Goal: Task Accomplishment & Management: Manage account settings

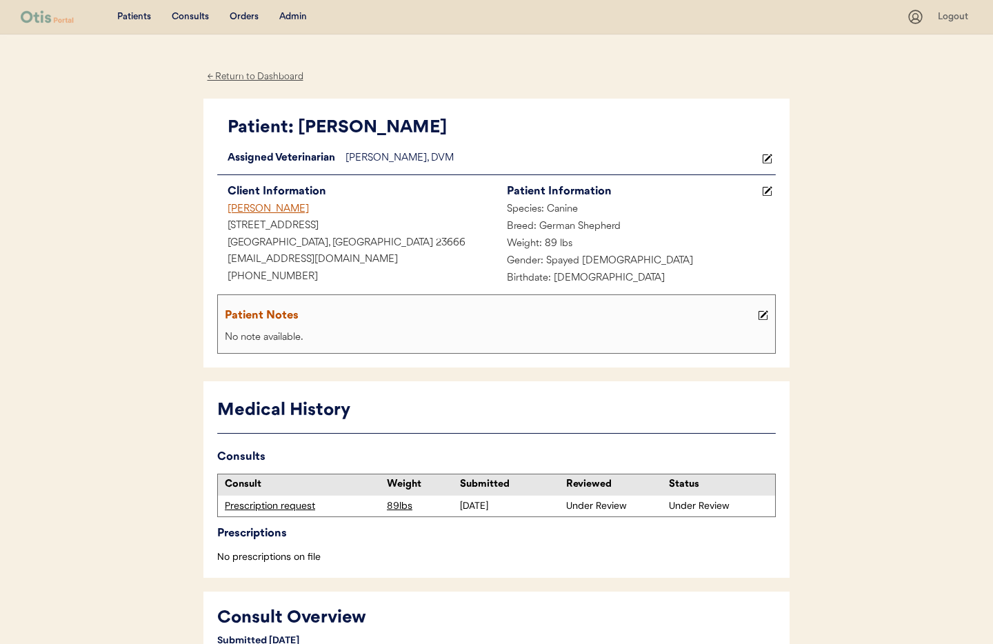
click at [242, 211] on div "James Ezzell" at bounding box center [356, 209] width 279 height 17
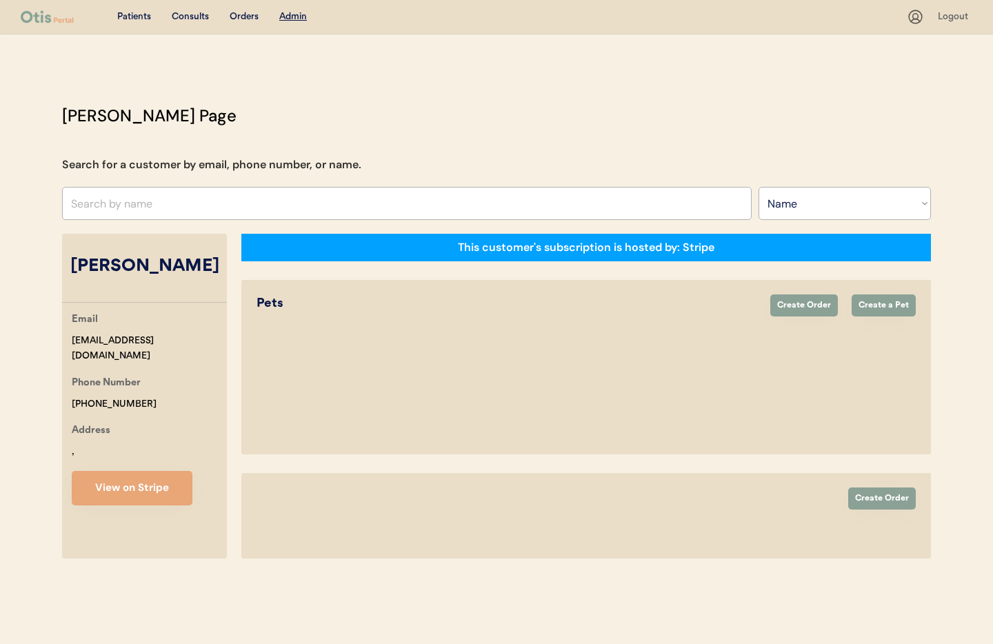
select select ""Name""
select select "true"
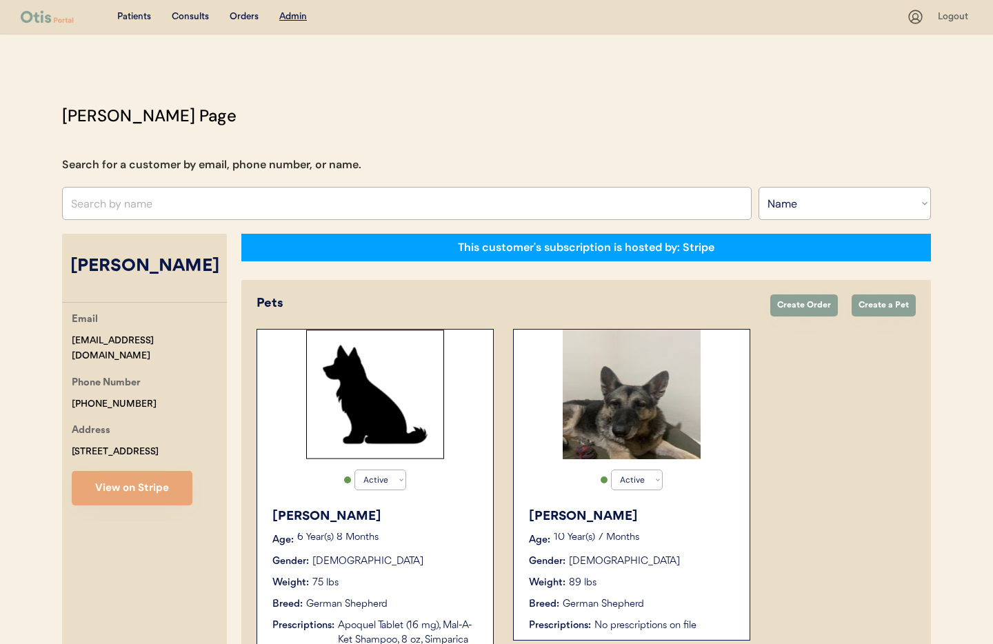
scroll to position [252, 0]
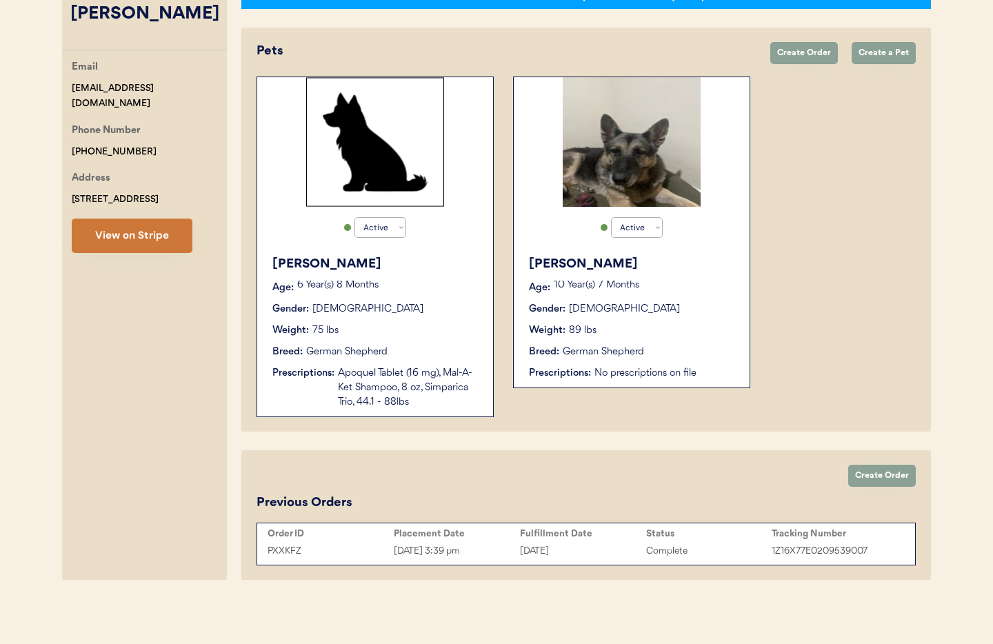
click at [154, 241] on button "View on Stripe" at bounding box center [132, 236] width 121 height 34
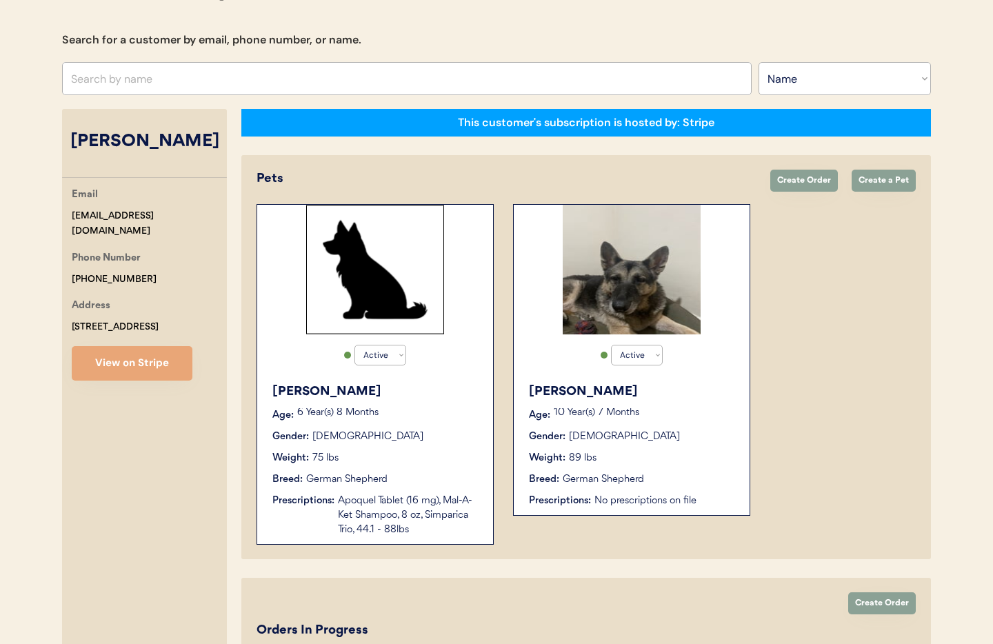
scroll to position [89, 0]
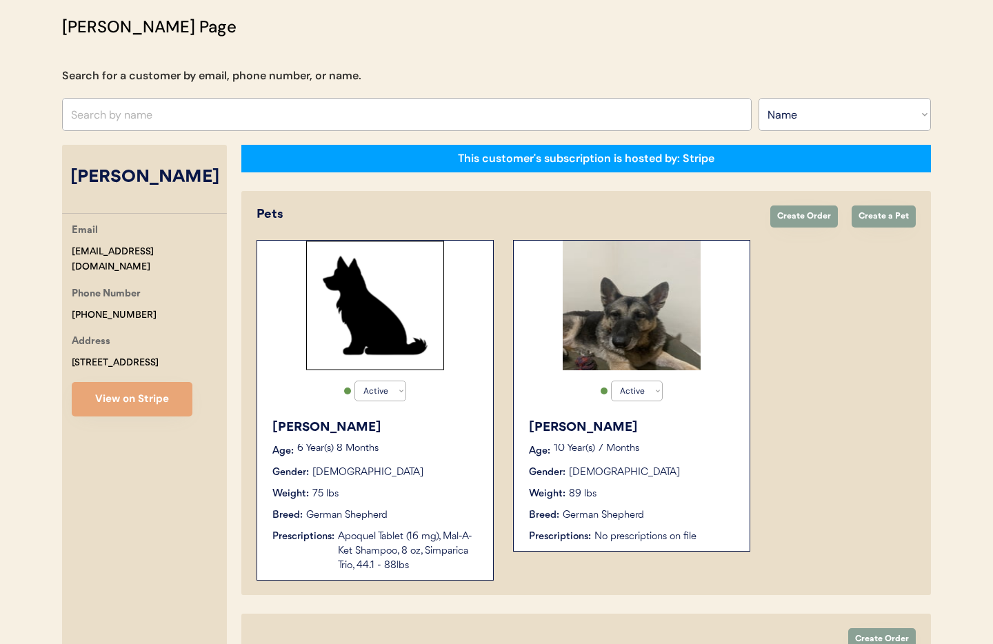
click at [606, 440] on div "Myra Age: 10 Year(s) 7 Months Gender: Female Weight: 89 lbs Breed: German Sheph…" at bounding box center [632, 481] width 222 height 139
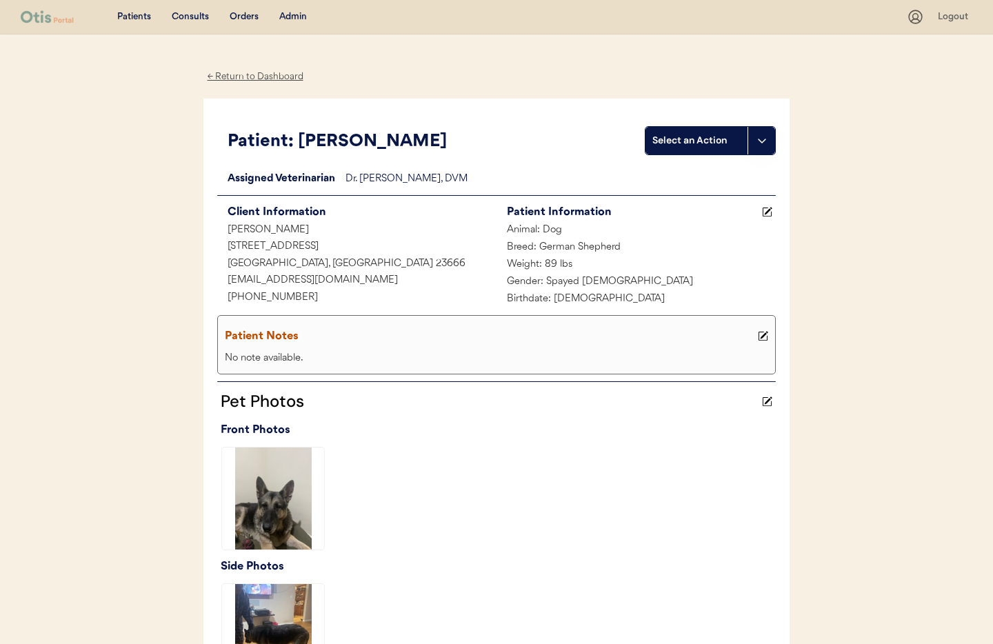
drag, startPoint x: 284, startPoint y: 81, endPoint x: 301, endPoint y: 30, distance: 53.7
click at [284, 81] on div "← Return to Dashboard" at bounding box center [254, 77] width 103 height 16
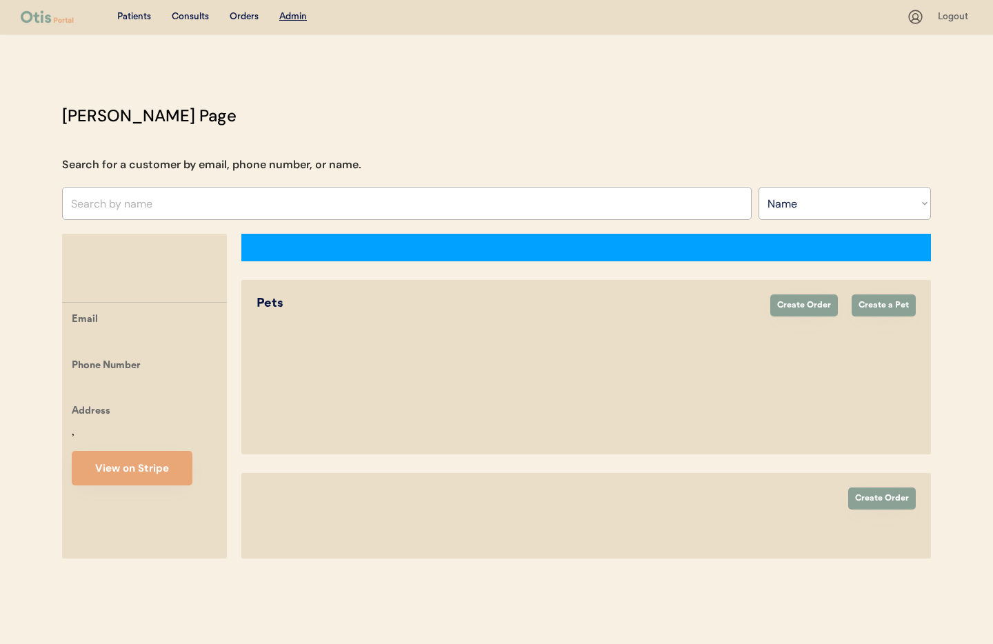
select select ""Name""
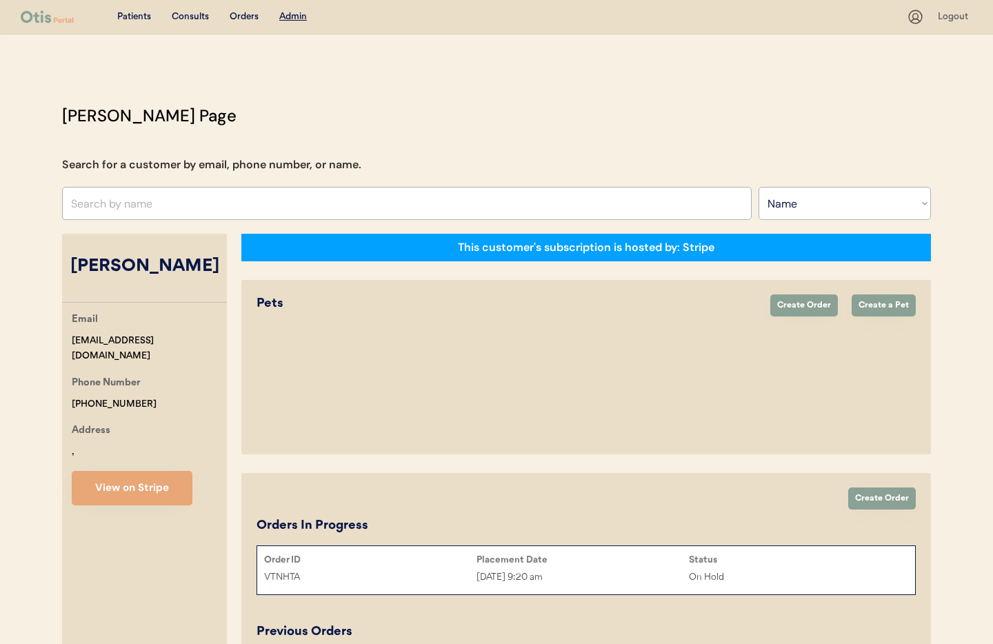
scroll to position [89, 0]
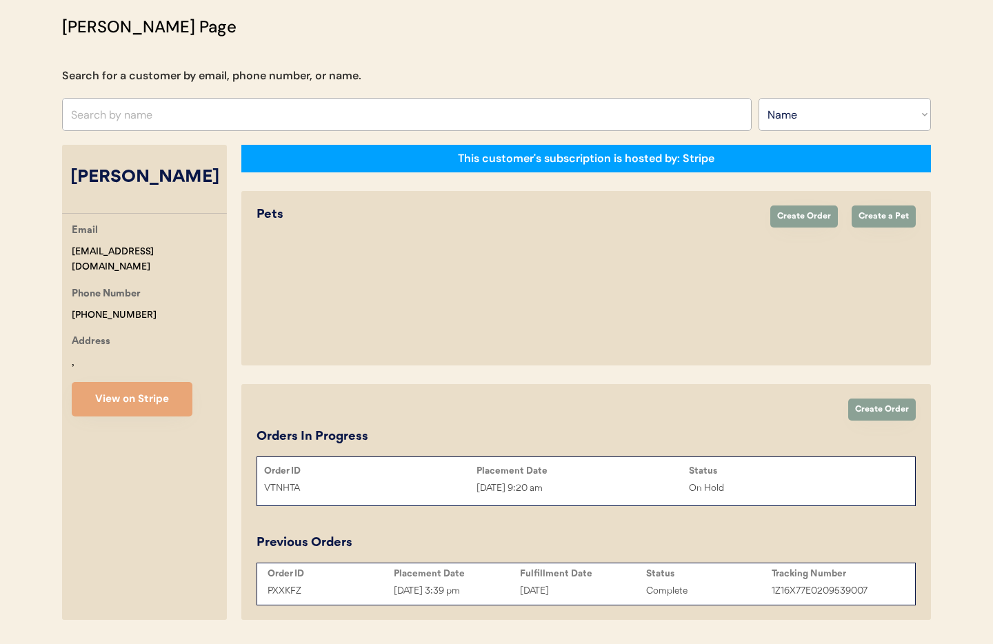
select select "true"
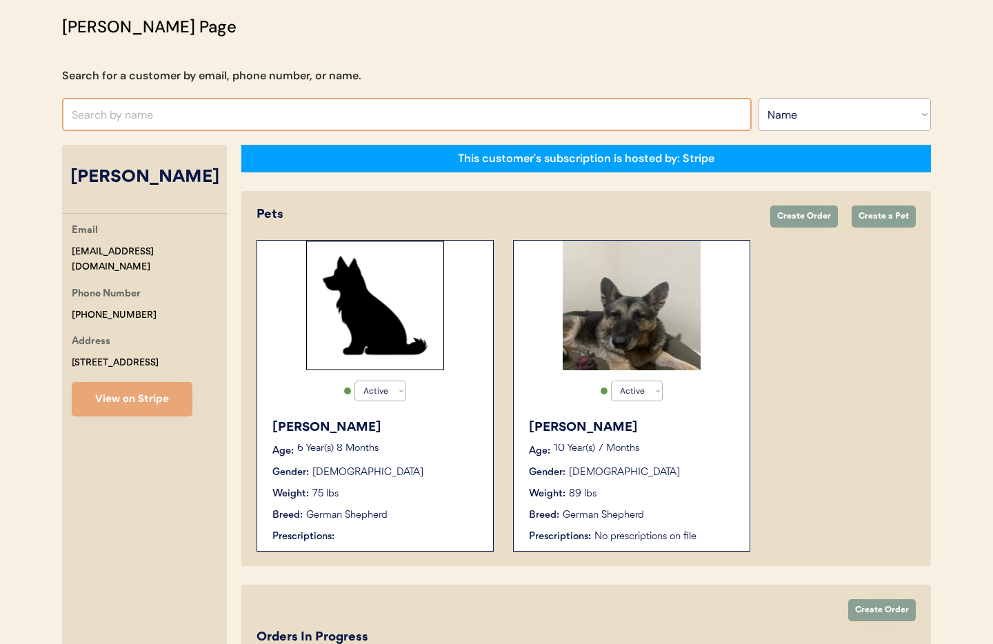
click at [153, 121] on input "text" at bounding box center [407, 114] width 690 height 33
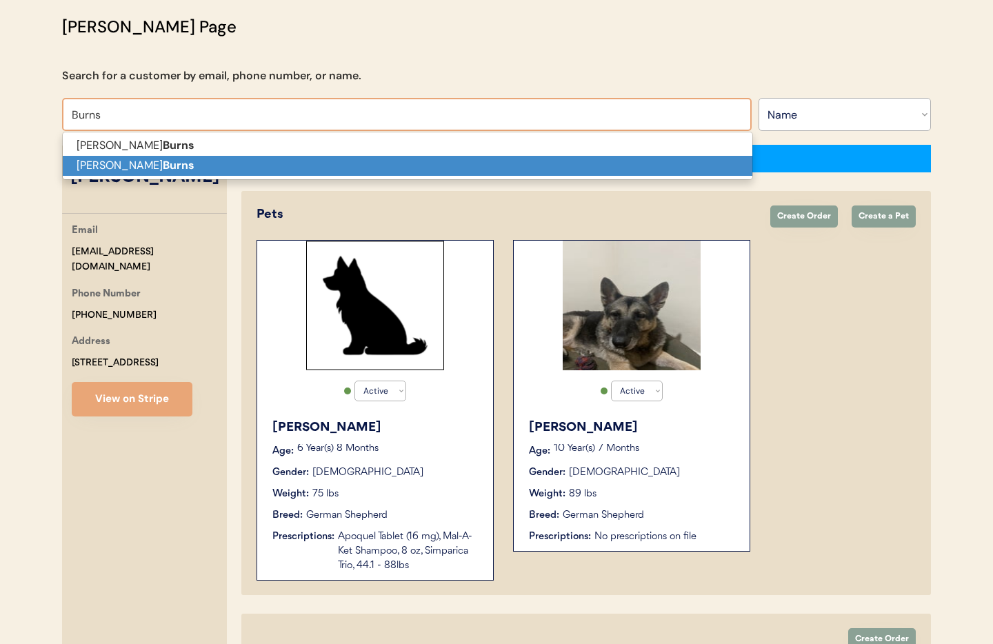
click at [163, 167] on strong "Burns" at bounding box center [179, 165] width 32 height 14
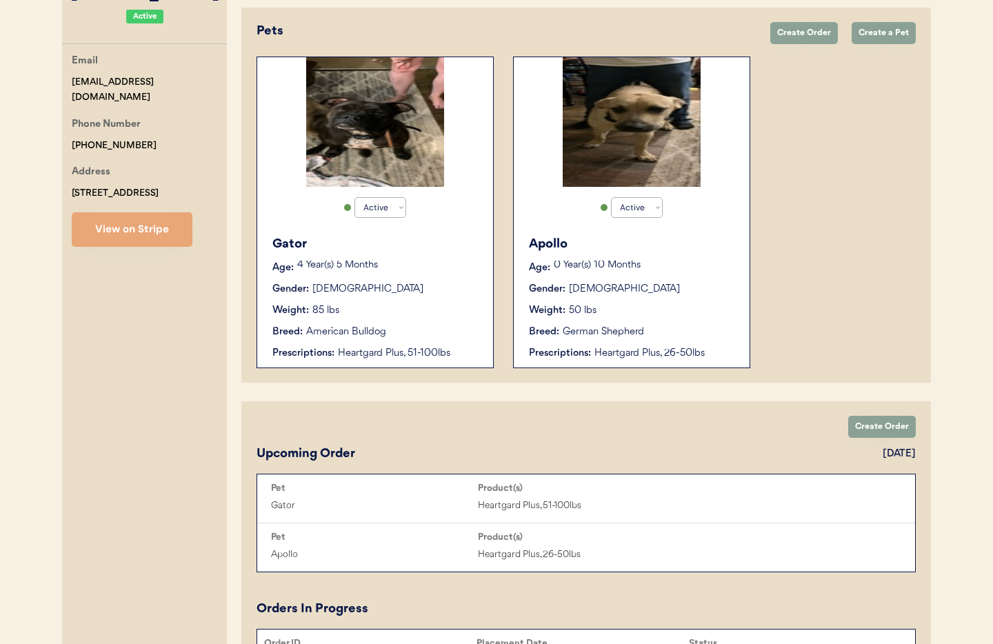
scroll to position [273, 0]
type input "Miranda Burns"
click at [659, 346] on div "Heartgard Plus, 26-50lbs" at bounding box center [665, 353] width 141 height 14
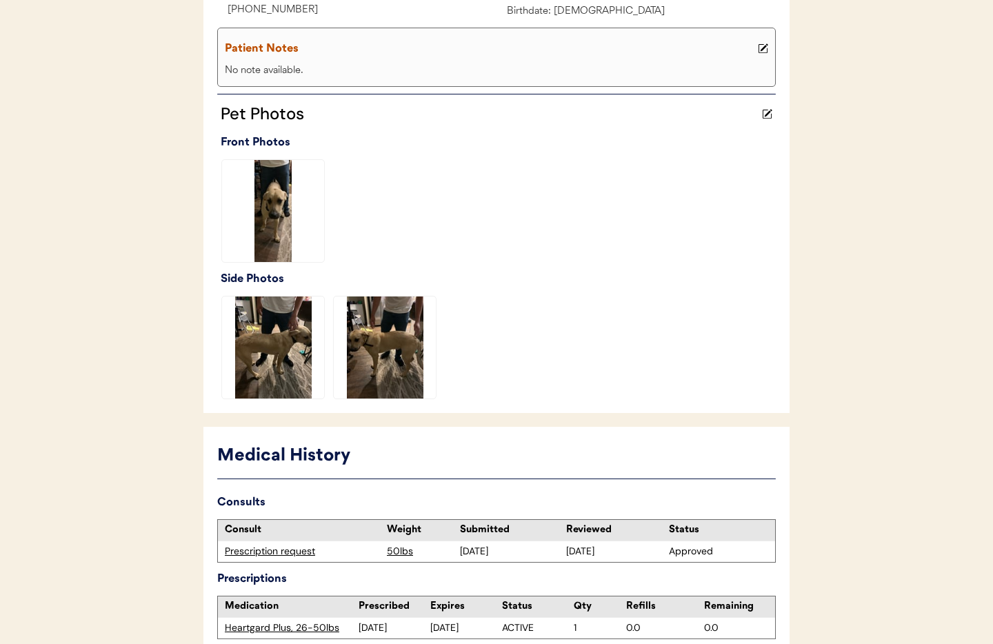
scroll to position [366, 0]
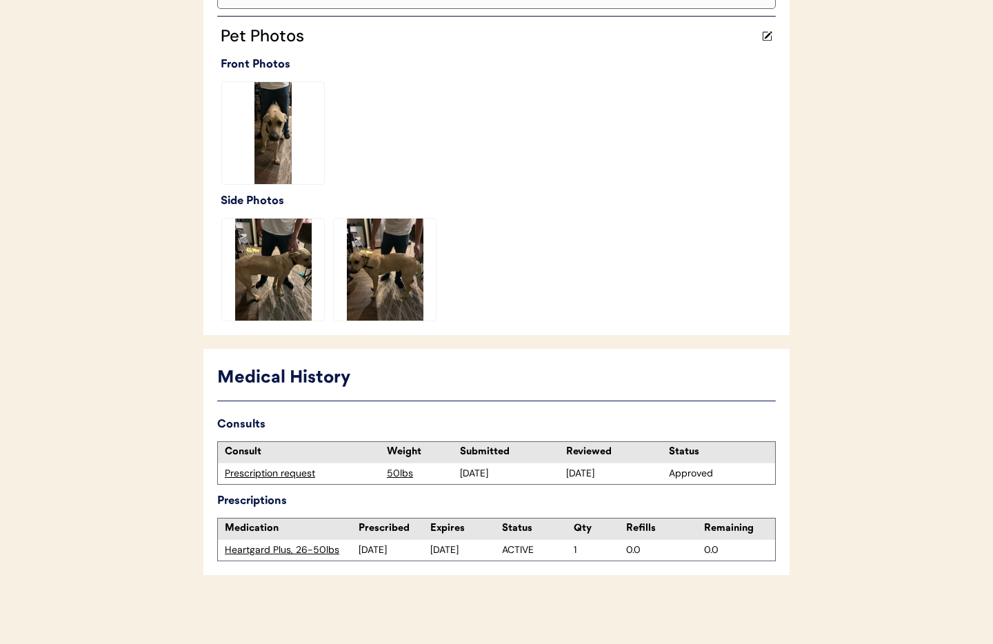
click at [272, 473] on div "Prescription request" at bounding box center [302, 474] width 155 height 14
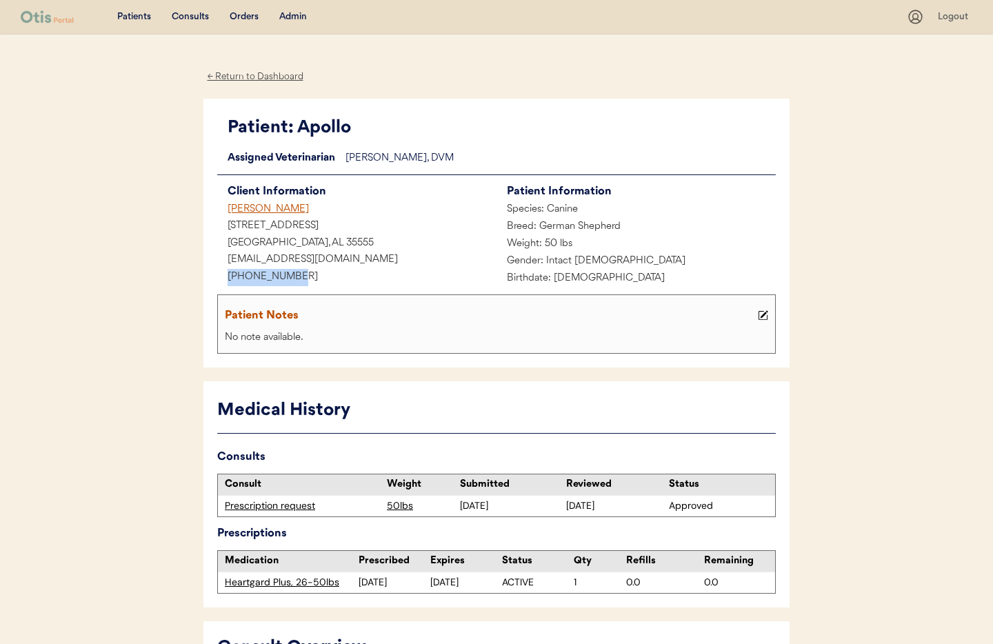
drag, startPoint x: 303, startPoint y: 280, endPoint x: 224, endPoint y: 275, distance: 78.8
click at [223, 275] on div "+12053030447" at bounding box center [356, 277] width 279 height 17
copy div "+12053030447"
click at [255, 77] on div "← Return to Dashboard" at bounding box center [254, 77] width 103 height 16
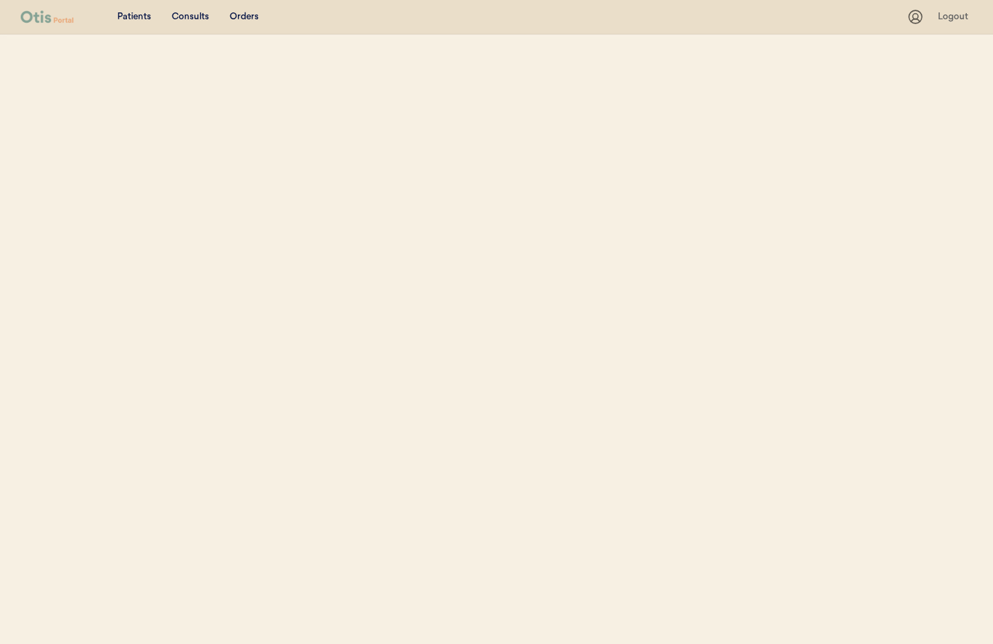
select select ""Name""
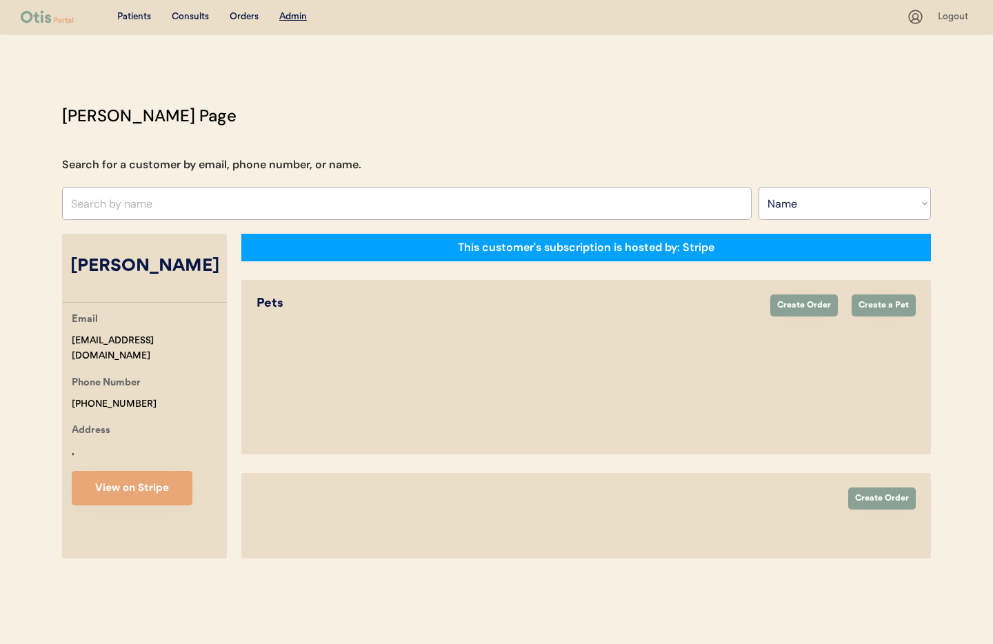
select select "true"
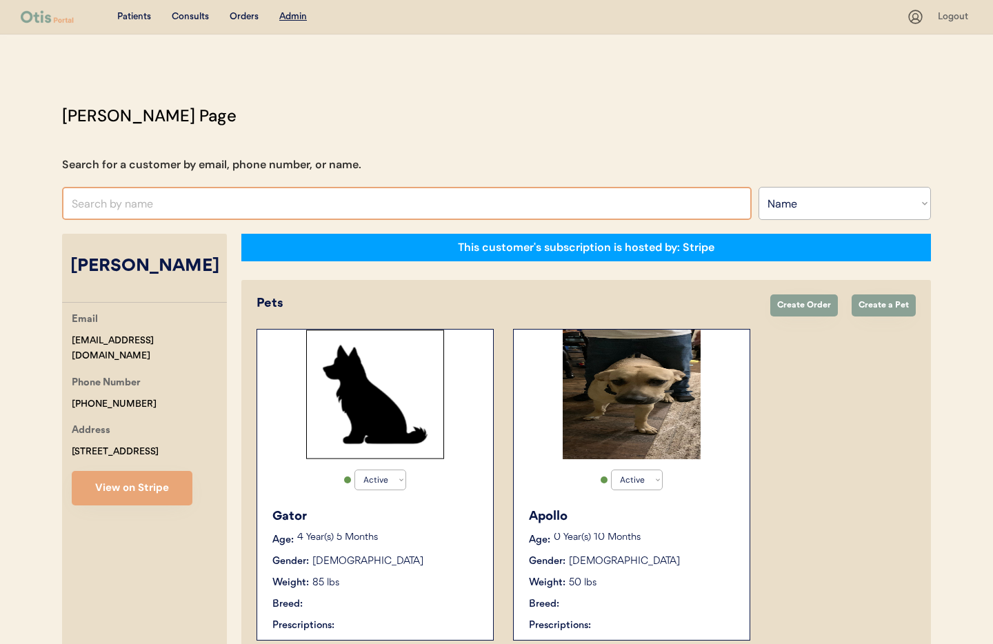
click at [240, 210] on input "text" at bounding box center [407, 203] width 690 height 33
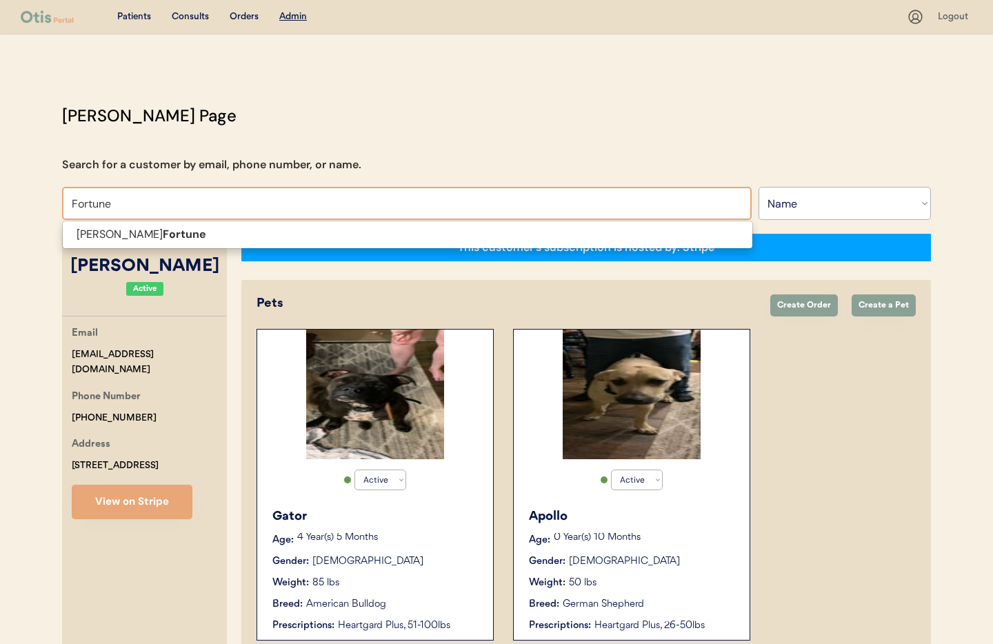
click at [215, 231] on p "Kenneth Fortune" at bounding box center [408, 235] width 690 height 20
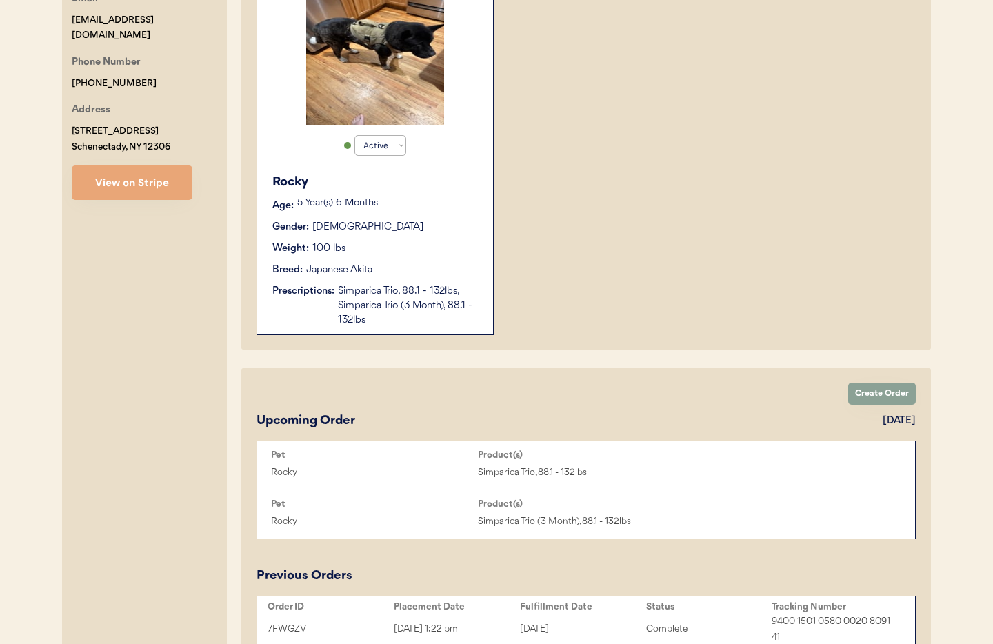
scroll to position [328, 0]
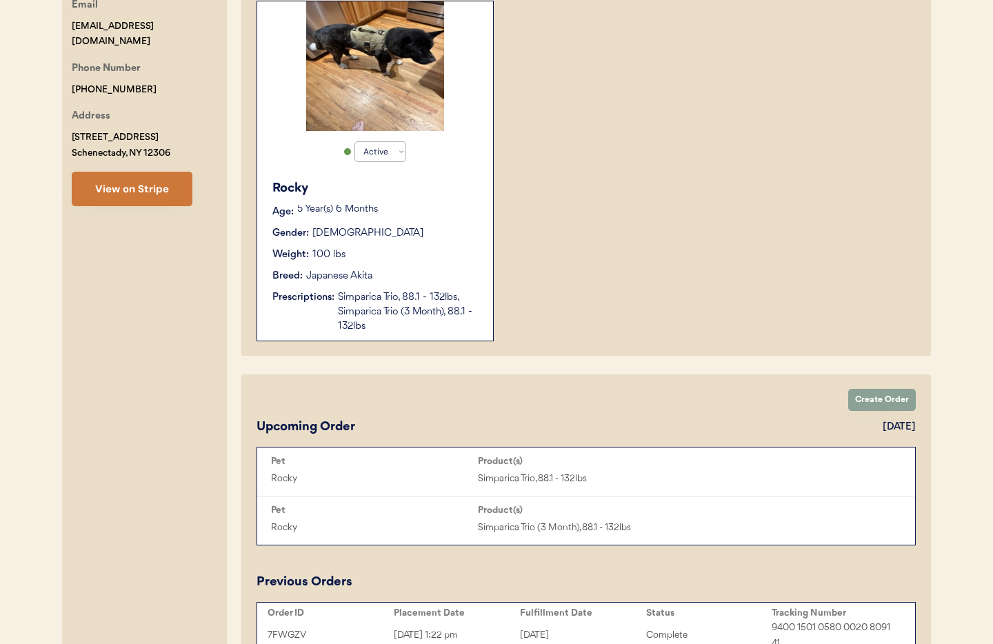
click at [121, 192] on button "View on Stripe" at bounding box center [132, 189] width 121 height 34
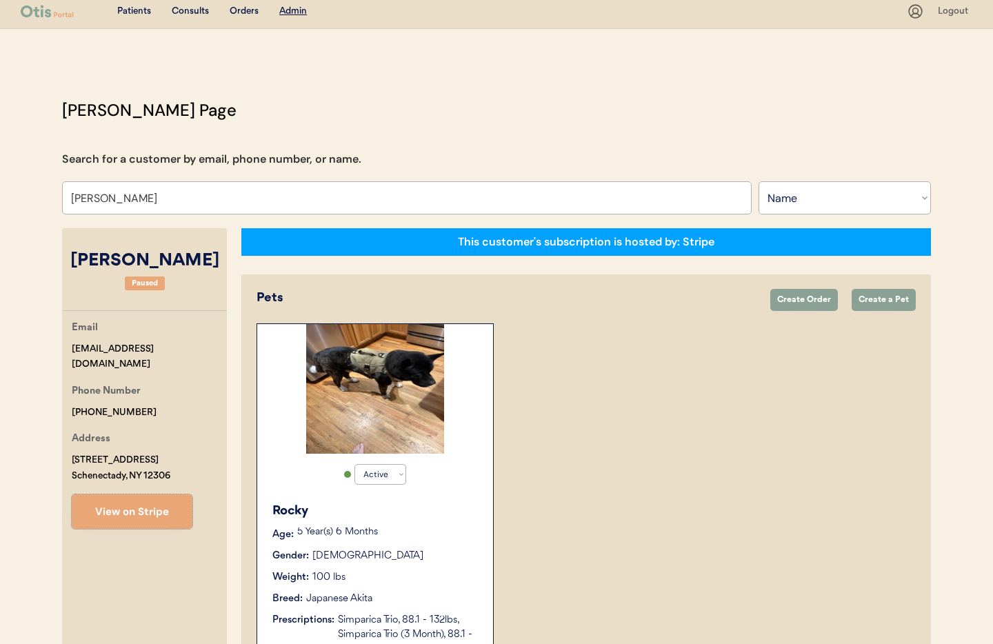
scroll to position [0, 0]
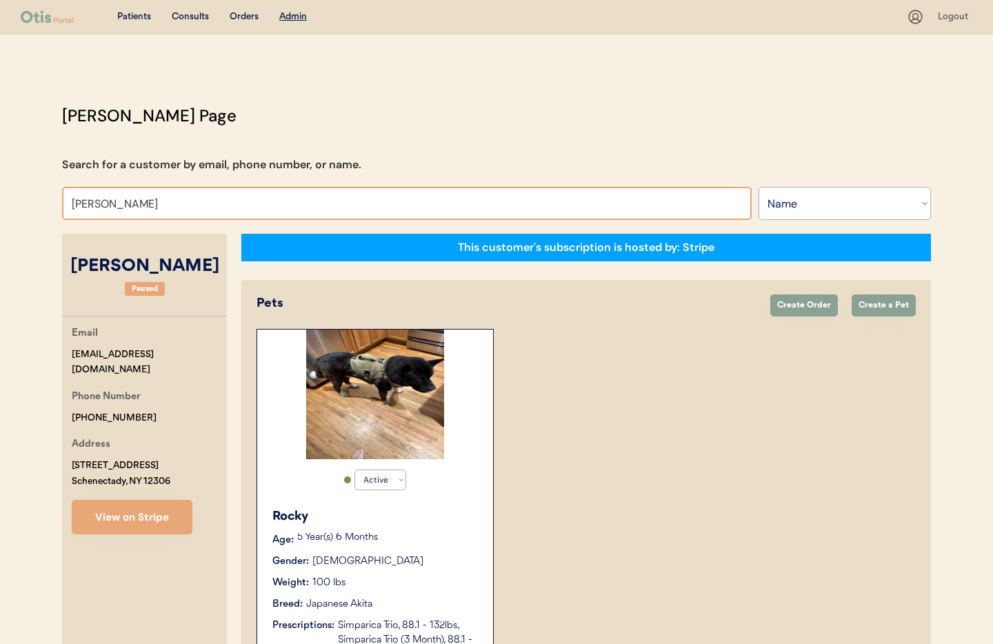
click at [171, 207] on input "Kenneth Fortune" at bounding box center [407, 203] width 690 height 33
drag, startPoint x: 149, startPoint y: 206, endPoint x: 2, endPoint y: 196, distance: 147.2
click at [2, 196] on div "Patients Consults Orders Admin Logout Otis Admin Page Search for a customer by …" at bounding box center [496, 552] width 993 height 1104
type input "Marcia"
type input "Marcia Bailey"
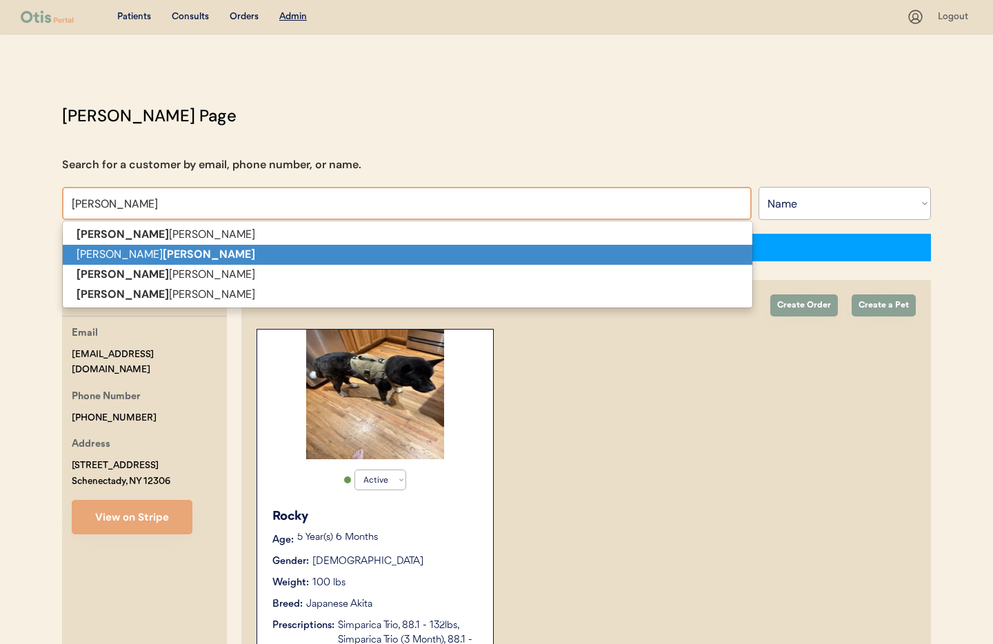
click at [85, 255] on p "Humberto Marcia" at bounding box center [408, 255] width 690 height 20
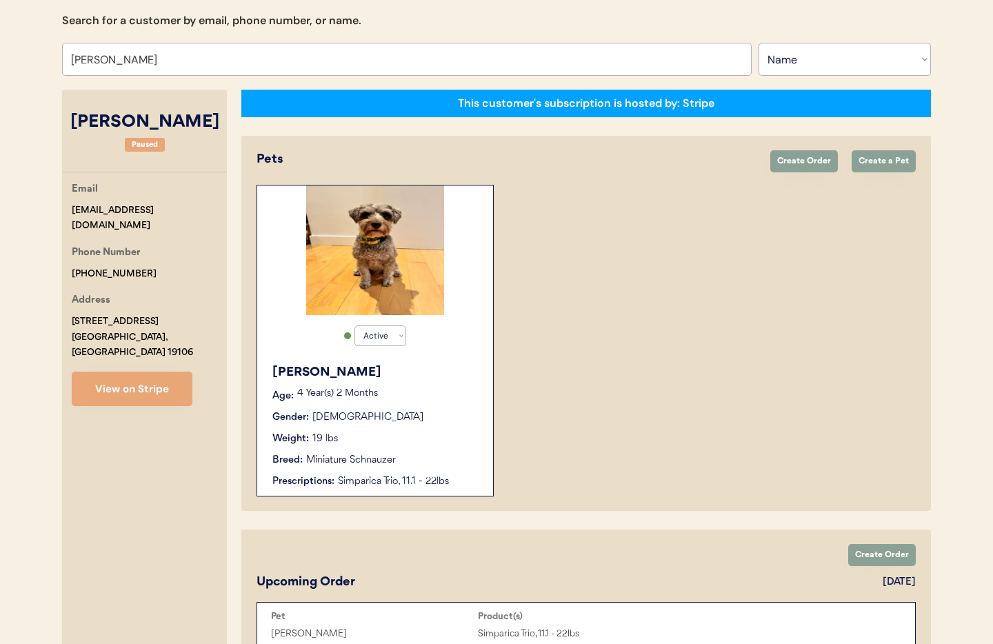
scroll to position [155, 0]
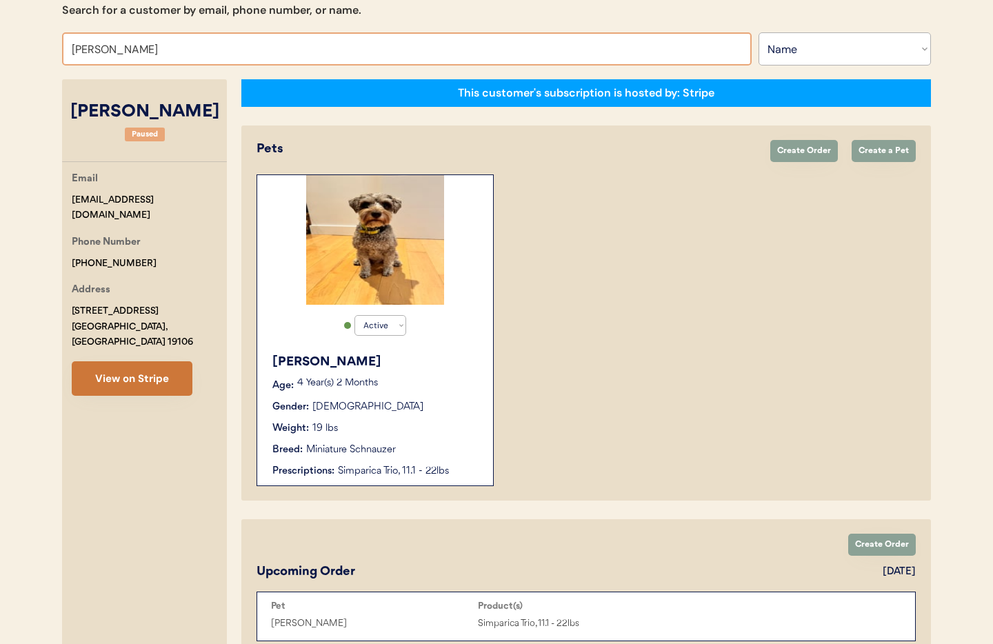
click at [141, 369] on button "View on Stripe" at bounding box center [132, 378] width 121 height 34
drag, startPoint x: 101, startPoint y: 46, endPoint x: 0, endPoint y: 37, distance: 101.7
click at [0, 37] on div "Patients Consults Orders Admin Logout Otis Admin Page Search for a customer by …" at bounding box center [496, 521] width 993 height 1353
type input "Allan"
type input "Allan Miller"
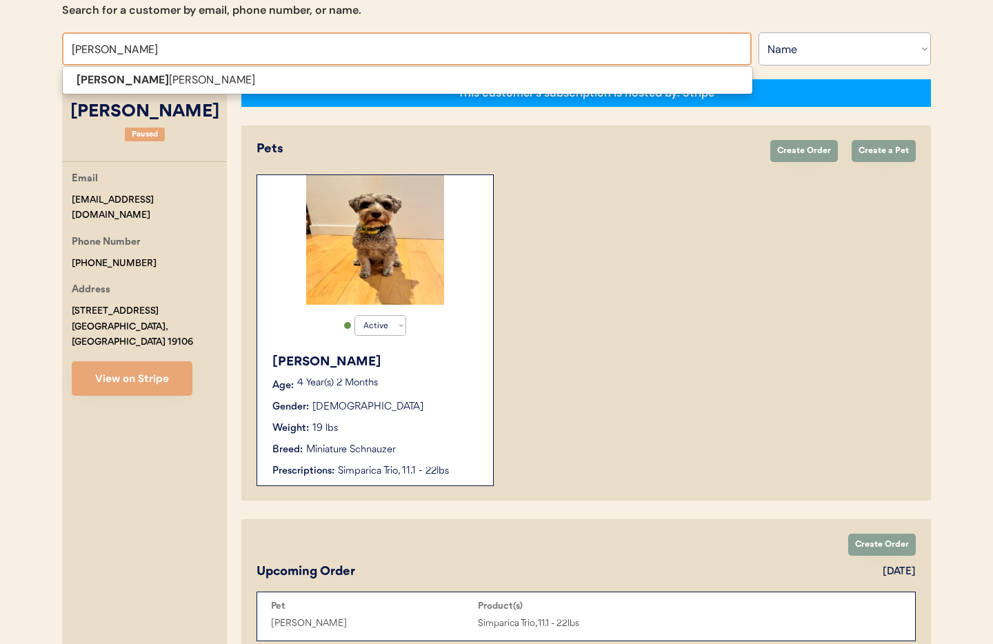
type input "Allan"
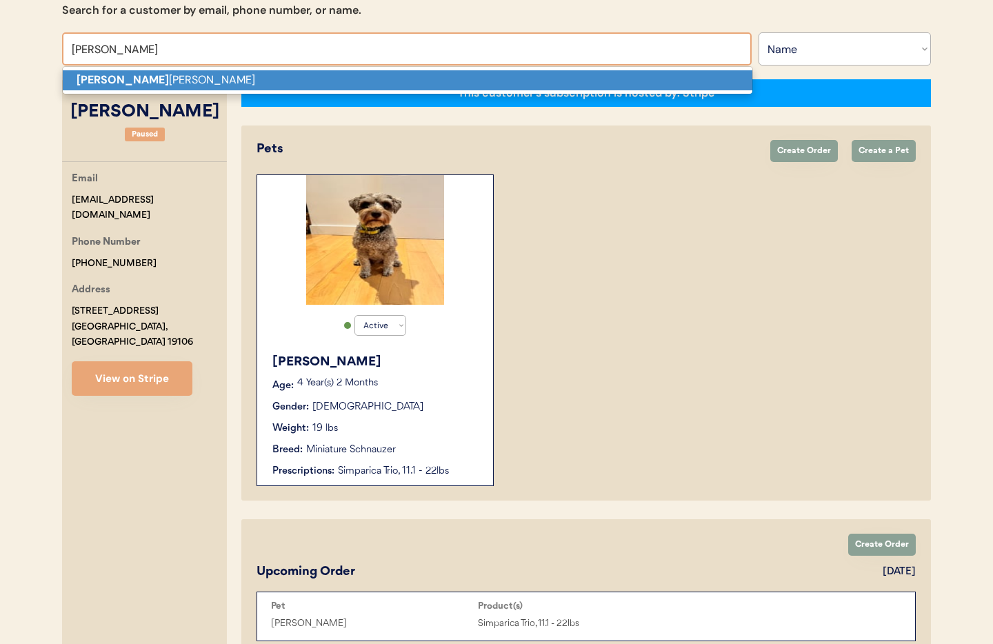
click at [100, 79] on strong "Allan" at bounding box center [123, 79] width 92 height 14
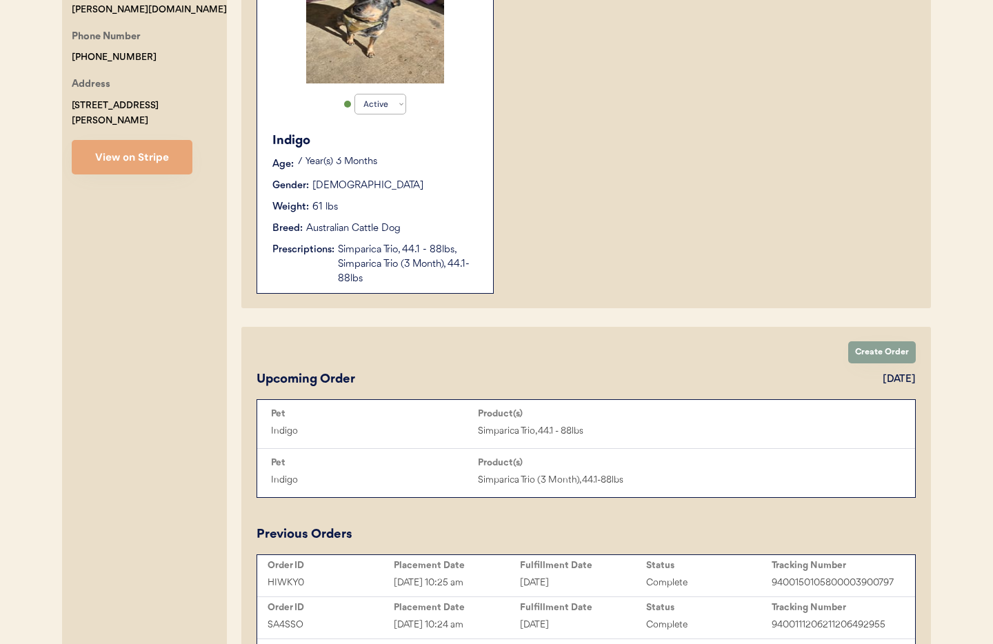
scroll to position [377, 0]
type input "Allan Miller"
click at [138, 139] on button "View on Stripe" at bounding box center [132, 156] width 121 height 34
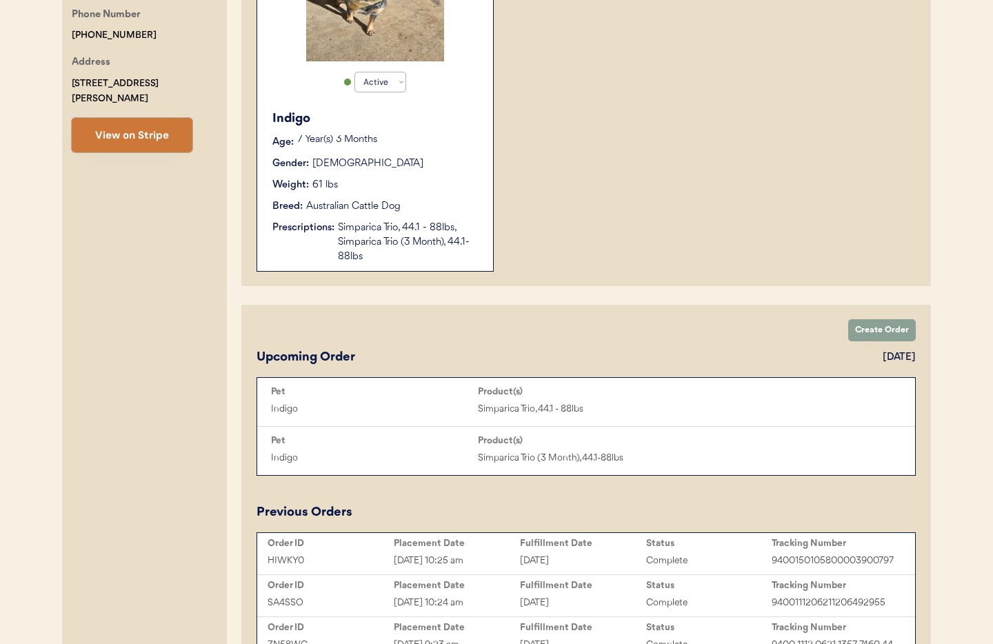
click at [143, 118] on button "View on Stripe" at bounding box center [132, 135] width 121 height 34
click at [336, 210] on div "Australian Cattle Dog" at bounding box center [353, 206] width 94 height 14
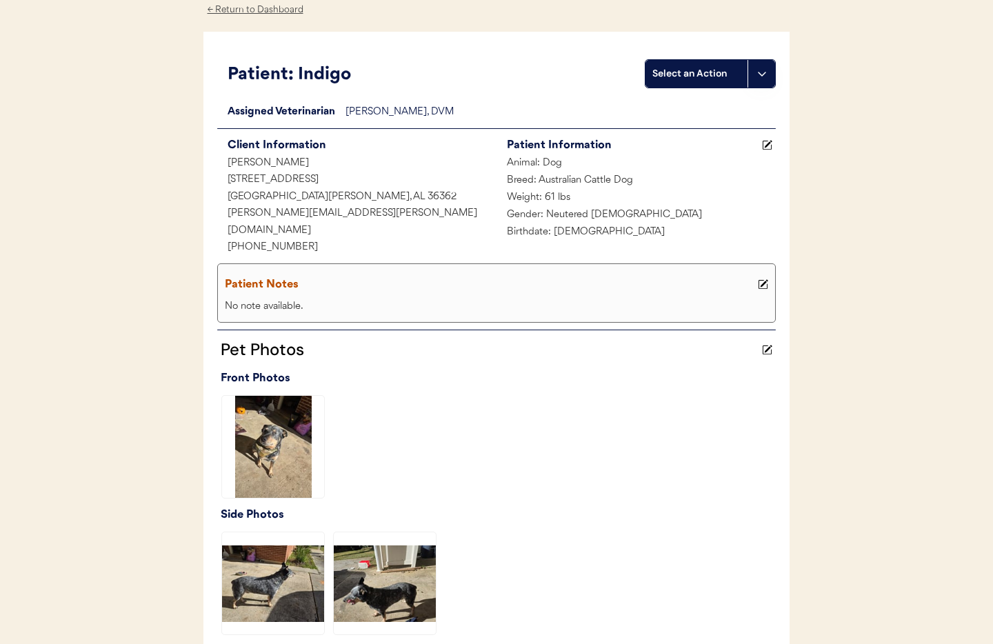
scroll to position [66, 0]
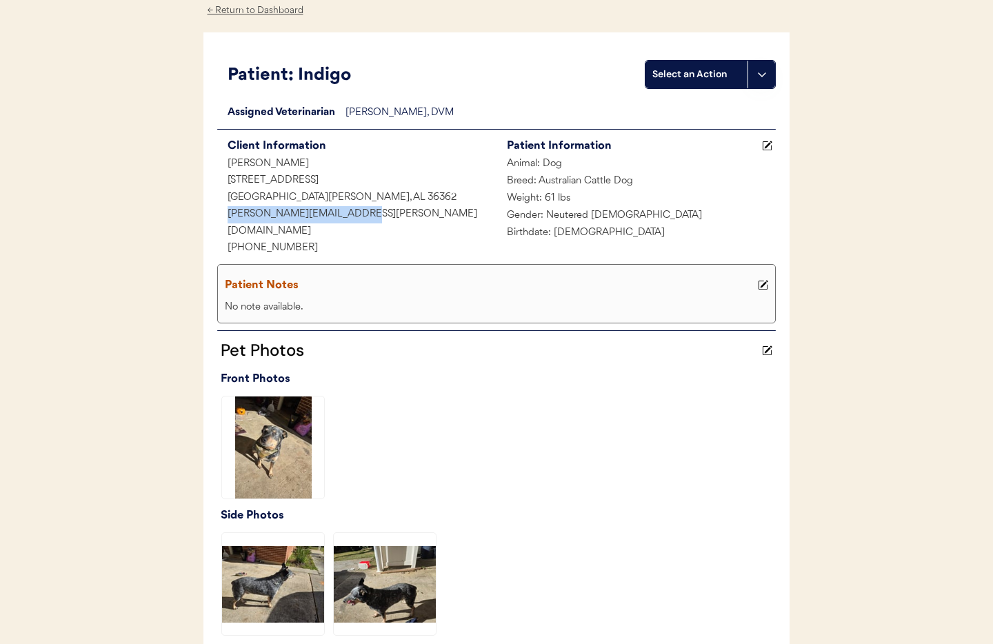
drag, startPoint x: 349, startPoint y: 215, endPoint x: 232, endPoint y: 210, distance: 117.4
click at [223, 208] on div "allan.ju.miller@gmail.com" at bounding box center [356, 223] width 279 height 34
copy div "allan.ju.miller@gmail.com"
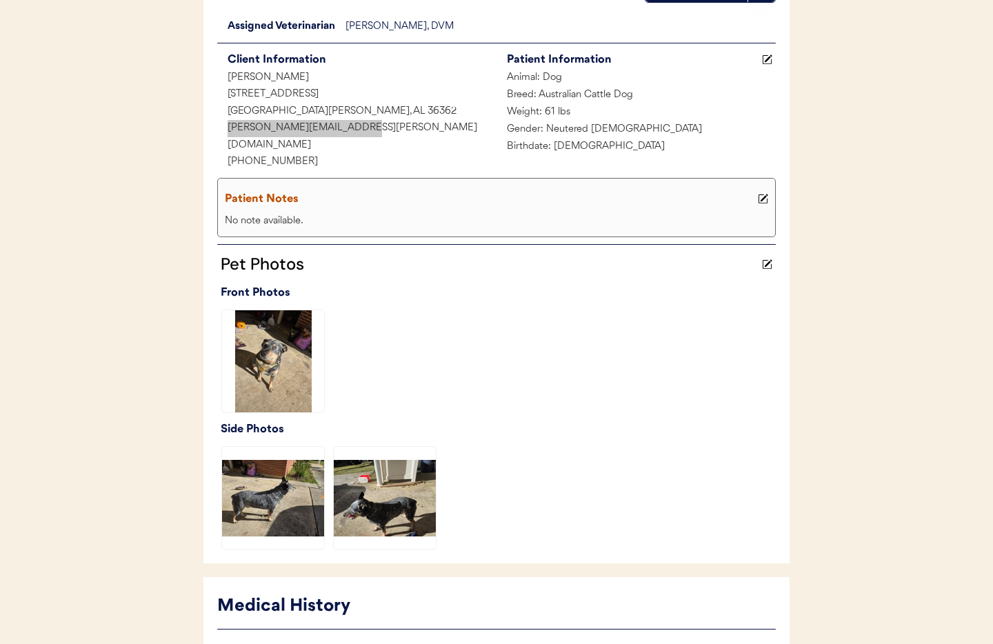
scroll to position [0, 0]
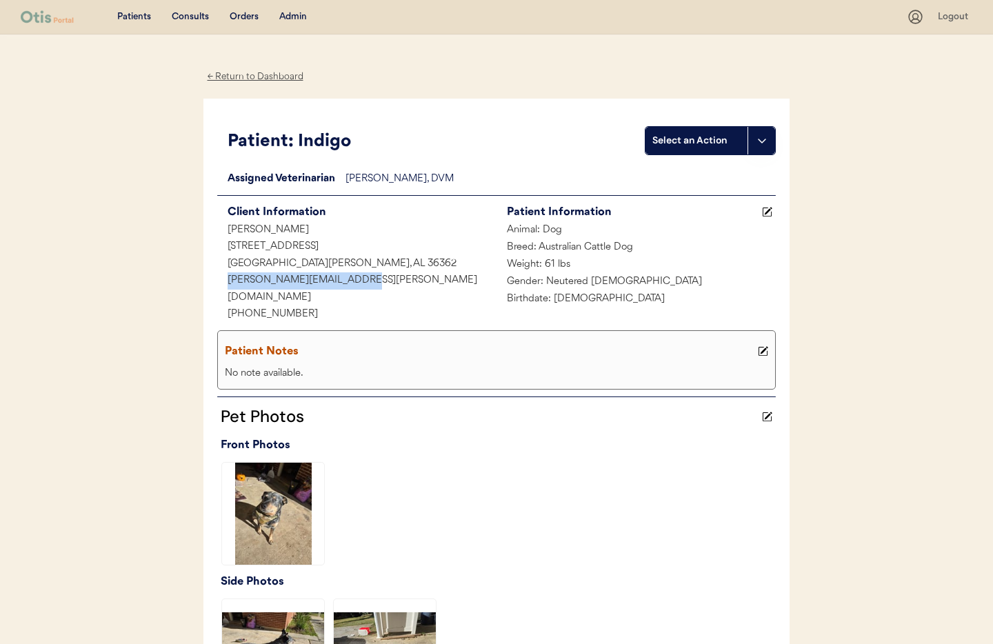
click at [237, 77] on div "← Return to Dashboard" at bounding box center [254, 77] width 103 height 16
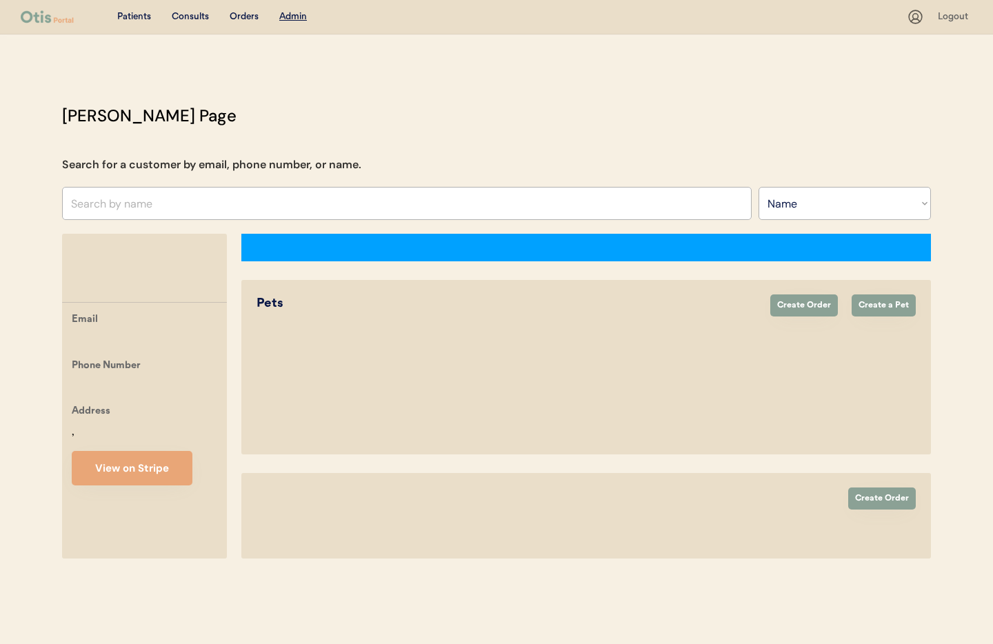
select select ""Name""
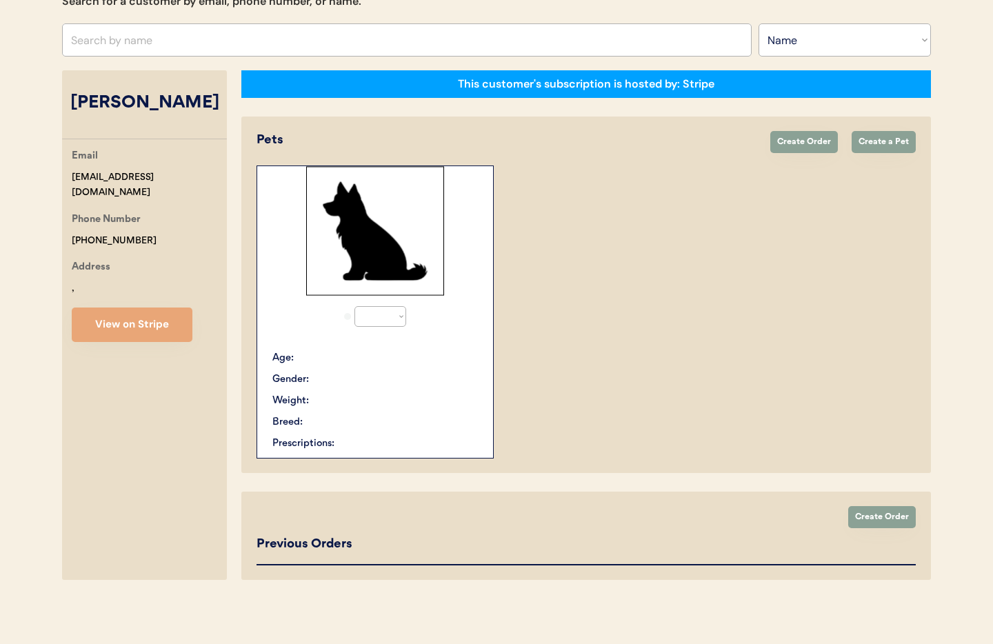
select select "true"
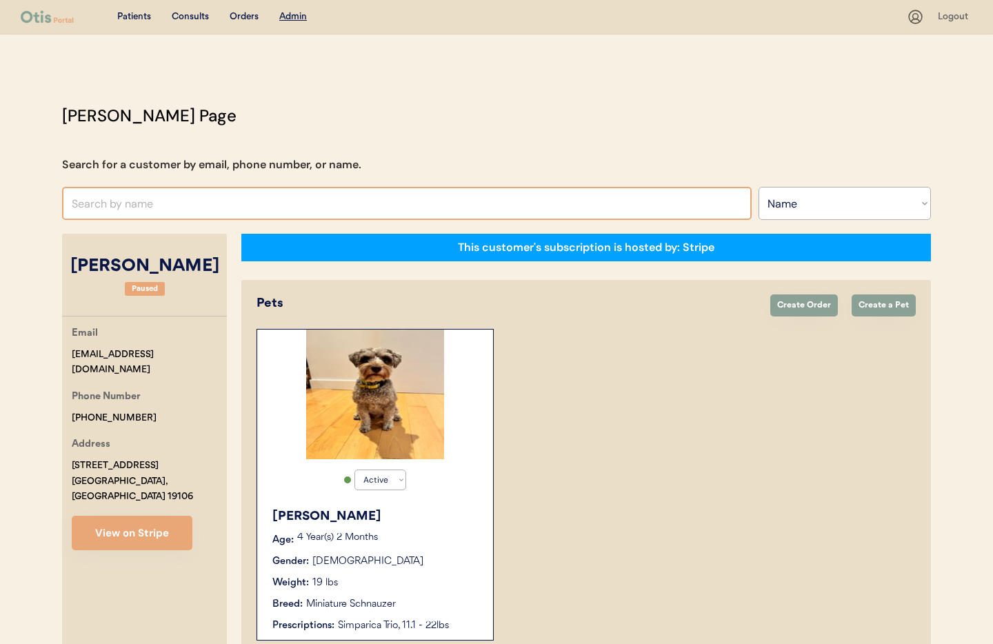
click at [106, 209] on input "text" at bounding box center [407, 203] width 690 height 33
type input "Kai"
type input "Kai Espinoza"
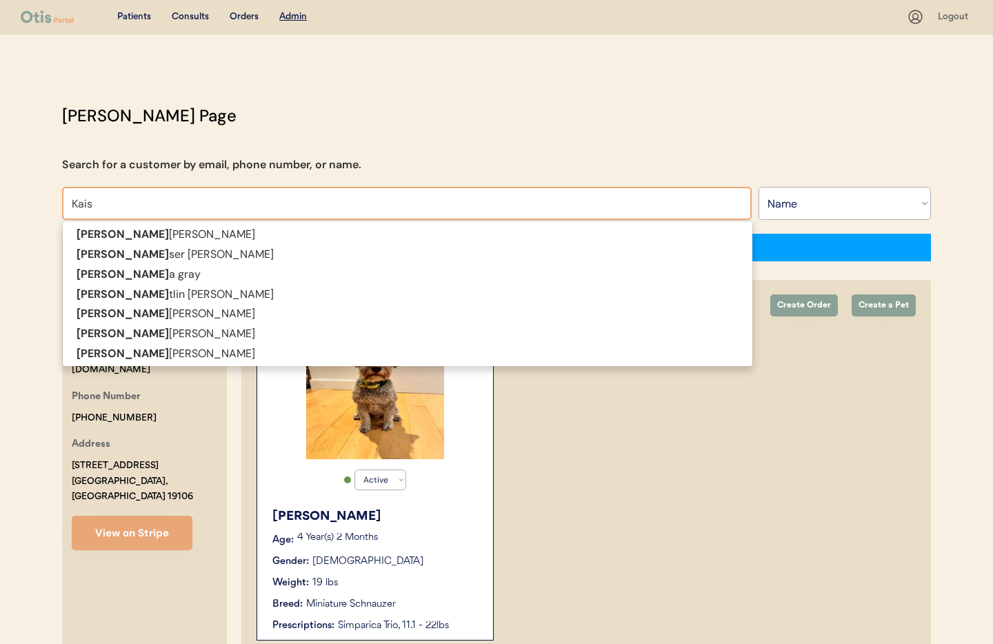
type input "Kaisy"
type input "Kaisy Laureles"
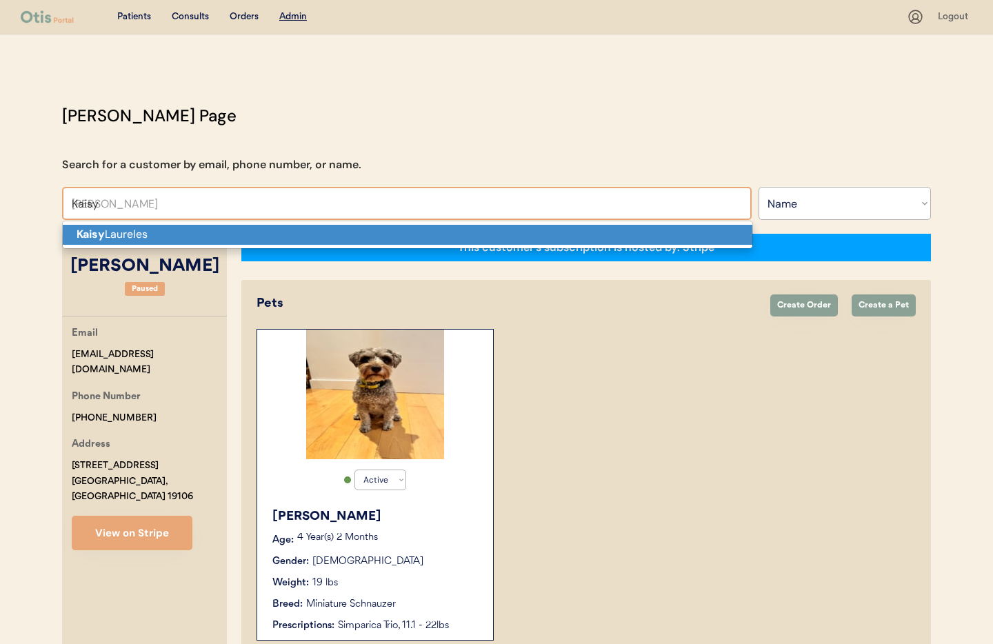
click at [139, 232] on p "Kaisy Laureles" at bounding box center [408, 235] width 690 height 20
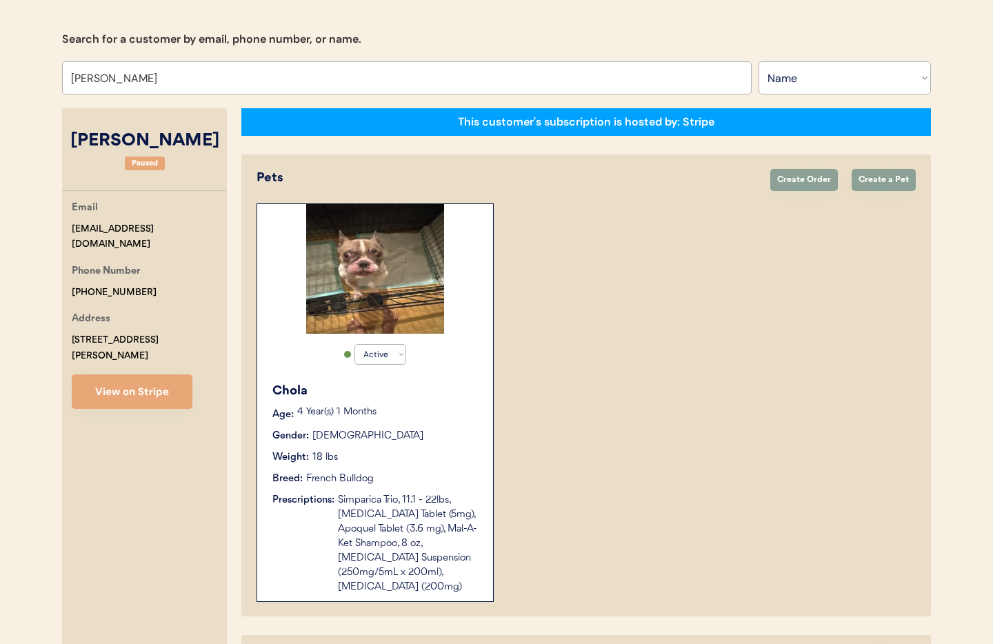
scroll to position [201, 0]
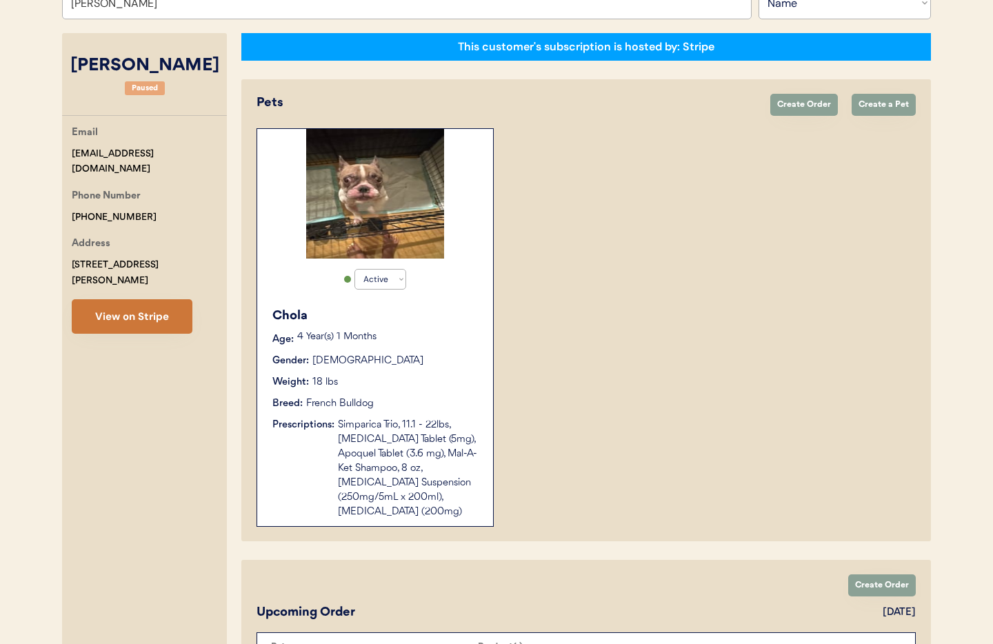
click at [139, 305] on button "View on Stripe" at bounding box center [132, 316] width 121 height 34
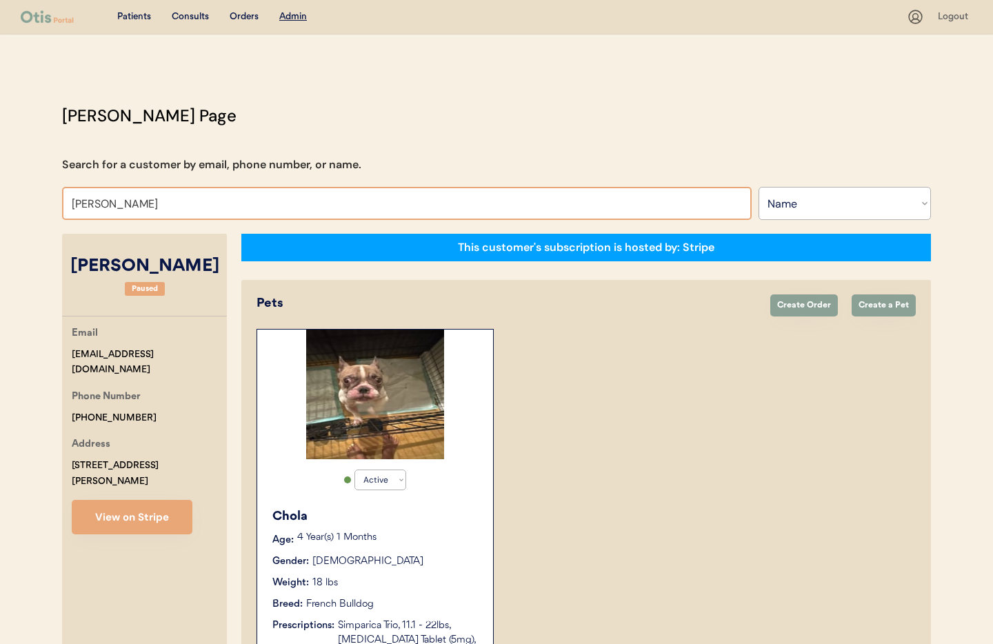
click at [166, 206] on input "[PERSON_NAME]" at bounding box center [407, 203] width 690 height 33
drag, startPoint x: 163, startPoint y: 206, endPoint x: 57, endPoint y: 206, distance: 106.2
click at [57, 206] on div "Otis Admin Page Search for a customer by email, phone number, or name. Kaisy La…" at bounding box center [496, 574] width 897 height 942
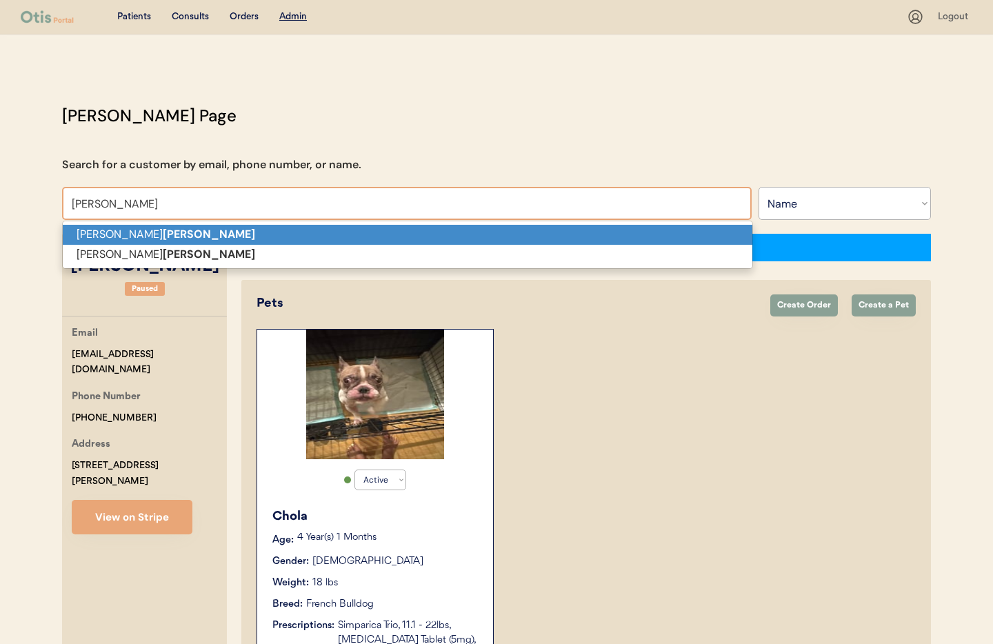
click at [70, 232] on p "Aaron Wolfe" at bounding box center [408, 235] width 690 height 20
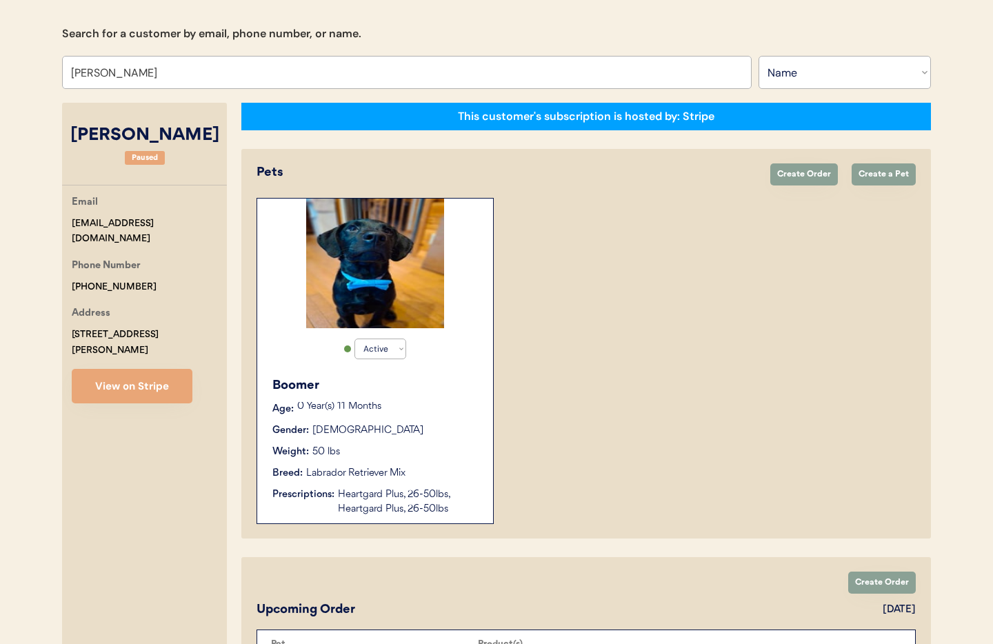
scroll to position [133, 0]
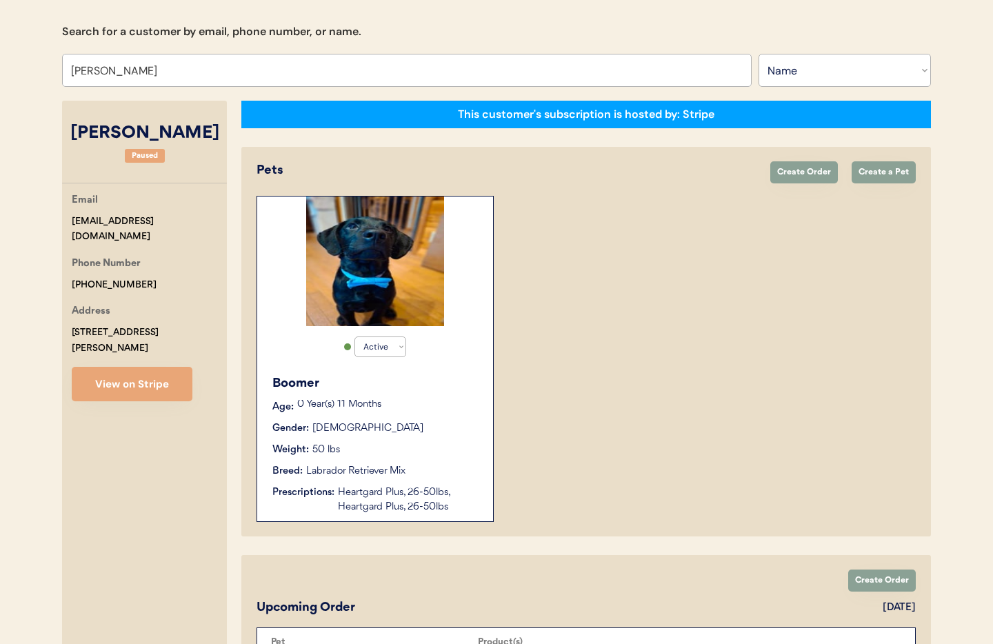
type input "Aaron Wolfe"
click at [424, 386] on div "Boomer" at bounding box center [375, 384] width 207 height 19
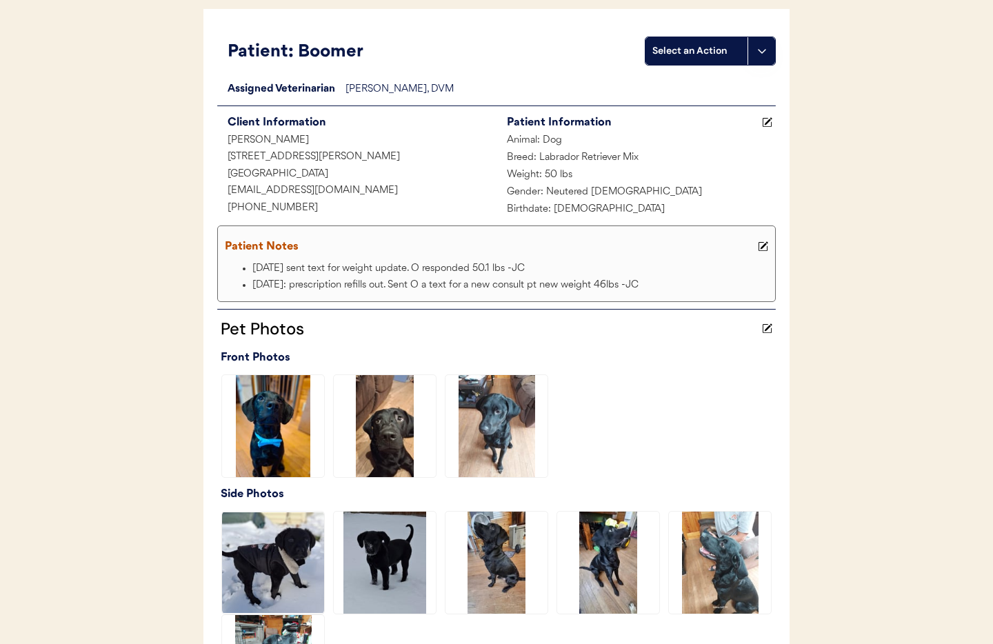
scroll to position [85, 0]
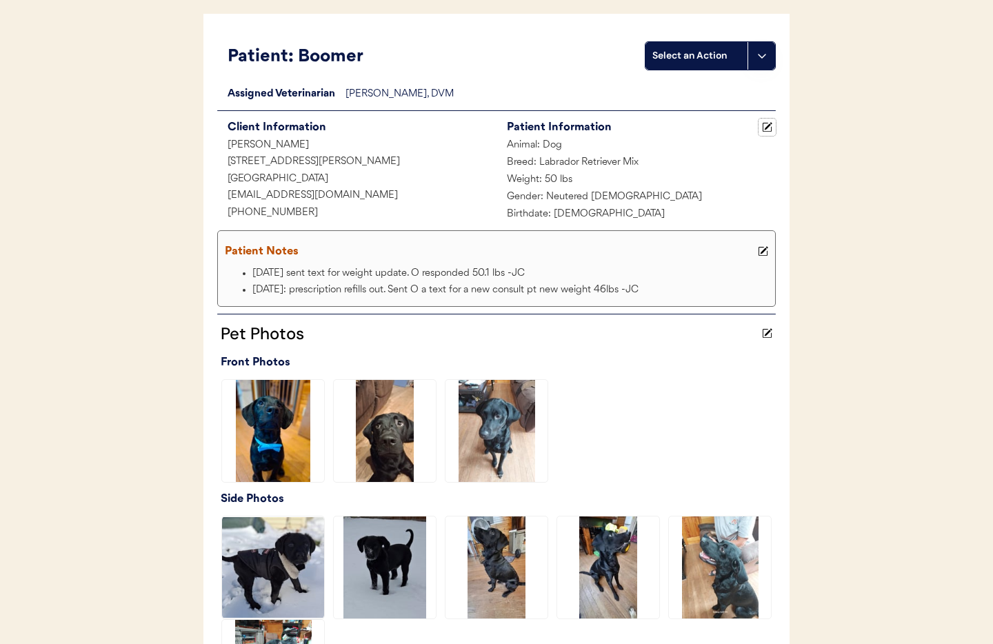
click at [768, 126] on use at bounding box center [768, 128] width 10 height 10
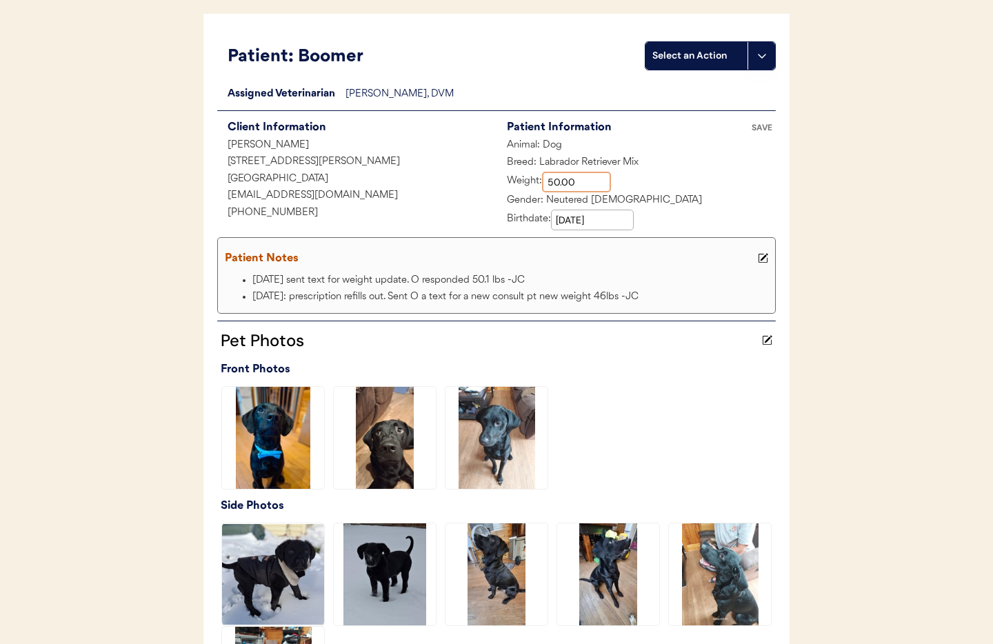
drag, startPoint x: 583, startPoint y: 183, endPoint x: 546, endPoint y: 183, distance: 37.2
click at [546, 183] on input "input" at bounding box center [576, 182] width 69 height 21
type input "51.60"
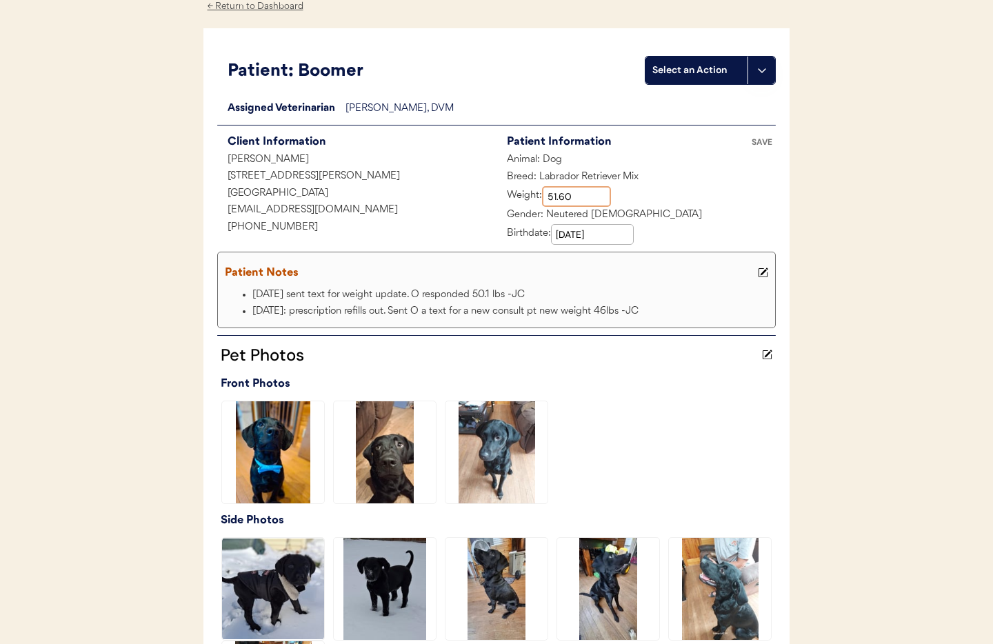
scroll to position [77, 0]
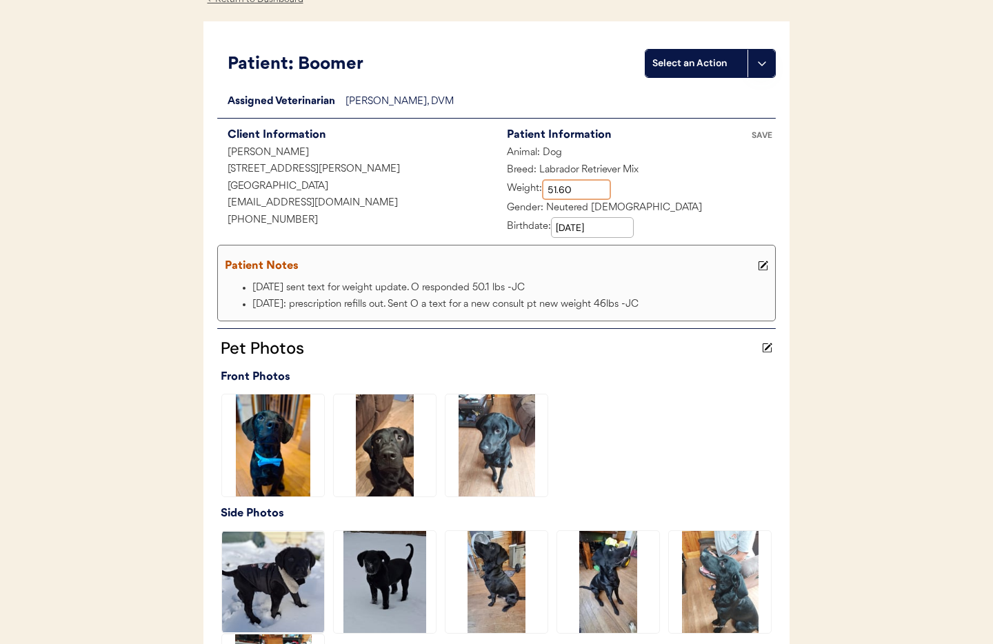
click at [766, 266] on icon at bounding box center [763, 266] width 10 height 10
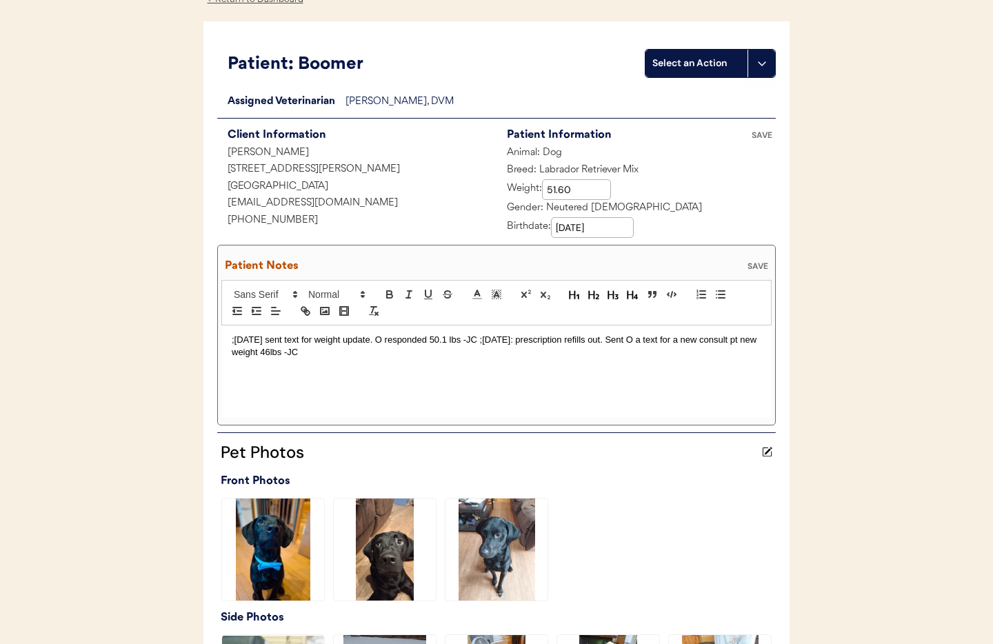
click at [229, 341] on div ";[DATE] sent text for weight update. O responded 50.1 lbs -JC ;[DATE]: prescrip…" at bounding box center [496, 372] width 550 height 92
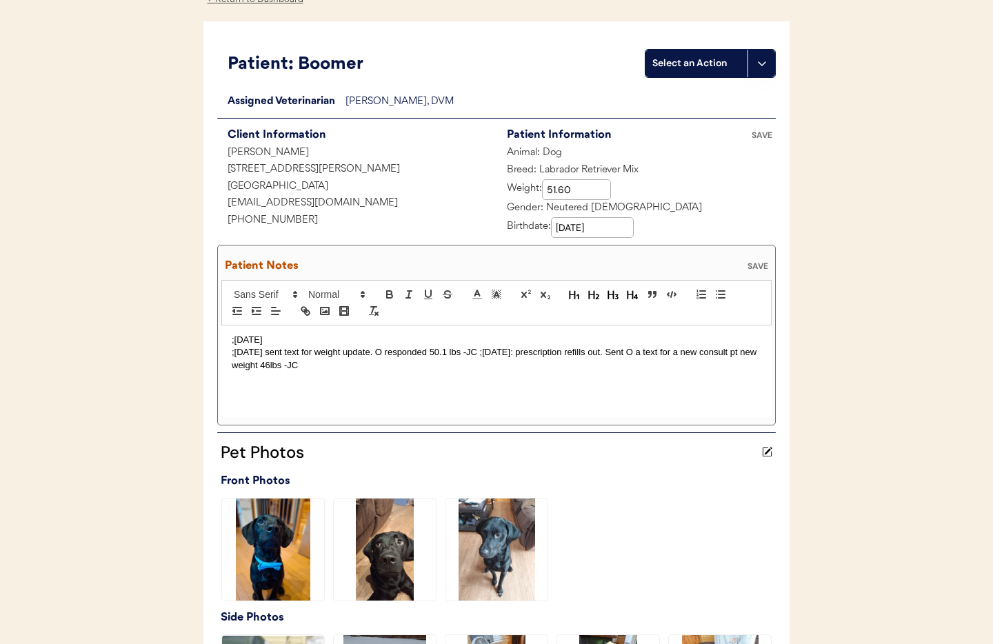
click at [281, 339] on p ";[DATE]" at bounding box center [497, 340] width 530 height 12
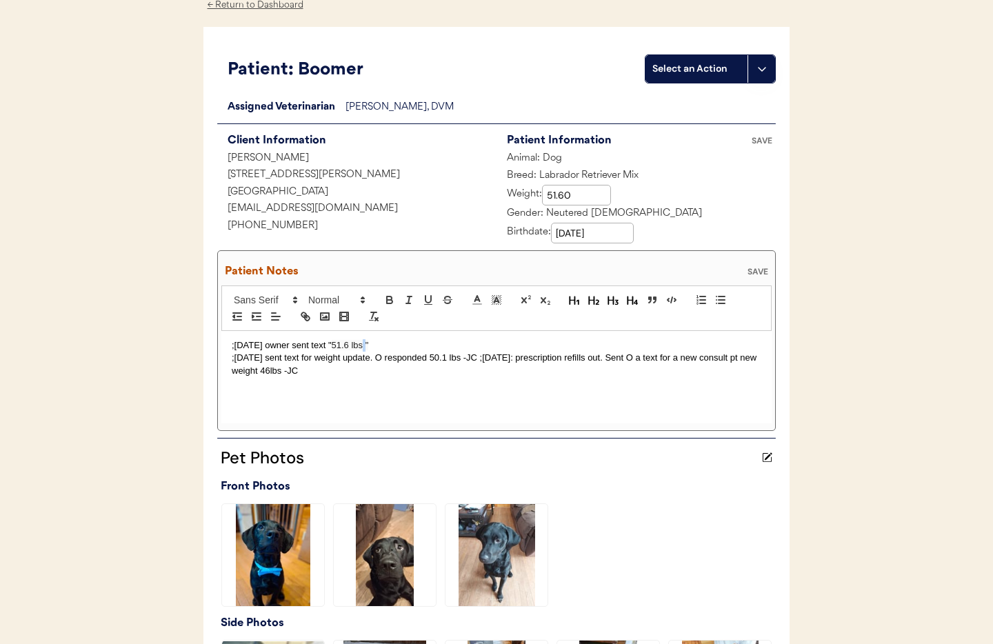
click at [369, 346] on span "51.6 lbs "" at bounding box center [350, 345] width 37 height 10
drag, startPoint x: 378, startPoint y: 345, endPoint x: 368, endPoint y: 345, distance: 9.7
click at [368, 345] on p ";[DATE] owner sent text " 51.6 lbs "" at bounding box center [497, 345] width 530 height 12
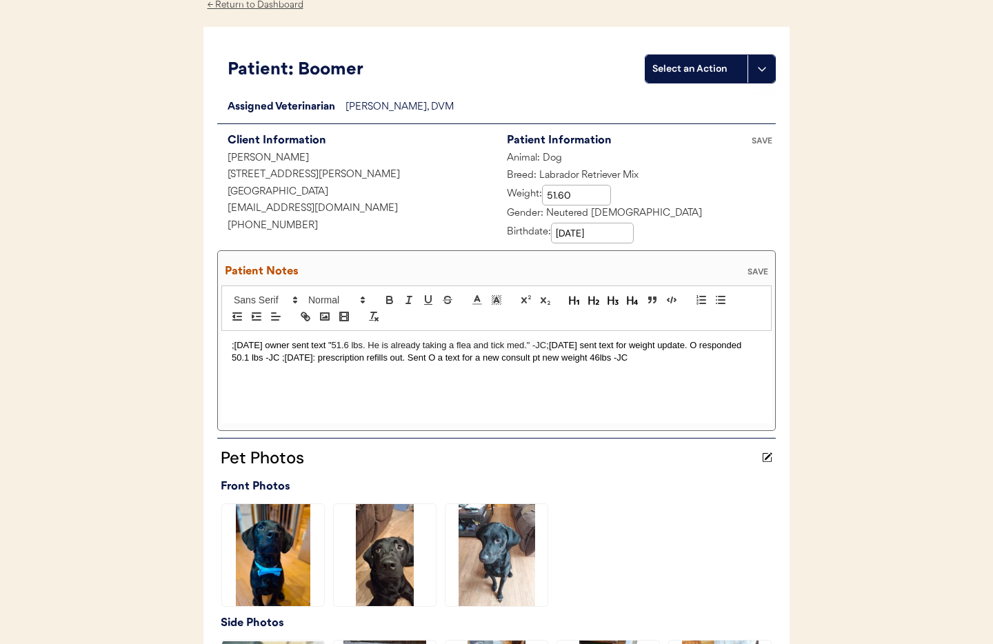
click at [759, 268] on div "SAVE" at bounding box center [758, 272] width 28 height 8
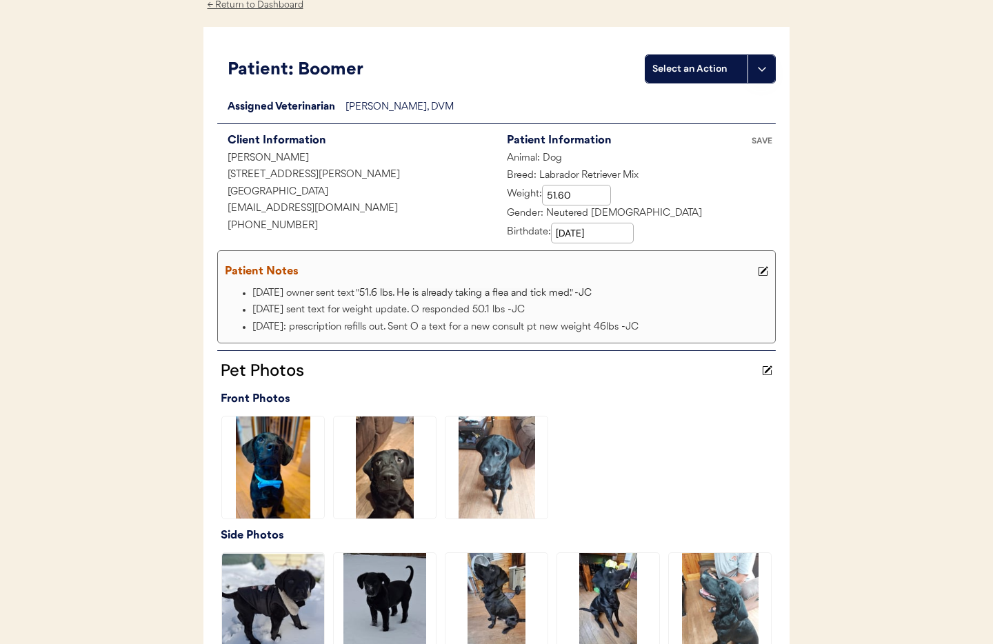
click at [755, 137] on div "SAVE" at bounding box center [762, 141] width 28 height 8
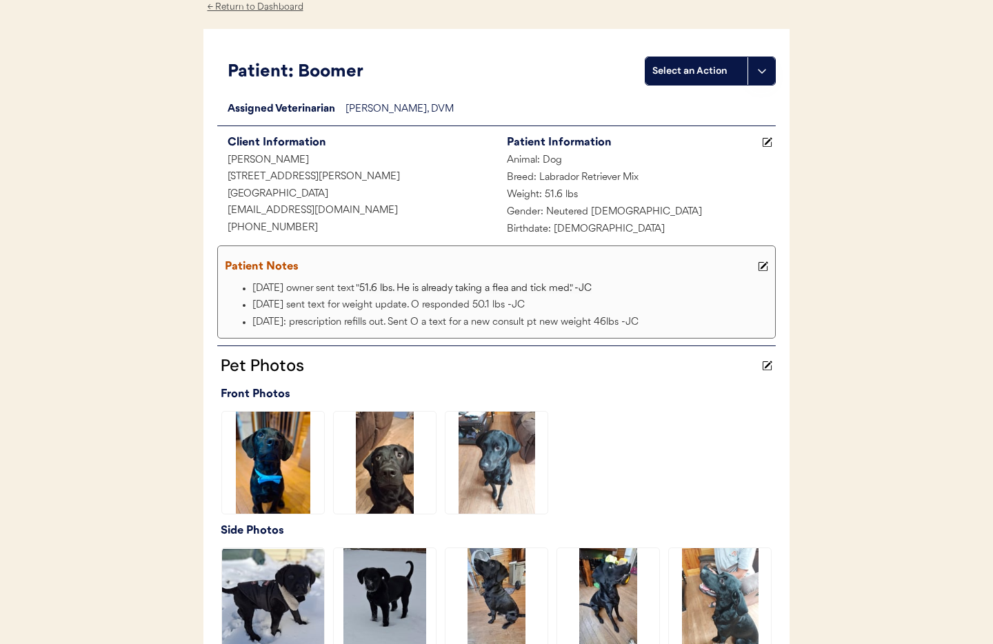
scroll to position [0, 0]
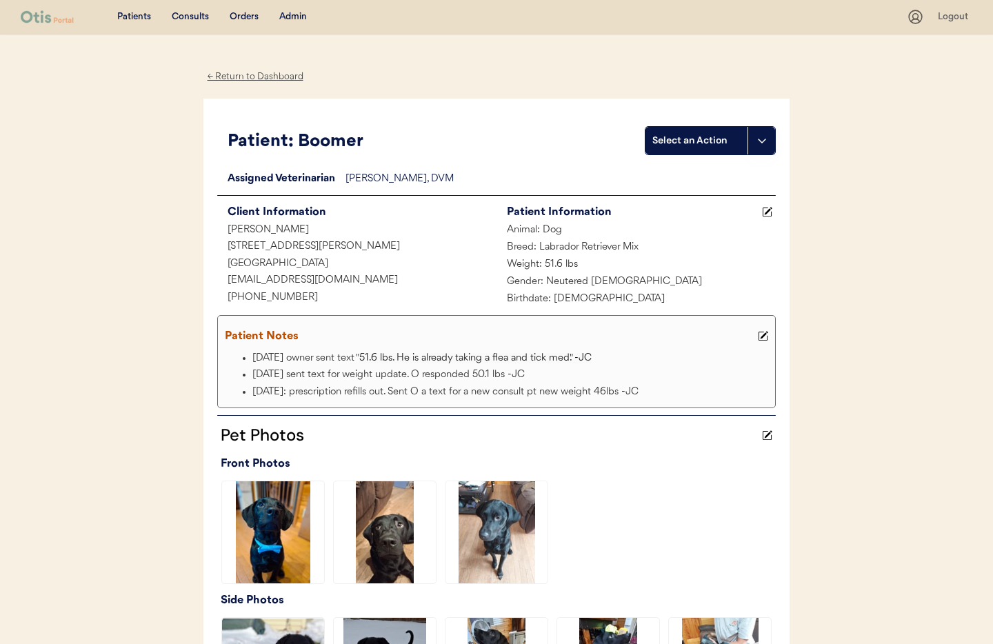
click at [240, 76] on div "← Return to Dashboard" at bounding box center [254, 77] width 103 height 16
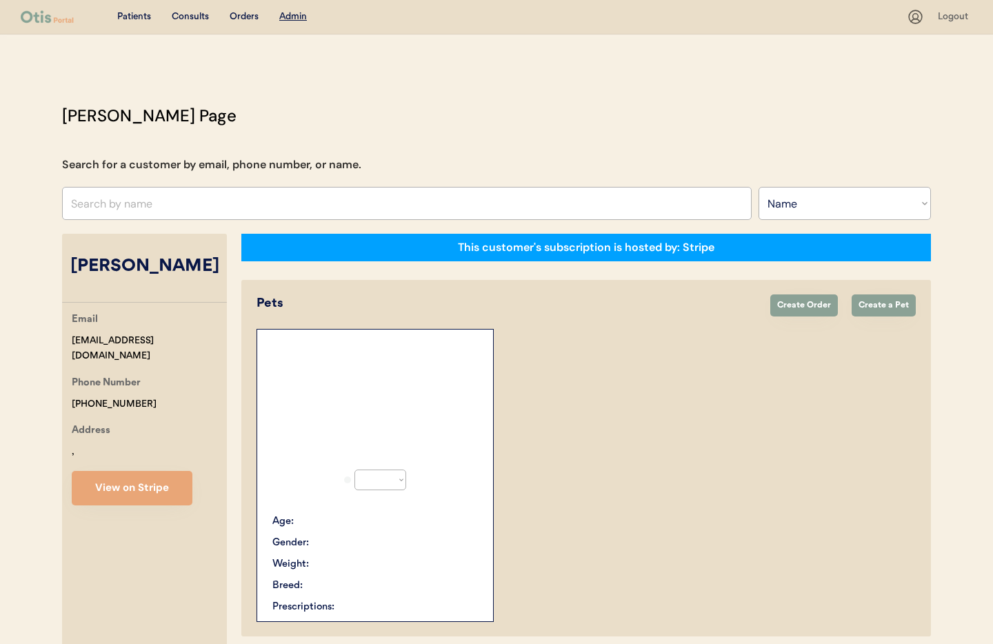
select select ""Name""
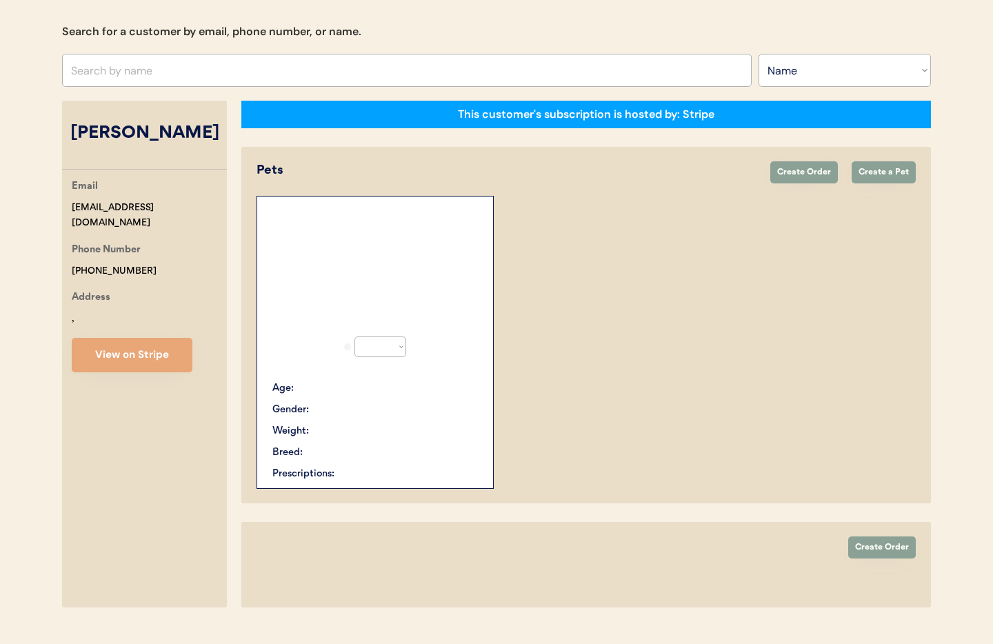
select select "true"
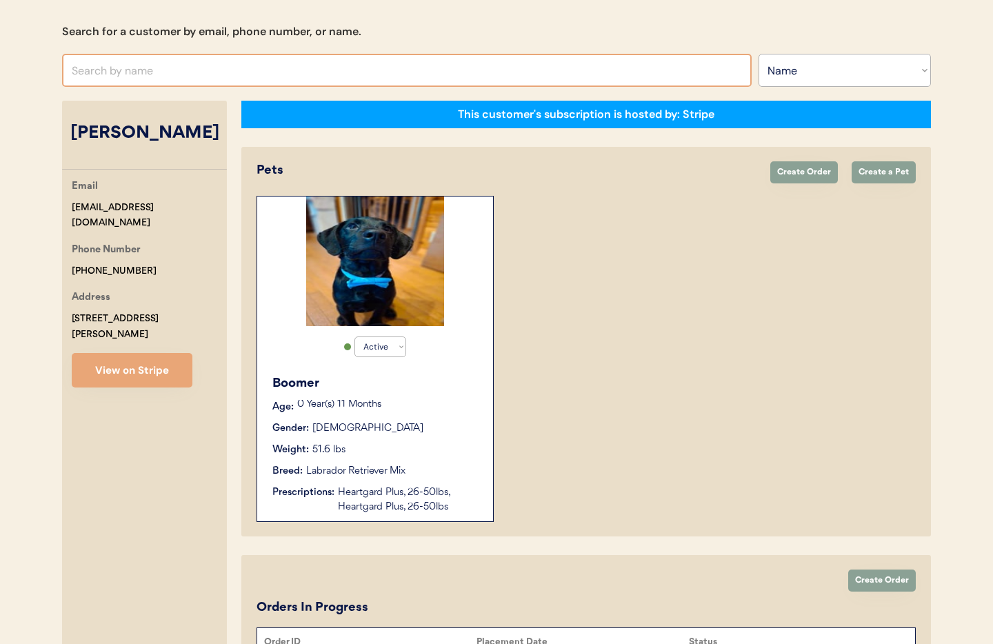
click at [159, 74] on input "text" at bounding box center [407, 70] width 690 height 33
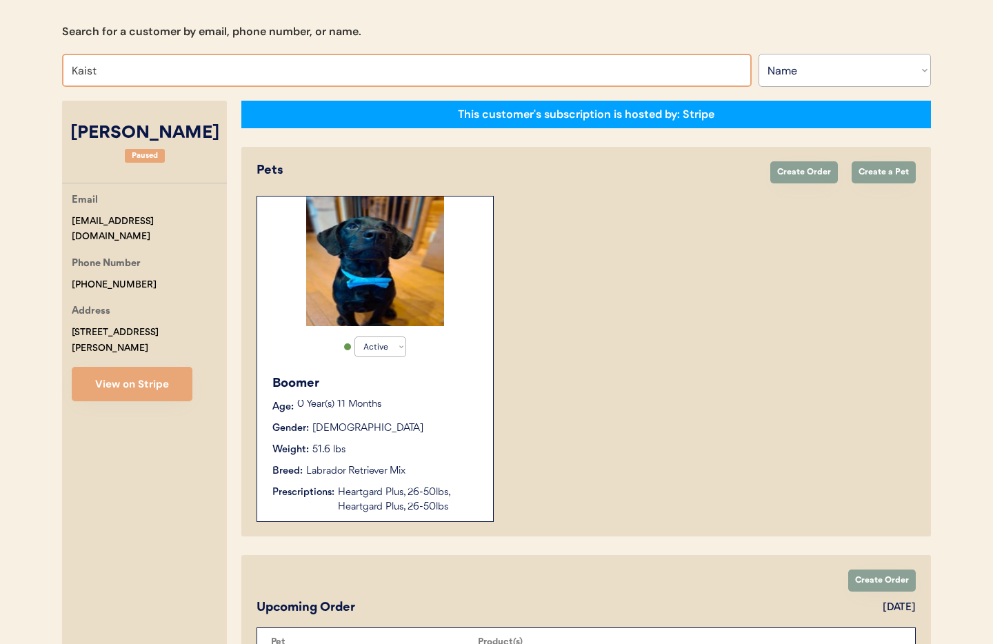
type input "Kais"
type input "Kaiser Wang"
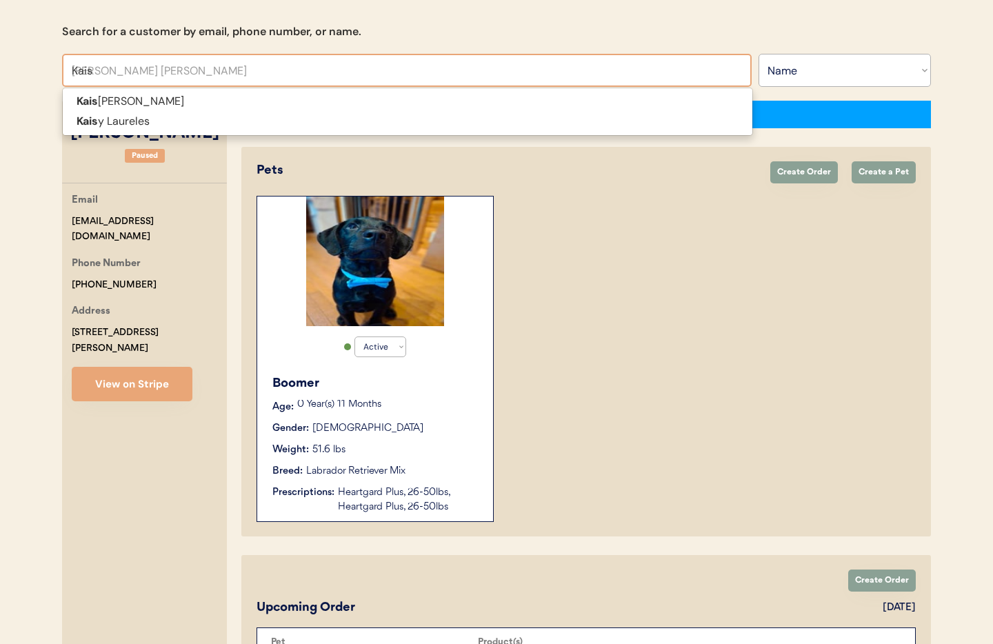
type input "Kaisy"
type input "[PERSON_NAME]"
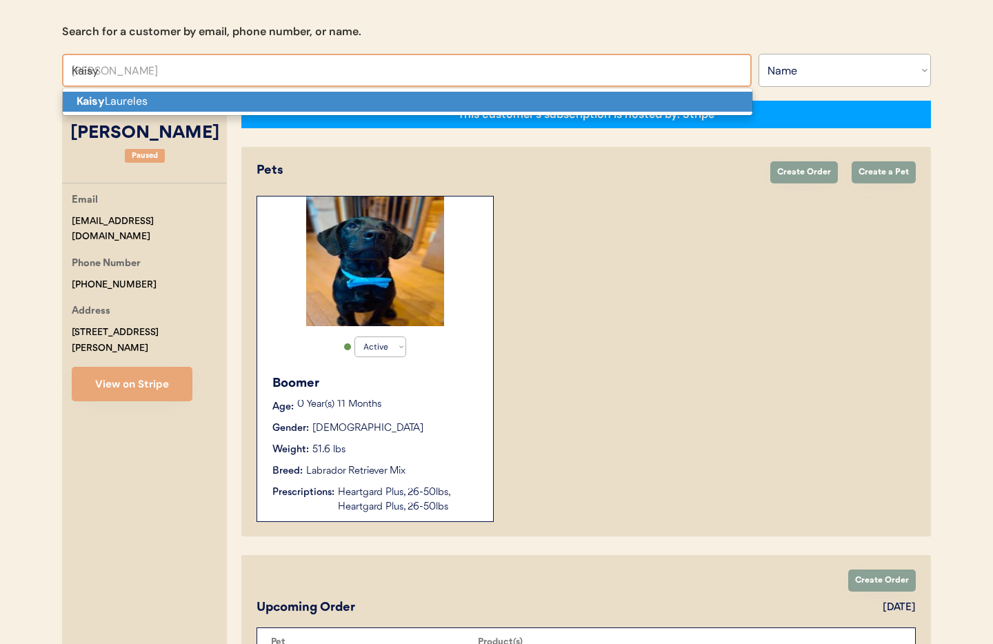
click at [164, 100] on p "Kaisy Laureles" at bounding box center [408, 102] width 690 height 20
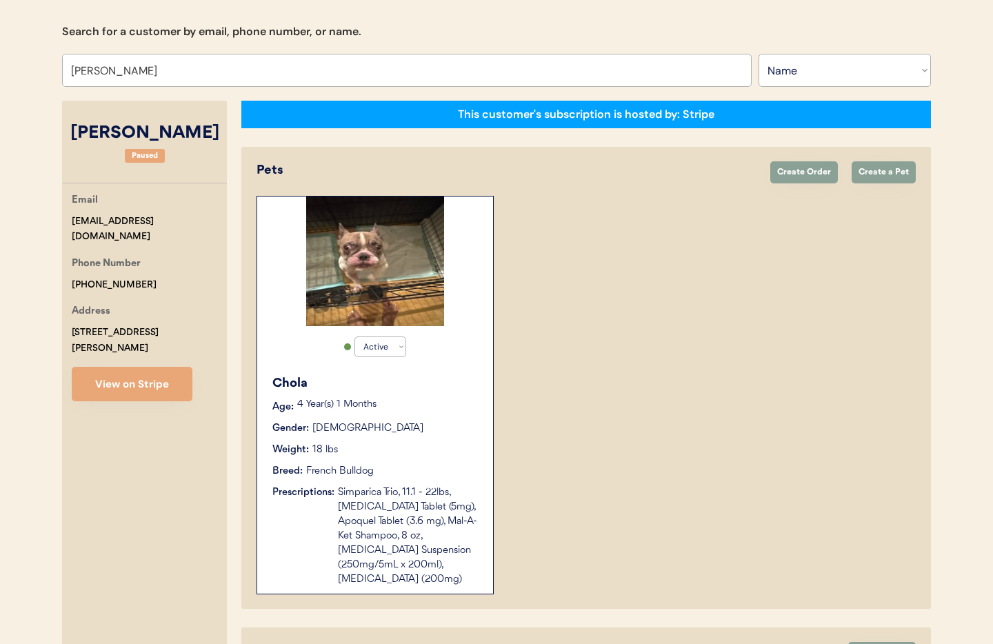
type input "[PERSON_NAME]"
click at [412, 444] on div "Weight: 18 lbs" at bounding box center [375, 450] width 207 height 14
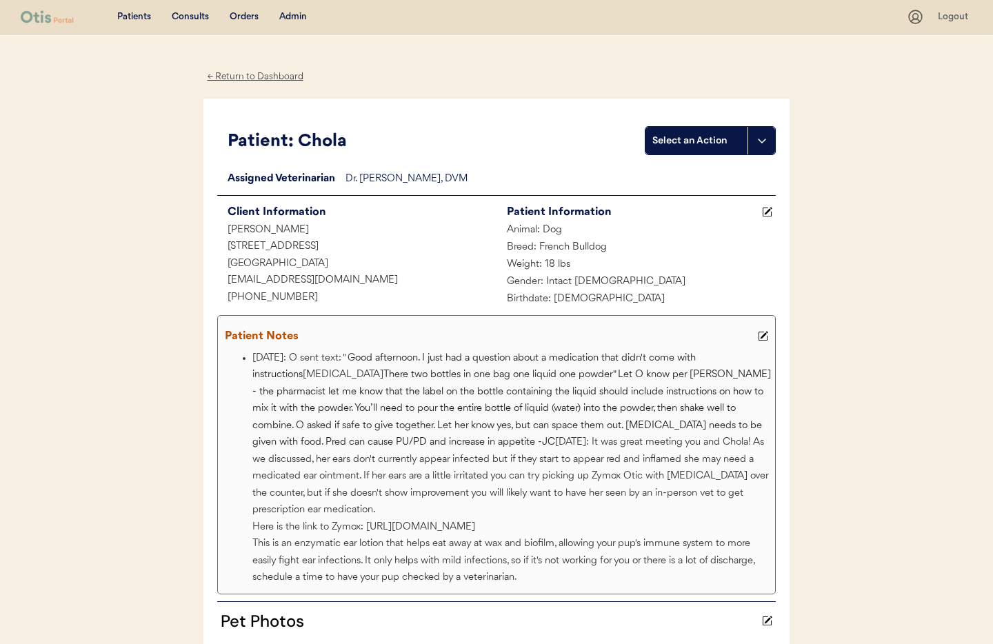
click at [230, 72] on div "← Return to Dashboard" at bounding box center [254, 77] width 103 height 16
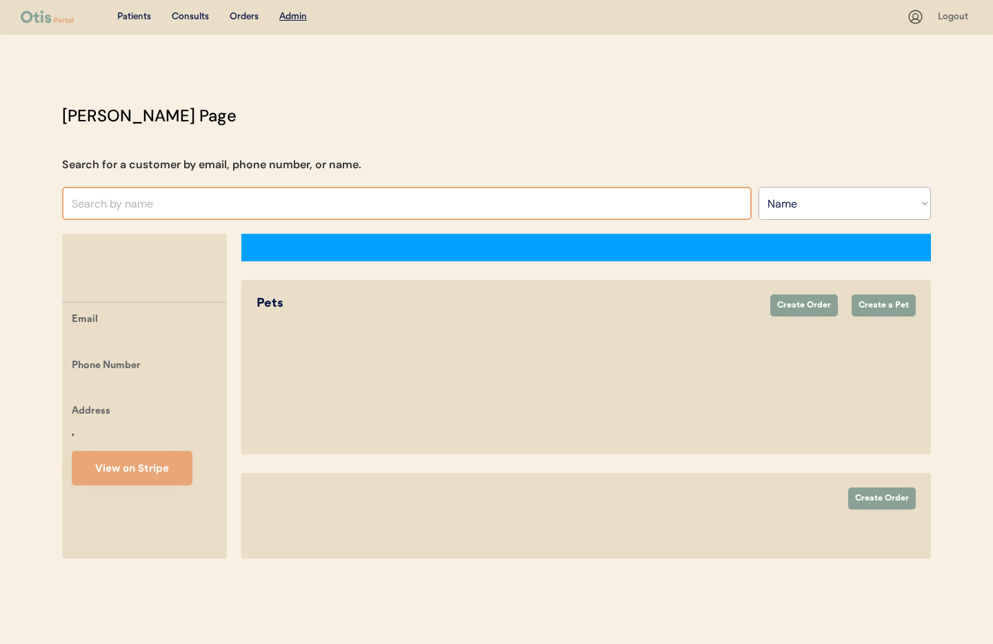
select select ""Name""
select select "true"
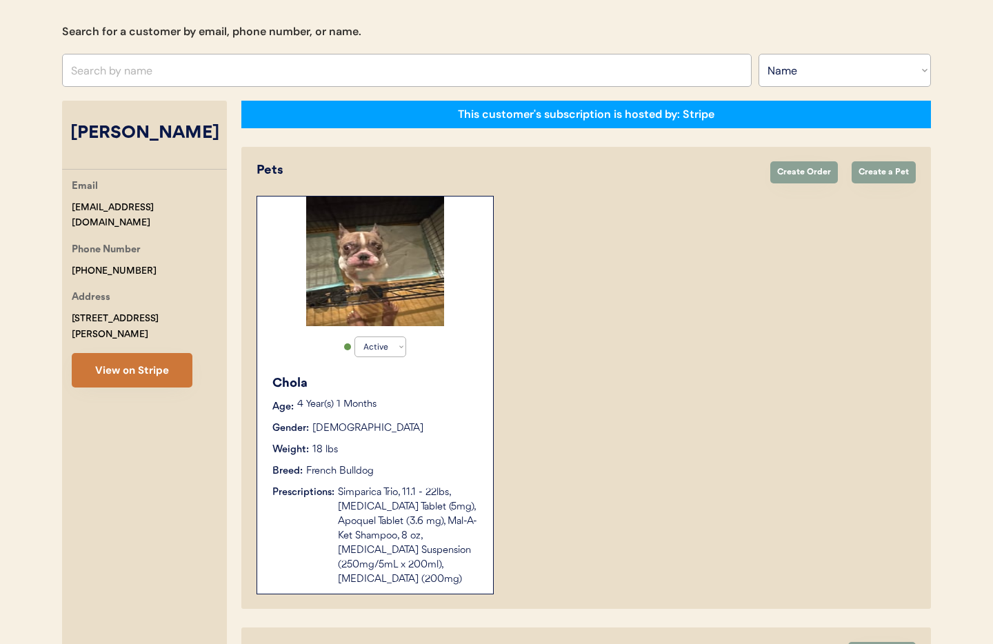
click at [117, 353] on button "View on Stripe" at bounding box center [132, 370] width 121 height 34
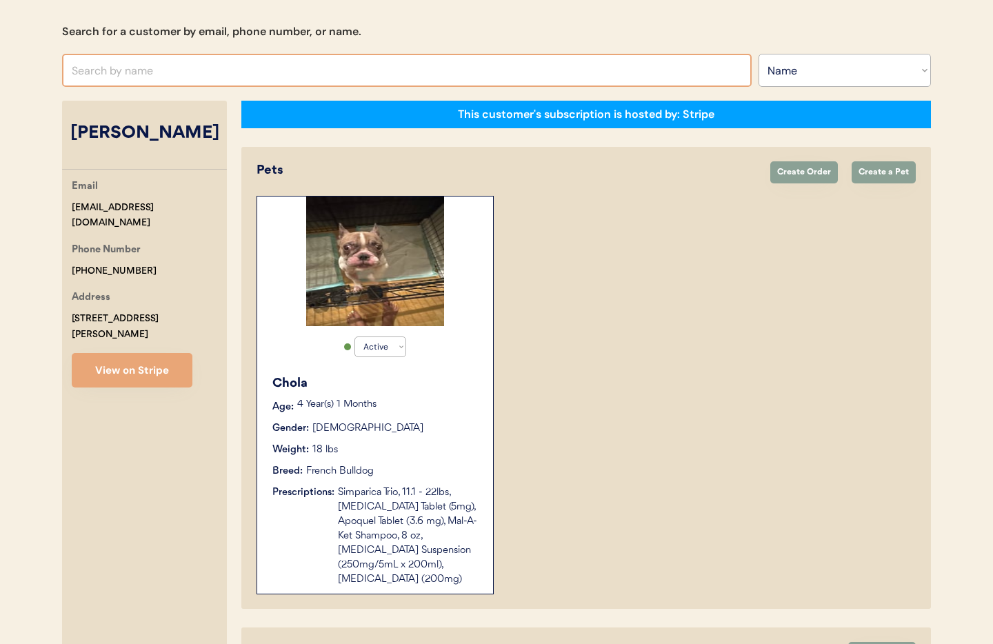
click at [191, 72] on input "text" at bounding box center [407, 70] width 690 height 33
type input "[PERSON_NAME]"
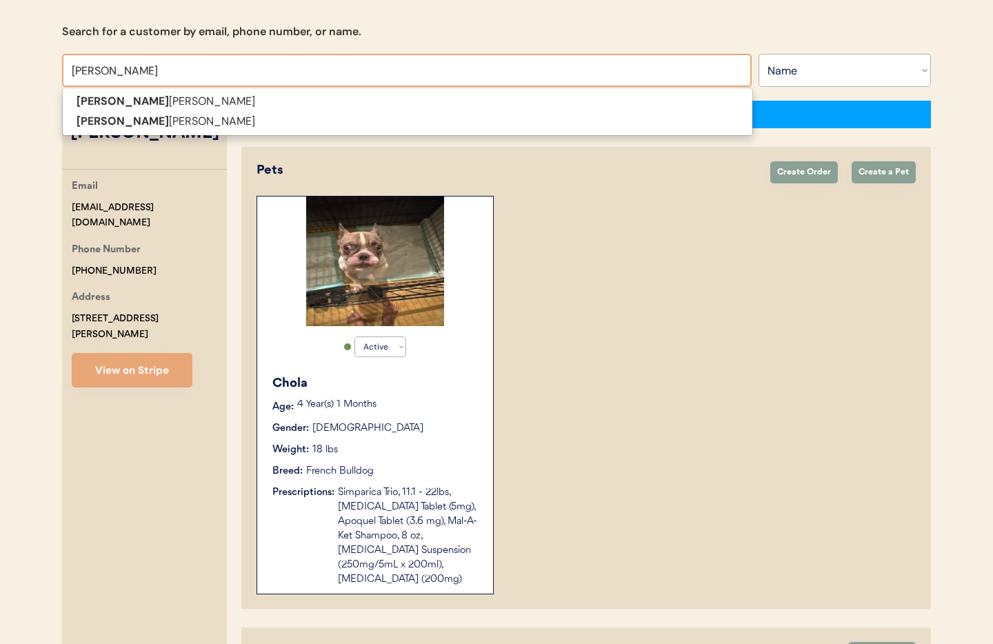
scroll to position [143, 0]
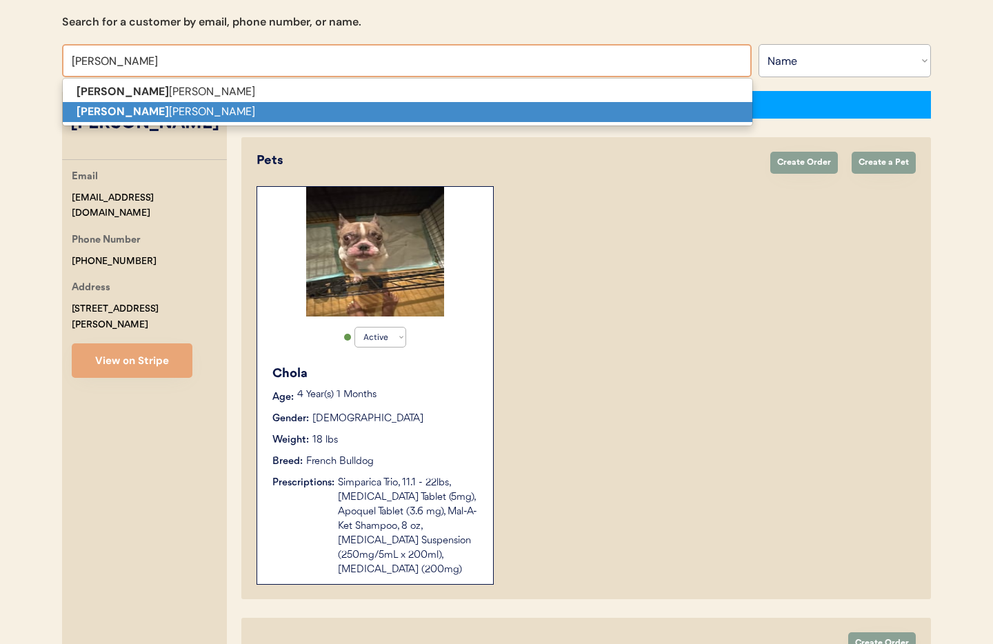
click at [164, 106] on p "[PERSON_NAME]" at bounding box center [408, 112] width 690 height 20
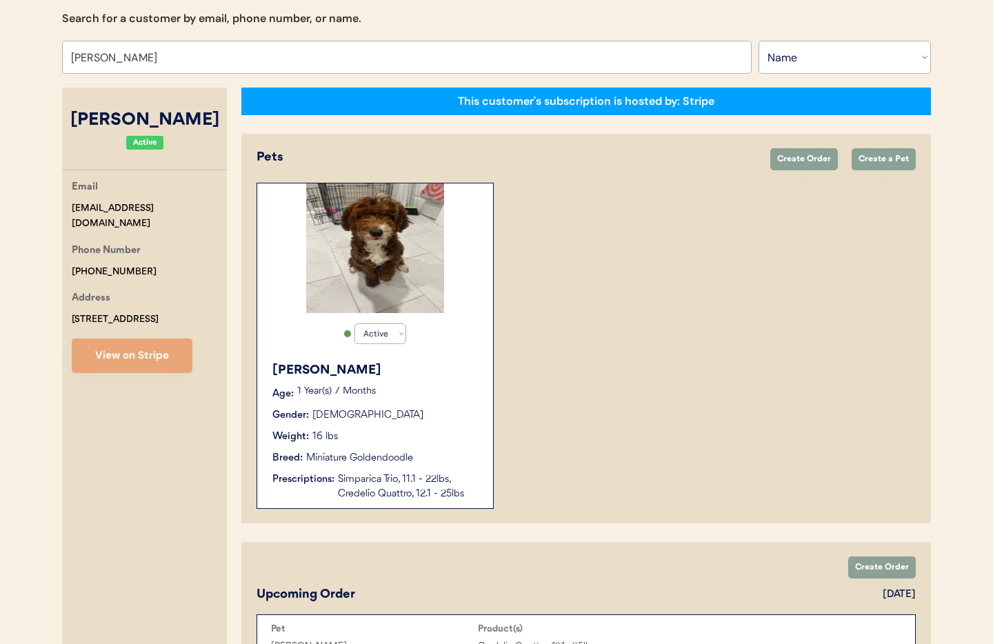
scroll to position [129, 0]
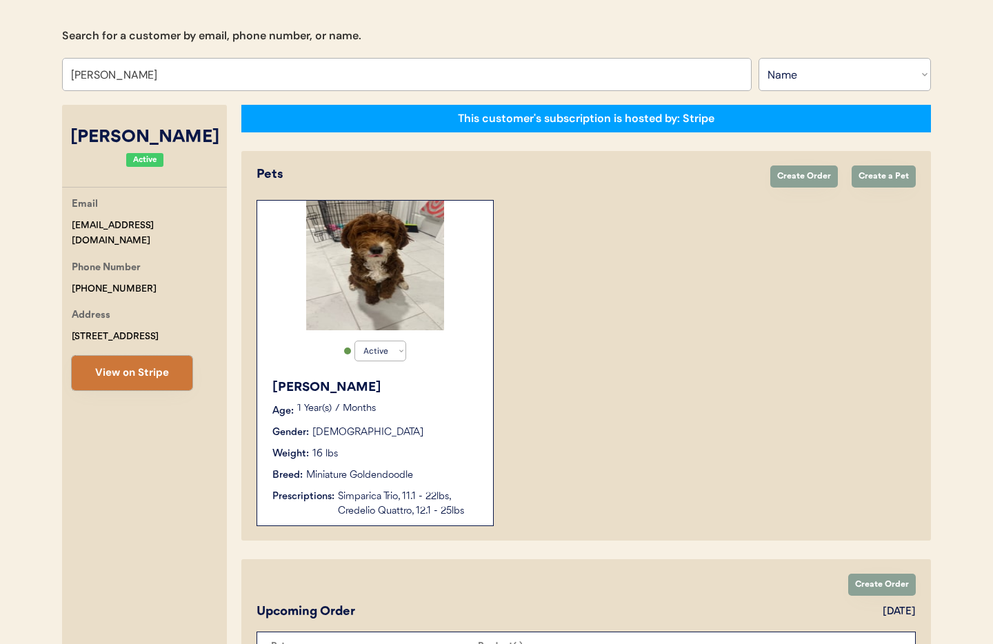
click at [133, 372] on button "View on Stripe" at bounding box center [132, 373] width 121 height 34
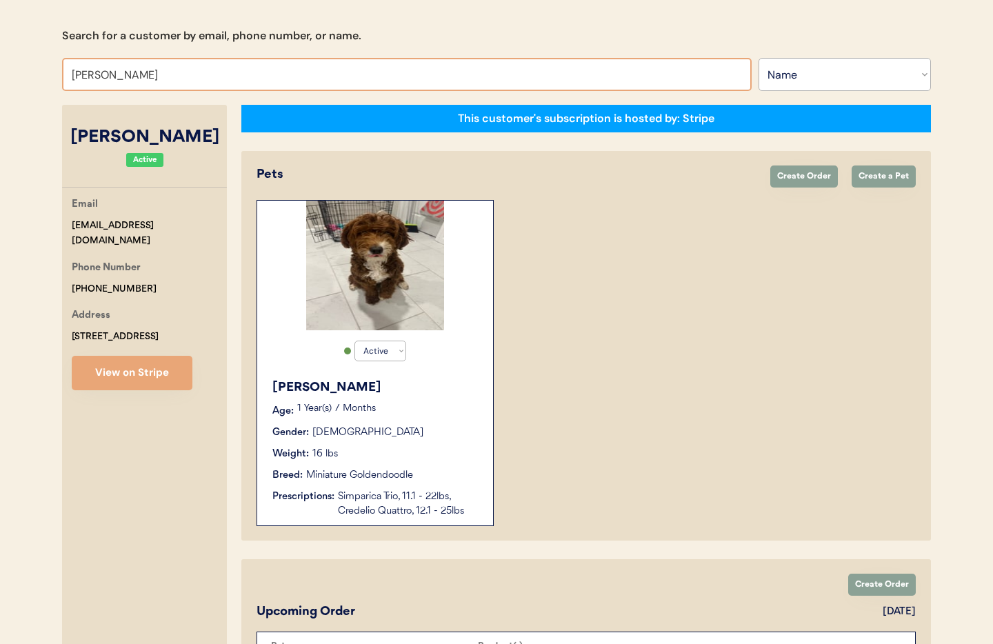
drag, startPoint x: 141, startPoint y: 76, endPoint x: 149, endPoint y: 75, distance: 8.3
click at [141, 76] on input "Janelle Lyons" at bounding box center [407, 74] width 690 height 33
drag, startPoint x: 150, startPoint y: 74, endPoint x: 63, endPoint y: 73, distance: 87.6
click at [63, 73] on input "Janelle Lyons" at bounding box center [407, 74] width 690 height 33
type input "Ginger"
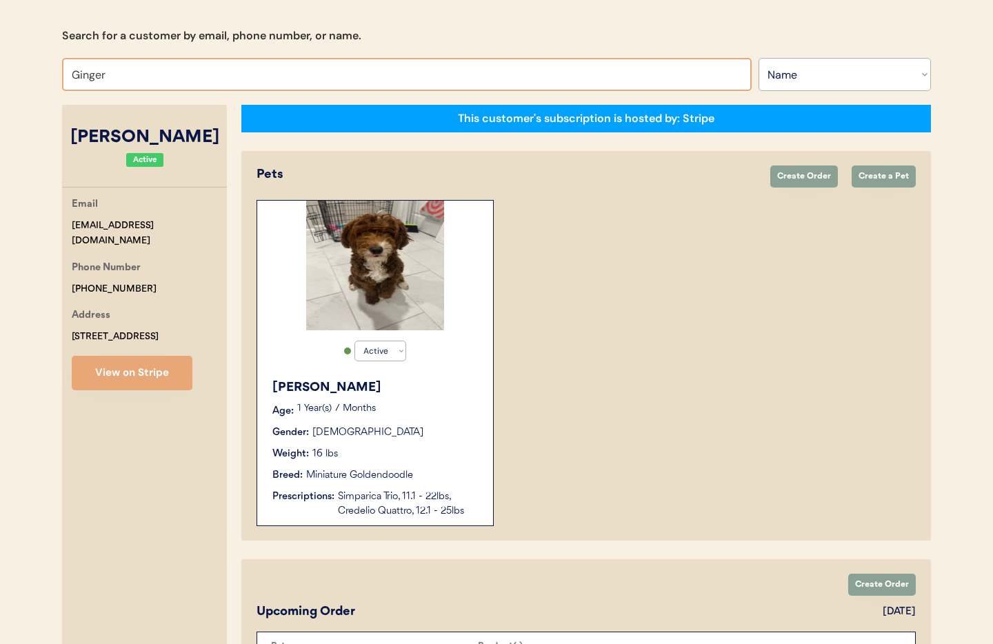
type input "Ginger Tansen"
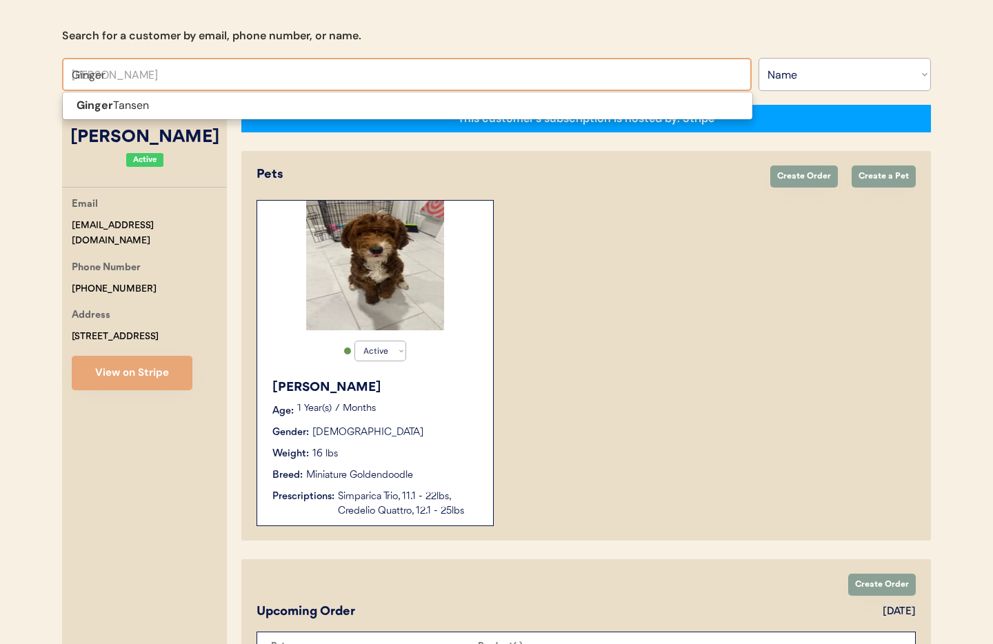
type input "Ginger T"
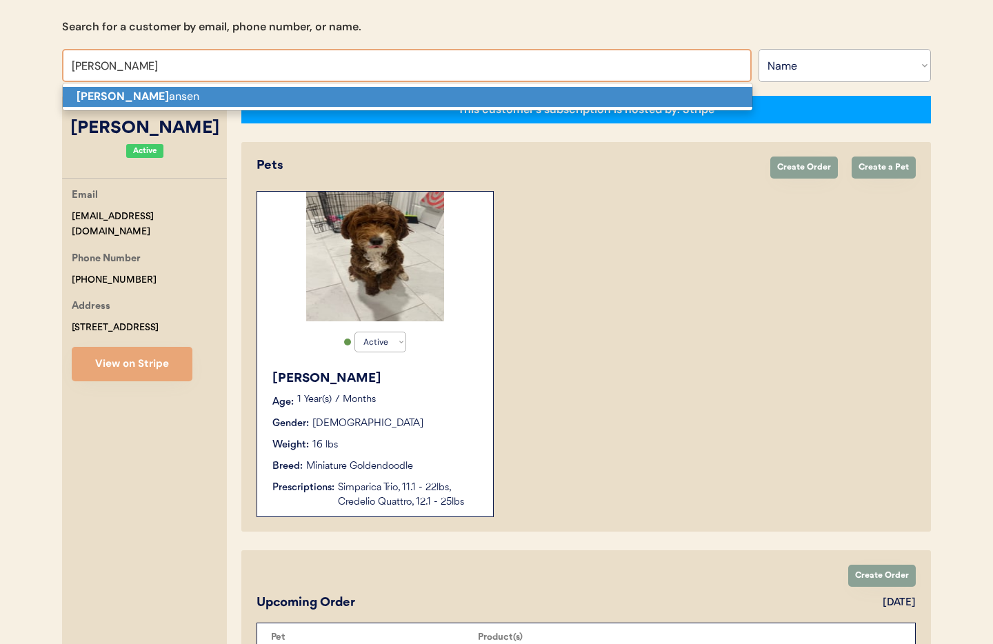
click at [88, 100] on strong "Ginger T" at bounding box center [123, 96] width 92 height 14
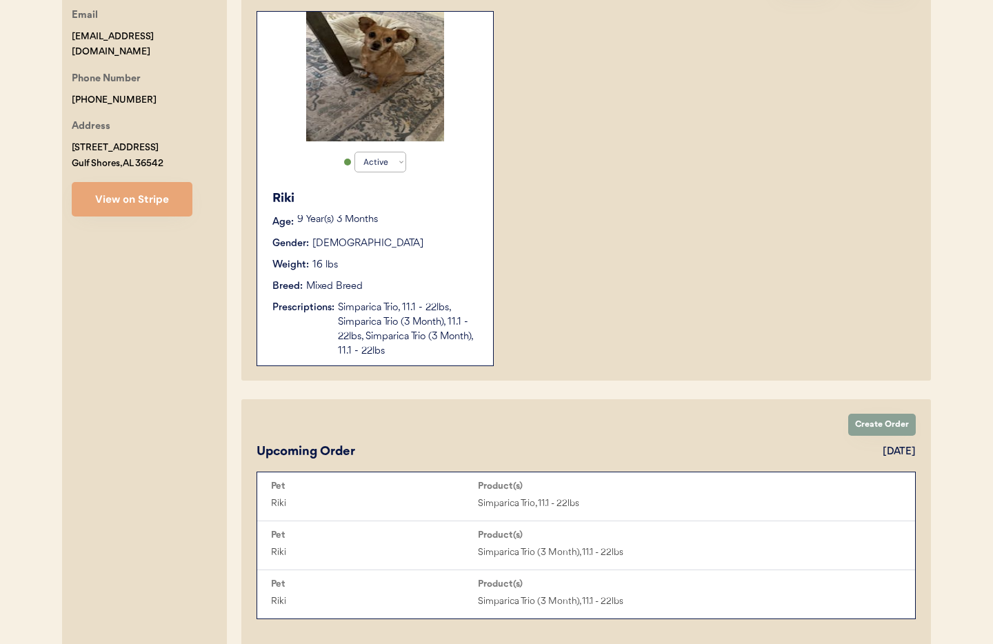
scroll to position [319, 0]
type input "Ginger Tansen"
click at [451, 330] on div "Simparica Trio, 11.1 - 22lbs, Simparica Trio (3 Month), 11.1 - 22lbs, Simparica…" at bounding box center [408, 328] width 141 height 58
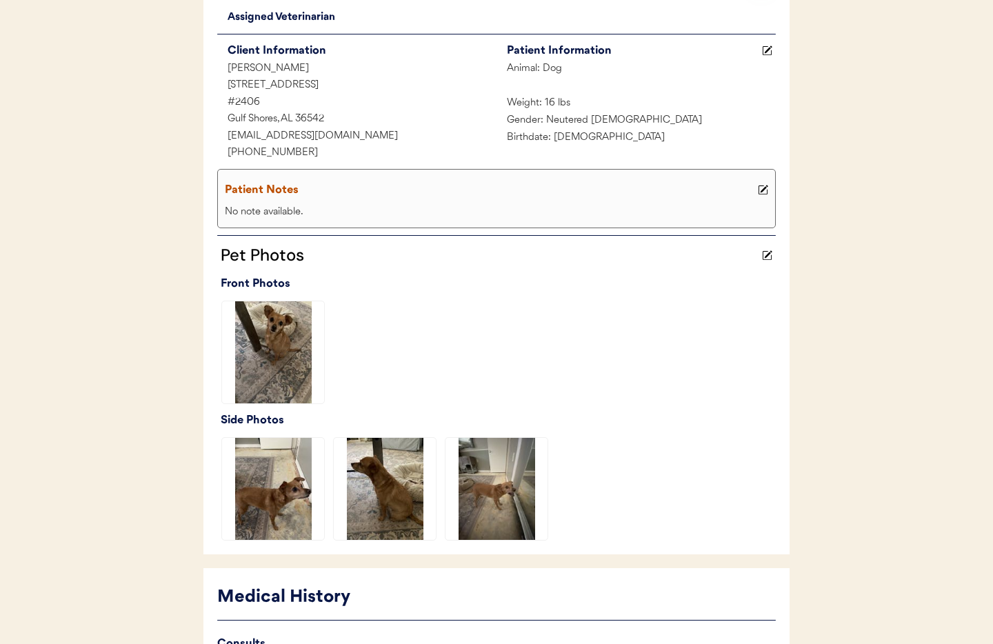
scroll to position [216, 0]
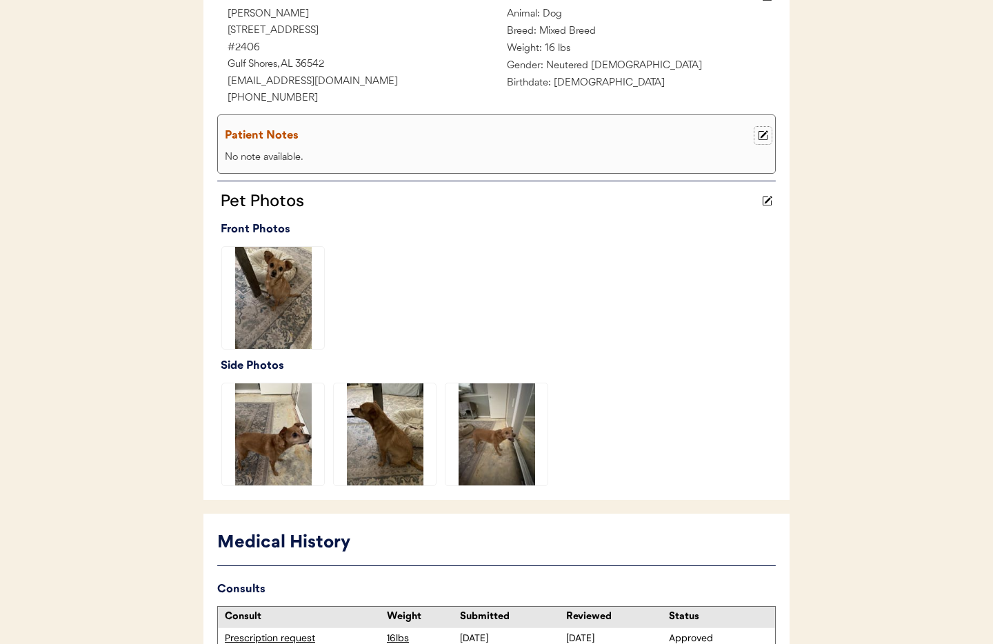
drag, startPoint x: 763, startPoint y: 134, endPoint x: 591, endPoint y: 146, distance: 172.1
click at [762, 135] on icon at bounding box center [763, 135] width 10 height 10
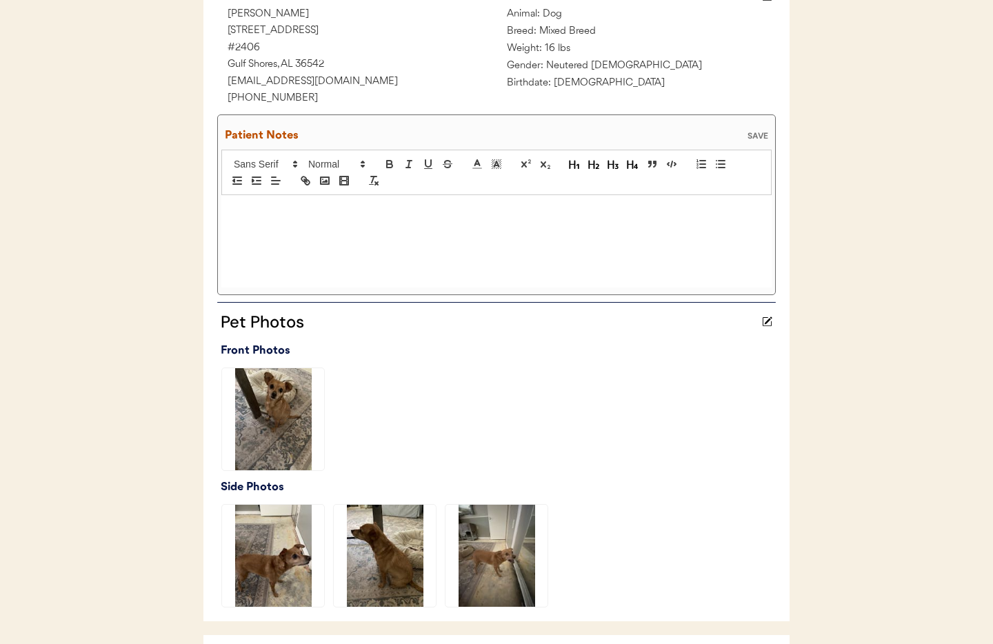
click at [278, 223] on div at bounding box center [496, 241] width 550 height 92
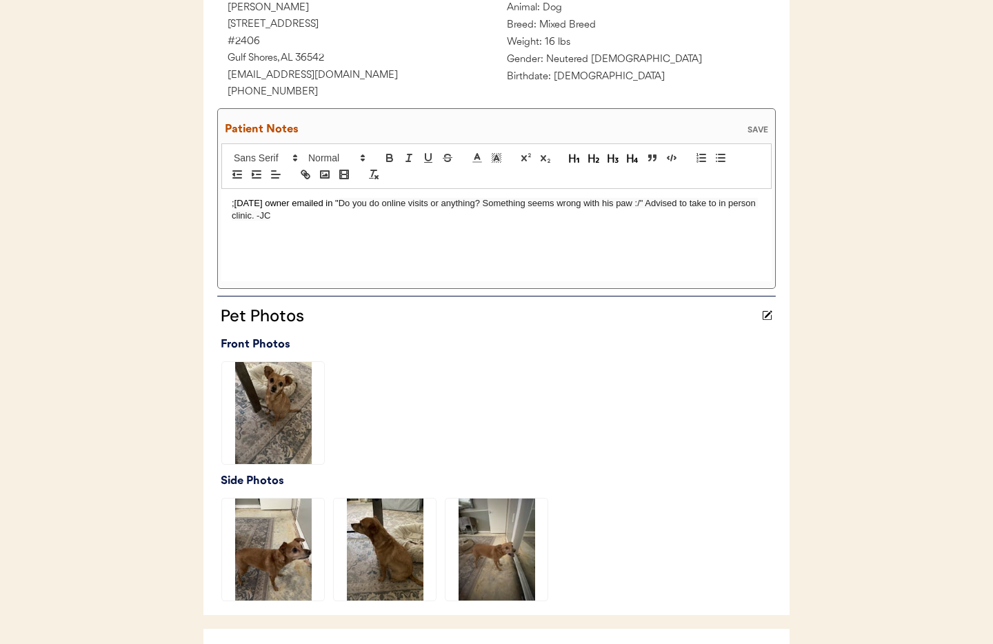
click at [759, 127] on div "SAVE" at bounding box center [758, 130] width 28 height 8
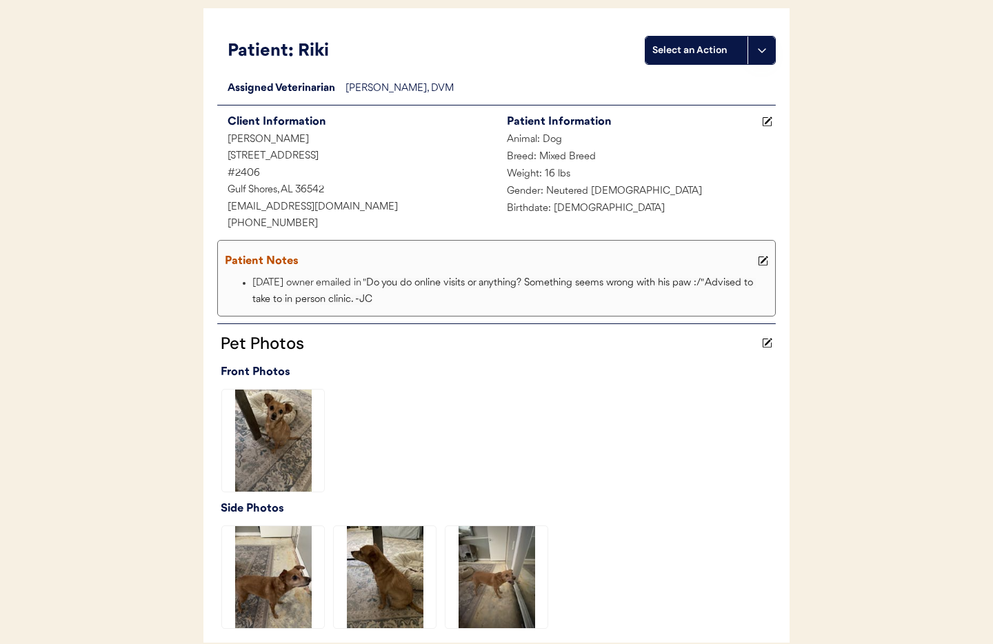
scroll to position [0, 0]
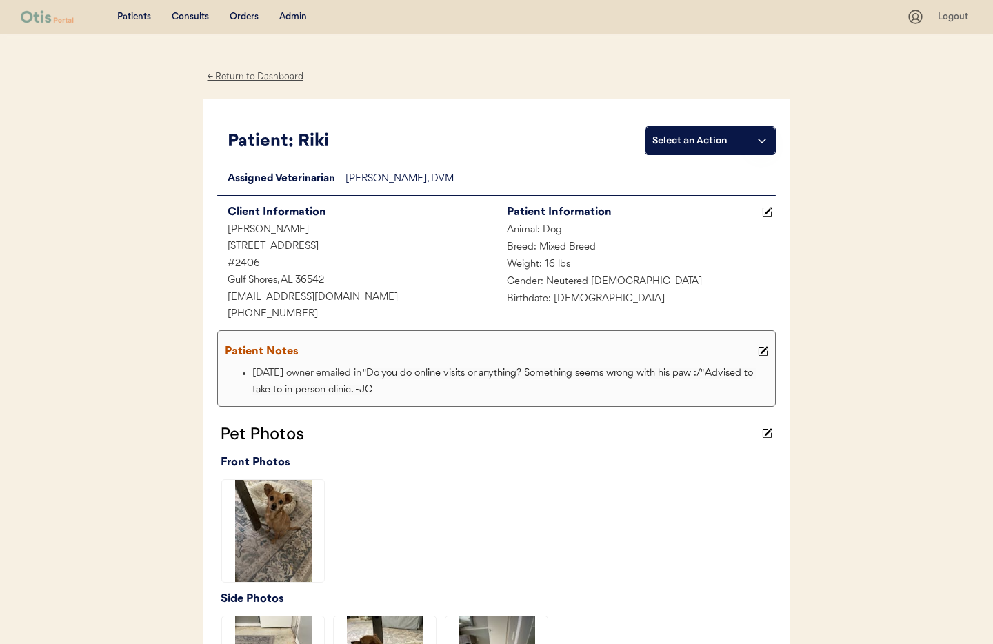
click at [297, 17] on div "Admin" at bounding box center [293, 17] width 28 height 14
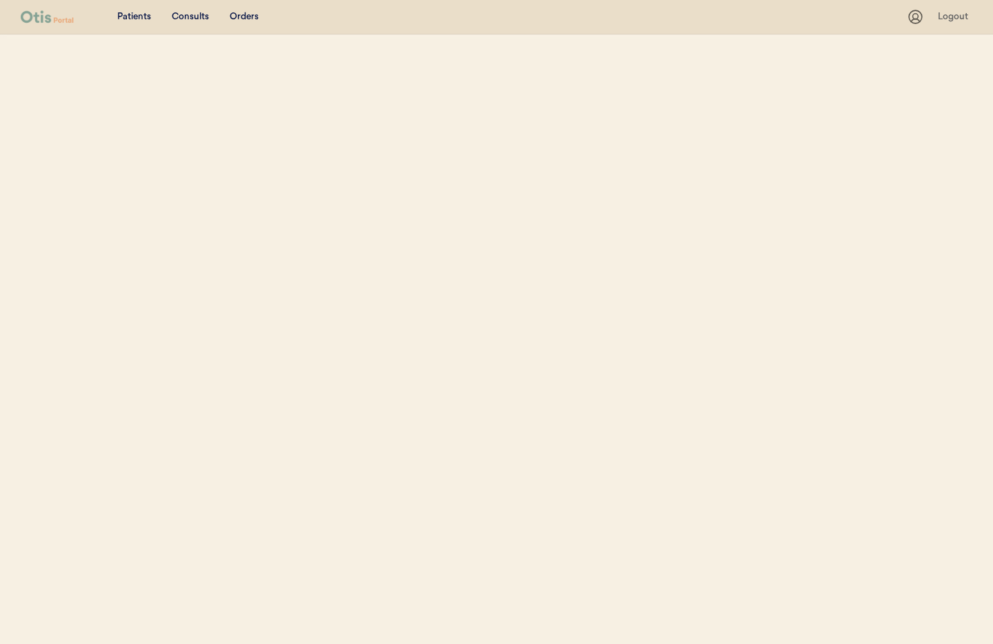
select select ""Name""
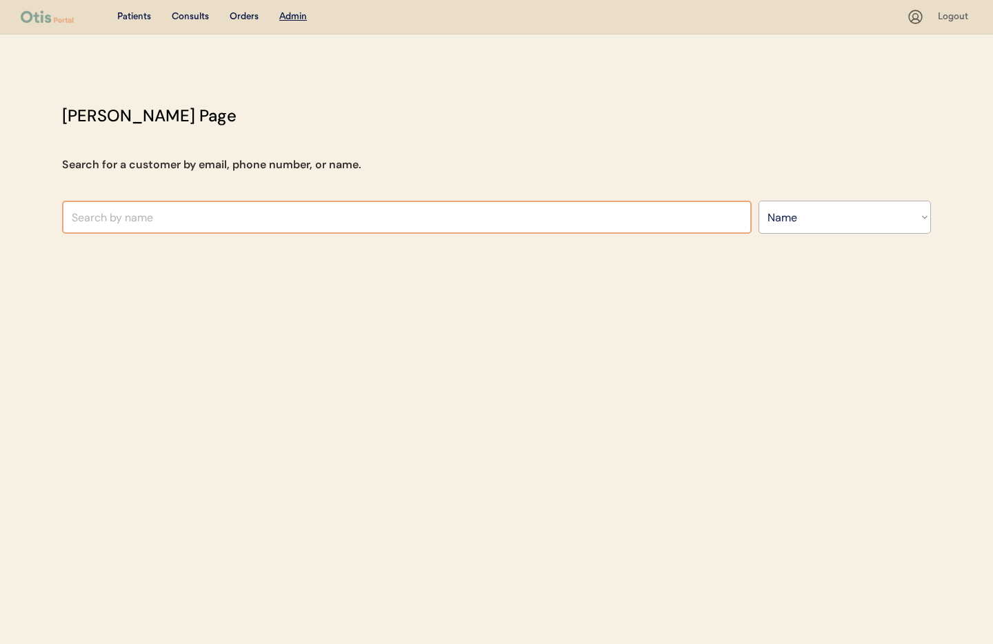
click at [179, 224] on input "text" at bounding box center [407, 217] width 690 height 33
click at [114, 217] on input "text" at bounding box center [407, 217] width 690 height 33
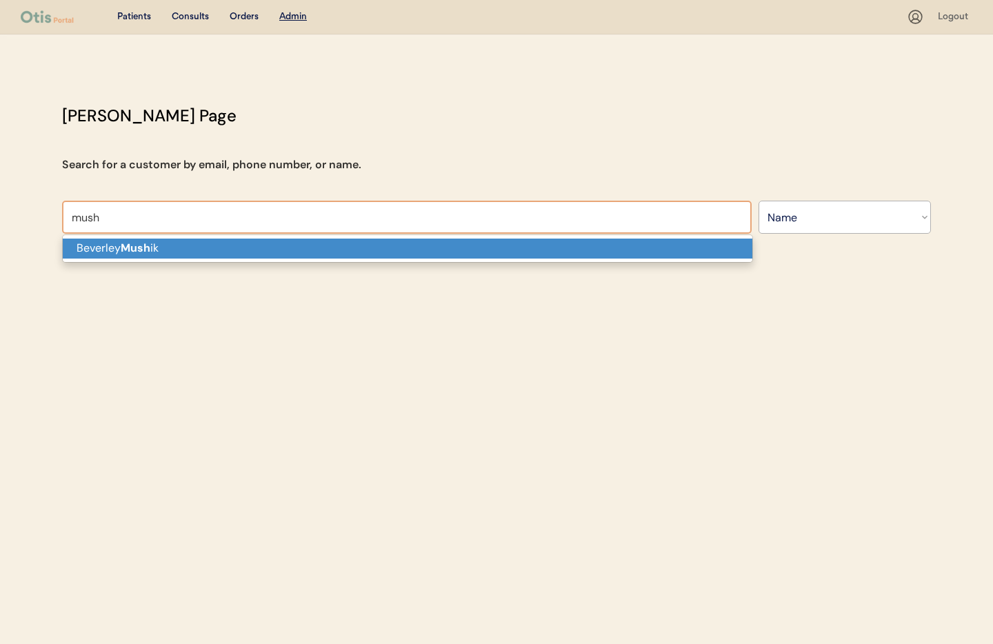
click at [139, 255] on strong "Mush" at bounding box center [136, 248] width 30 height 14
type input "Beverley Mushik"
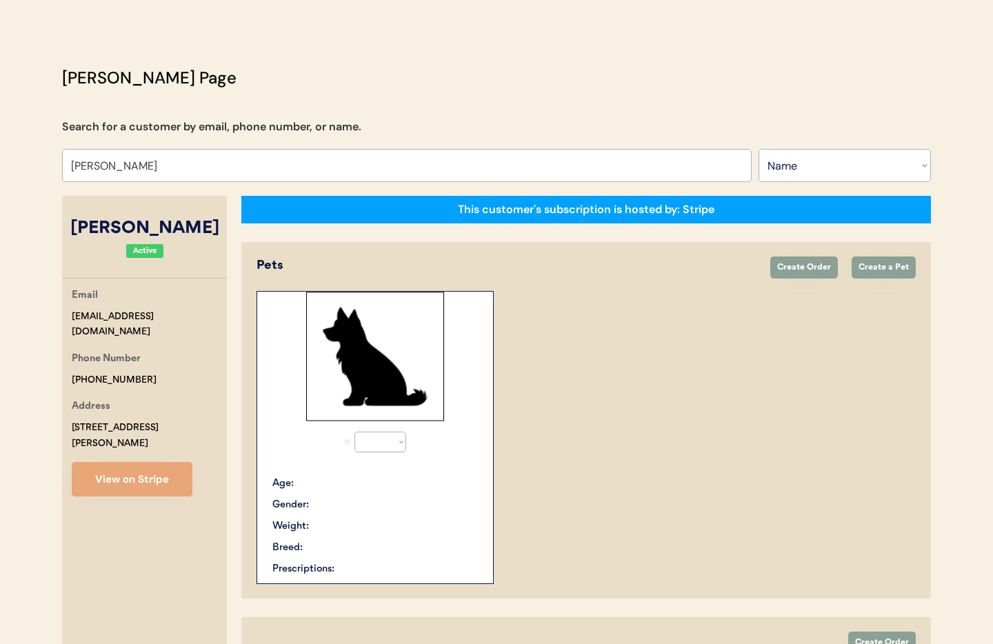
scroll to position [53, 0]
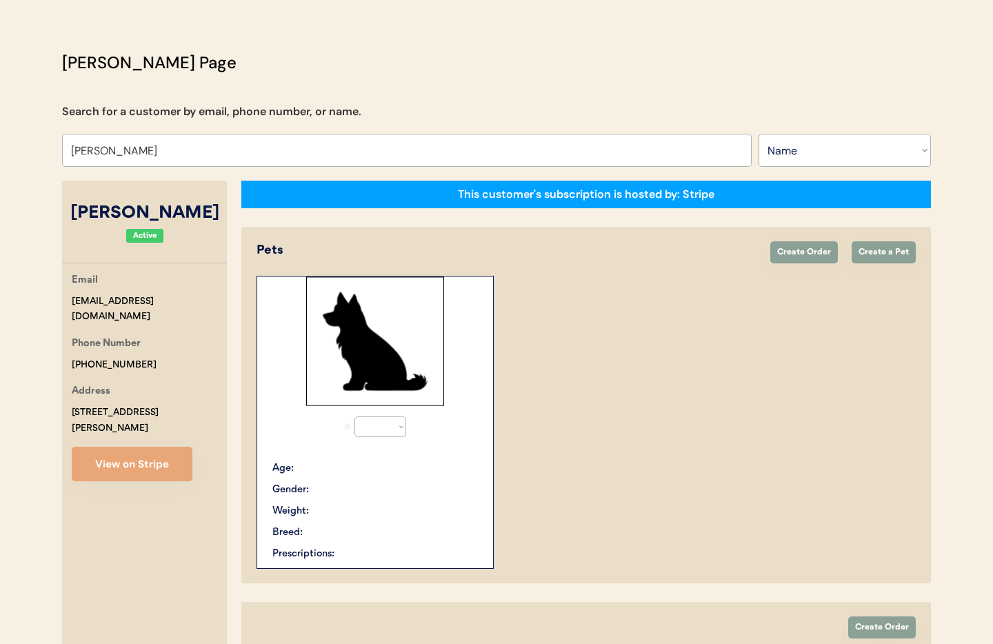
select select "true"
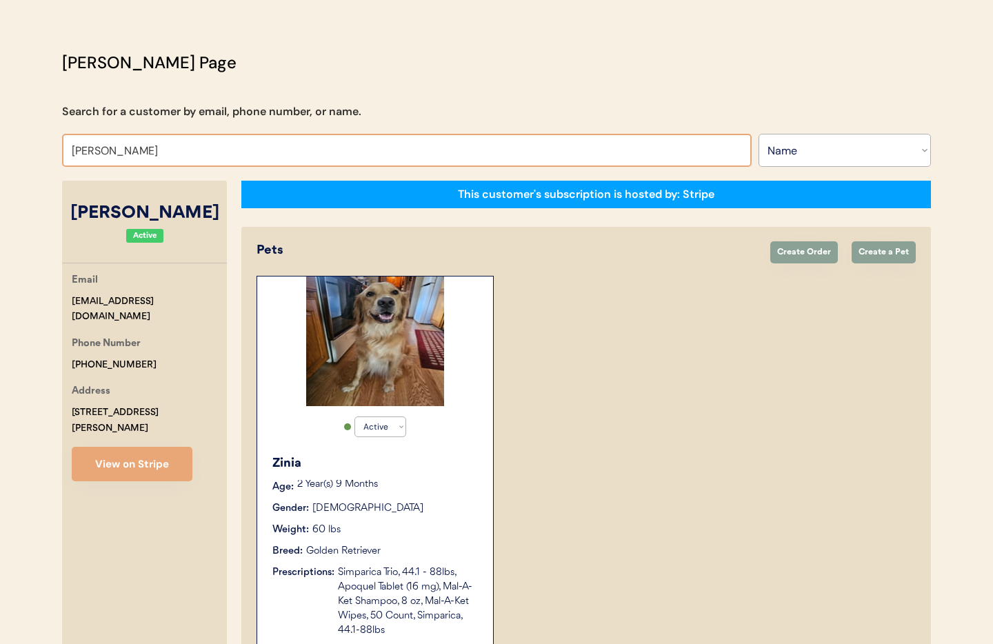
drag, startPoint x: 150, startPoint y: 153, endPoint x: 31, endPoint y: 149, distance: 118.7
click at [31, 149] on div "Patients Consults Orders Admin Logout Otis Admin Page Search for a customer by …" at bounding box center [496, 487] width 993 height 1081
type input "Danny Bras"
type input "[PERSON_NAME]"
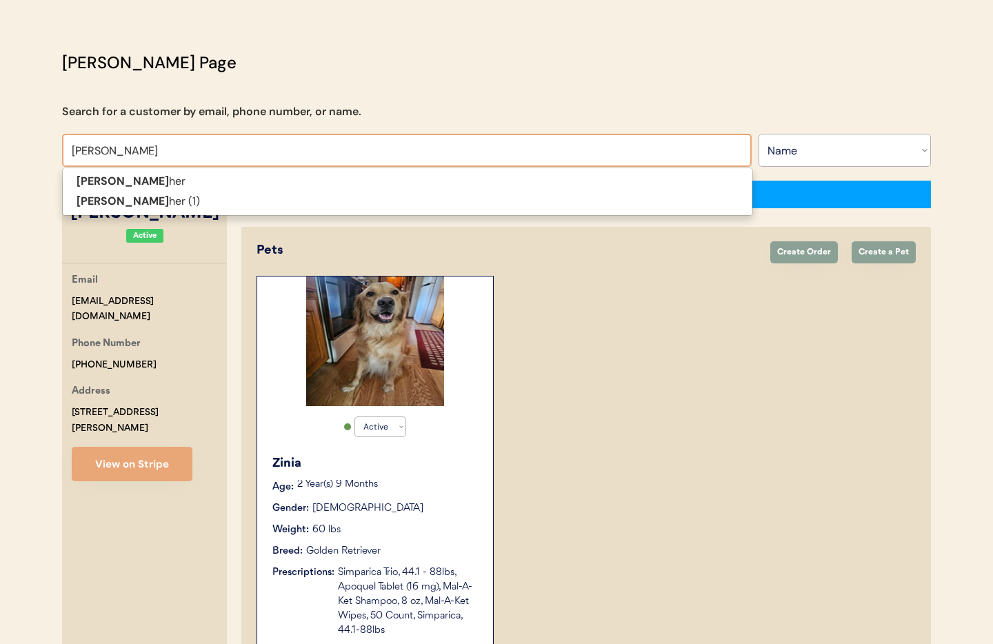
type input "Danny Brashe"
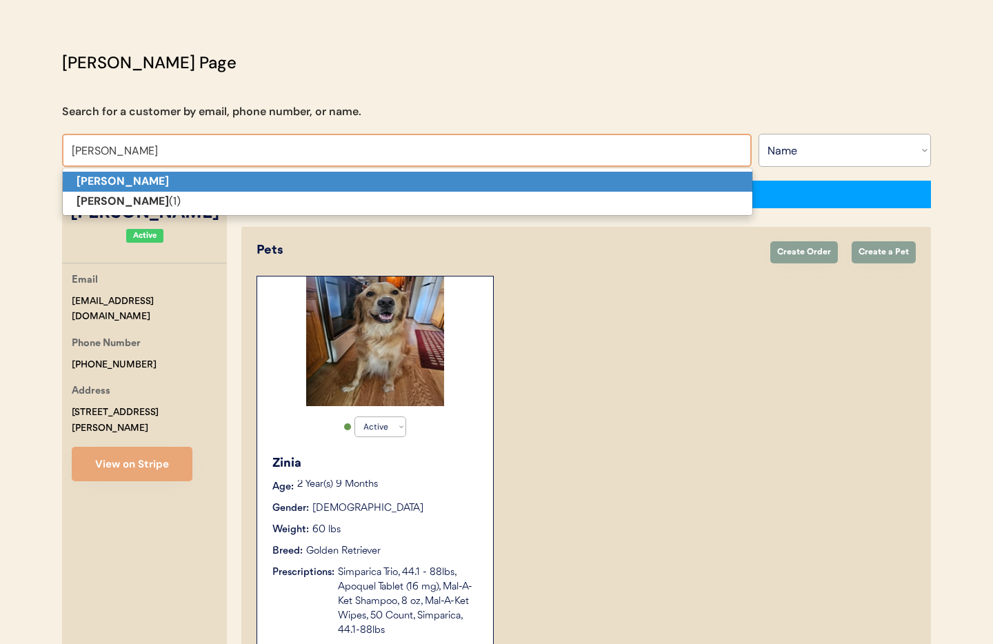
click at [108, 188] on strong "Danny Brasher" at bounding box center [123, 181] width 92 height 14
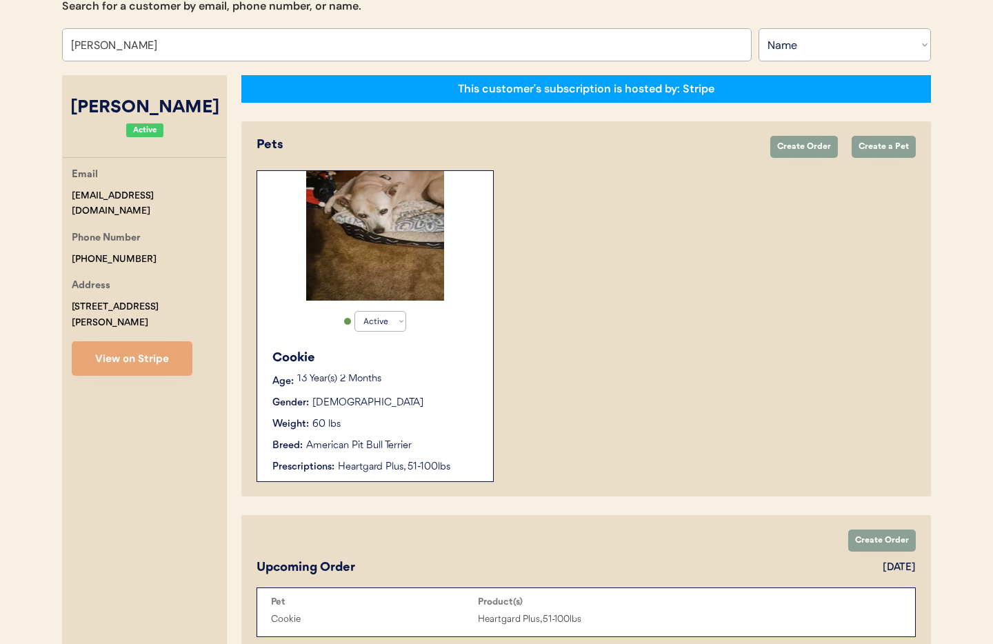
scroll to position [163, 0]
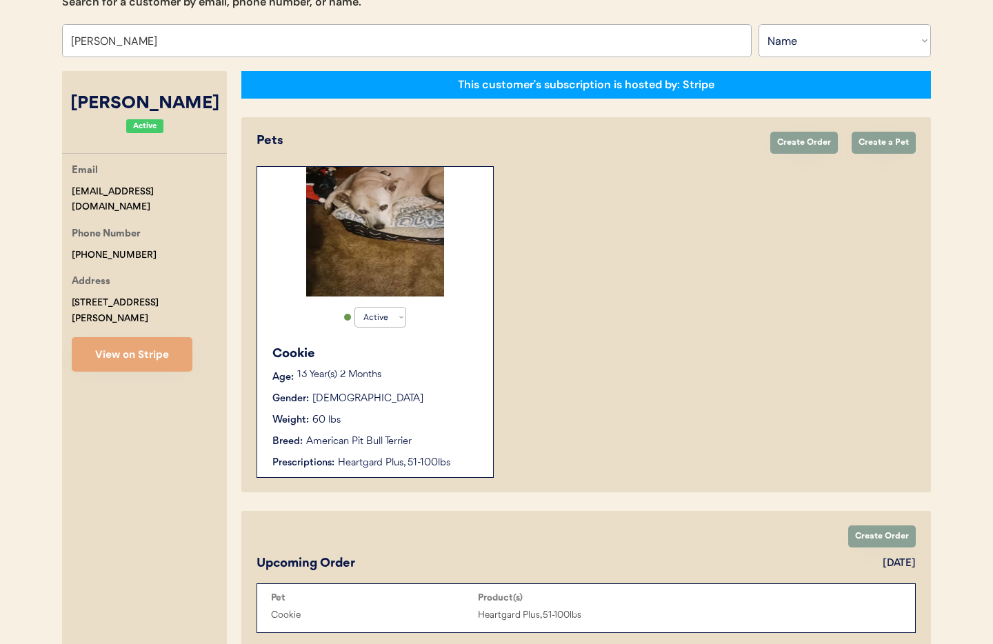
type input "Danny Brasher"
click at [474, 363] on div "Cookie" at bounding box center [375, 354] width 207 height 19
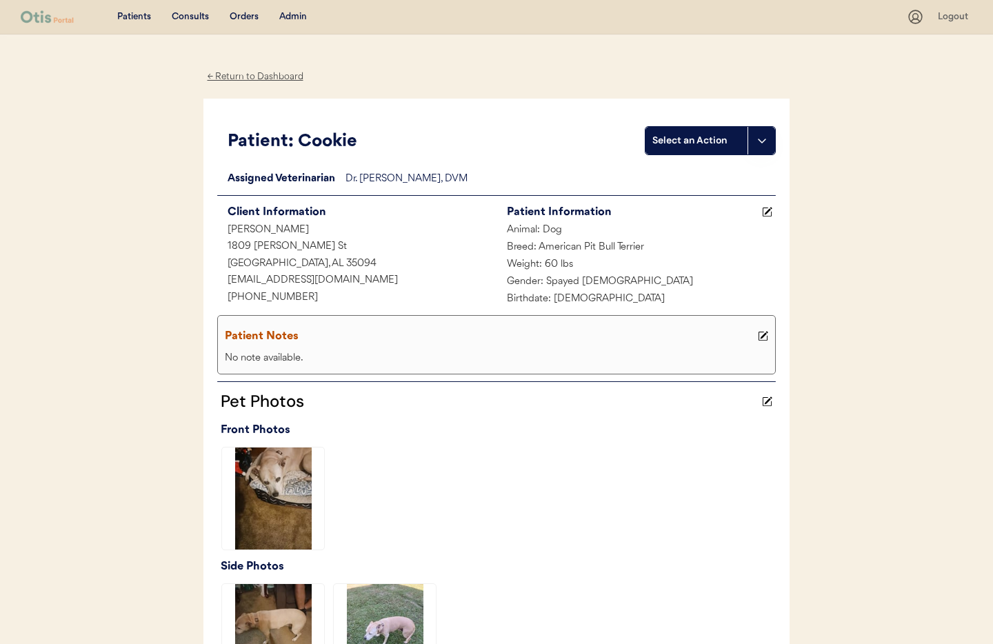
click at [242, 74] on div "← Return to Dashboard" at bounding box center [254, 77] width 103 height 16
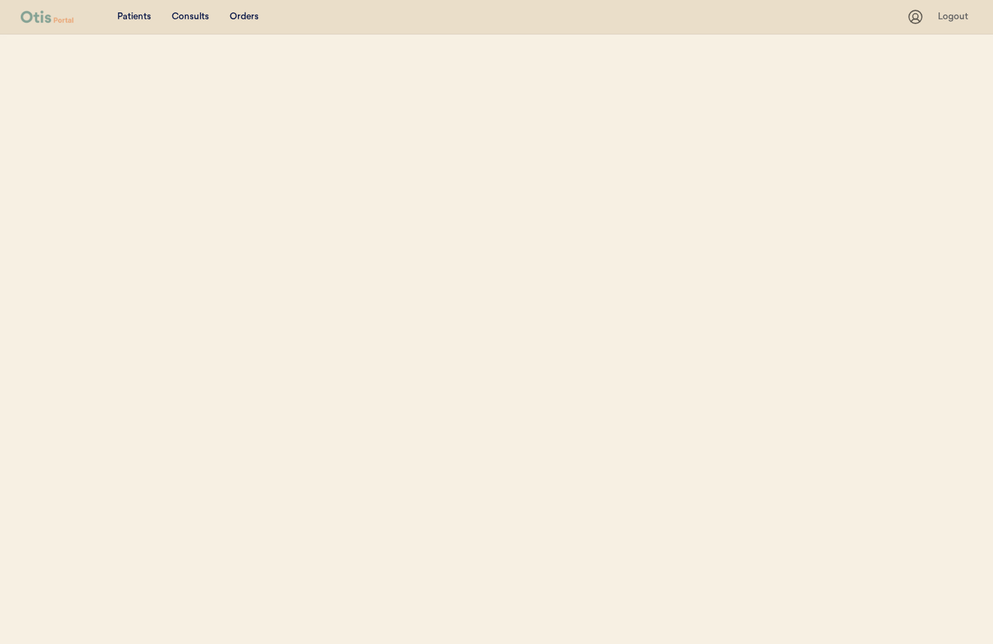
scroll to position [161, 0]
select select ""Name""
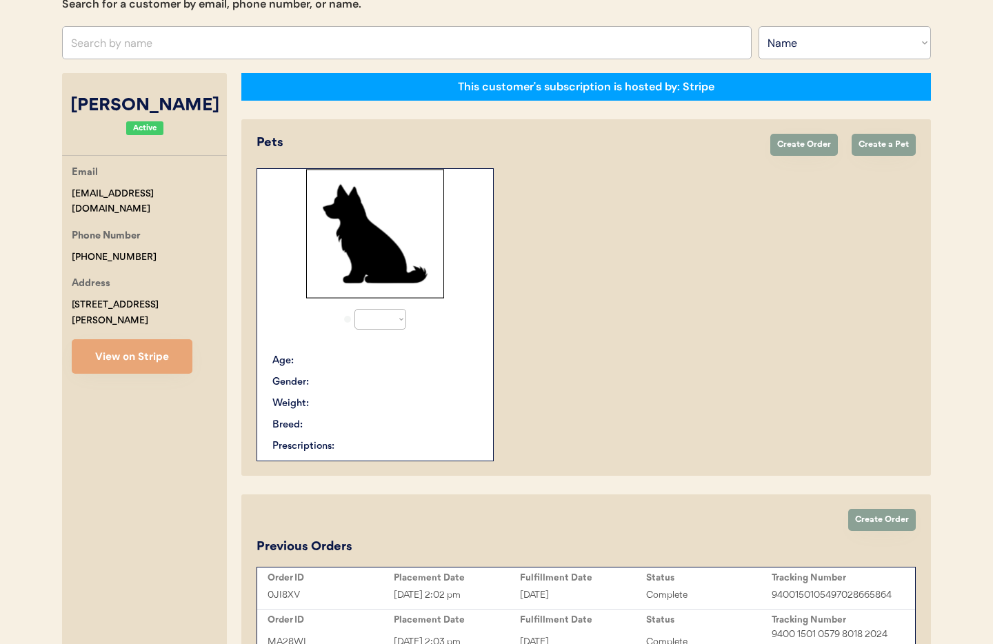
select select "true"
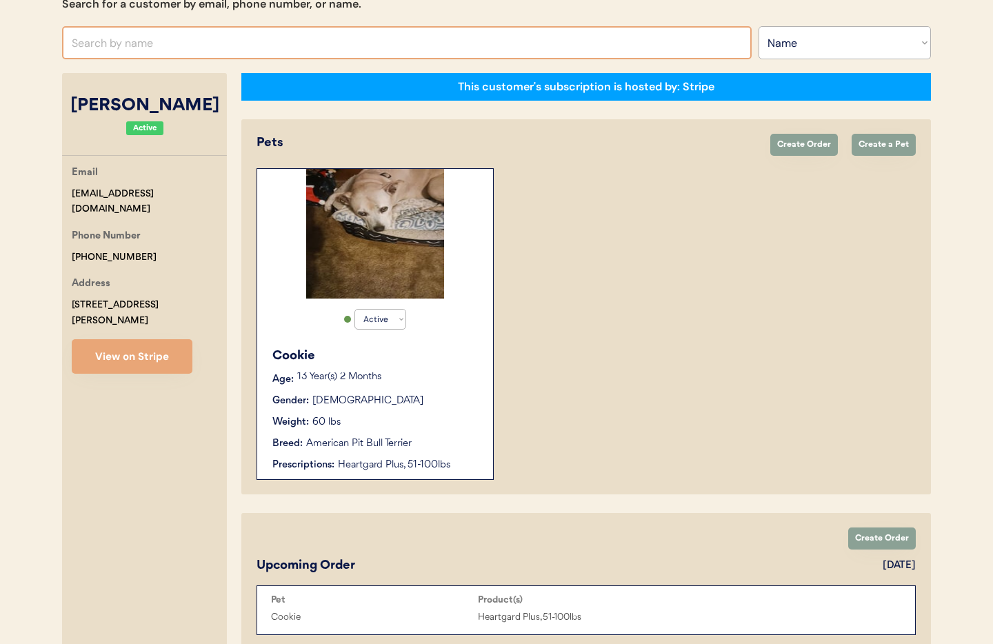
click at [132, 46] on input "text" at bounding box center [407, 42] width 690 height 33
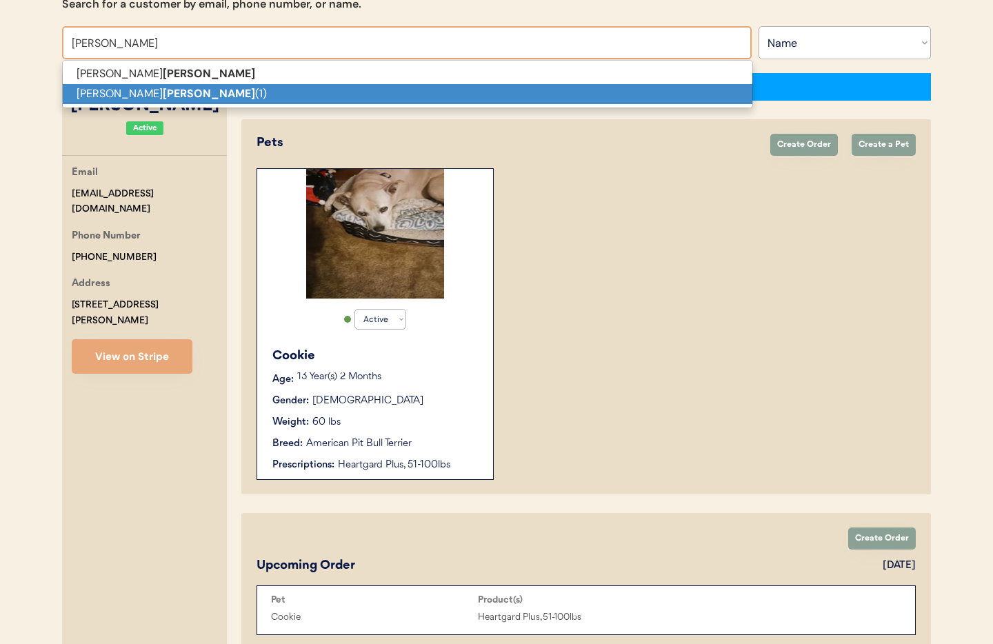
click at [163, 93] on strong "Brasher" at bounding box center [209, 93] width 92 height 14
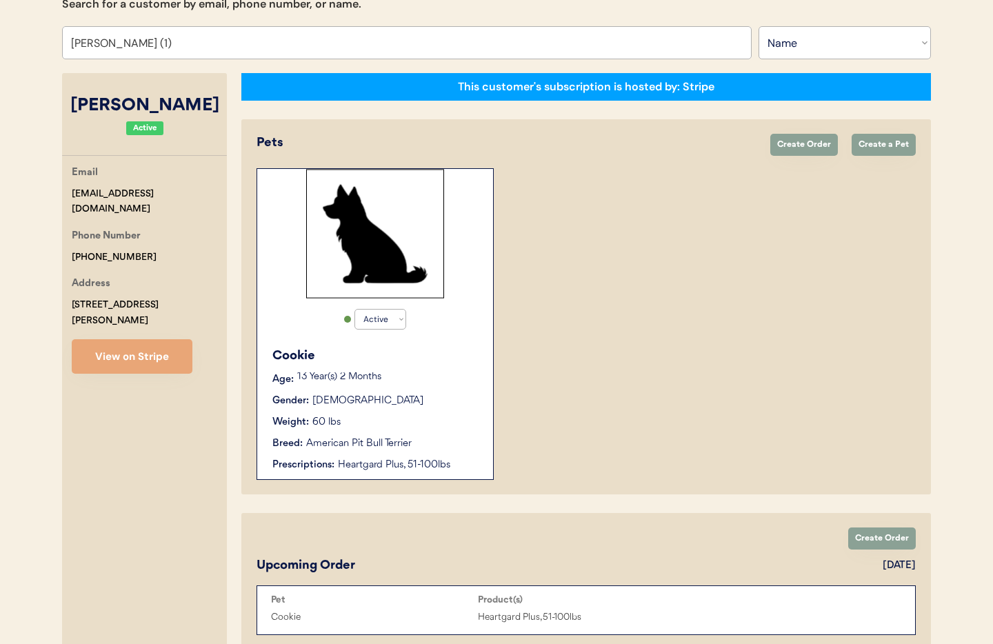
scroll to position [75, 0]
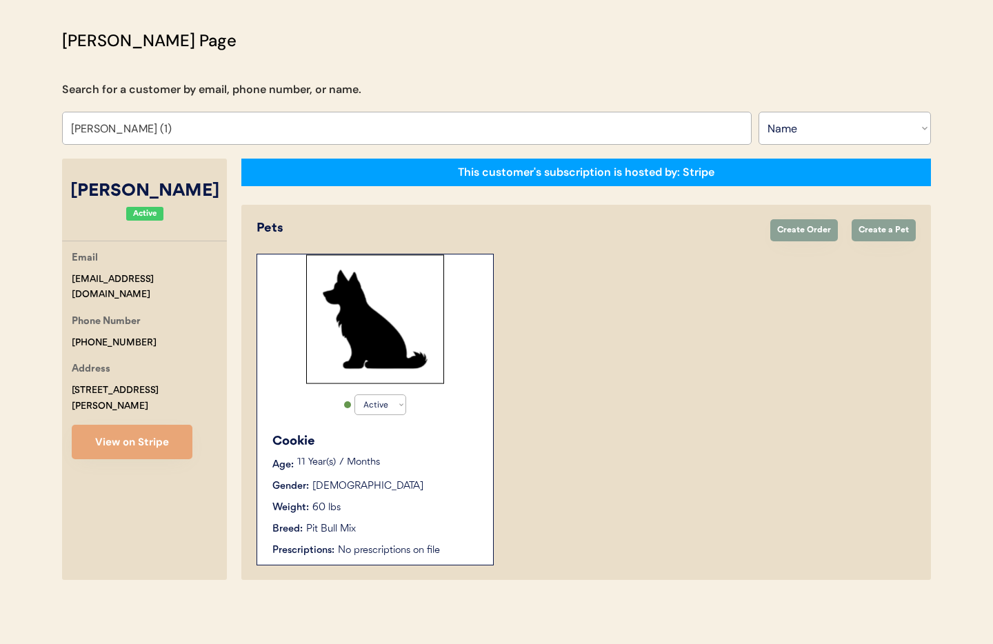
type input "[PERSON_NAME] (1)"
click at [410, 503] on div "Weight: 60 lbs" at bounding box center [375, 508] width 207 height 14
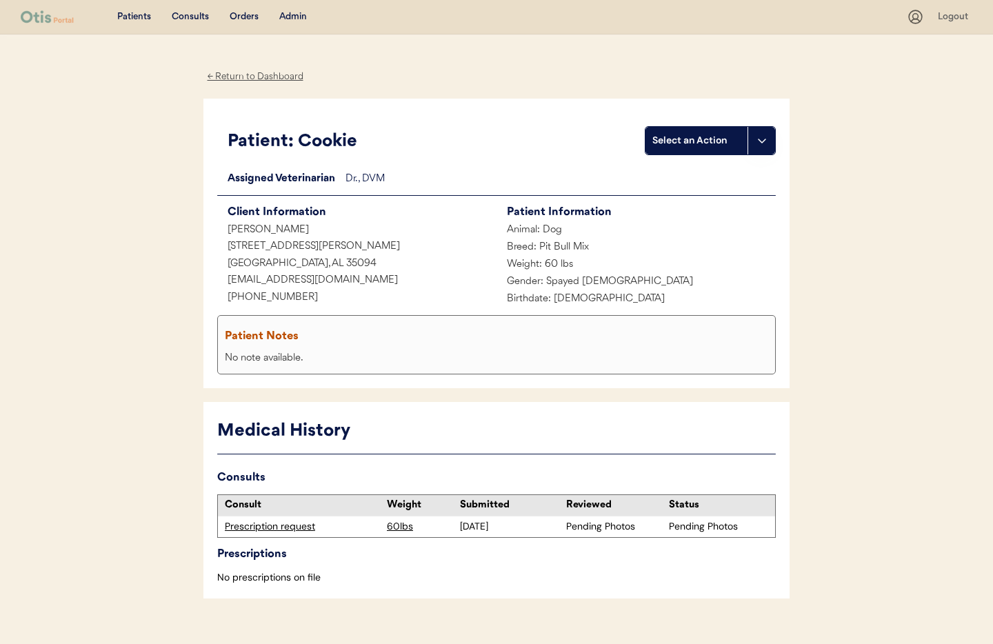
scroll to position [23, 0]
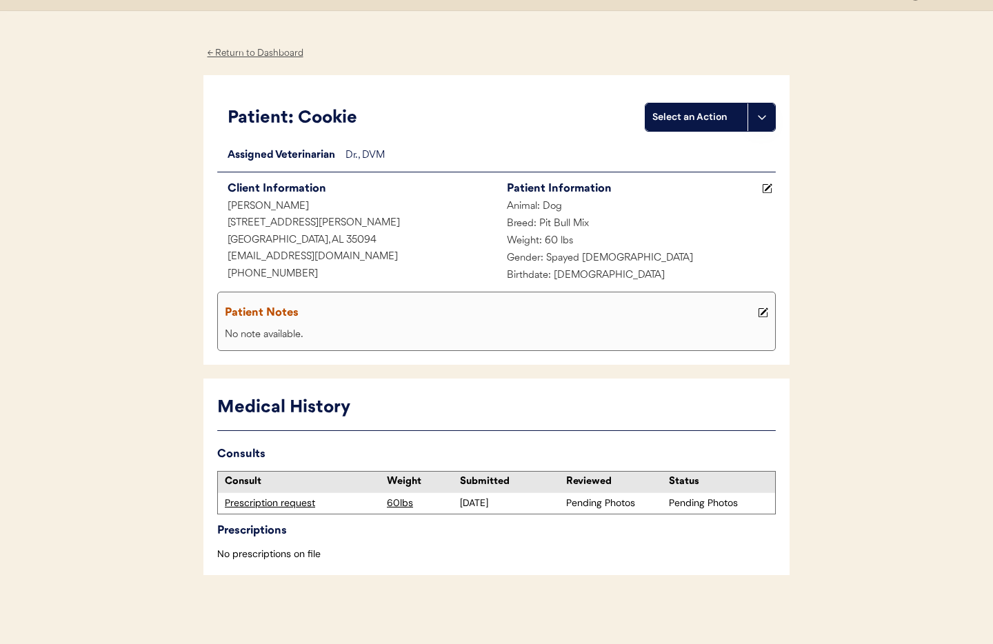
click at [286, 504] on div "Prescription request" at bounding box center [302, 504] width 155 height 14
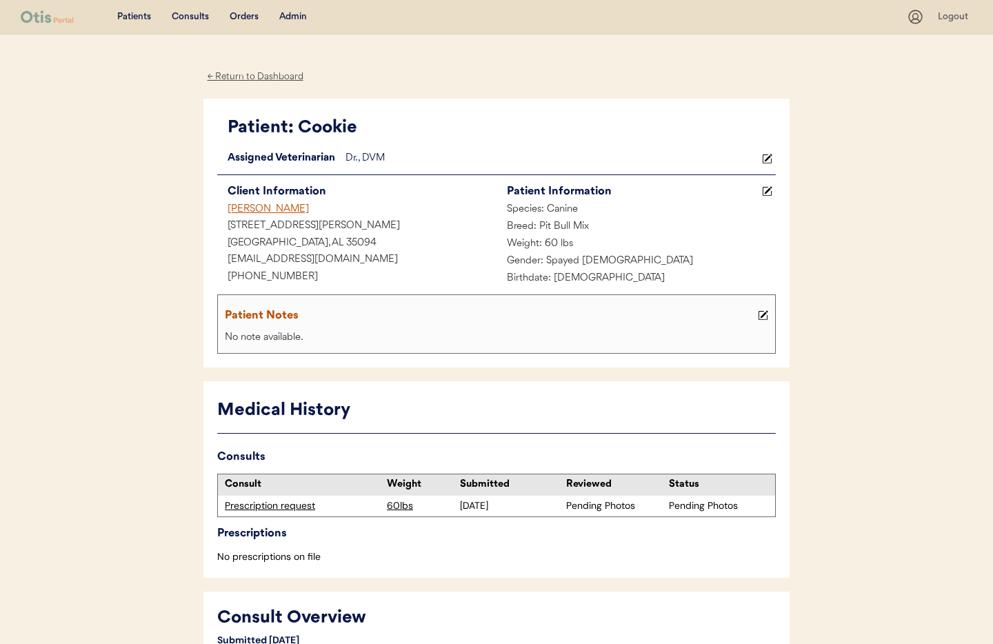
click at [255, 204] on div "Danny Brasher" at bounding box center [356, 209] width 279 height 17
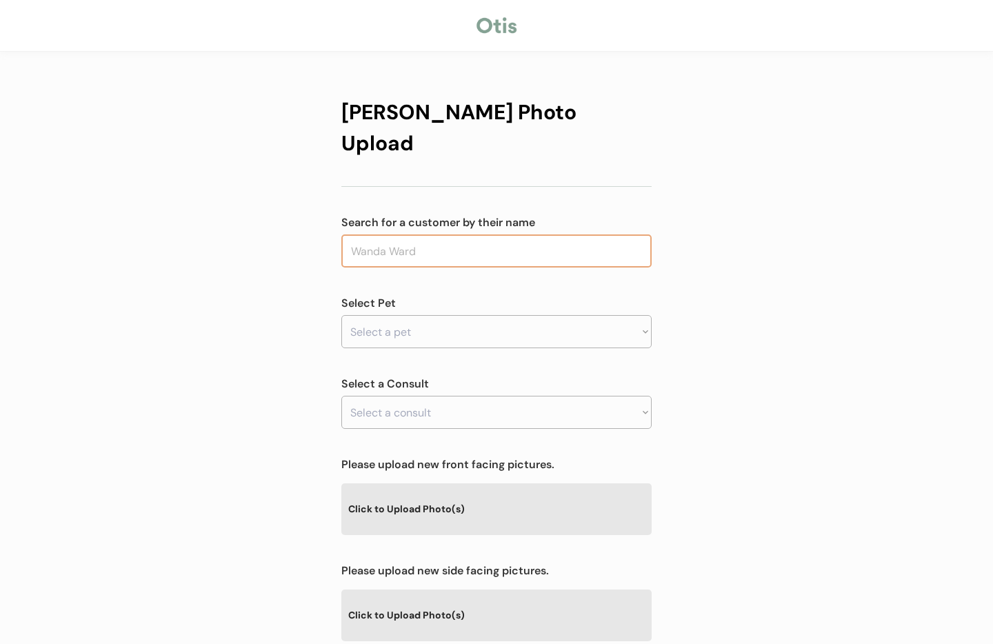
click at [451, 235] on input "text" at bounding box center [496, 251] width 310 height 33
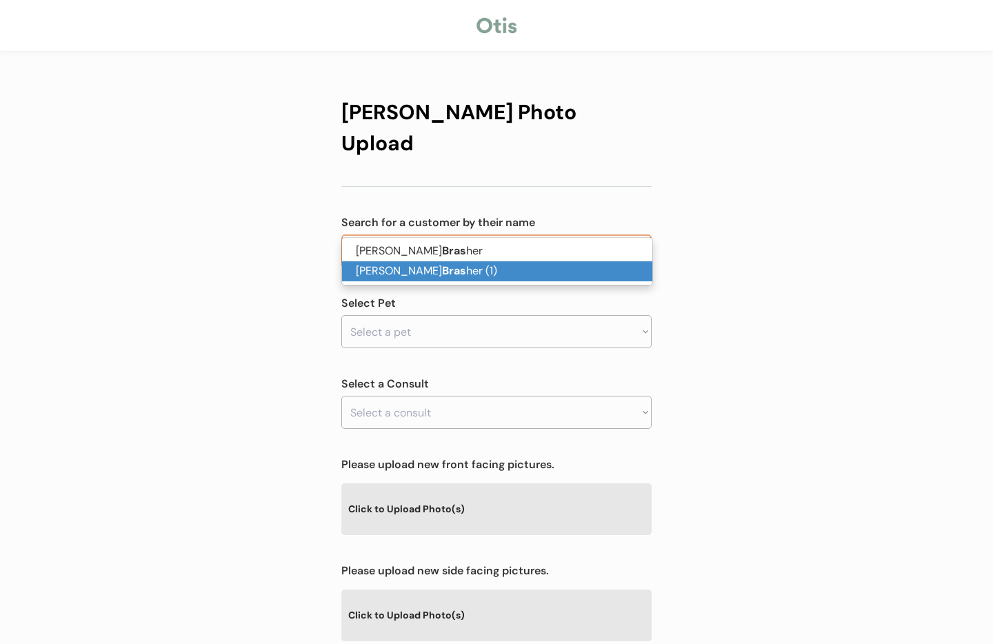
click at [441, 274] on p "[PERSON_NAME] her (1)" at bounding box center [497, 271] width 310 height 20
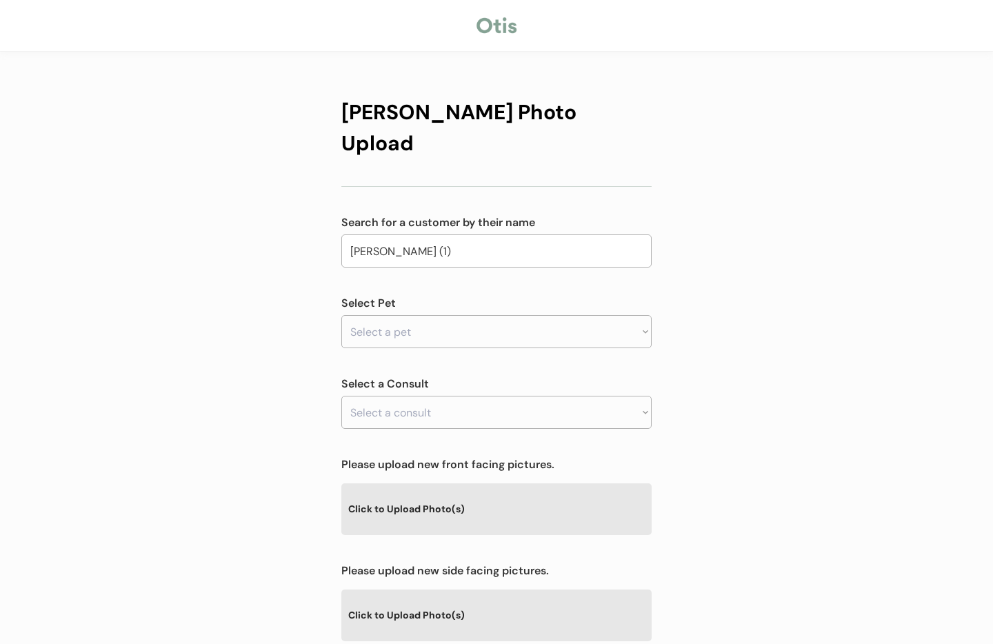
type input "[PERSON_NAME] (1)"
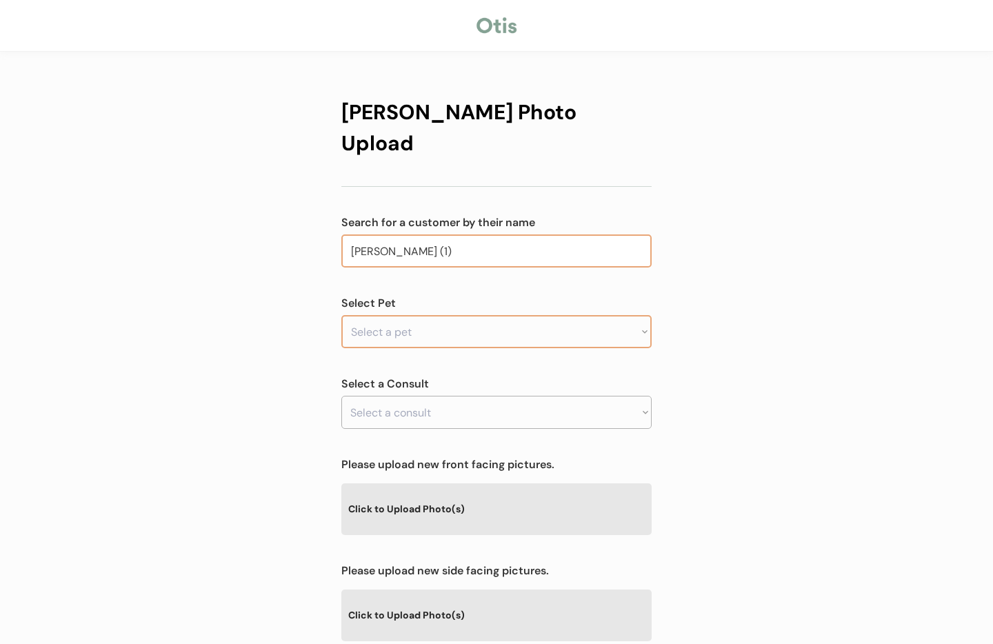
click at [421, 315] on select "Select a pet Cookie" at bounding box center [496, 331] width 310 height 33
select select ""1348695171700984260__LOOKUP__1754503177181x813185918607818800""
click at [341, 315] on select "Select a pet Cookie" at bounding box center [496, 331] width 310 height 33
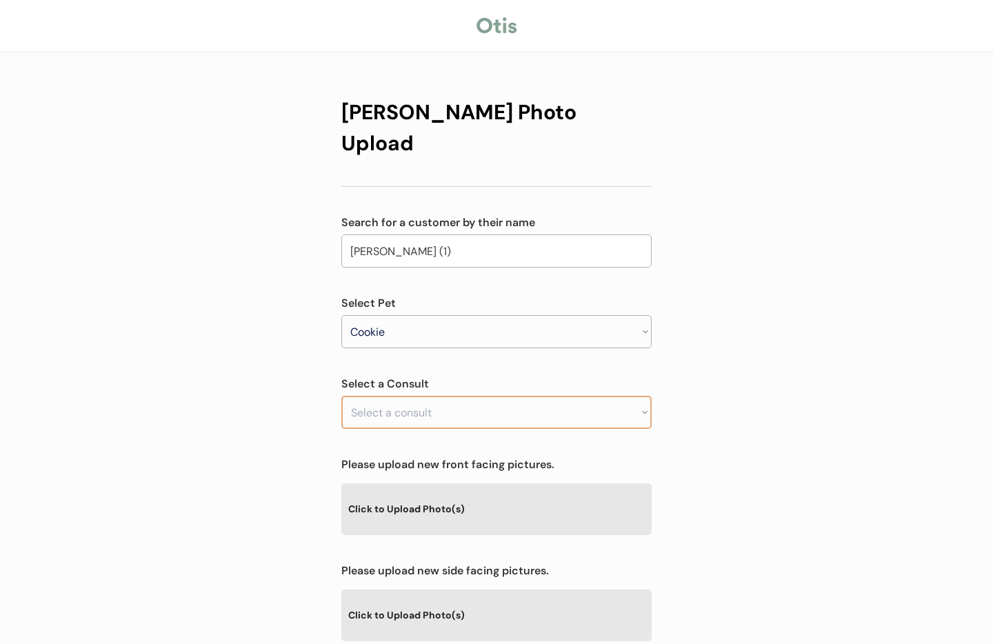
click at [420, 396] on select "Select a consult" at bounding box center [496, 412] width 310 height 33
click at [425, 396] on select "Select a consult" at bounding box center [496, 412] width 310 height 33
click at [486, 341] on div "Otis Photo Upload Search for a customer by their name Danny Brasher (1) bras Se…" at bounding box center [496, 465] width 310 height 765
click at [468, 396] on select "Select a consult Prescription request" at bounding box center [496, 412] width 310 height 33
select select ""1348695171700984260__LOOKUP__1754503459138x924777886373380100""
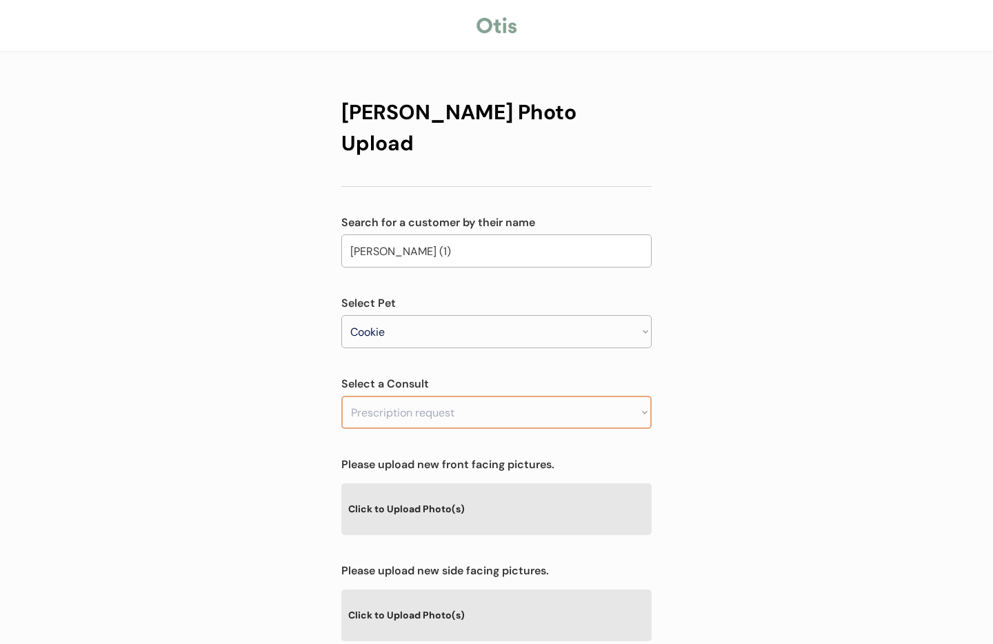
click at [341, 396] on select "Select a consult Prescription request" at bounding box center [496, 412] width 310 height 33
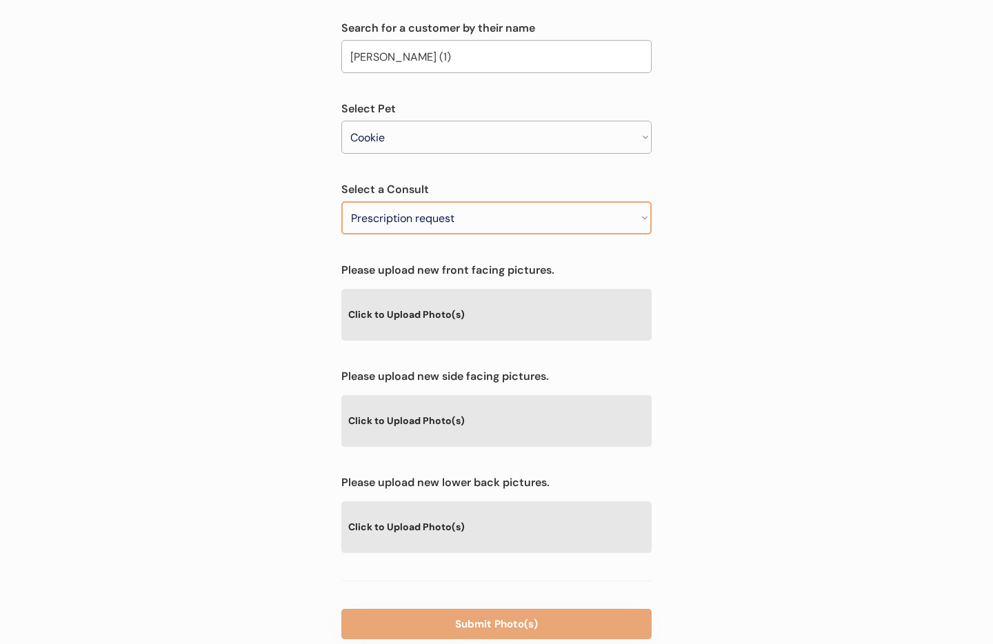
scroll to position [214, 0]
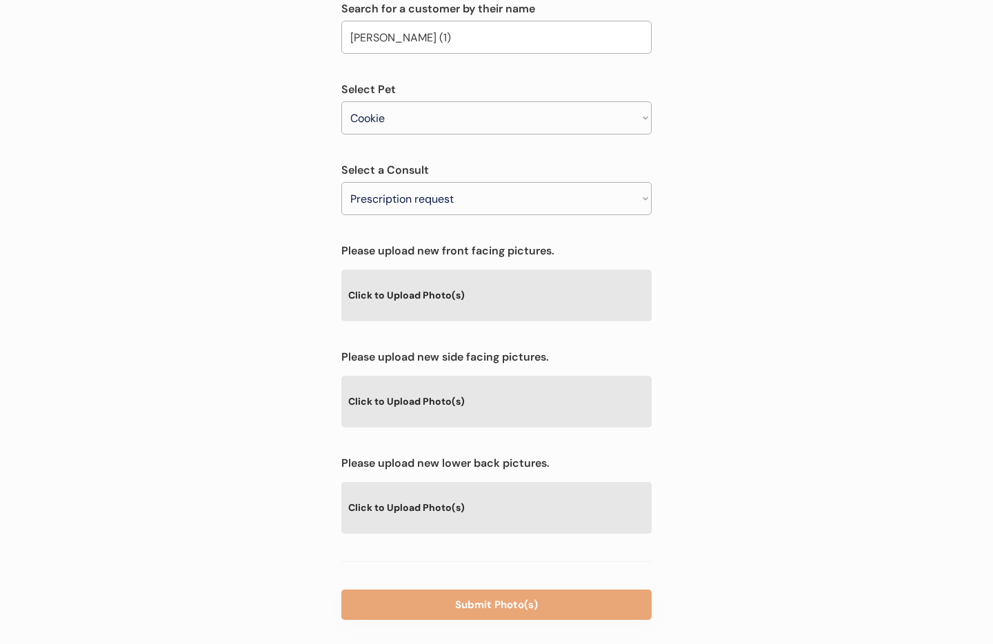
click at [425, 270] on div "Click to Upload Photo(s)" at bounding box center [496, 295] width 310 height 50
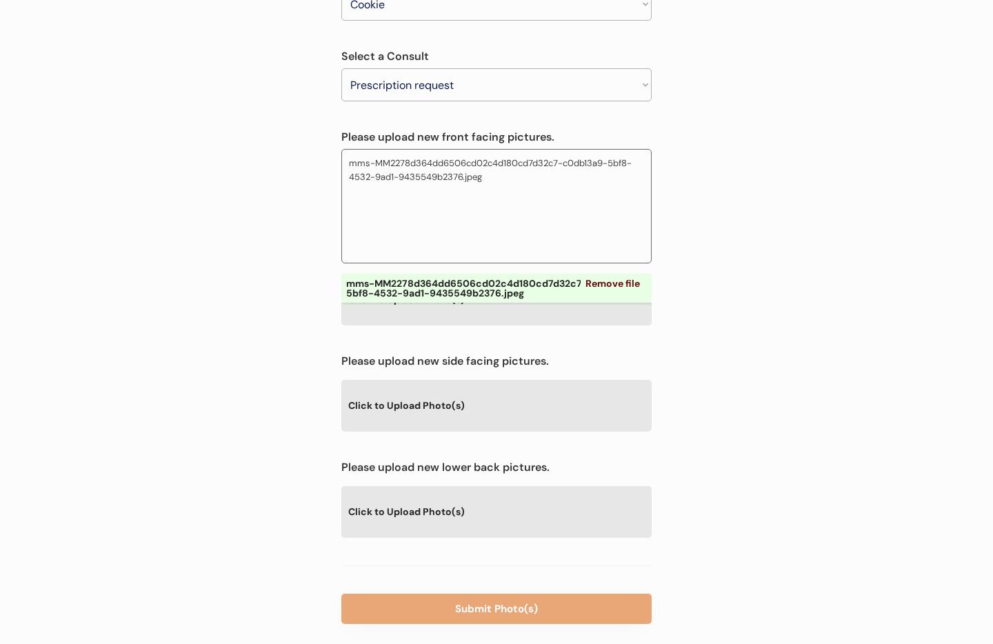
scroll to position [332, 0]
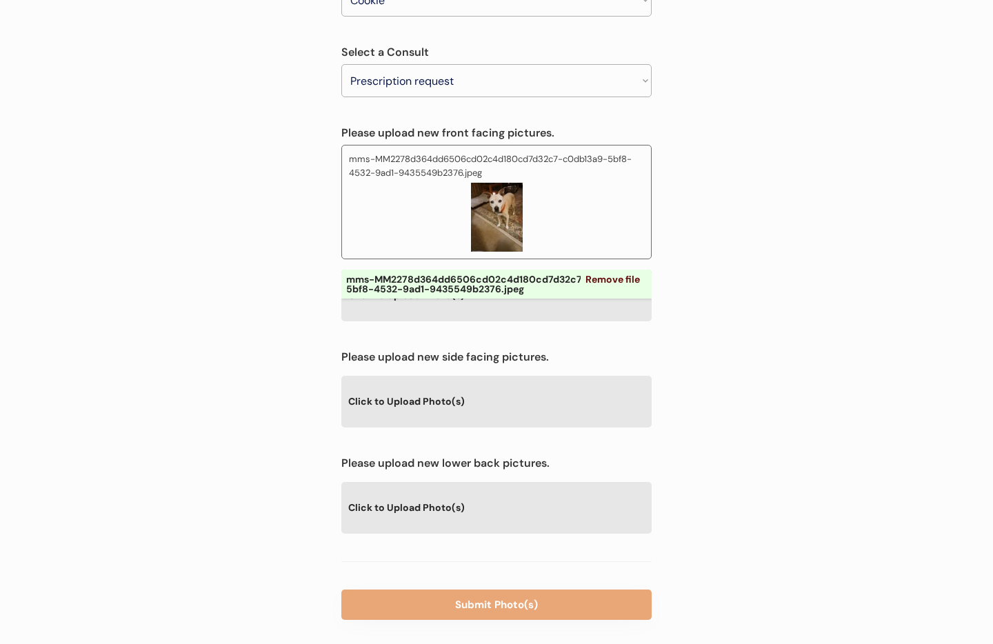
click at [456, 376] on div "Click to Upload Photo(s)" at bounding box center [496, 401] width 310 height 50
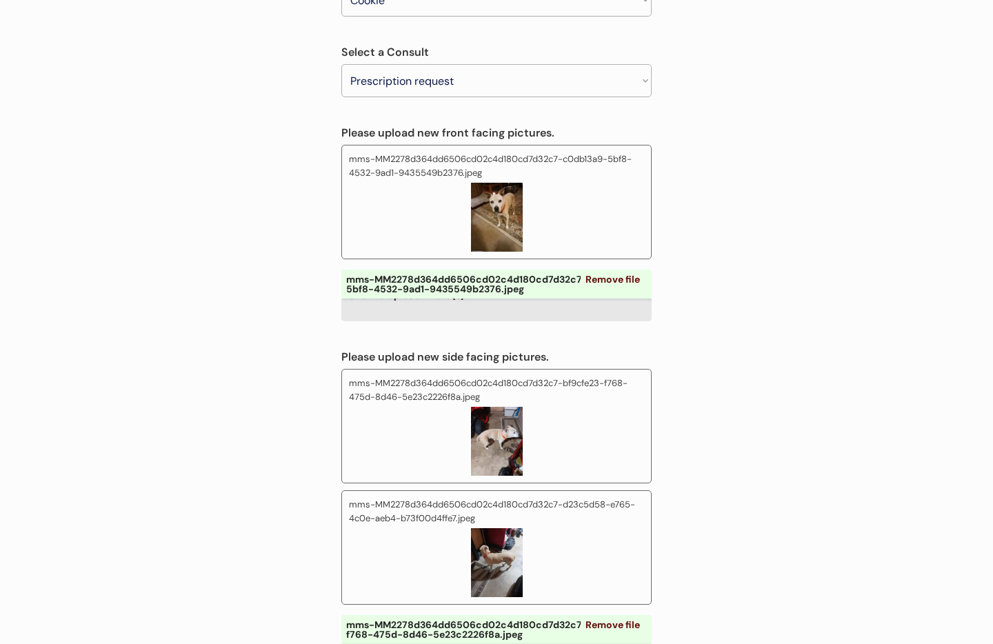
scroll to position [571, 0]
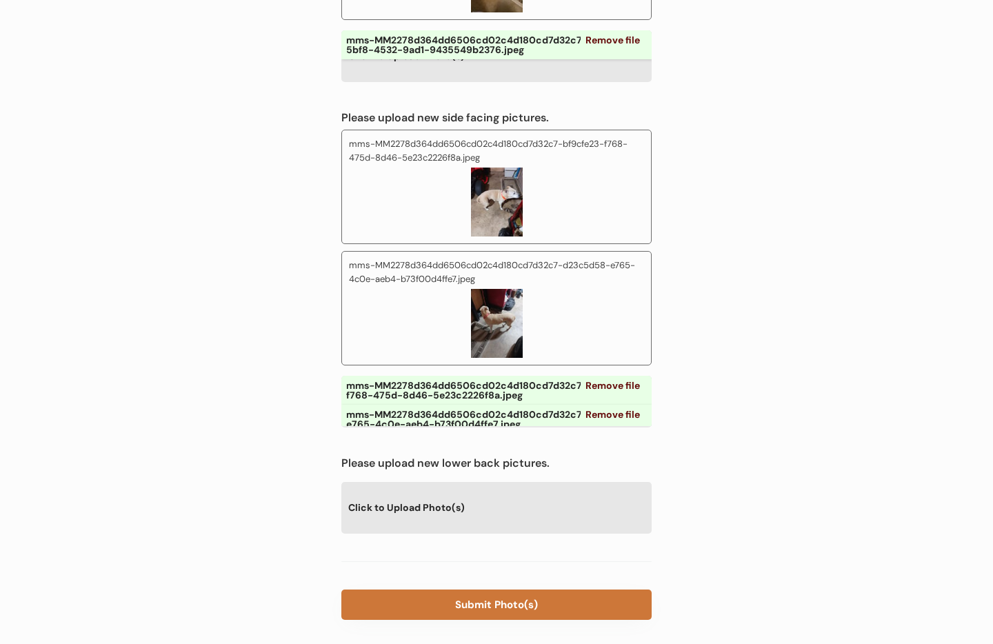
click at [504, 590] on button "Submit Photo(s)" at bounding box center [496, 605] width 310 height 30
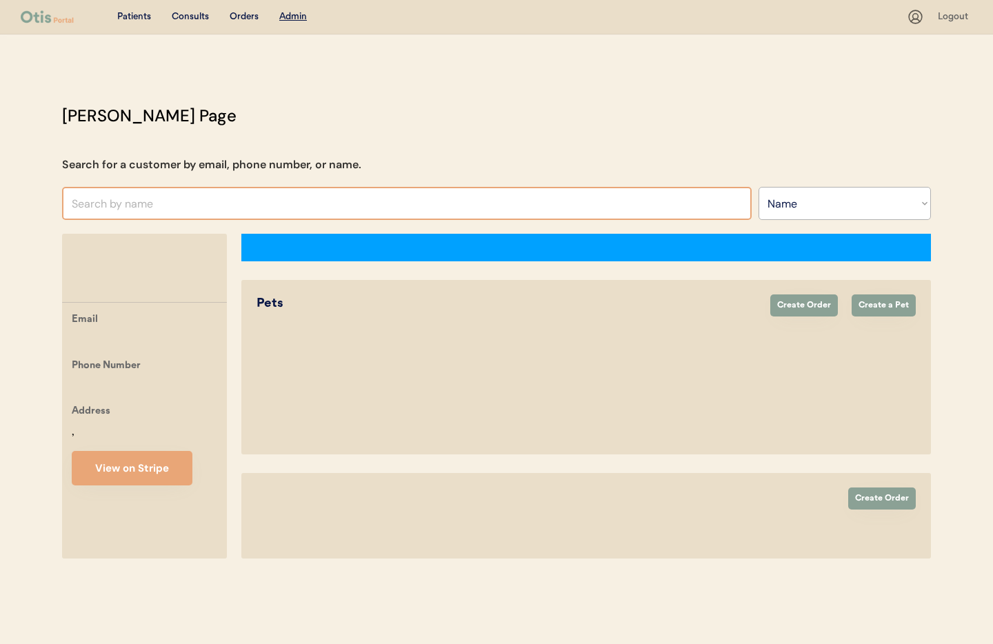
select select ""Name""
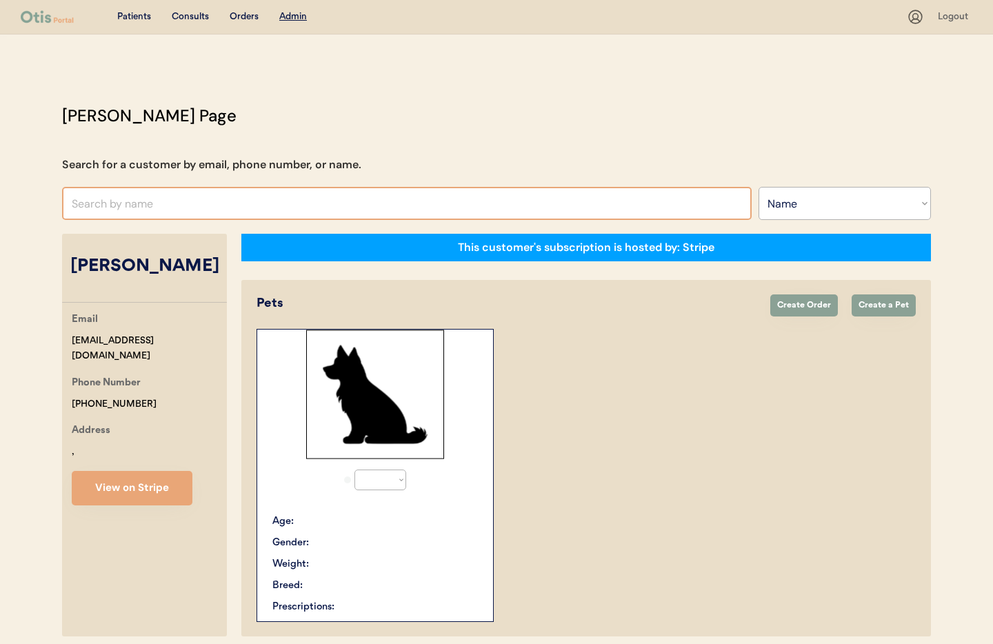
select select "true"
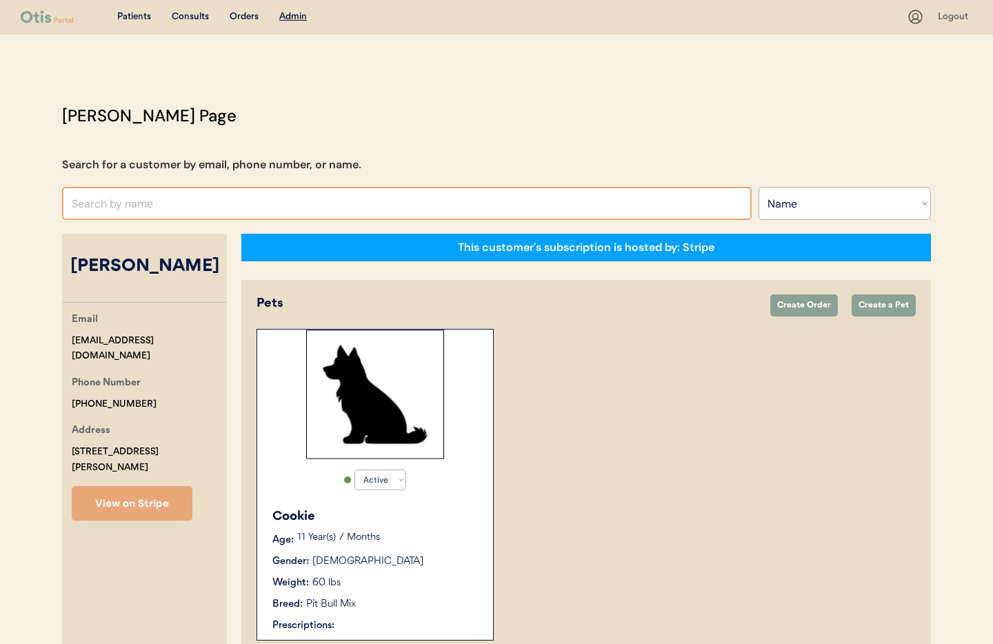
click at [161, 199] on input "text" at bounding box center [407, 203] width 690 height 33
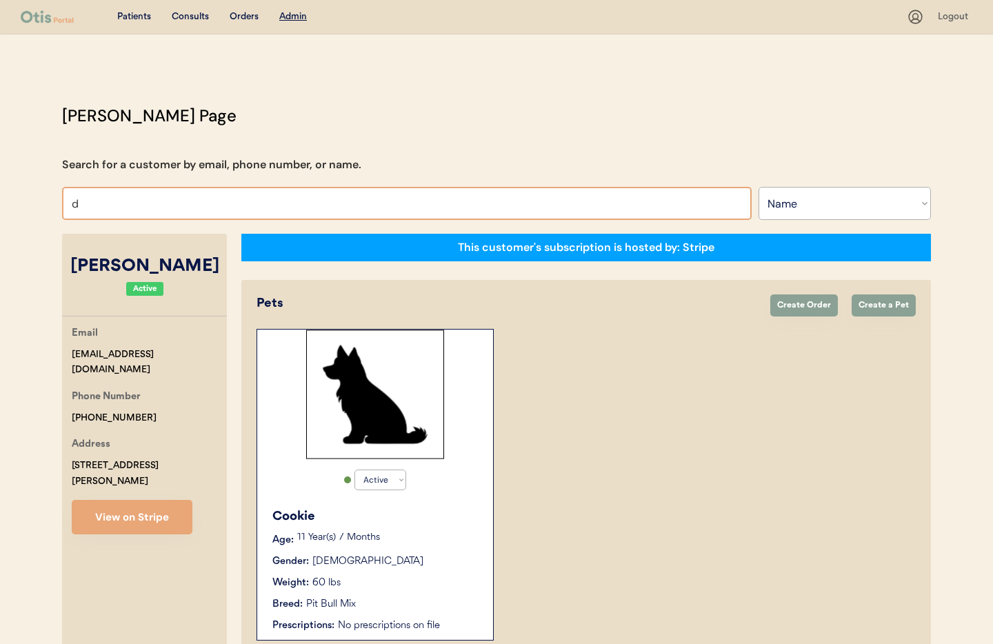
type input "da"
type input "david Lobo"
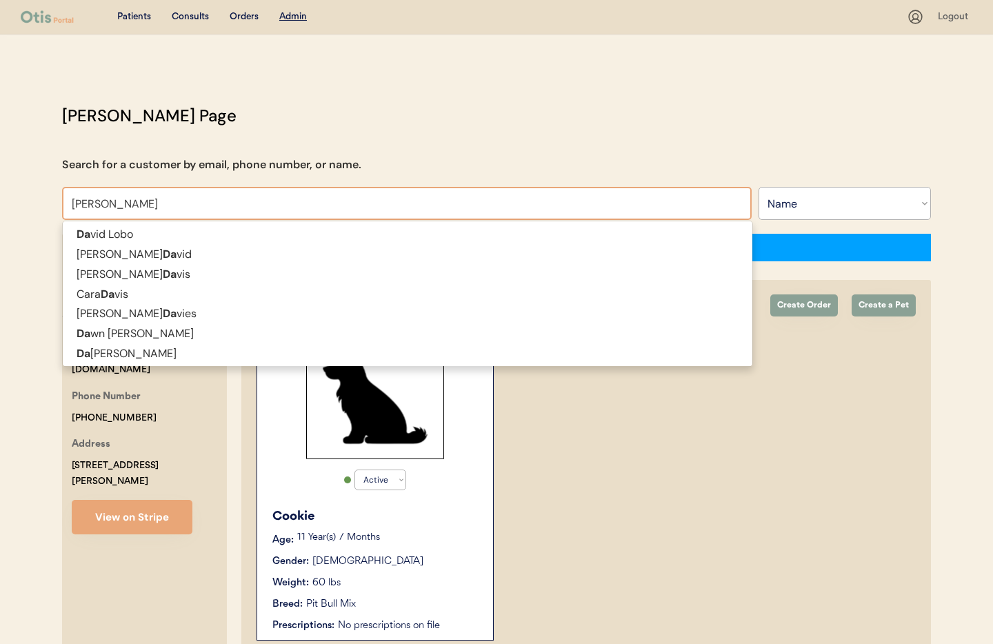
type input "dann"
type input "danny Brasher"
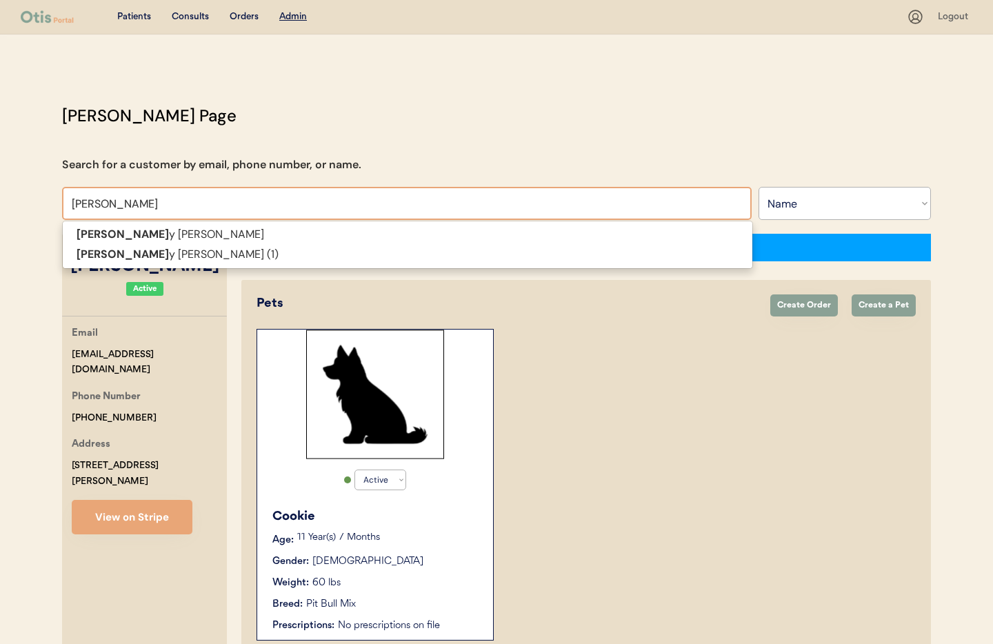
type input "danny"
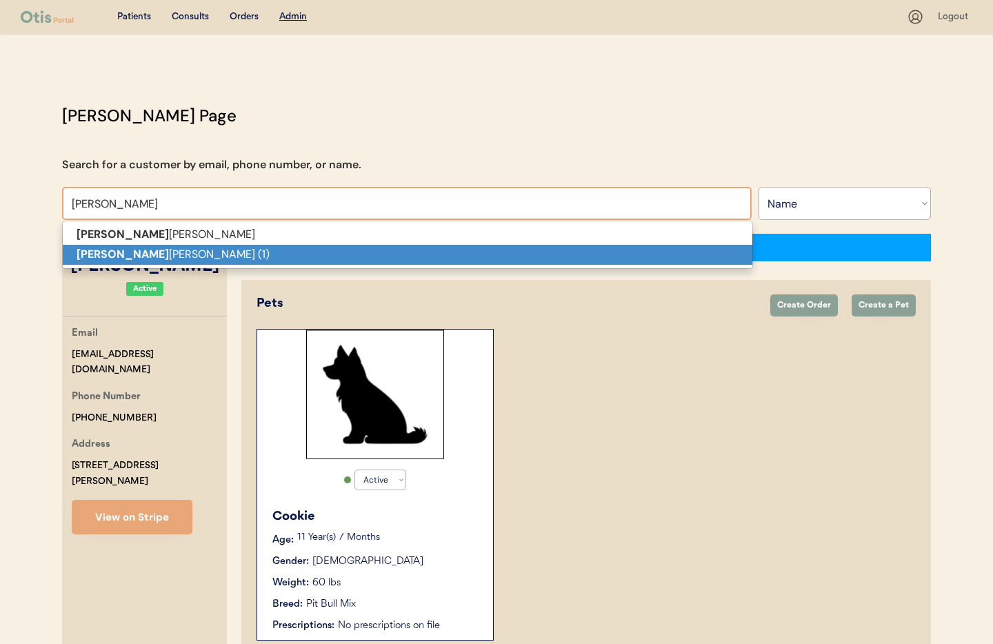
click at [156, 248] on p "Danny Brasher (1)" at bounding box center [408, 255] width 690 height 20
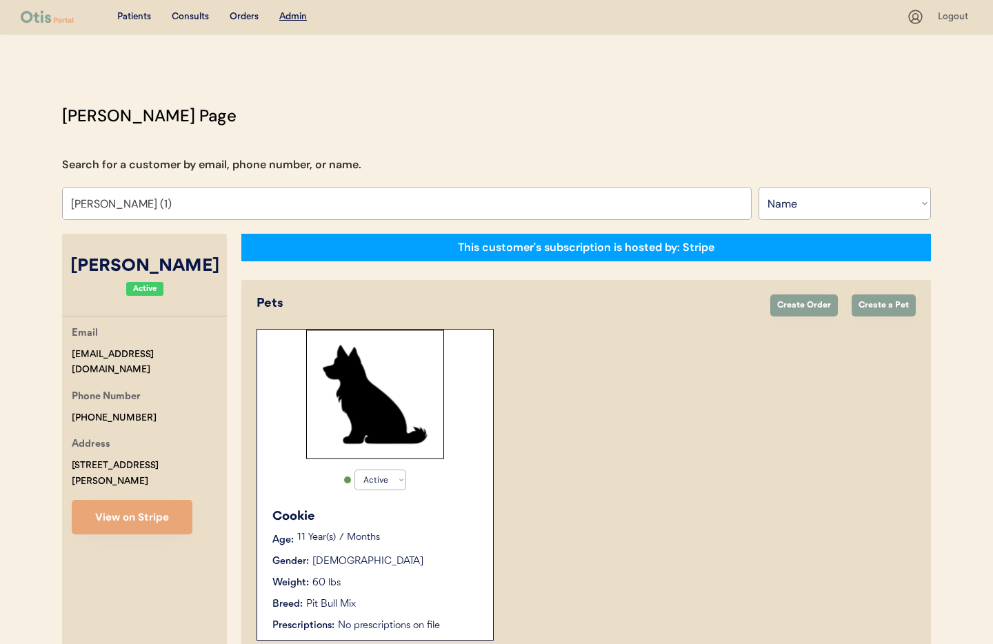
scroll to position [75, 0]
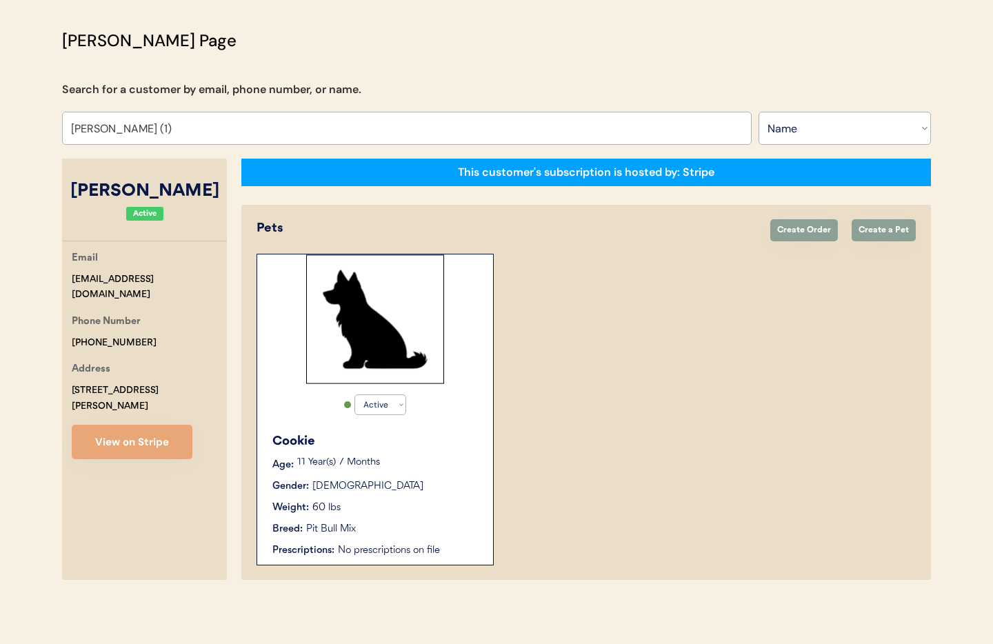
type input "Danny Brasher (1)"
click at [481, 399] on div "Active Active Inactive Cookie Age: 11 Year(s) 7 Months Gender: Female Weight: 6…" at bounding box center [375, 410] width 237 height 312
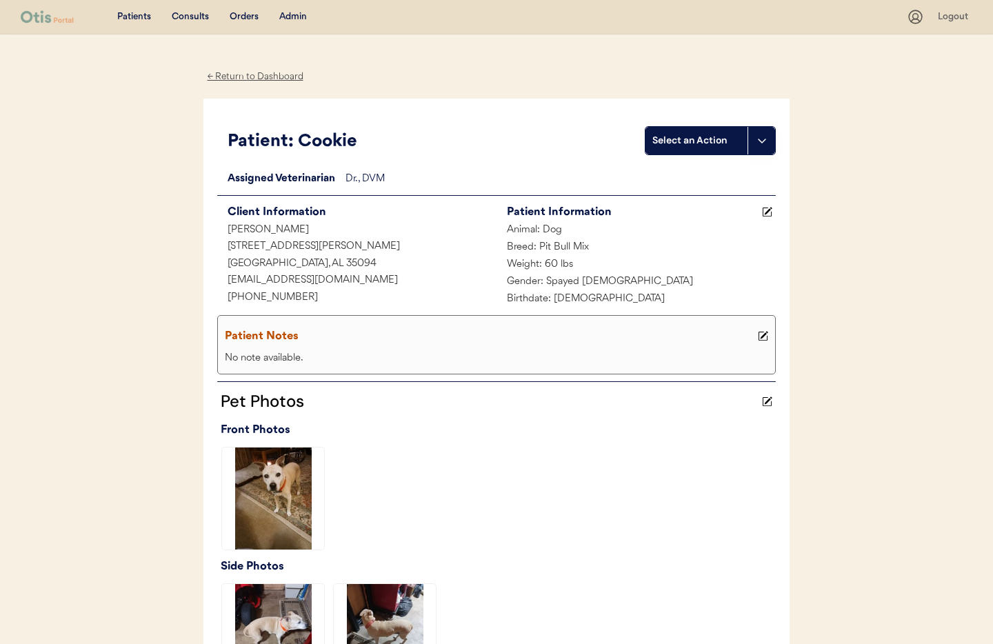
click at [376, 179] on div "Dr. , DVM" at bounding box center [561, 179] width 430 height 17
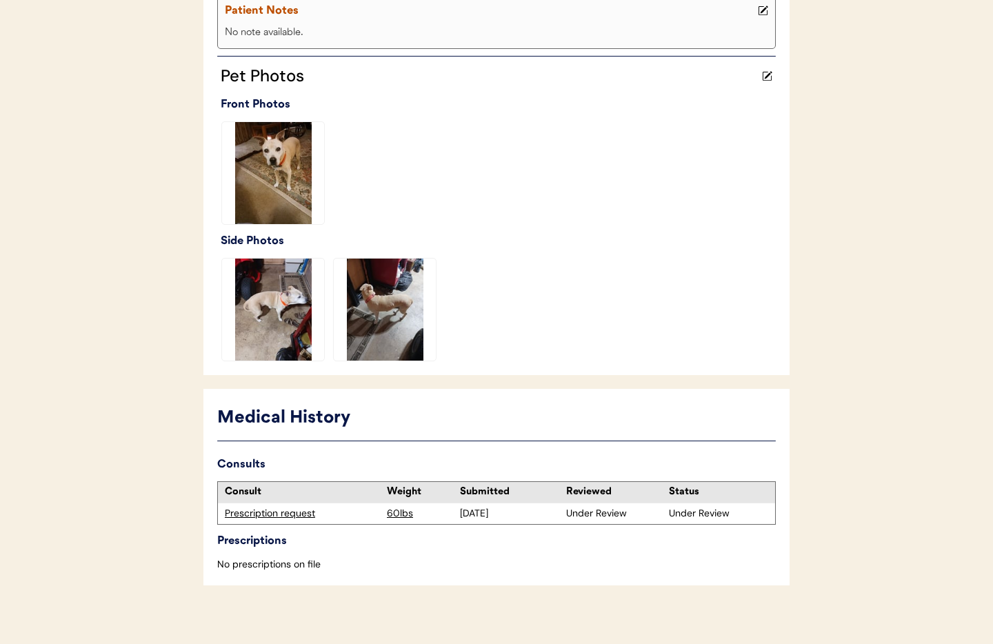
scroll to position [336, 0]
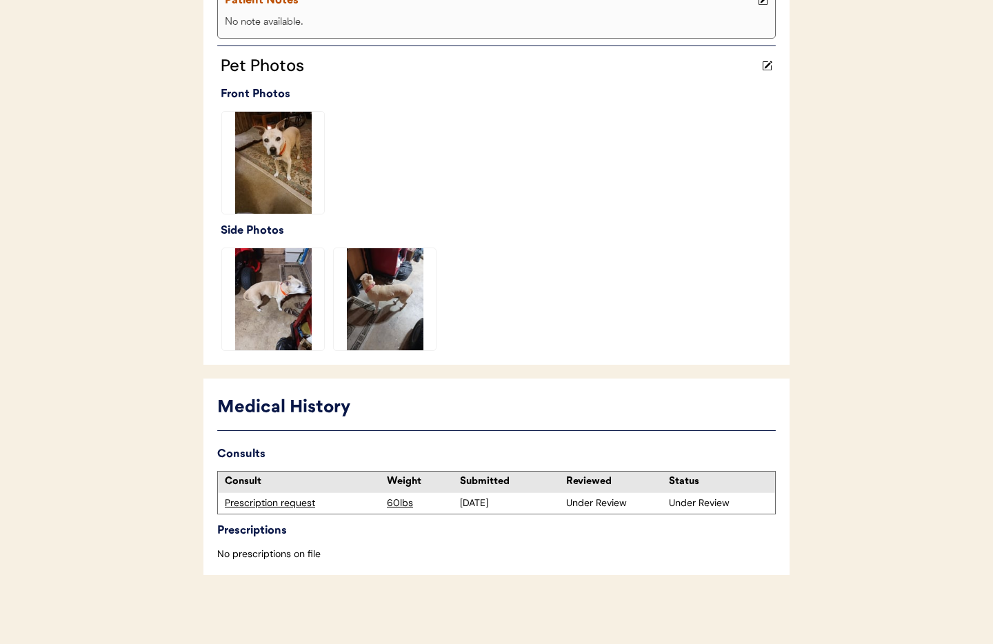
click at [264, 501] on div "Prescription request" at bounding box center [302, 504] width 155 height 14
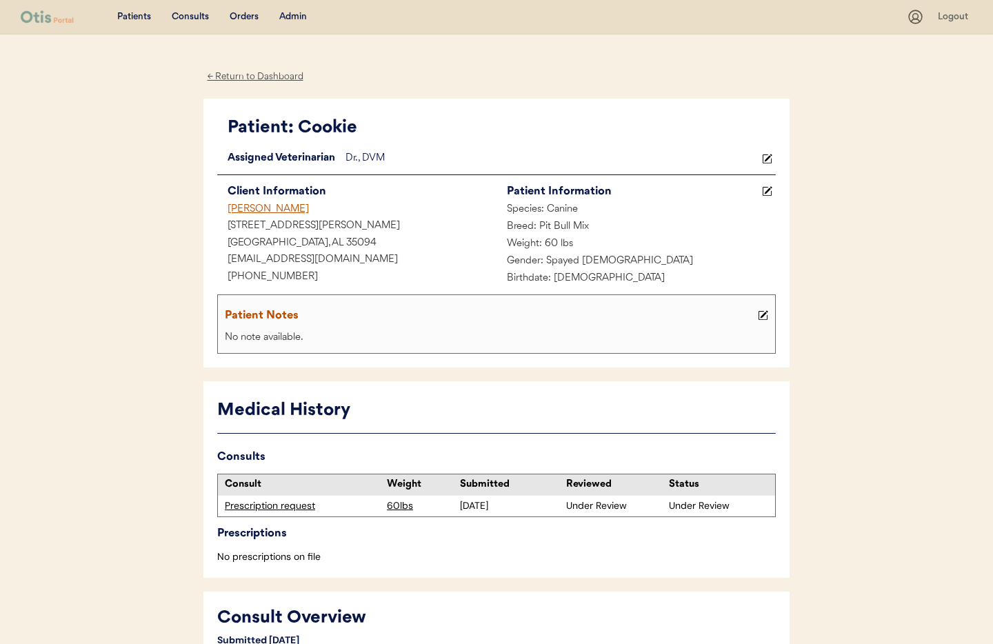
click at [767, 157] on icon at bounding box center [767, 159] width 10 height 10
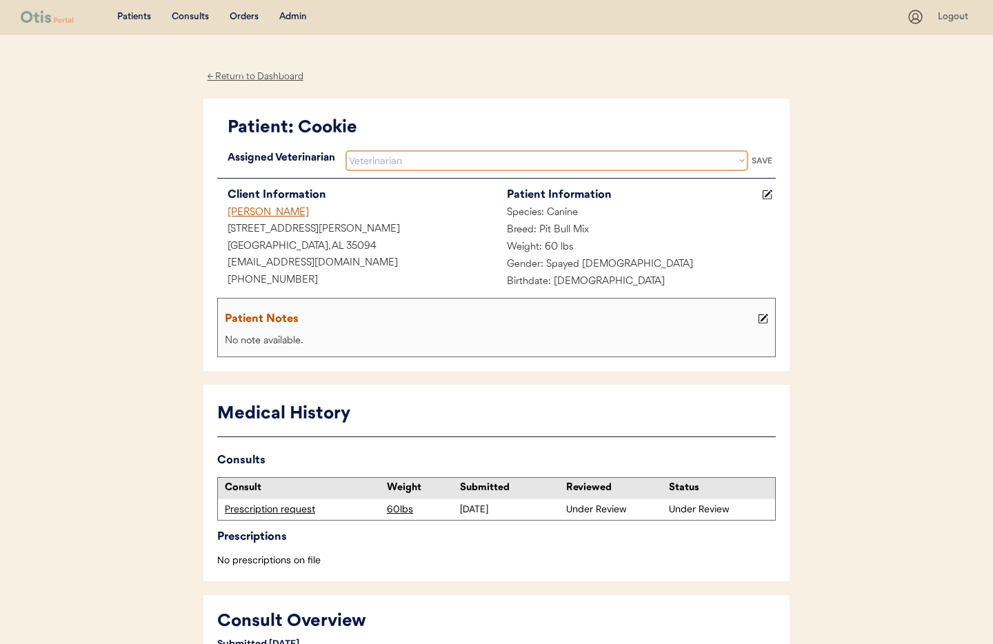
click at [450, 162] on select "Veterinarian Erin Belleville Hillary Braverman Kit Warren" at bounding box center [547, 160] width 403 height 21
select select ""1348695171700984260__LOOKUP__1733767339806x932322702314707600""
click at [346, 150] on select "Veterinarian Erin Belleville Hillary Braverman Kit Warren" at bounding box center [547, 160] width 403 height 21
click at [761, 161] on div "SAVE" at bounding box center [762, 161] width 28 height 8
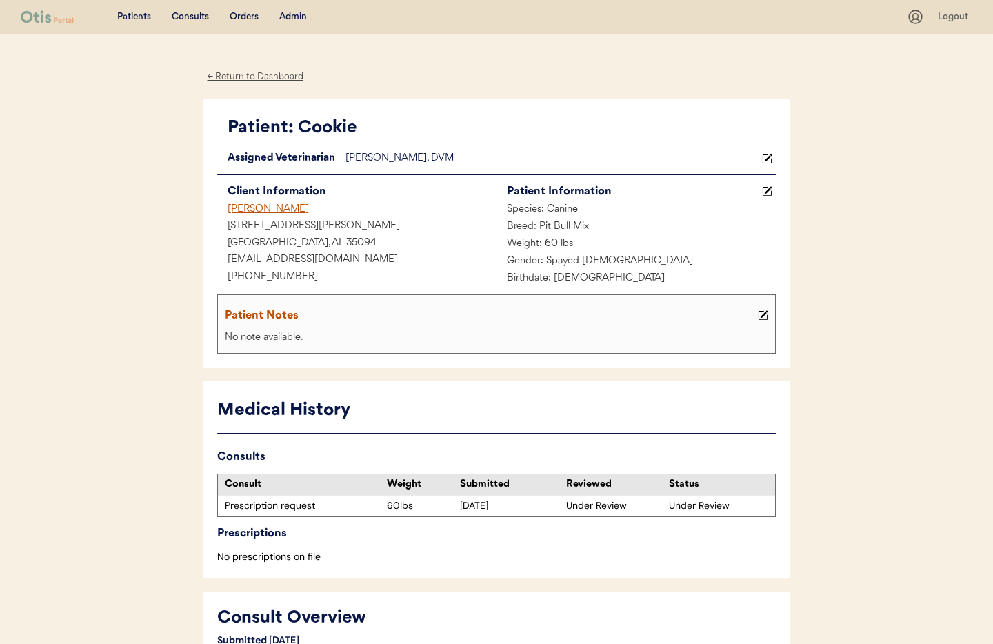
click at [255, 79] on div "← Return to Dashboard" at bounding box center [254, 77] width 103 height 16
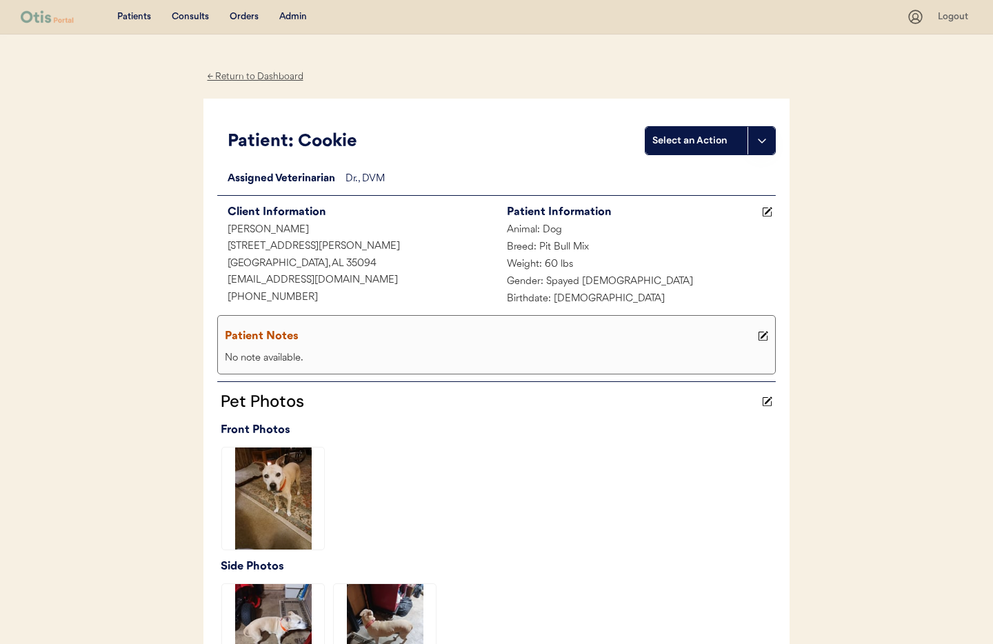
click at [239, 74] on div "← Return to Dashboard" at bounding box center [254, 77] width 103 height 16
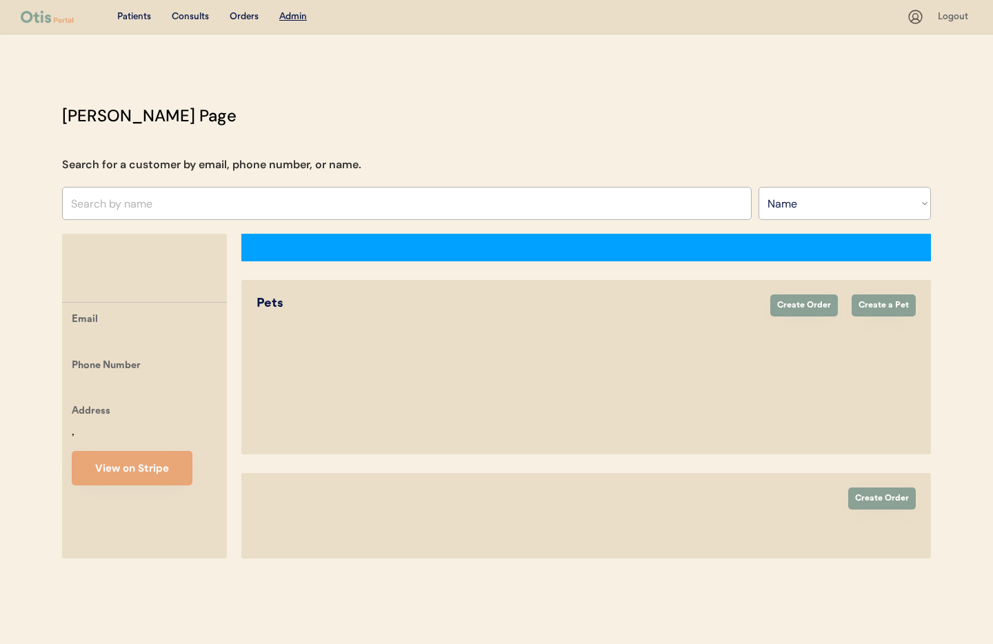
select select ""Name""
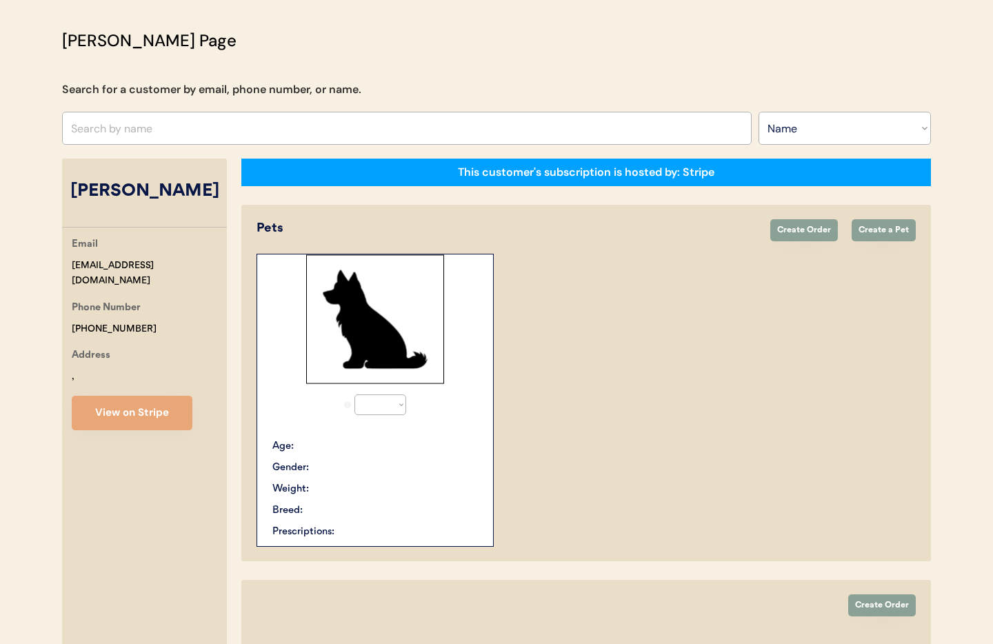
select select "true"
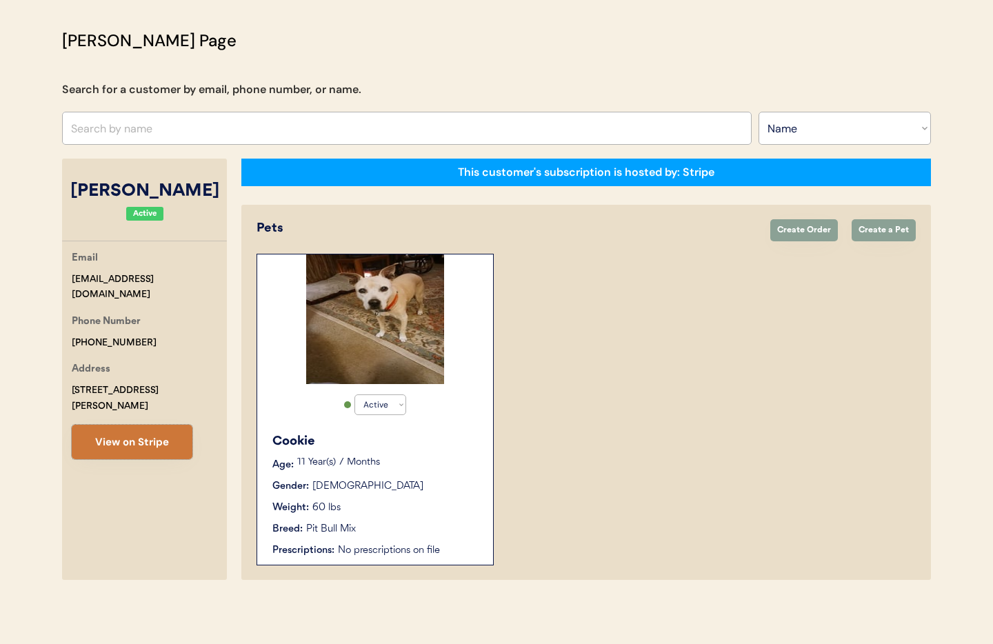
click at [138, 433] on button "View on Stripe" at bounding box center [132, 442] width 121 height 34
click at [406, 507] on div "Weight: 60 lbs" at bounding box center [375, 508] width 207 height 14
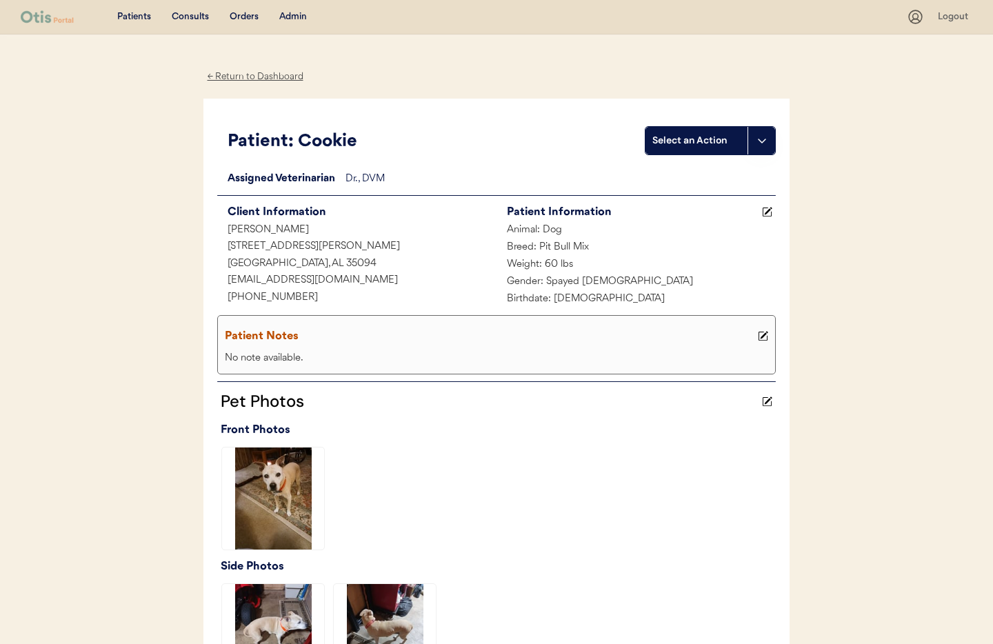
click at [285, 15] on div "Admin" at bounding box center [293, 17] width 28 height 14
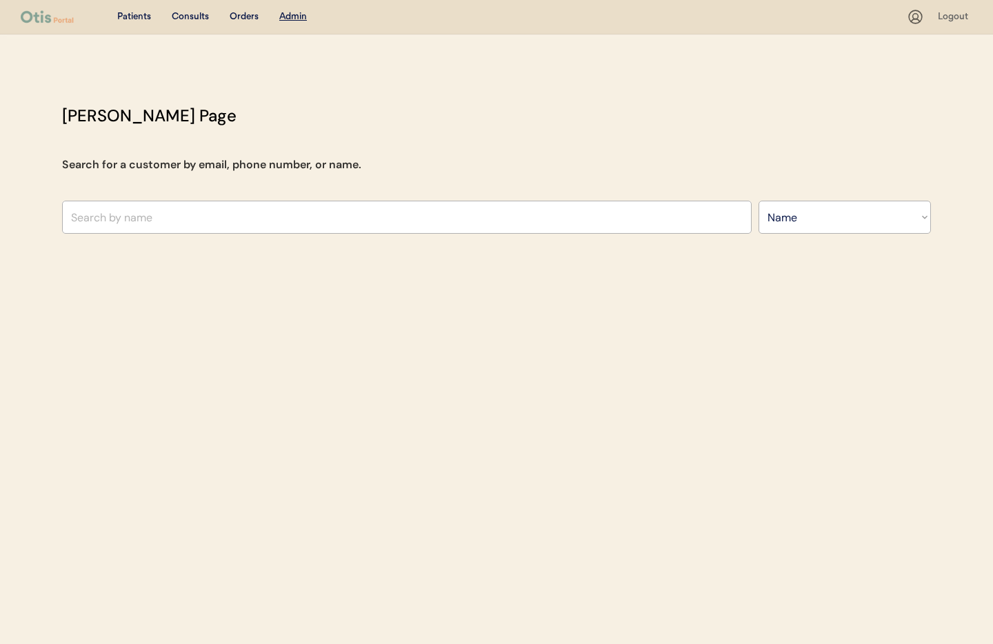
select select ""Name""
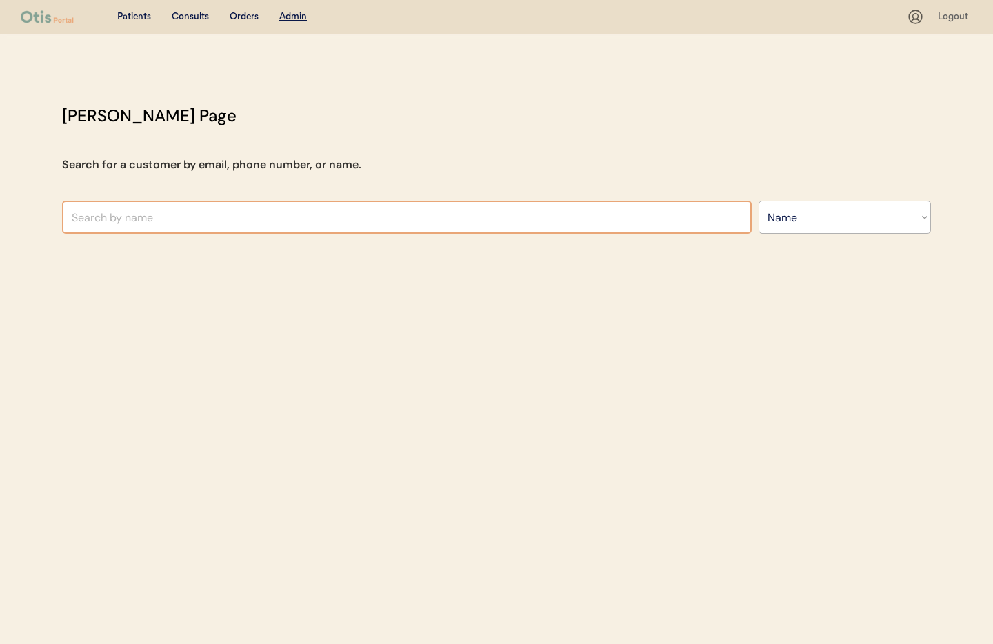
click at [266, 212] on input "text" at bounding box center [407, 217] width 690 height 33
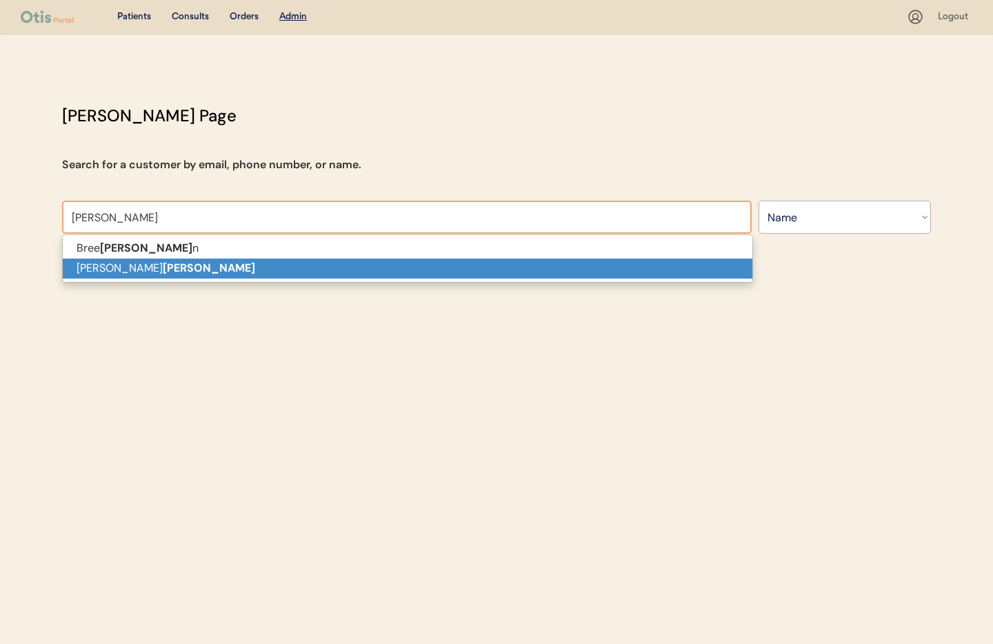
click at [212, 268] on p "Susan L Hartman" at bounding box center [408, 269] width 690 height 20
type input "Susan L Hartman"
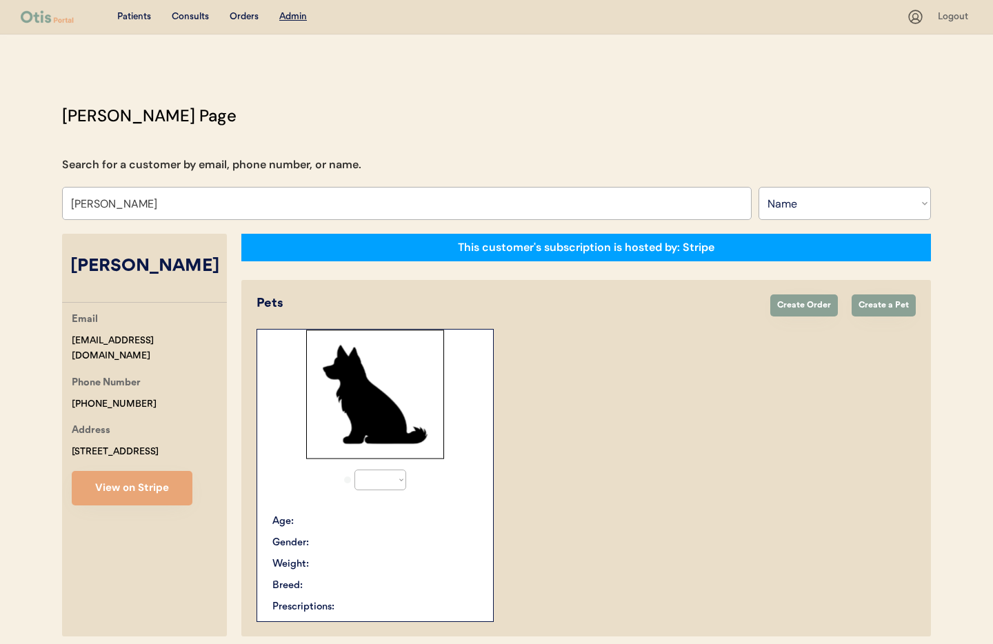
select select "true"
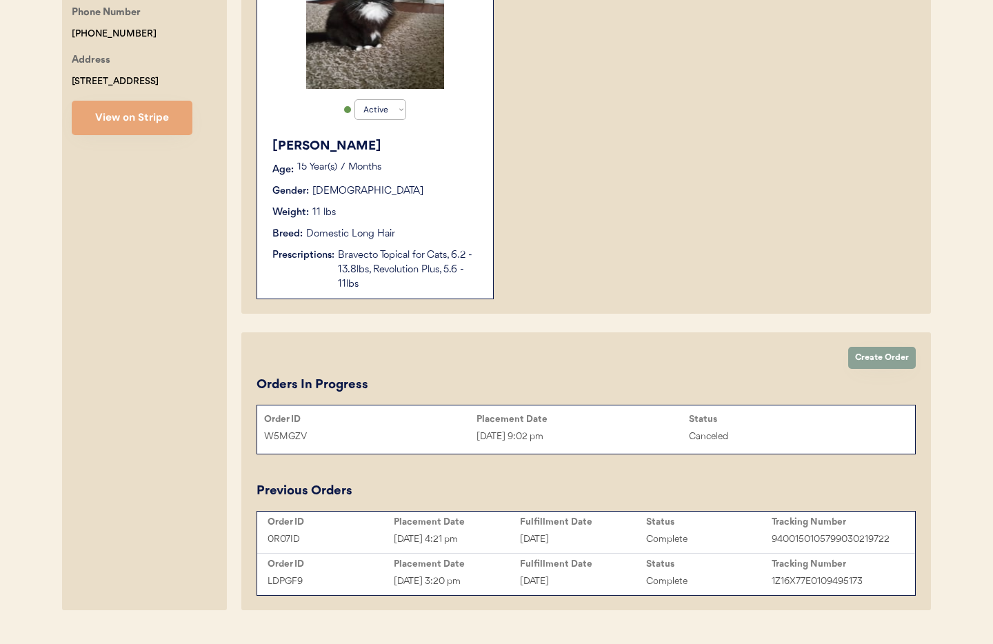
scroll to position [401, 0]
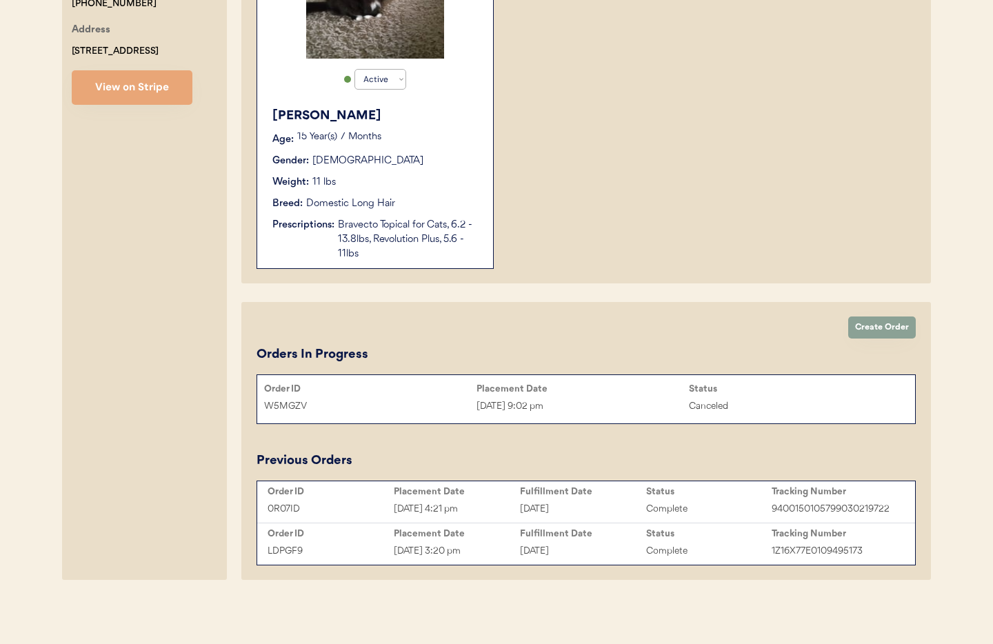
type input "Susan L Hartman"
click at [608, 511] on div "September 12, 2025" at bounding box center [583, 509] width 126 height 16
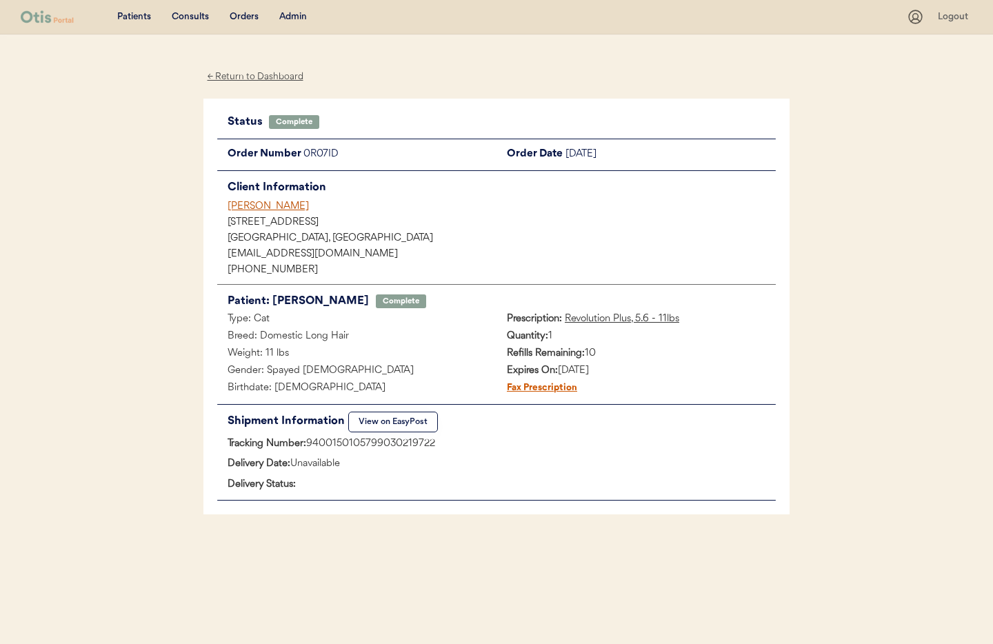
drag, startPoint x: 444, startPoint y: 444, endPoint x: 319, endPoint y: 443, distance: 124.8
click at [308, 443] on div "Tracking Number: 9400150105799030219722" at bounding box center [496, 444] width 559 height 17
copy div "9400150105799030219722"
click at [250, 76] on div "← Return to Dashboard" at bounding box center [254, 77] width 103 height 16
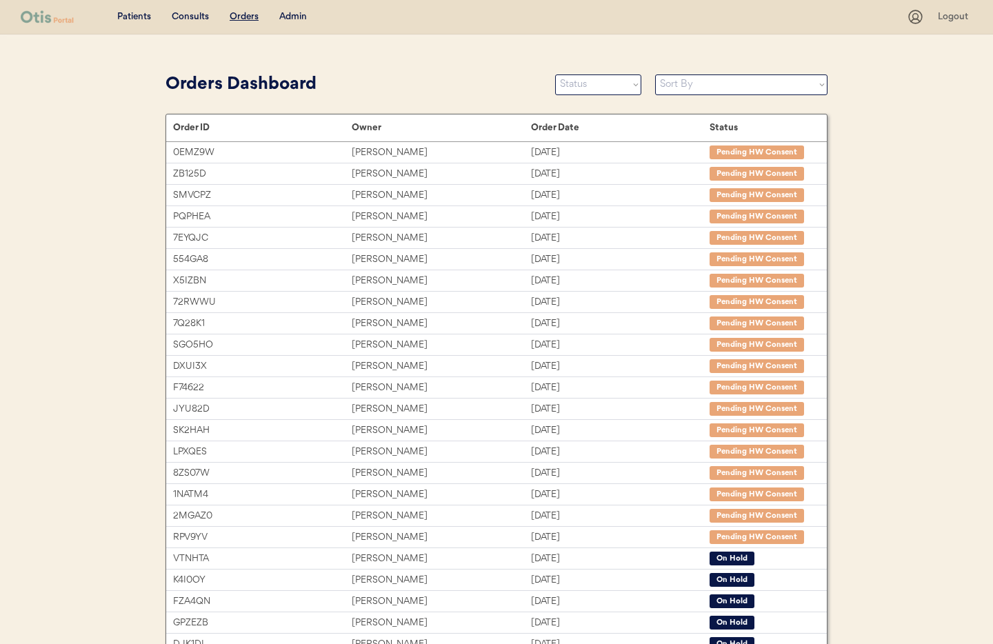
click at [294, 17] on div "Admin" at bounding box center [293, 17] width 28 height 14
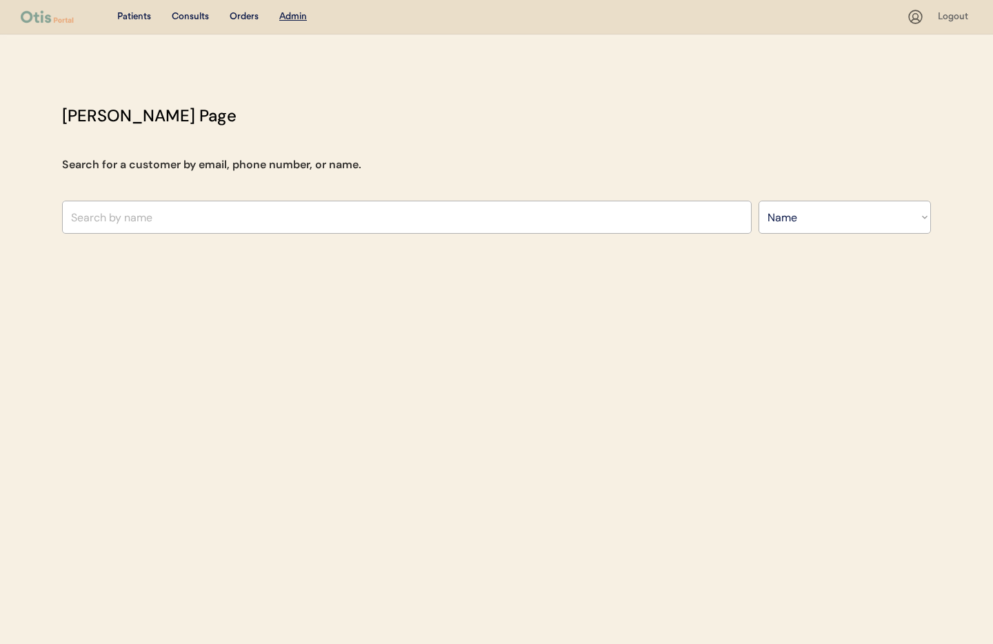
select select ""Name""
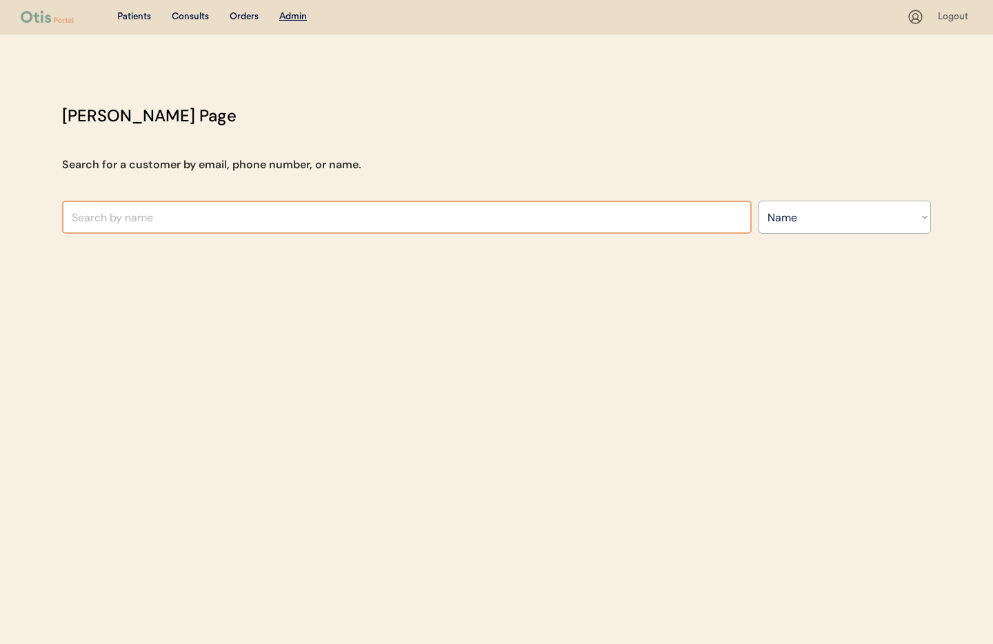
click at [196, 217] on input "text" at bounding box center [407, 217] width 690 height 33
type input "Kais"
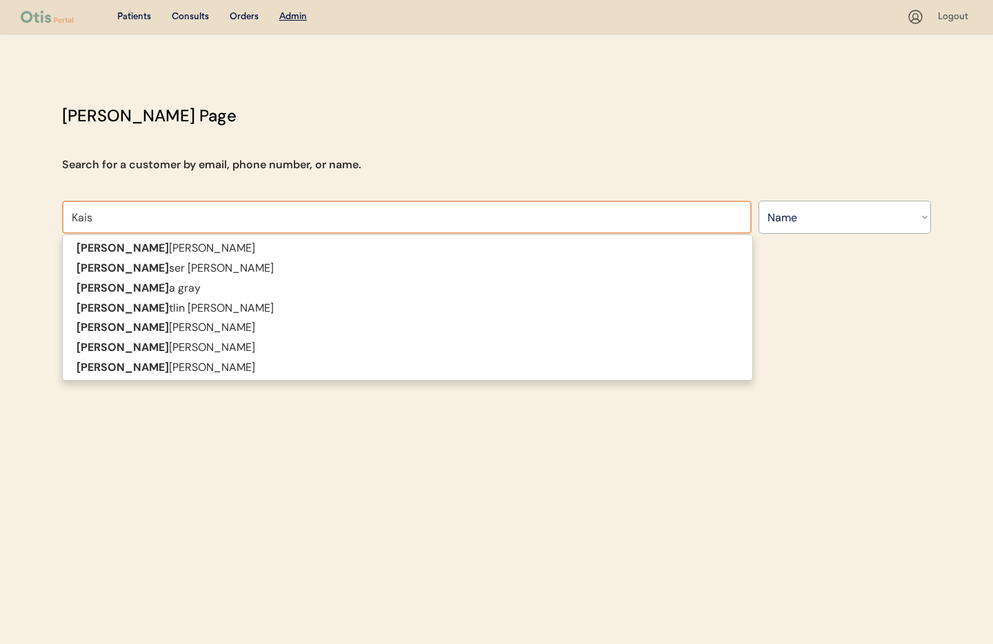
type input "[PERSON_NAME] [PERSON_NAME]"
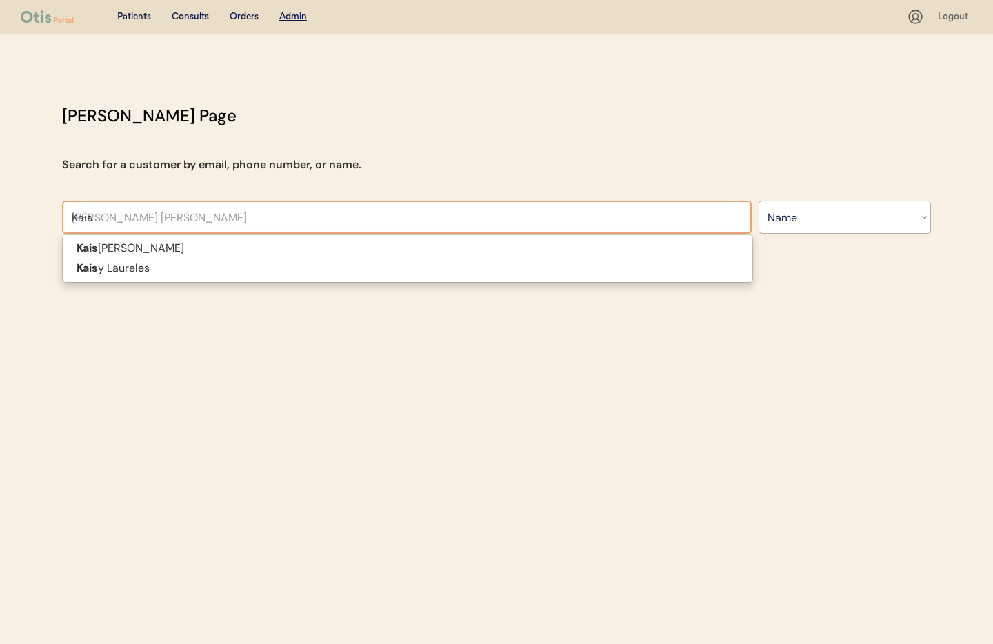
type input "Kaisy"
type input "[PERSON_NAME]"
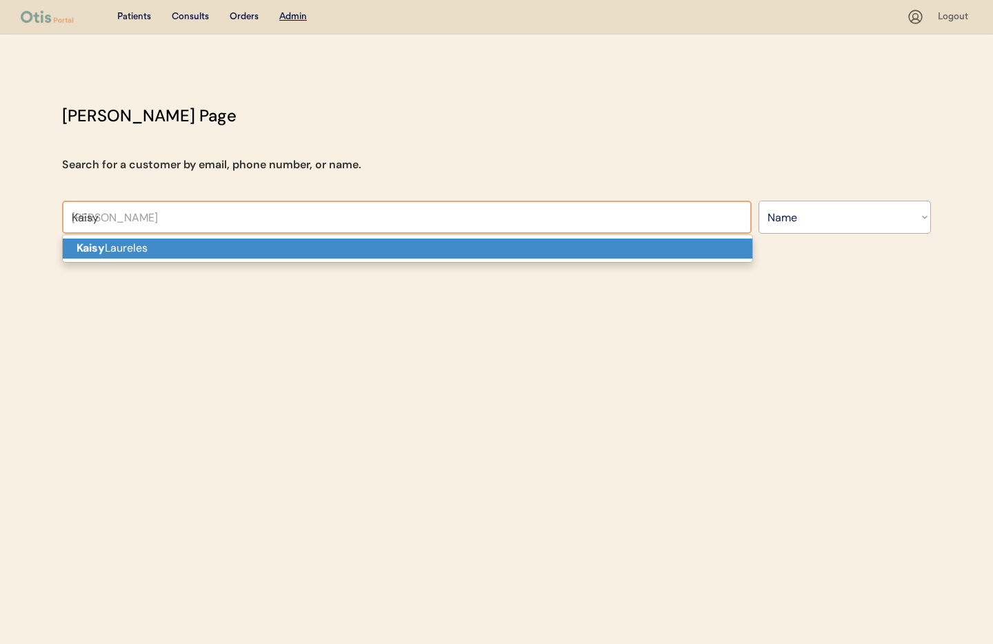
click at [217, 256] on p "[PERSON_NAME]" at bounding box center [408, 249] width 690 height 20
type input "[PERSON_NAME]"
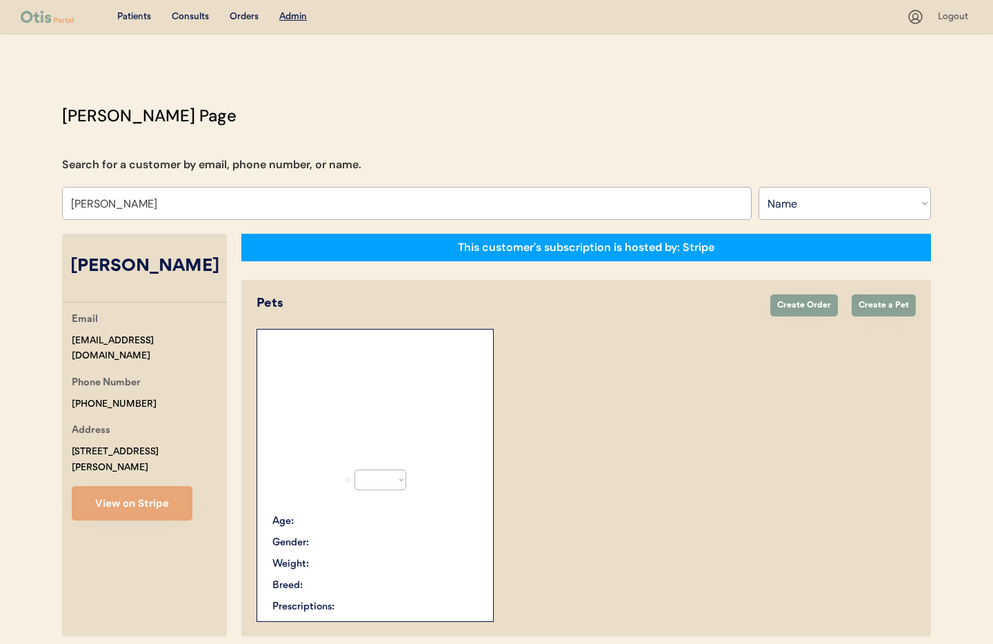
select select "true"
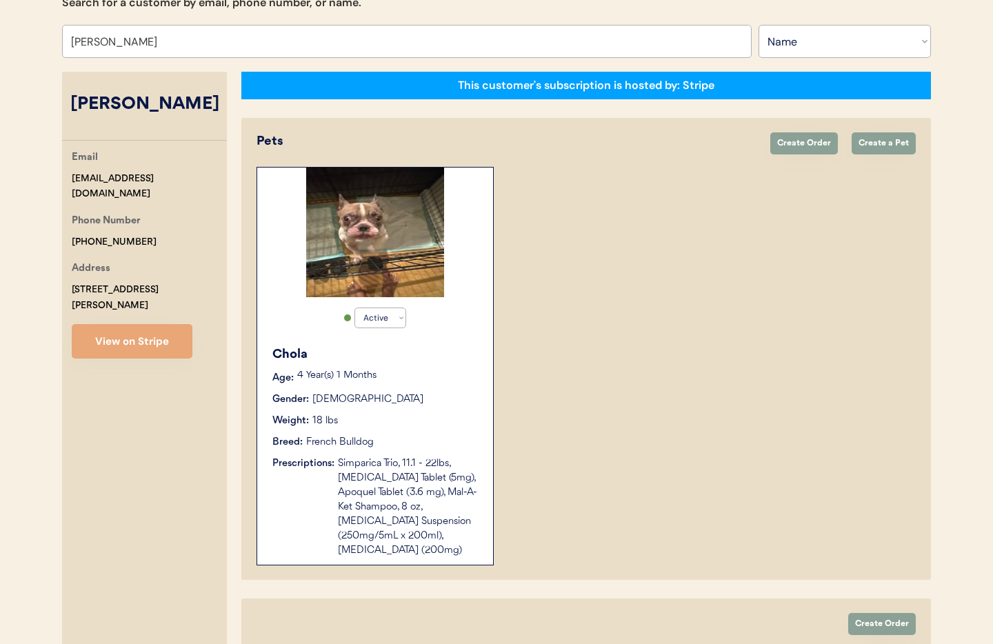
scroll to position [166, 0]
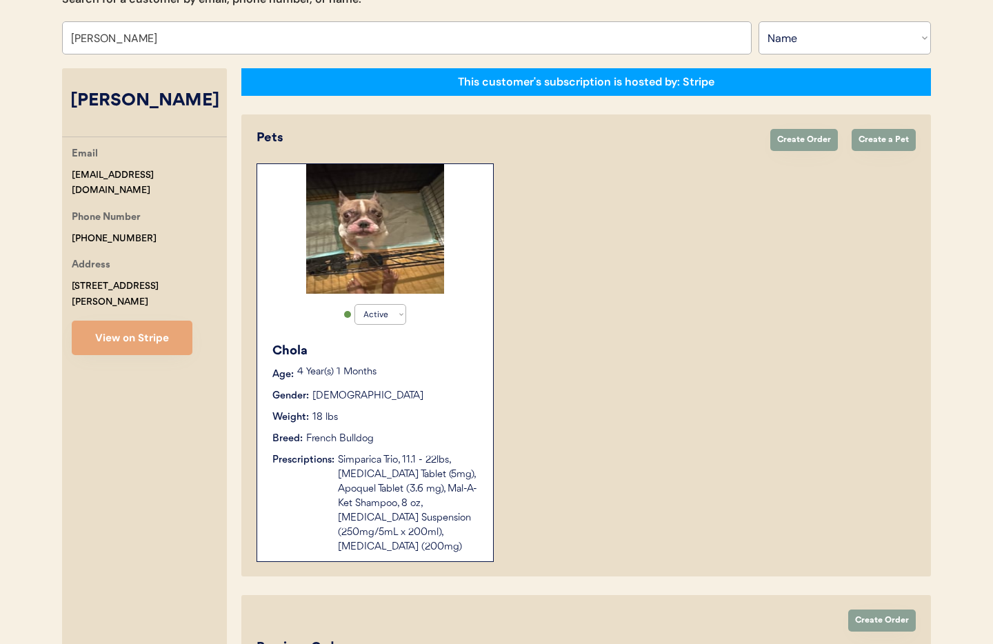
type input "[PERSON_NAME]"
click at [437, 384] on div "Chola Age: [DEMOGRAPHIC_DATA] Year(s) 1 Months Gender: [DEMOGRAPHIC_DATA] Weigh…" at bounding box center [375, 448] width 222 height 226
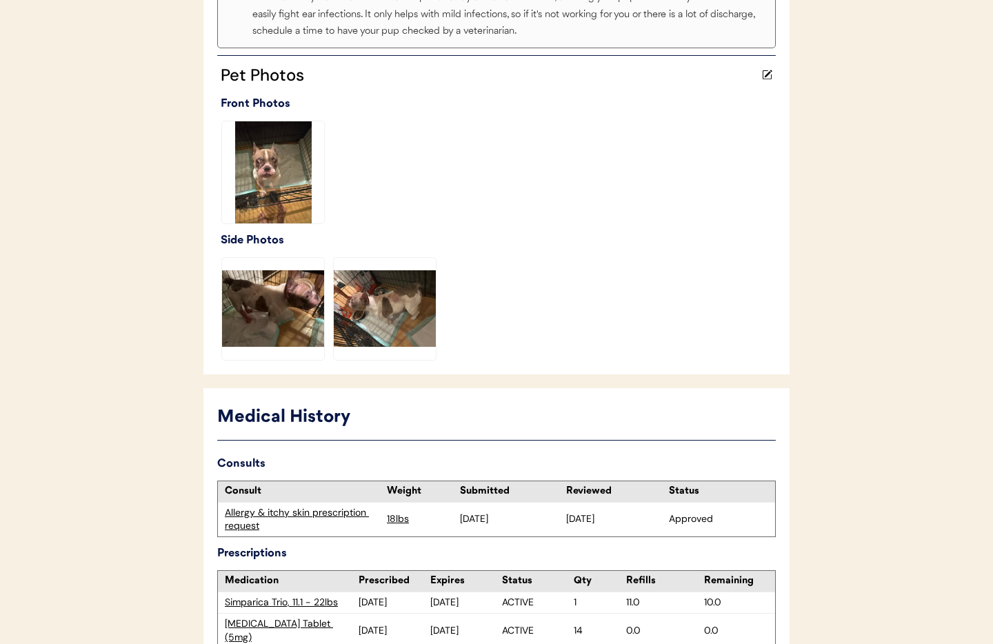
scroll to position [719, 0]
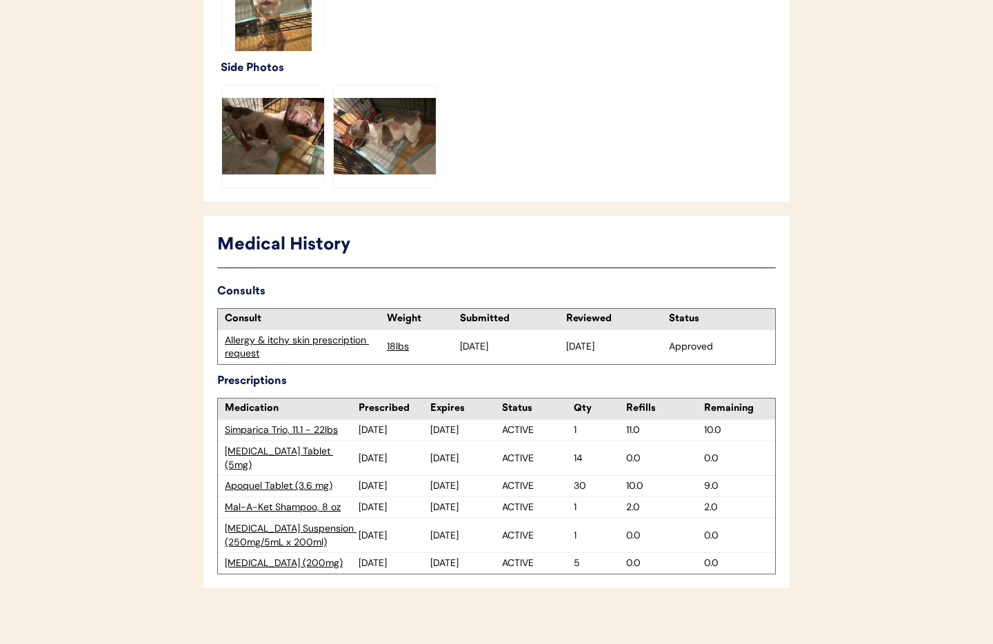
click at [275, 479] on div "Apoquel Tablet (3.6 mg)" at bounding box center [292, 486] width 134 height 14
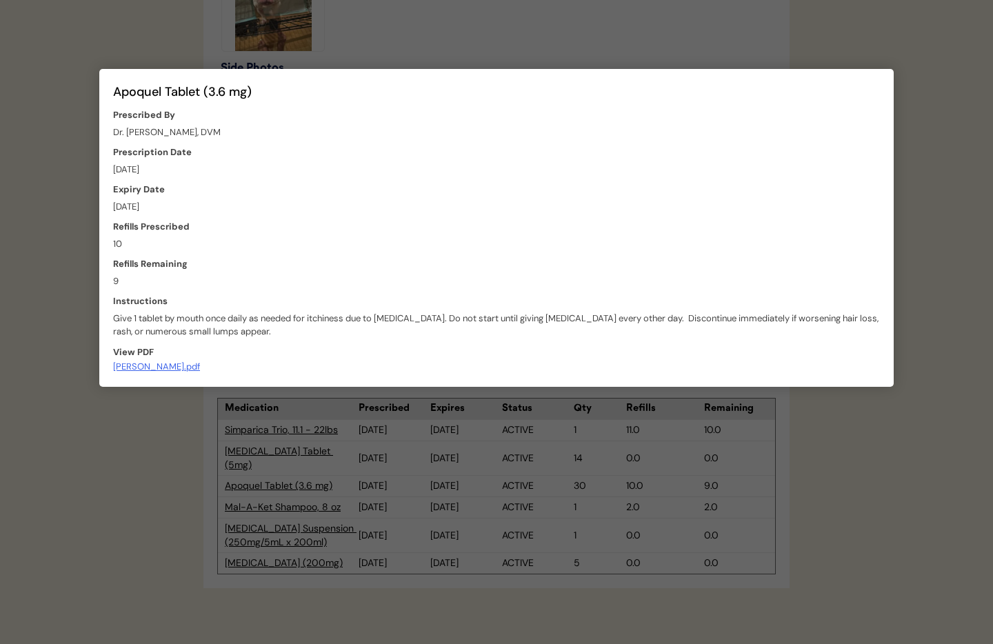
click at [388, 57] on div at bounding box center [496, 322] width 993 height 644
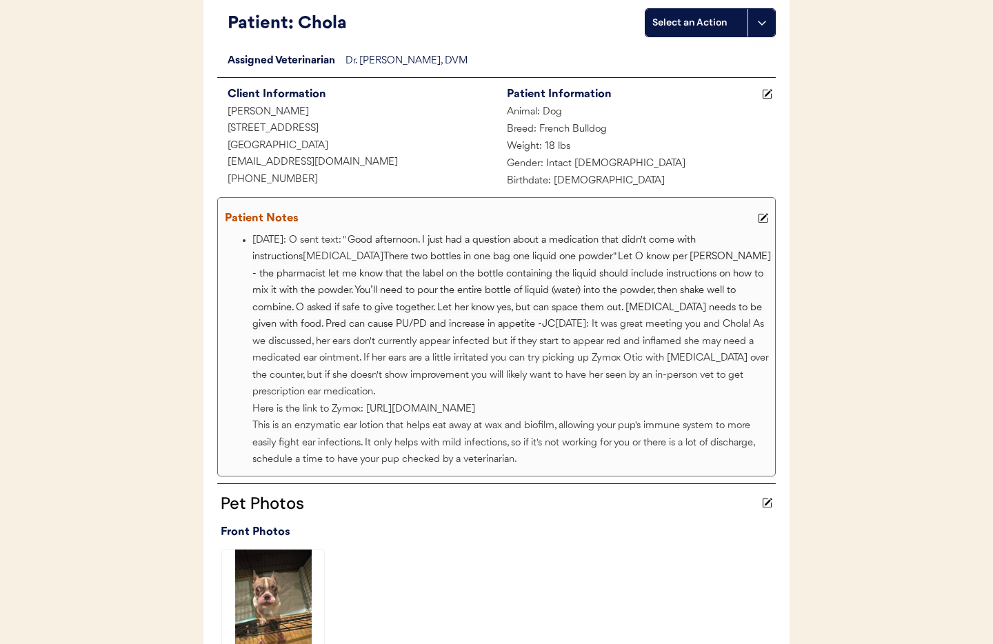
scroll to position [0, 0]
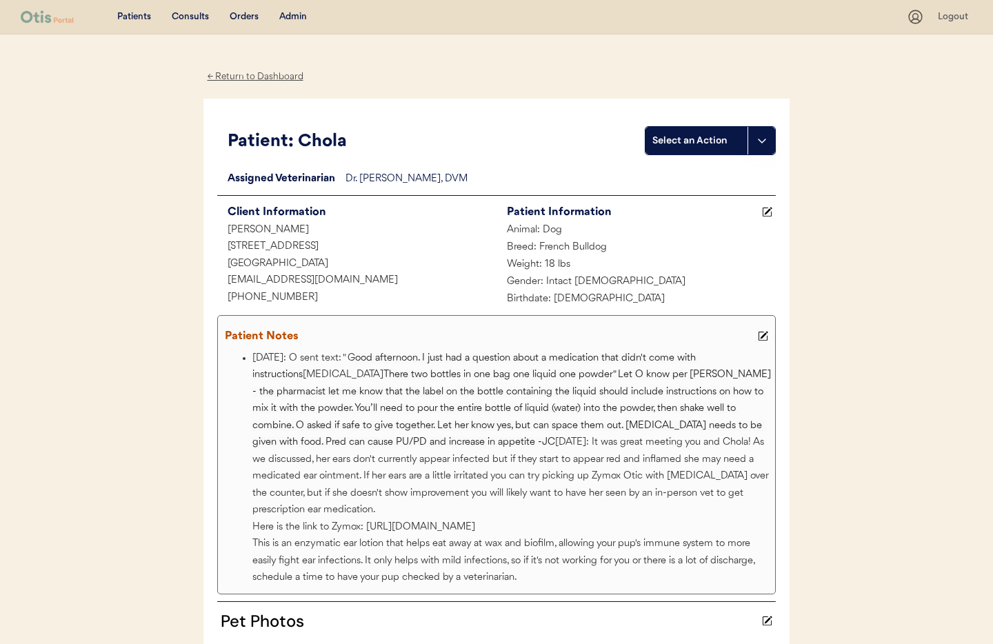
click at [235, 74] on div "← Return to Dashboard" at bounding box center [254, 77] width 103 height 16
click at [295, 15] on div "Admin" at bounding box center [293, 17] width 28 height 14
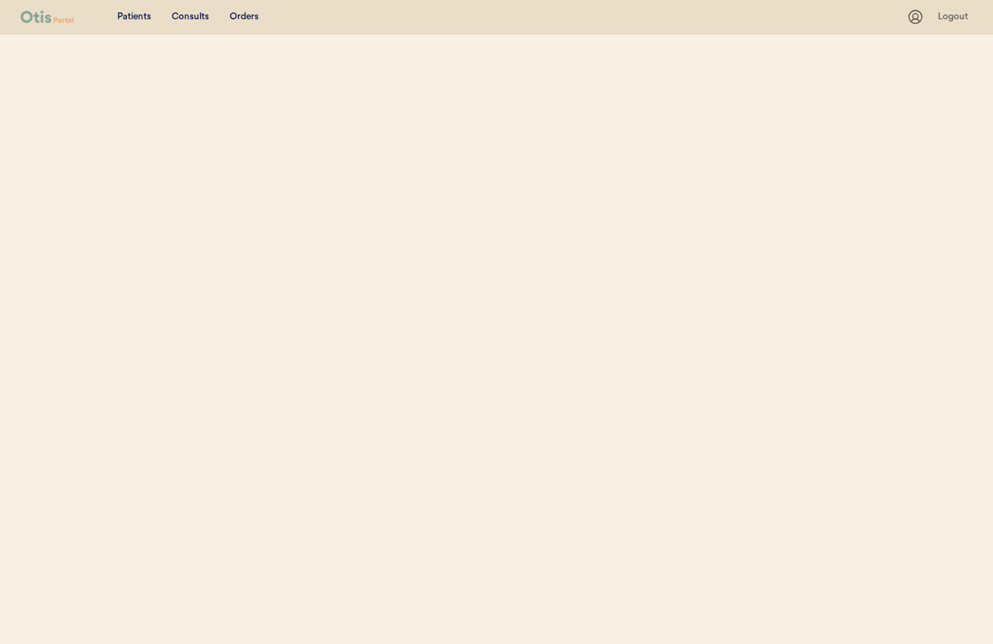
select select ""Name""
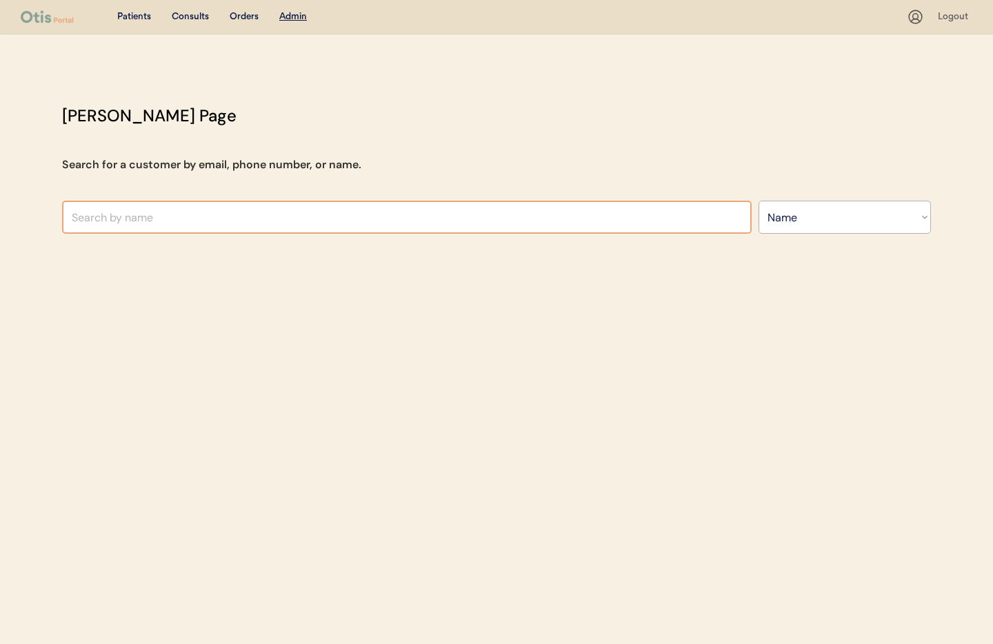
click at [166, 216] on input "text" at bounding box center [407, 217] width 690 height 33
type input "Alla"
type input "[PERSON_NAME]"
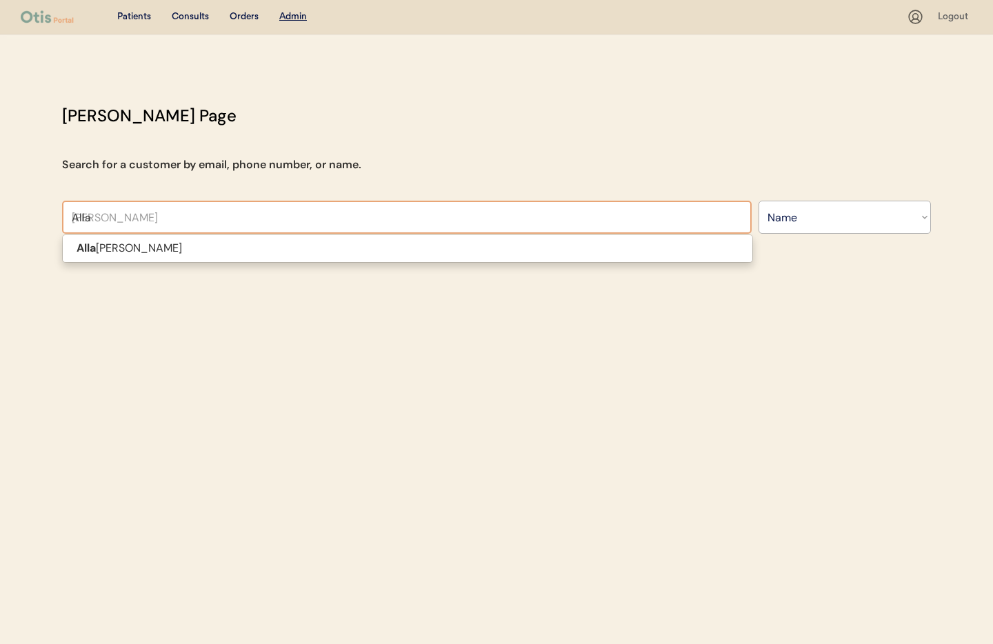
click at [134, 248] on p "Alla n Miller" at bounding box center [408, 249] width 690 height 20
type input "Allan Miller"
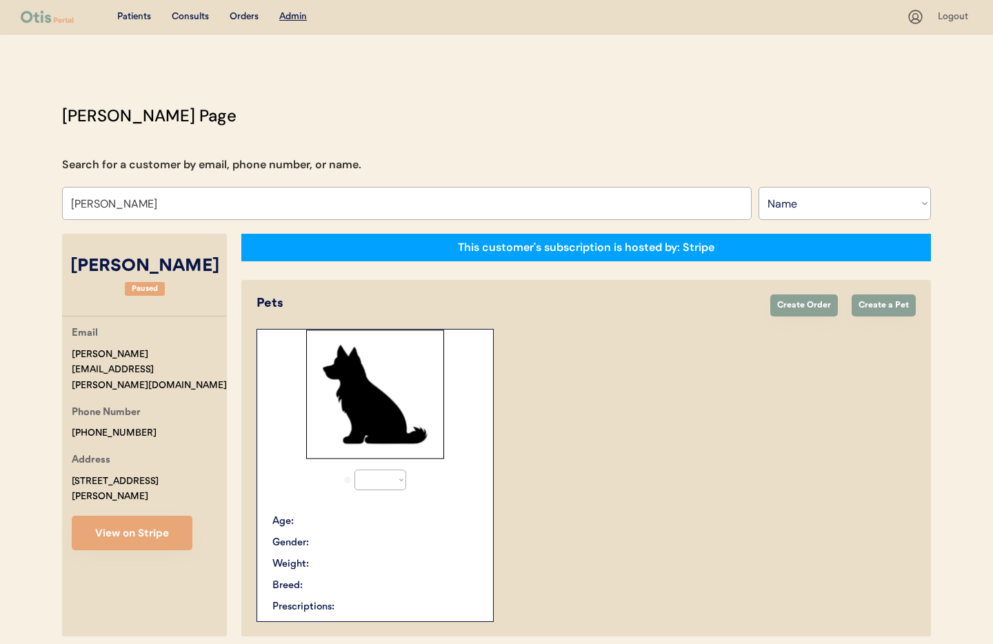
select select "true"
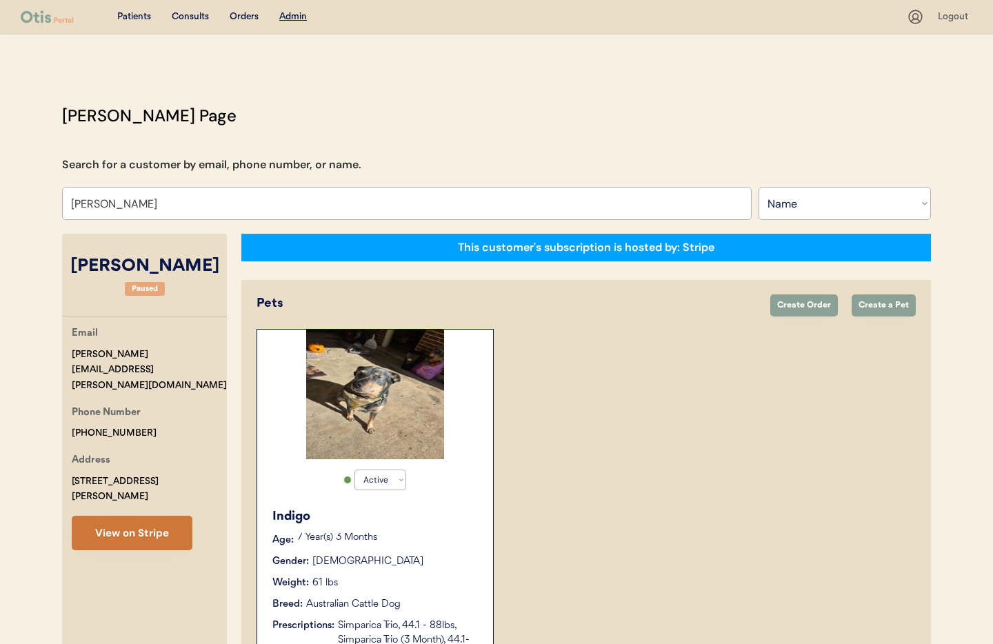
type input "Allan Miller"
click at [117, 516] on button "View on Stripe" at bounding box center [132, 533] width 121 height 34
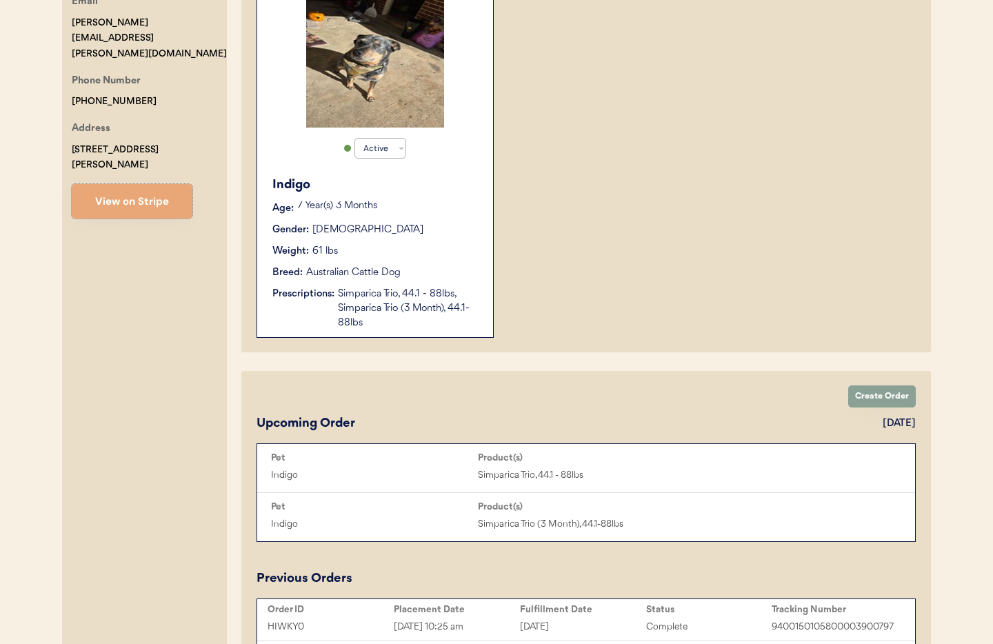
scroll to position [337, 0]
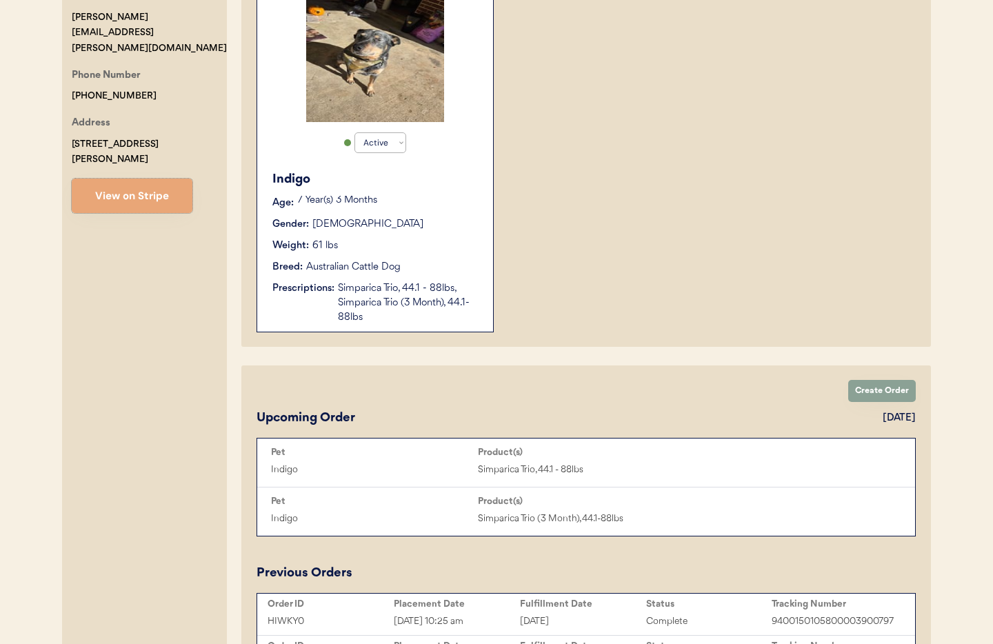
click at [377, 306] on div "Simparica Trio, 44.1 - 88lbs, Simparica Trio (3 Month), 44.1-88lbs" at bounding box center [408, 302] width 141 height 43
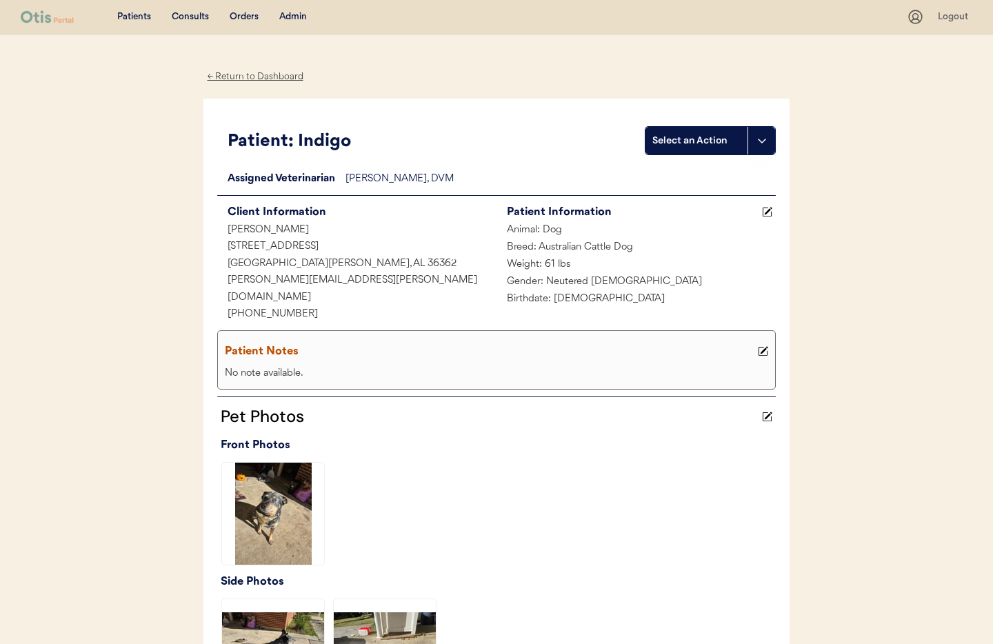
click at [225, 70] on div "← Return to Dashboard" at bounding box center [254, 77] width 103 height 16
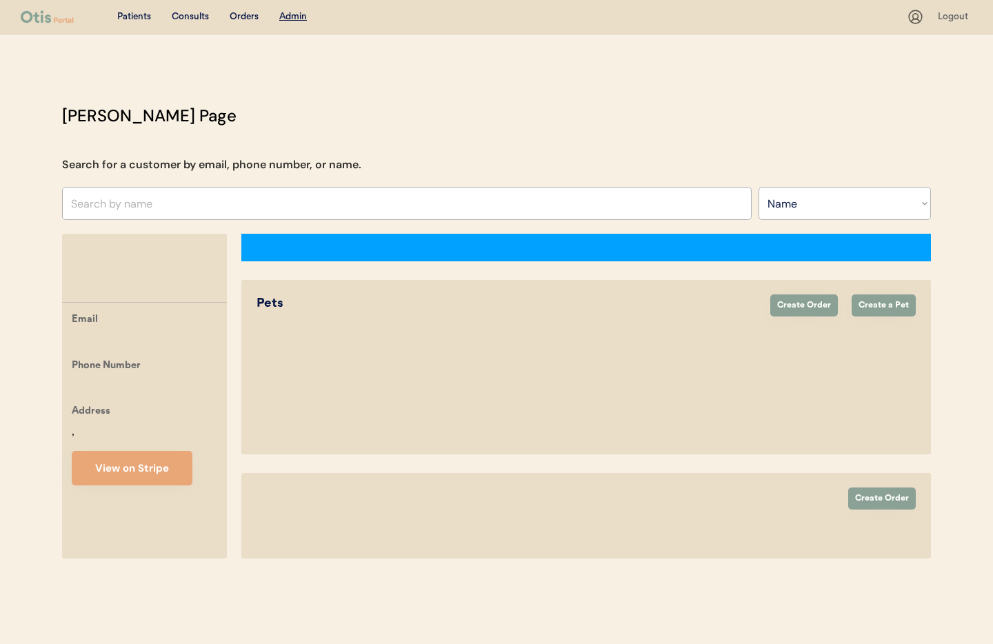
select select ""Name""
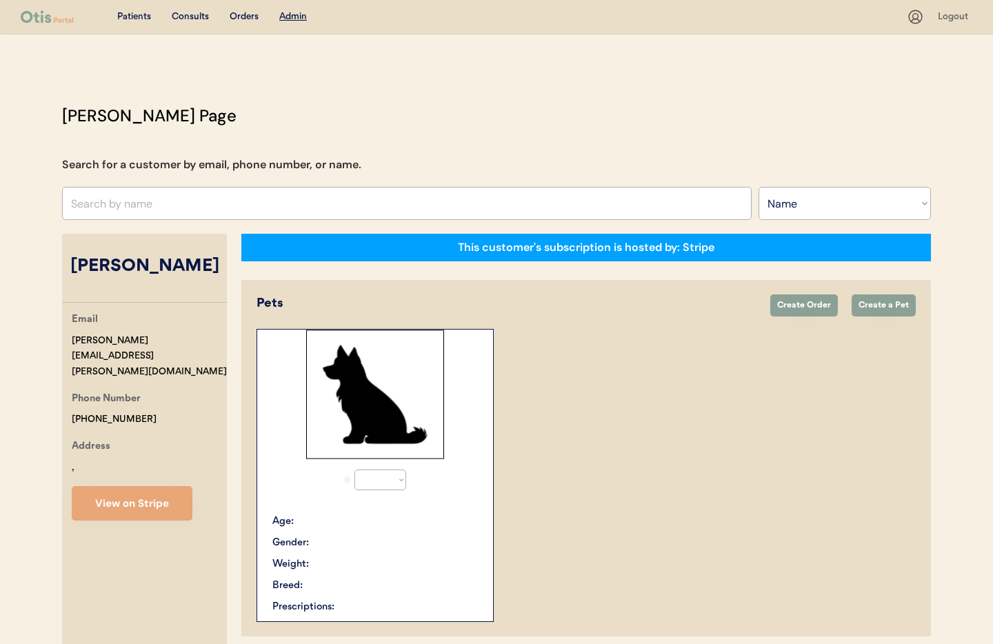
select select "true"
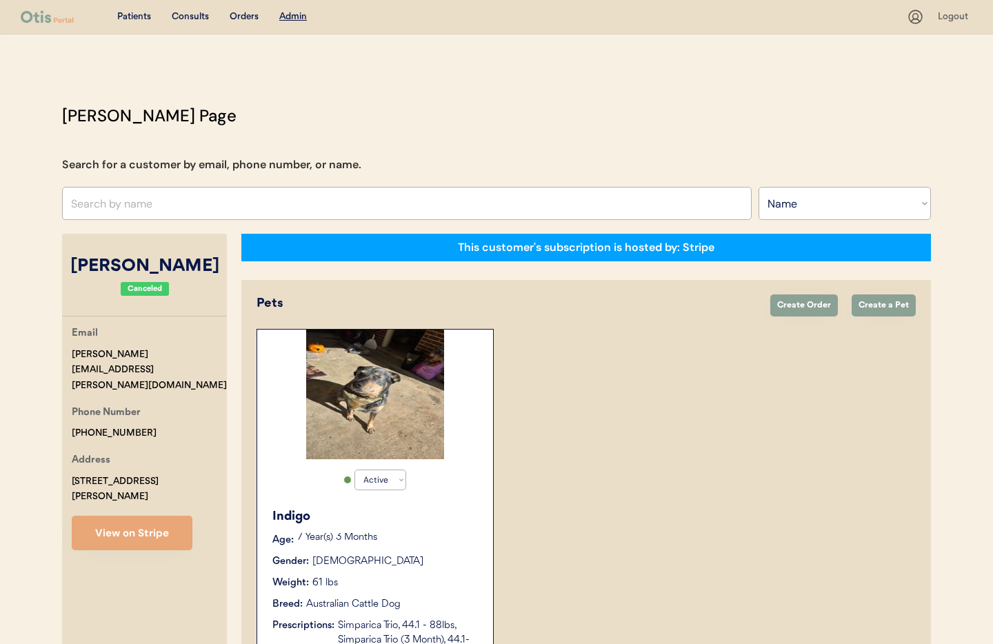
click at [421, 519] on div "Indigo" at bounding box center [375, 517] width 207 height 19
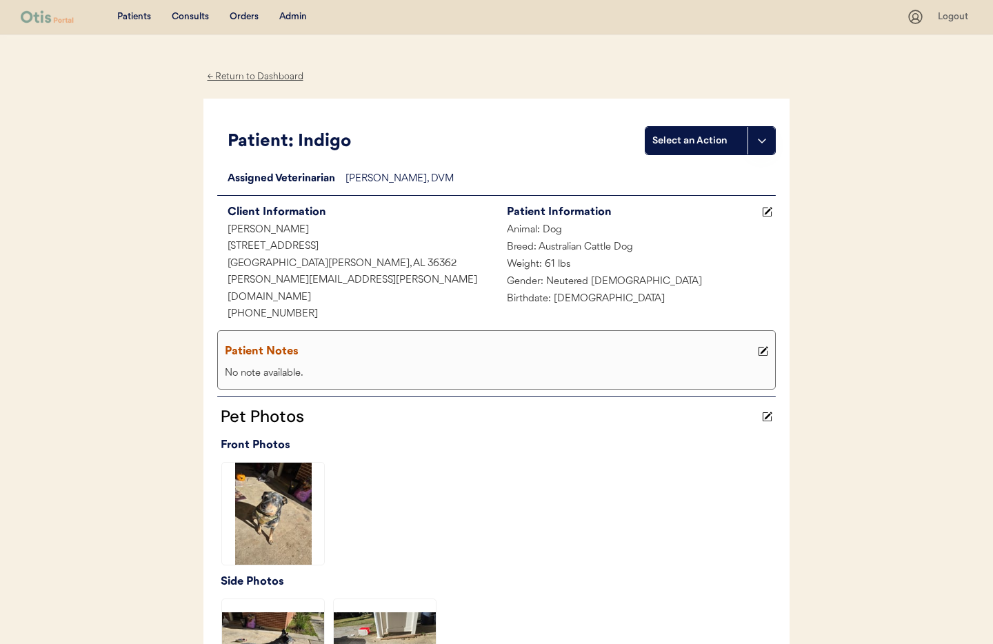
click at [232, 76] on div "← Return to Dashboard" at bounding box center [254, 77] width 103 height 16
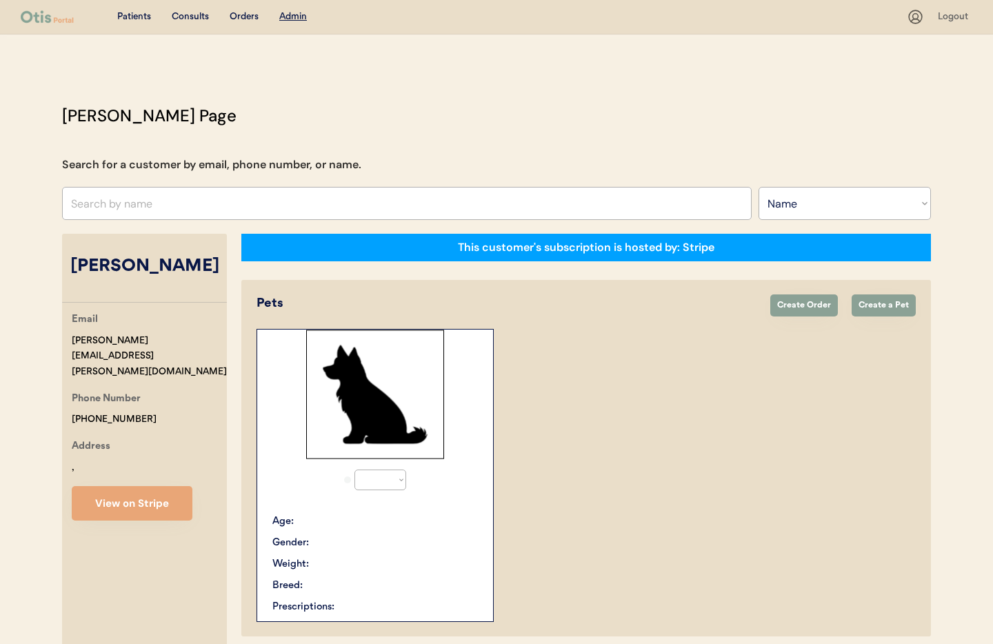
select select ""Name""
select select "true"
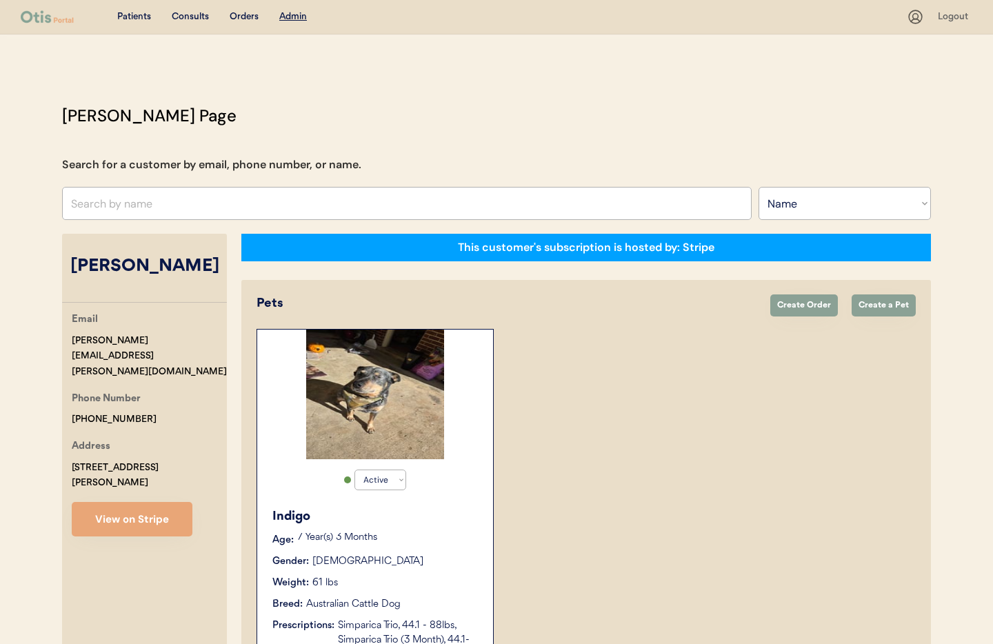
click at [436, 545] on div "7 Year(s) 3 Months" at bounding box center [388, 540] width 182 height 14
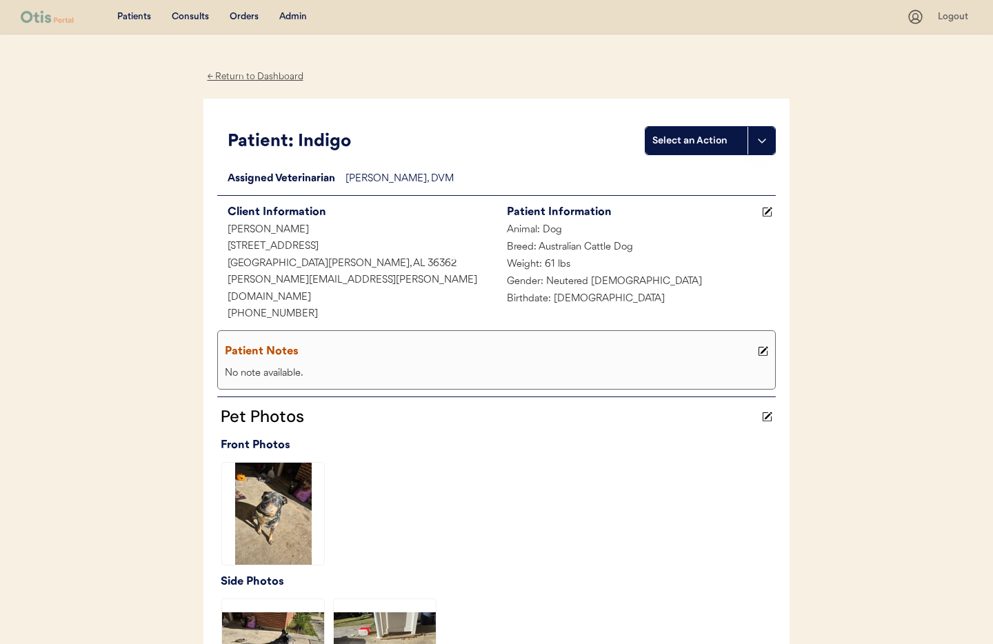
click at [257, 78] on div "← Return to Dashboard" at bounding box center [254, 77] width 103 height 16
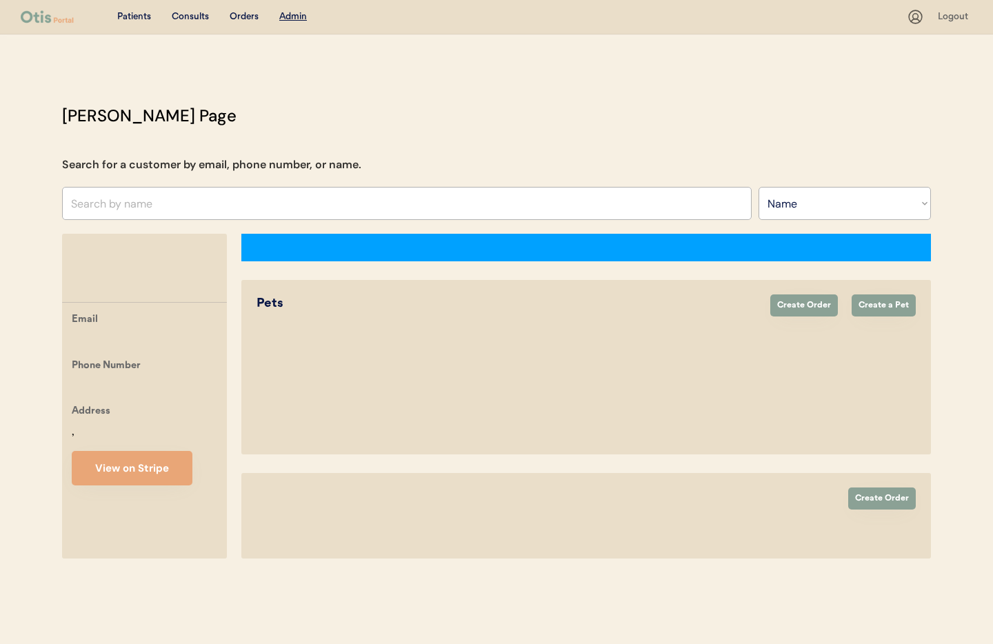
select select ""Name""
select select "true"
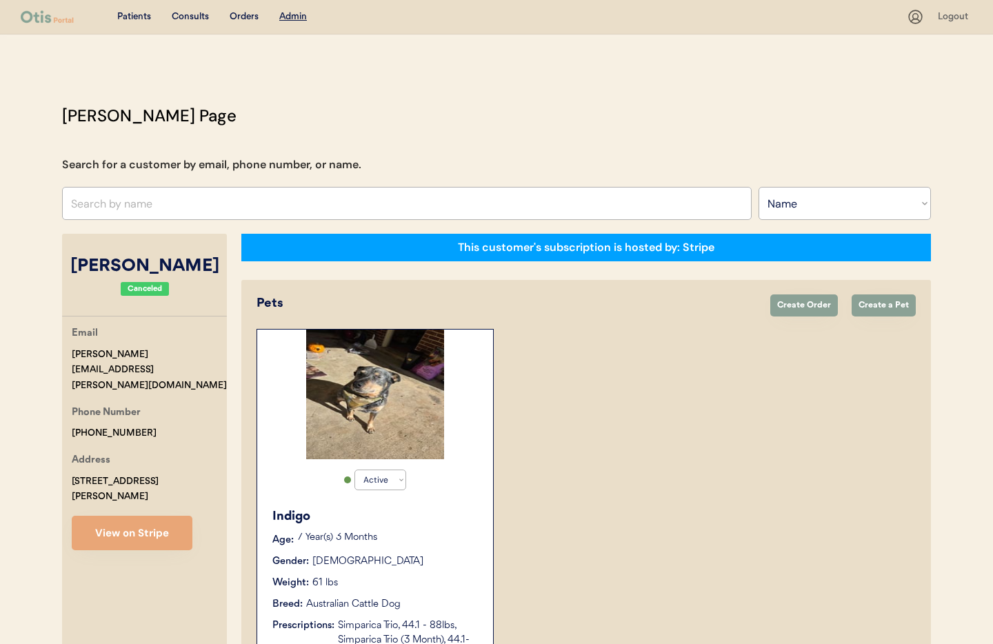
click at [417, 586] on div "Weight: 61 lbs" at bounding box center [375, 583] width 207 height 14
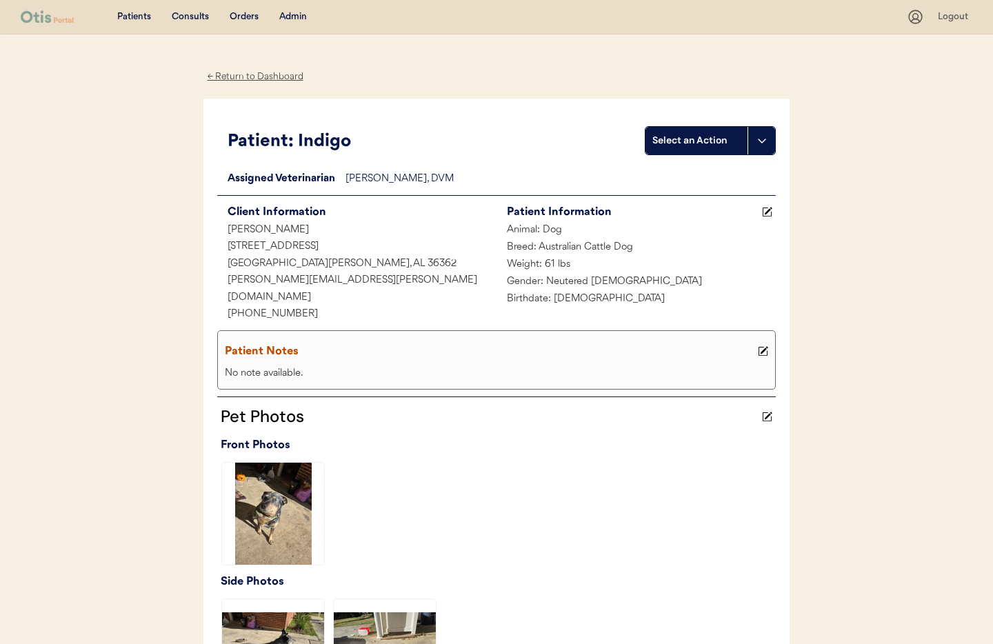
click at [291, 17] on div "Admin" at bounding box center [293, 17] width 28 height 14
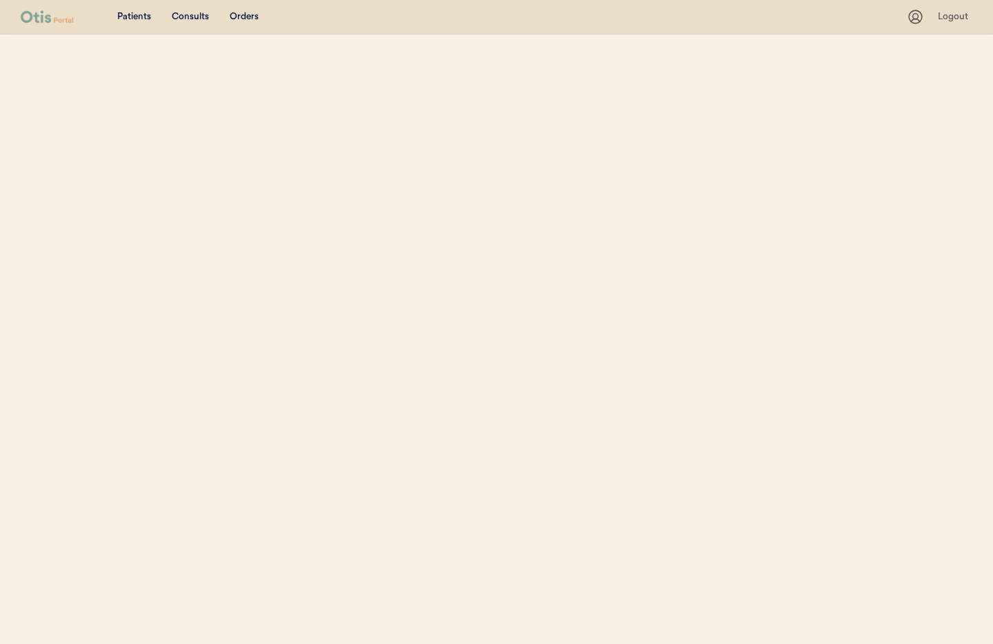
select select ""Name""
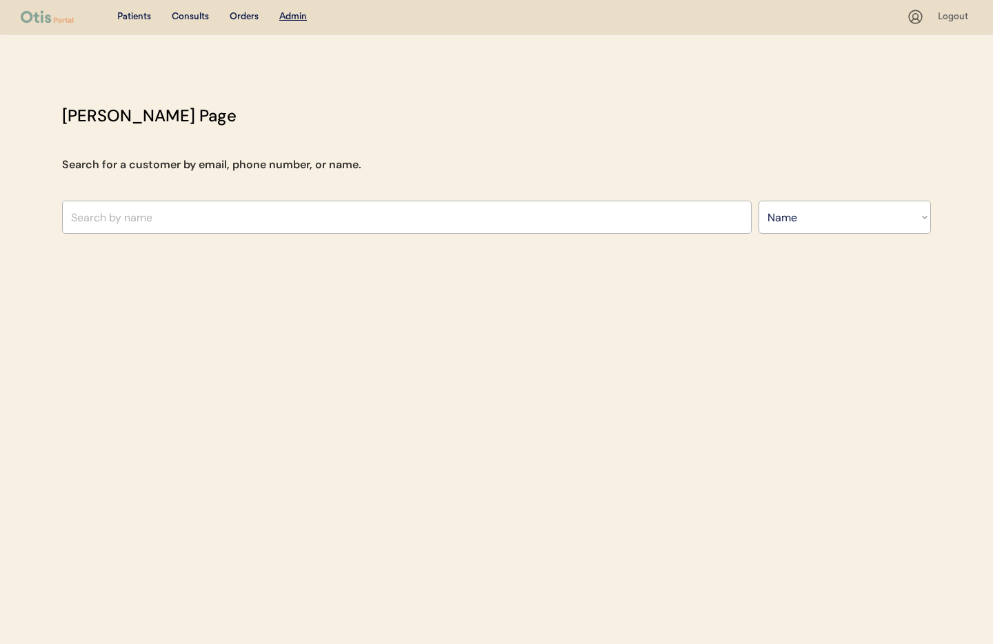
click at [221, 216] on input "text" at bounding box center [407, 217] width 690 height 33
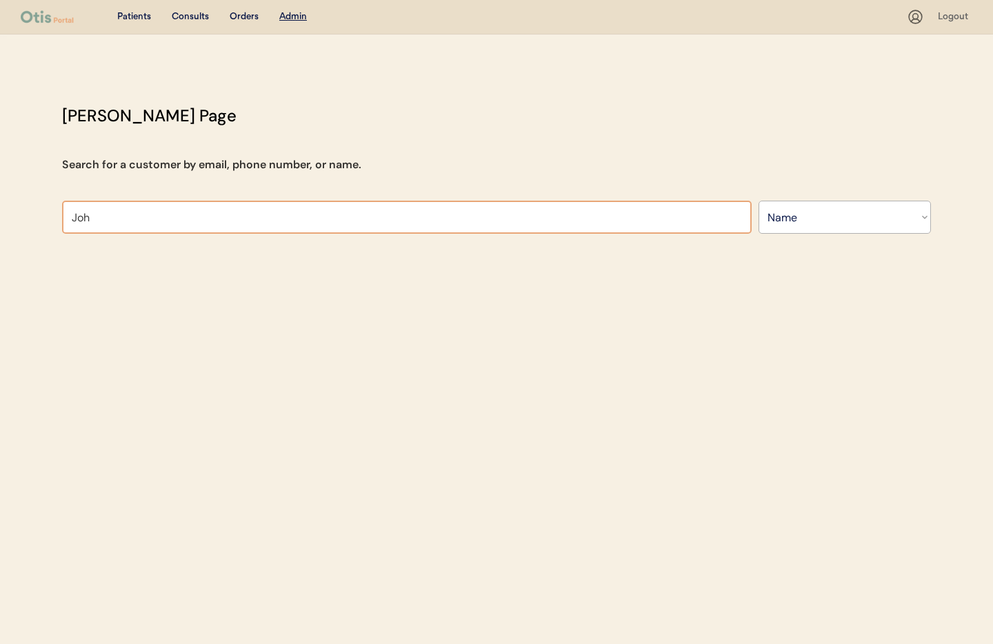
type input "John"
type input "John Welcome"
type input "Johna"
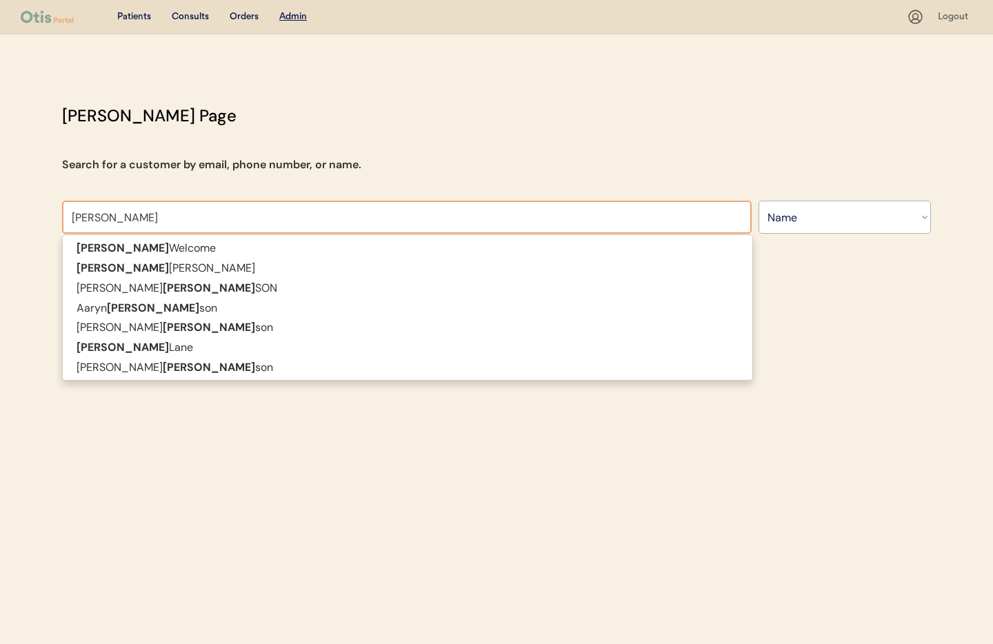
type input "Johnathon Pickett"
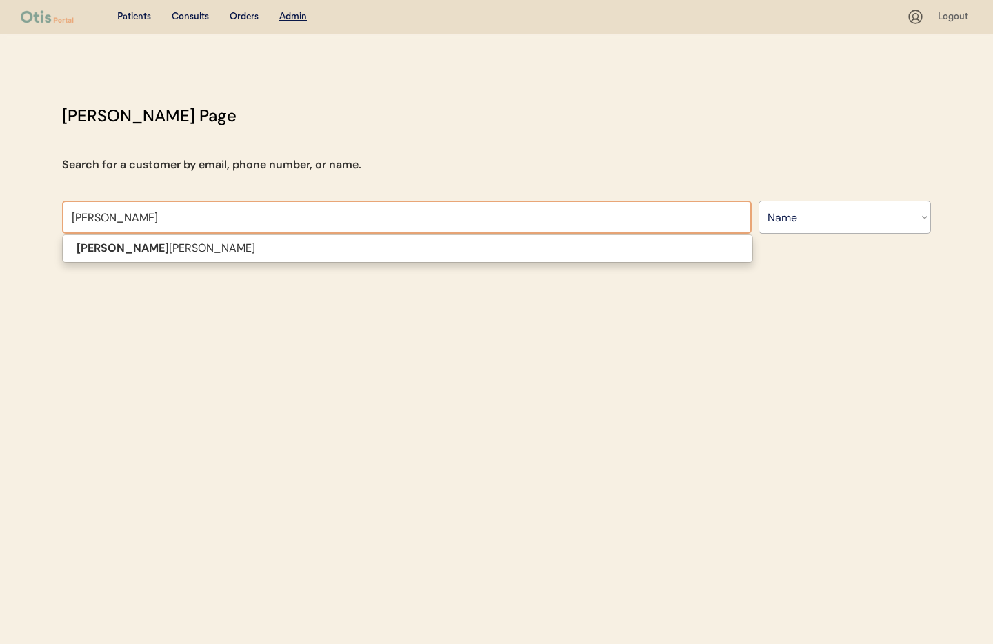
type input "John"
type input "John Welcome"
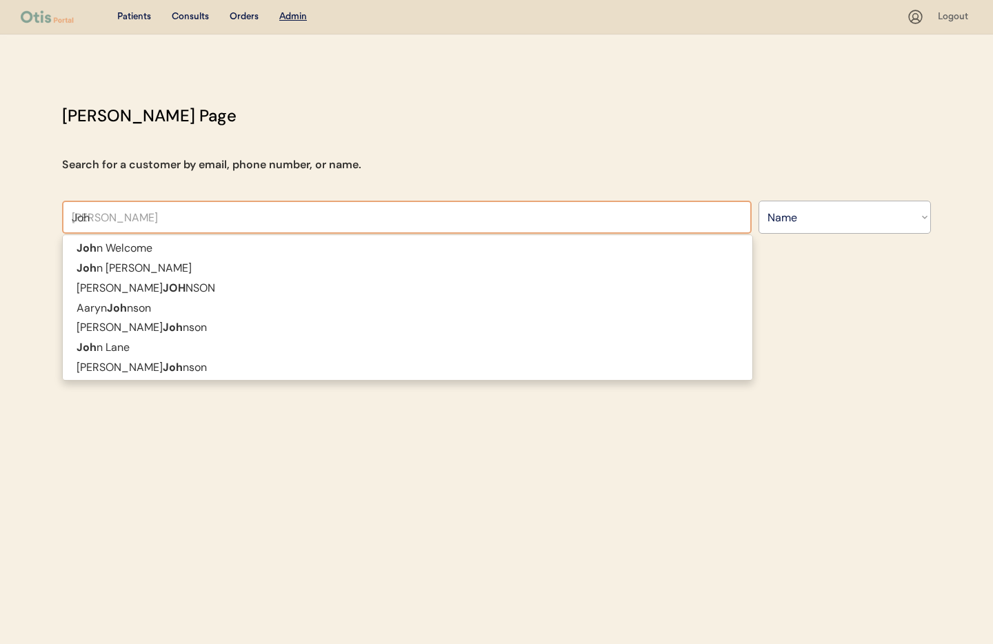
type input "Jo"
type input "Joseph David"
type input "Jona"
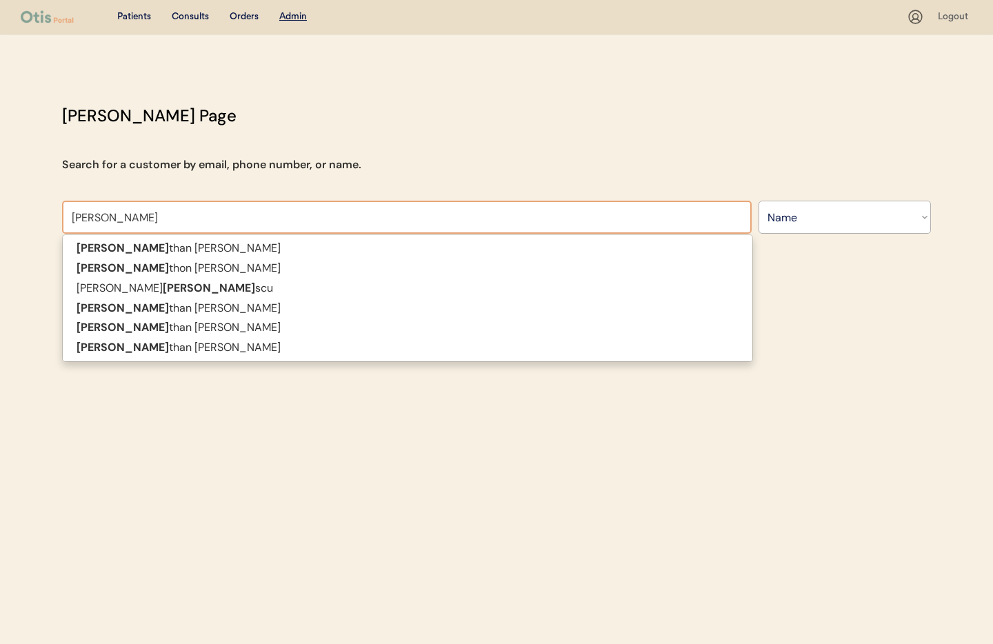
type input "[PERSON_NAME]"
type input "Jonatha"
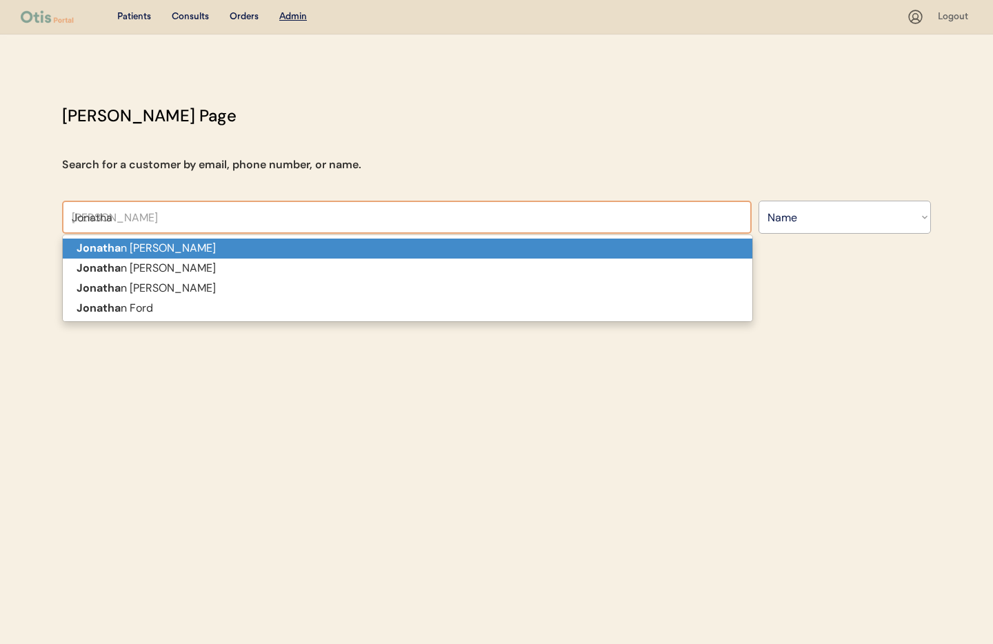
click at [201, 248] on p "Jonatha n Mora" at bounding box center [408, 249] width 690 height 20
type input "[PERSON_NAME]"
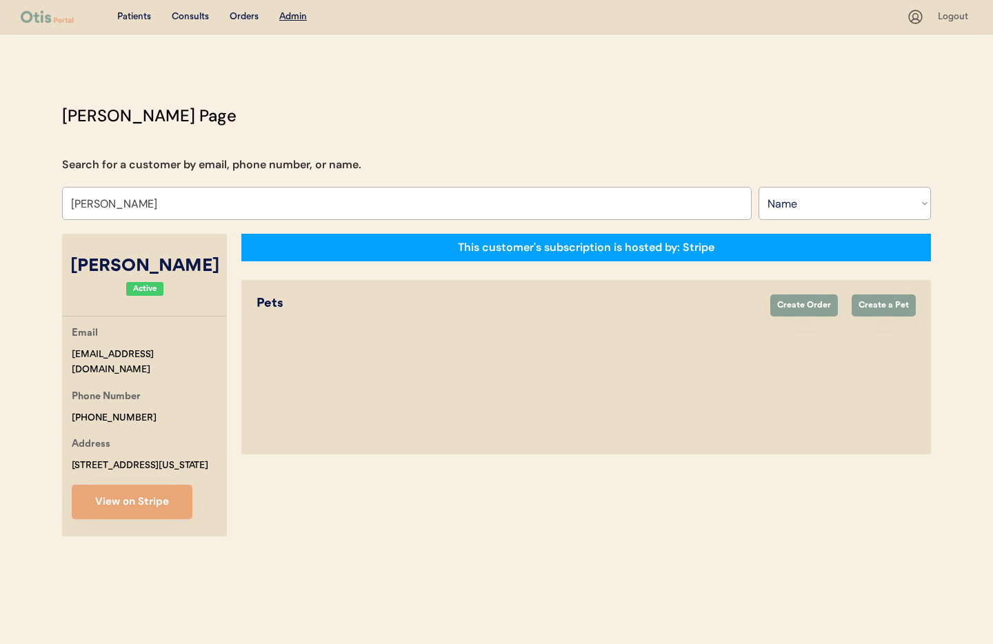
select select "true"
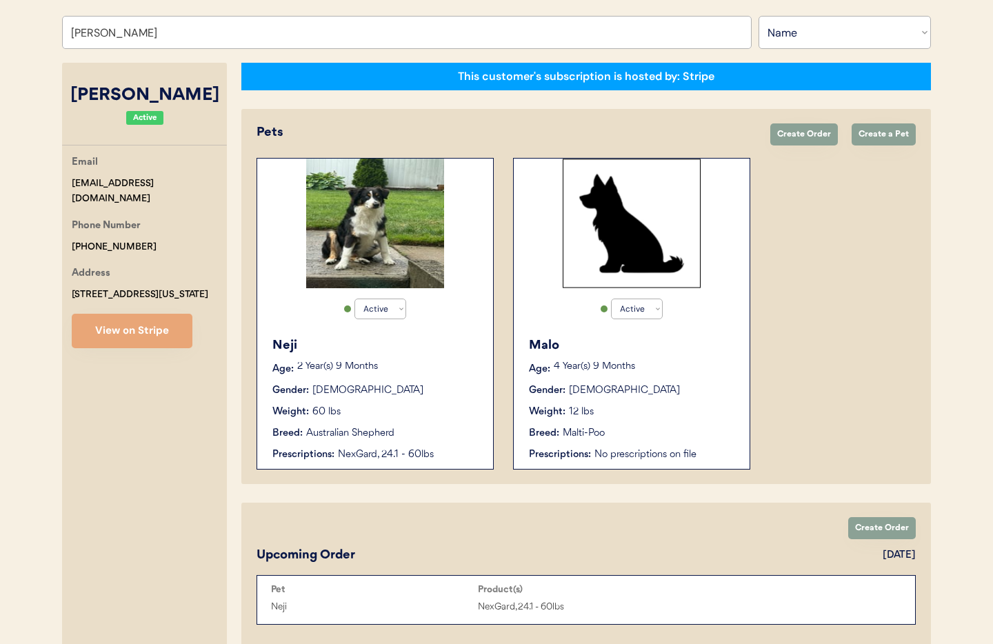
scroll to position [210, 0]
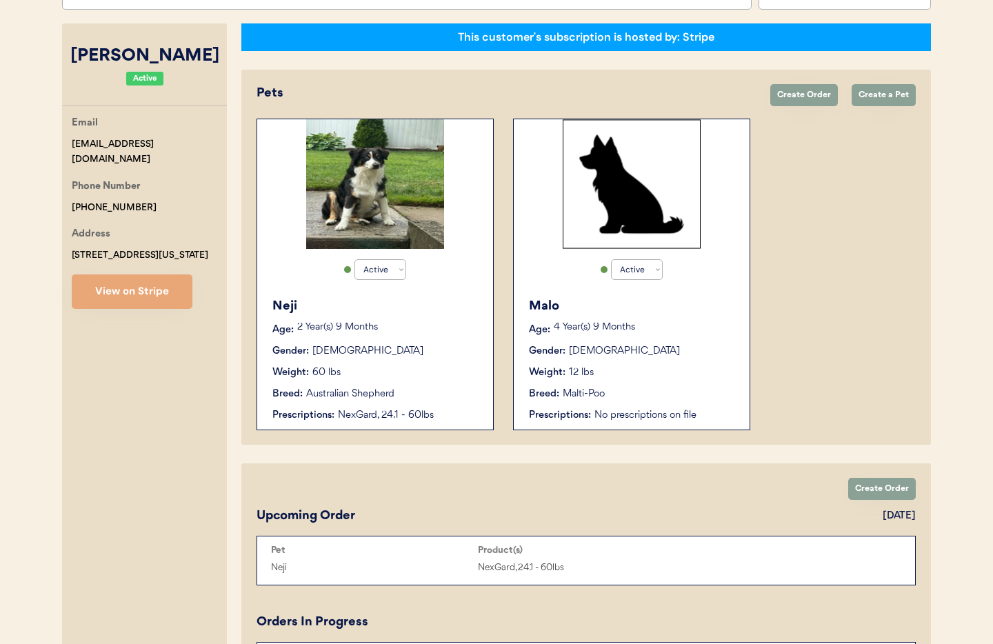
type input "[PERSON_NAME]"
click at [400, 335] on div "2 Year(s) 9 Months" at bounding box center [388, 330] width 182 height 14
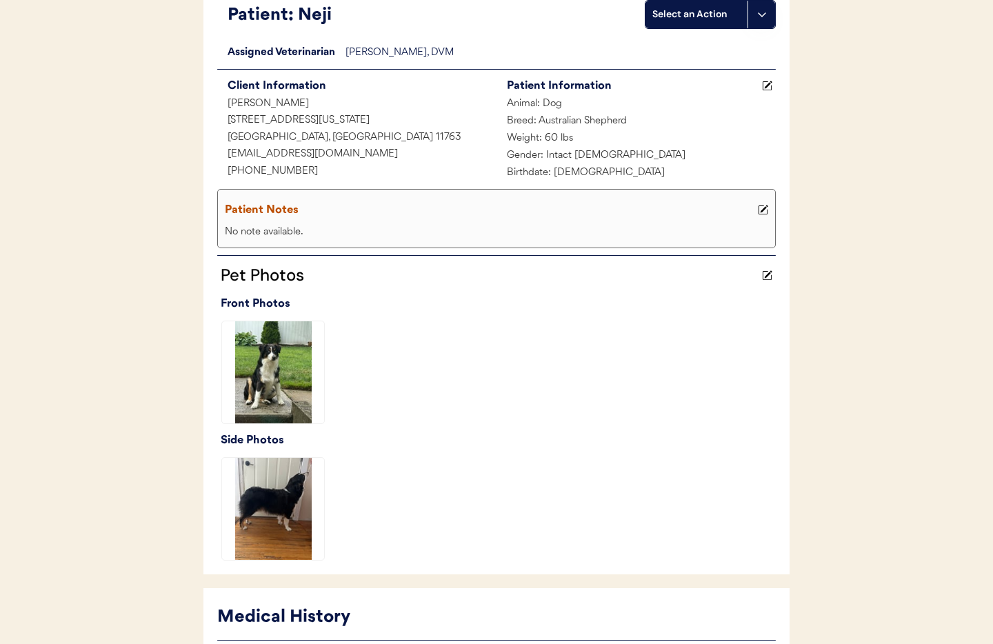
scroll to position [68, 0]
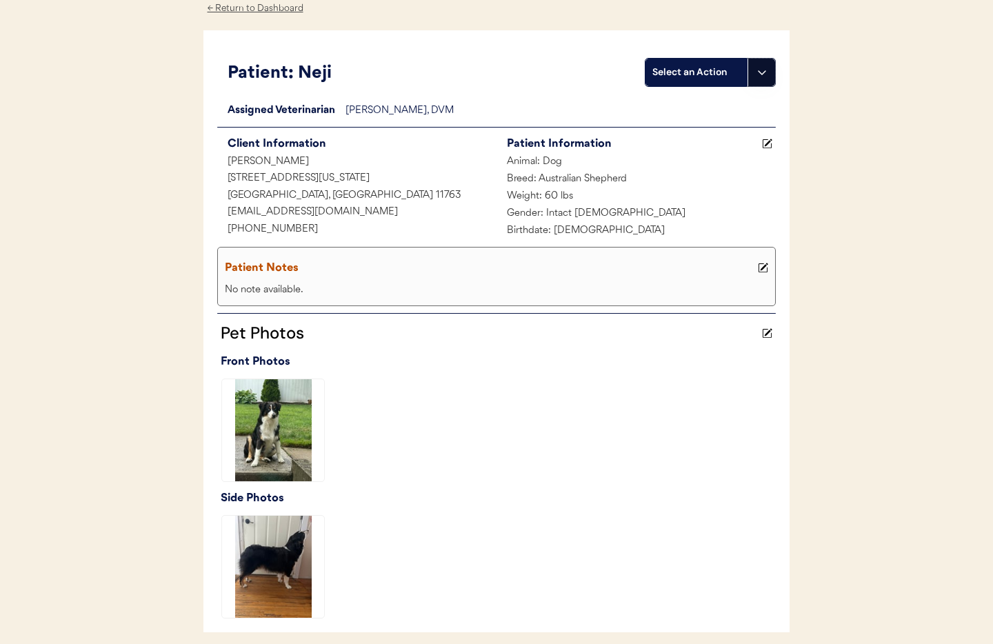
click at [757, 77] on icon at bounding box center [762, 72] width 11 height 11
click at [702, 102] on div "Create a consult" at bounding box center [714, 101] width 137 height 28
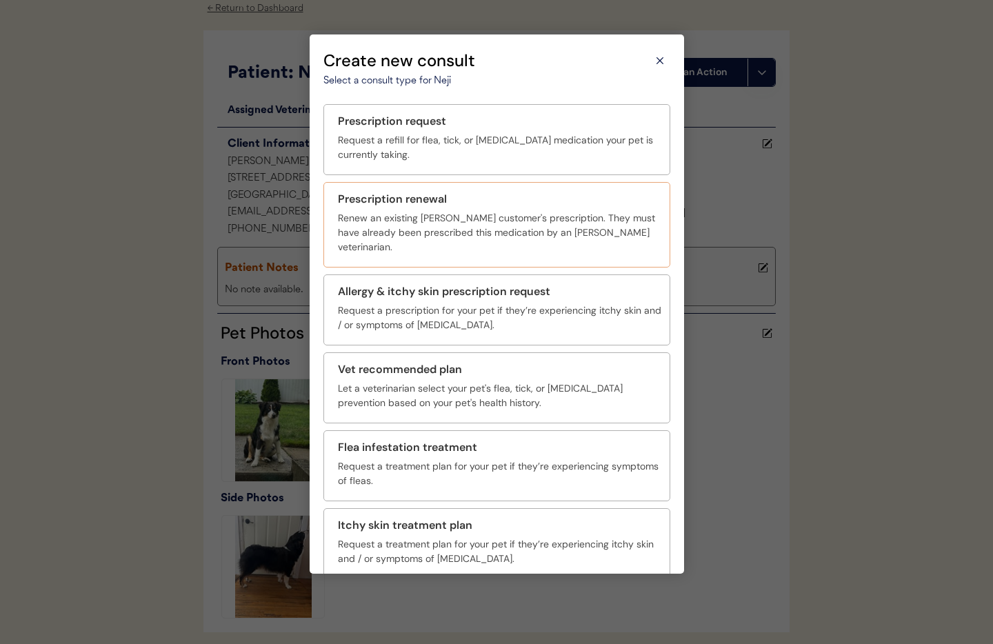
click at [417, 217] on div "Renew an existing Otis customer's prescription. They must have already been pre…" at bounding box center [499, 232] width 323 height 43
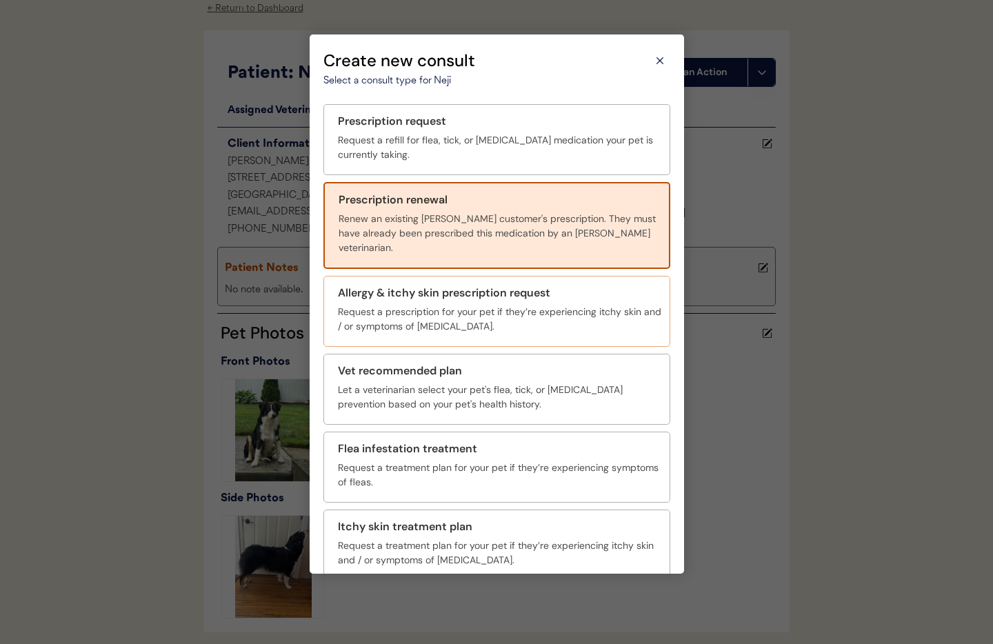
scroll to position [50, 0]
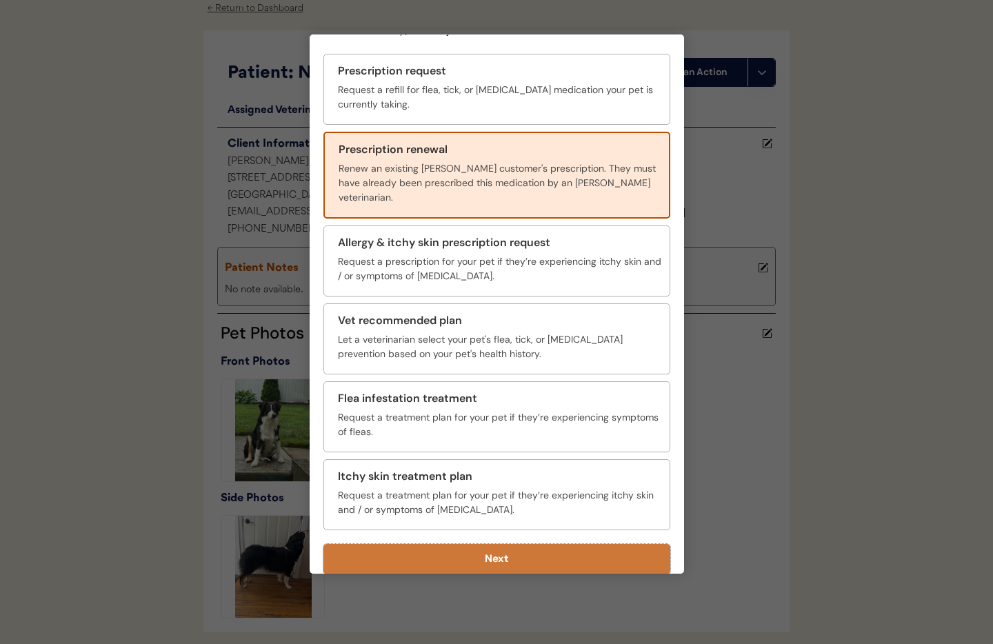
drag, startPoint x: 539, startPoint y: 546, endPoint x: 540, endPoint y: 537, distance: 8.4
click at [539, 546] on button "Next" at bounding box center [496, 559] width 347 height 30
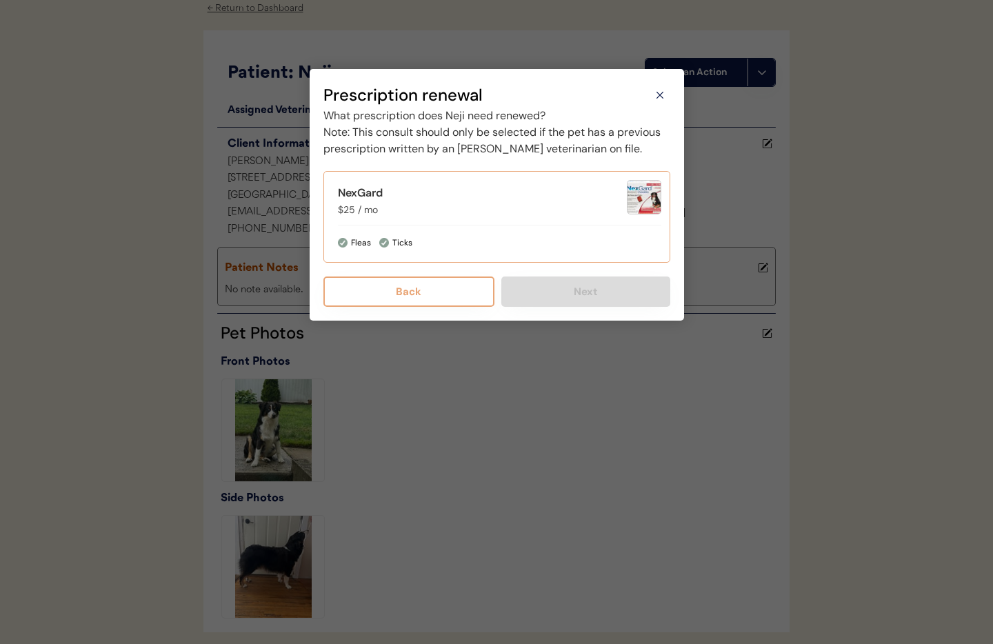
click at [485, 250] on div "Ticks" at bounding box center [520, 243] width 282 height 14
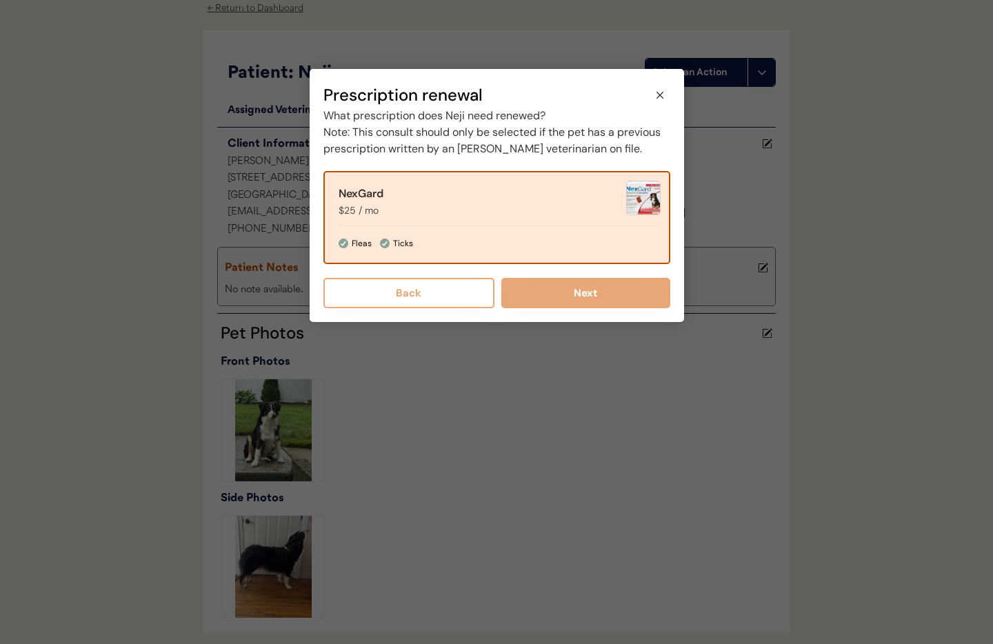
click at [548, 322] on div "Prescription renewal Select a consult type for Neji Prescription request Reques…" at bounding box center [497, 195] width 375 height 253
click at [549, 308] on button "Next" at bounding box center [585, 293] width 169 height 30
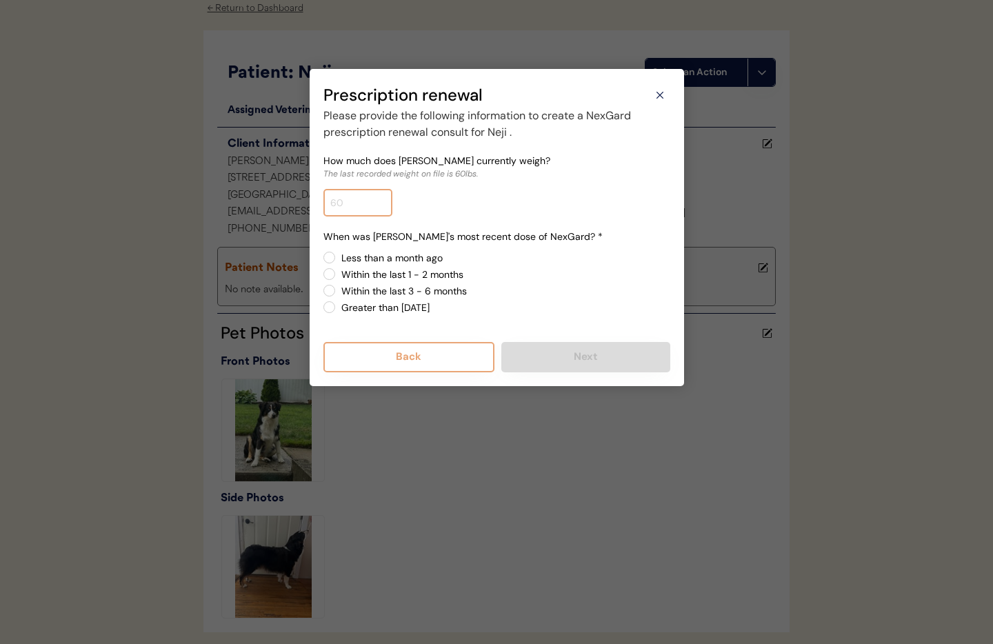
click at [366, 205] on input "input" at bounding box center [357, 203] width 69 height 28
type input "55.0"
click at [337, 258] on label "Less than a month ago" at bounding box center [503, 258] width 333 height 10
click at [322, 258] on input "Less than a month ago" at bounding box center [317, 257] width 9 height 9
radio input "true"
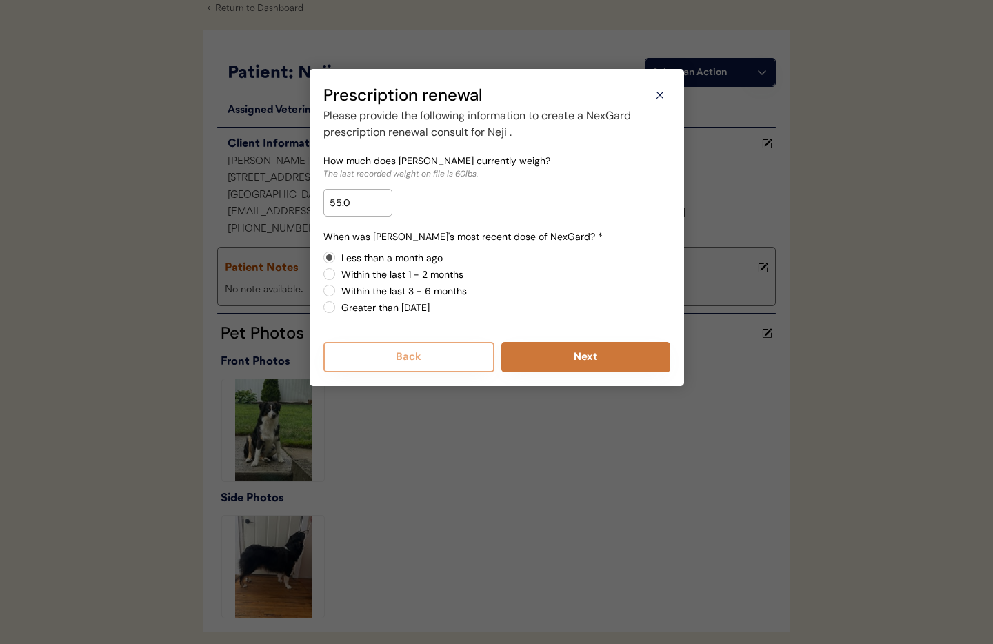
click at [578, 357] on button "Next" at bounding box center [585, 357] width 169 height 30
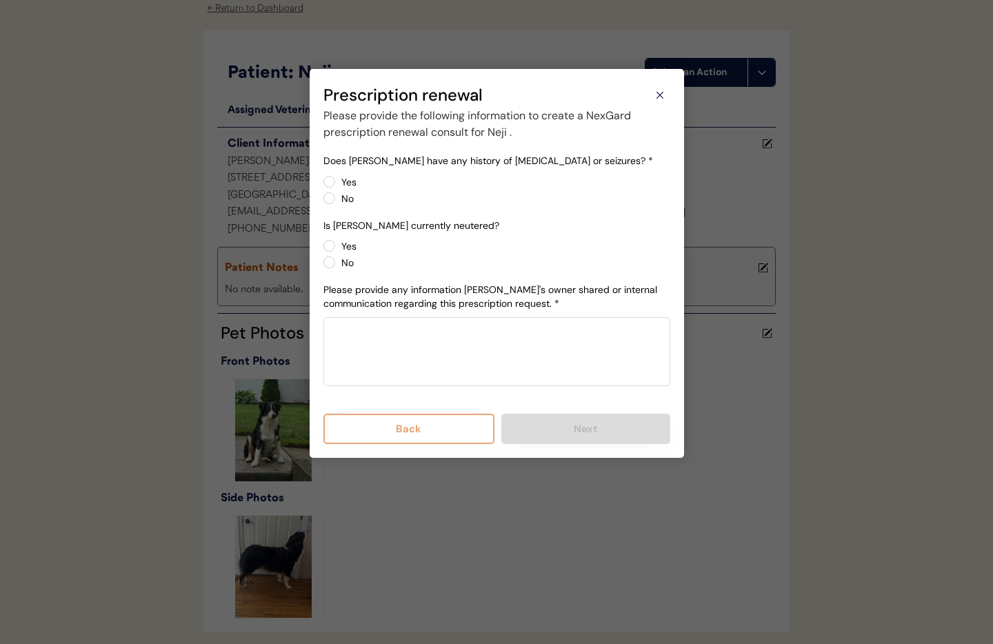
click at [337, 199] on label "No" at bounding box center [503, 199] width 333 height 10
click at [322, 186] on input "No" at bounding box center [317, 181] width 9 height 9
radio input "true"
click at [337, 264] on label "No" at bounding box center [503, 263] width 333 height 10
click at [322, 250] on input "No" at bounding box center [317, 245] width 9 height 9
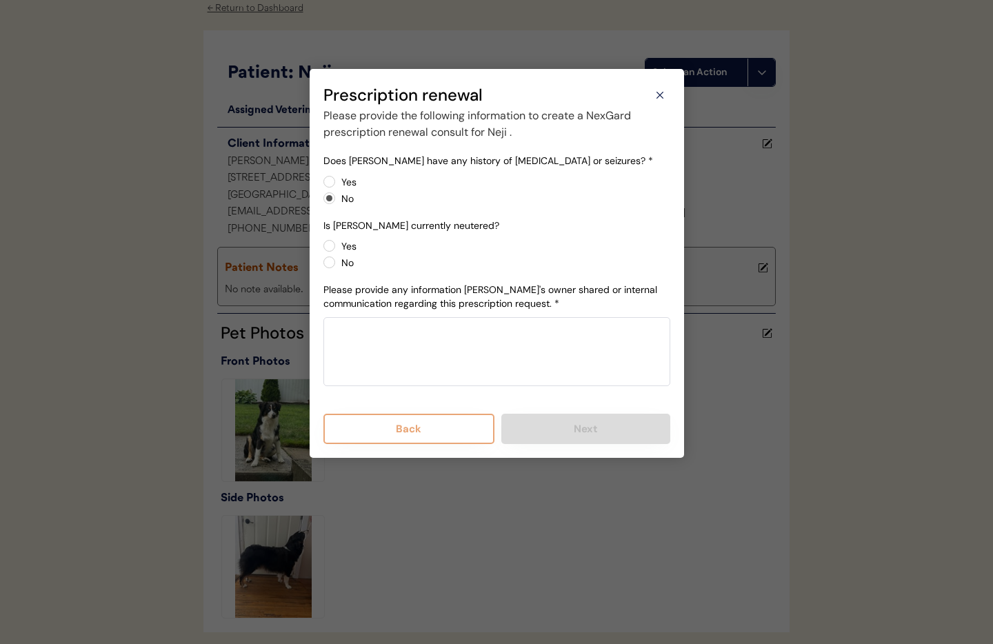
radio input "true"
click at [429, 358] on textarea at bounding box center [496, 351] width 347 height 69
paste textarea "Negative heart worm test"
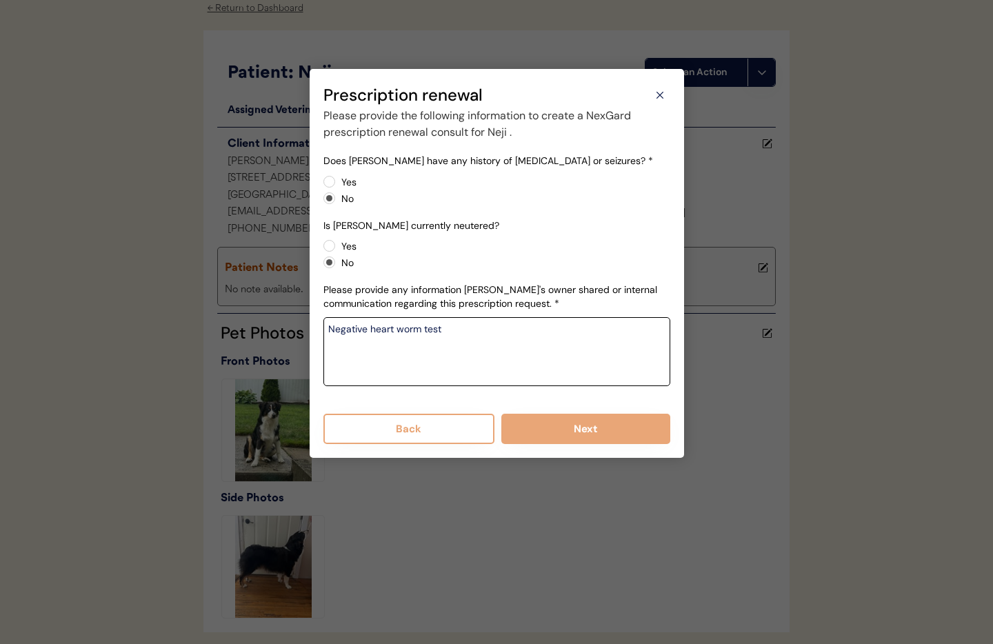
click at [448, 325] on textarea "Negative heart worm test" at bounding box center [496, 351] width 347 height 69
paste textarea "And no he is pretty much very active"
click at [441, 330] on textarea "Negative heart worm testAnd no he is pretty much very active" at bounding box center [496, 351] width 347 height 69
click at [448, 330] on textarea "Negative heart worm test And no he is pretty much very active" at bounding box center [496, 351] width 347 height 69
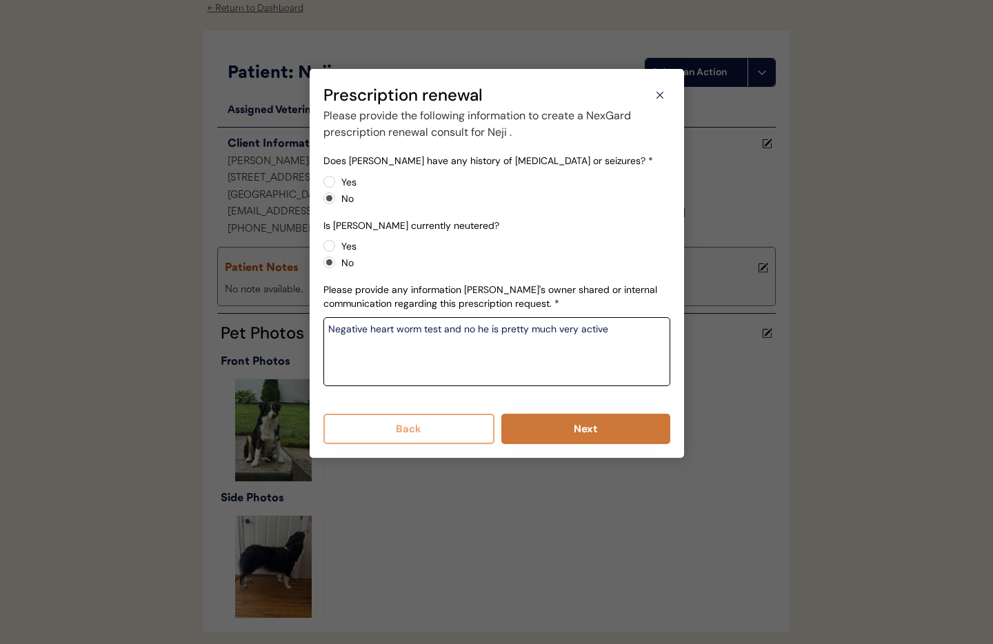
type textarea "Negative heart worm test and no he is pretty much very active"
click at [571, 418] on button "Next" at bounding box center [585, 429] width 169 height 30
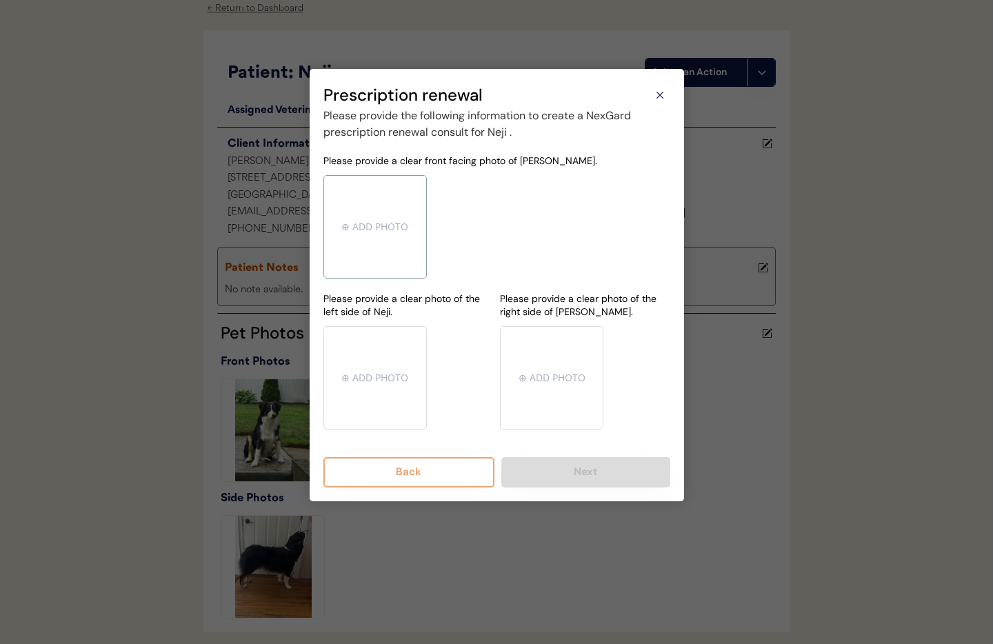
click at [370, 219] on input "file" at bounding box center [375, 227] width 102 height 102
type input "C:\fakepath\mms-MM176531541d5a71223f80972703386ea7-7d313111-b63a-4bb8-9653-9ba1…"
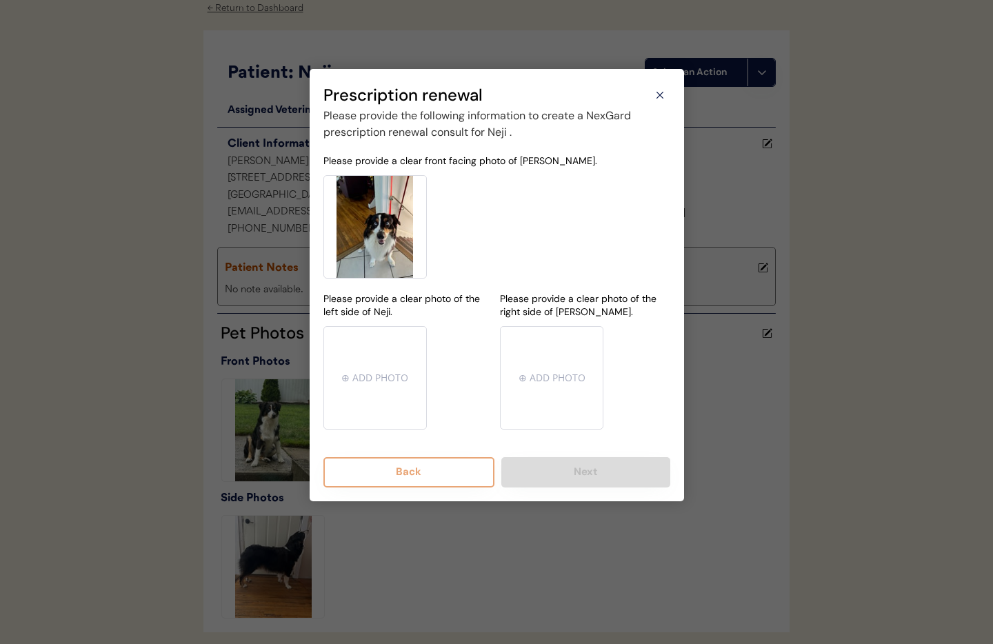
type input "C:\fakepath\image0 (1).jpeg"
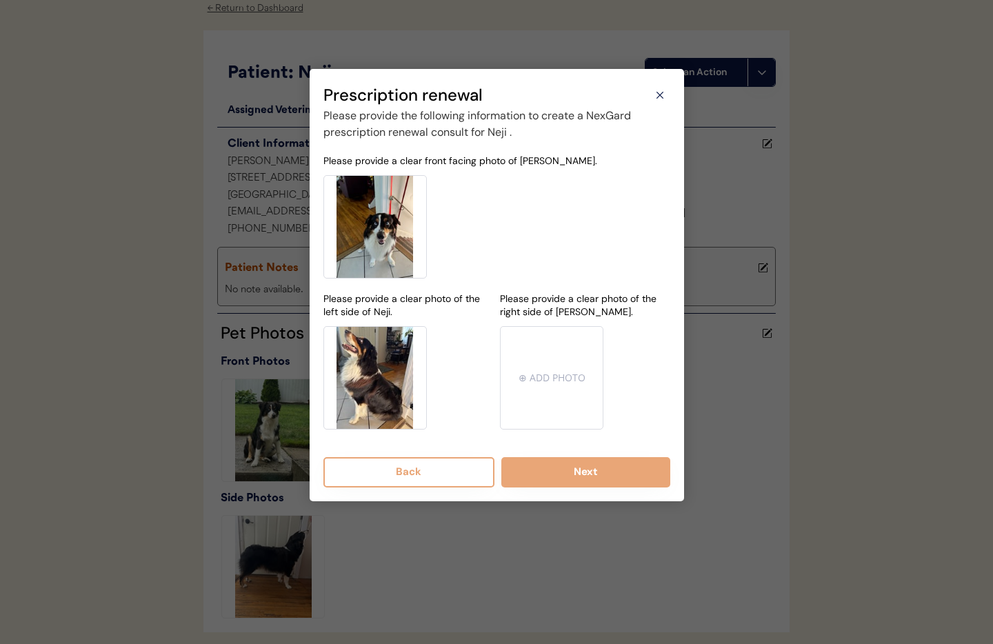
type input "C:\fakepath\image3.jpeg"
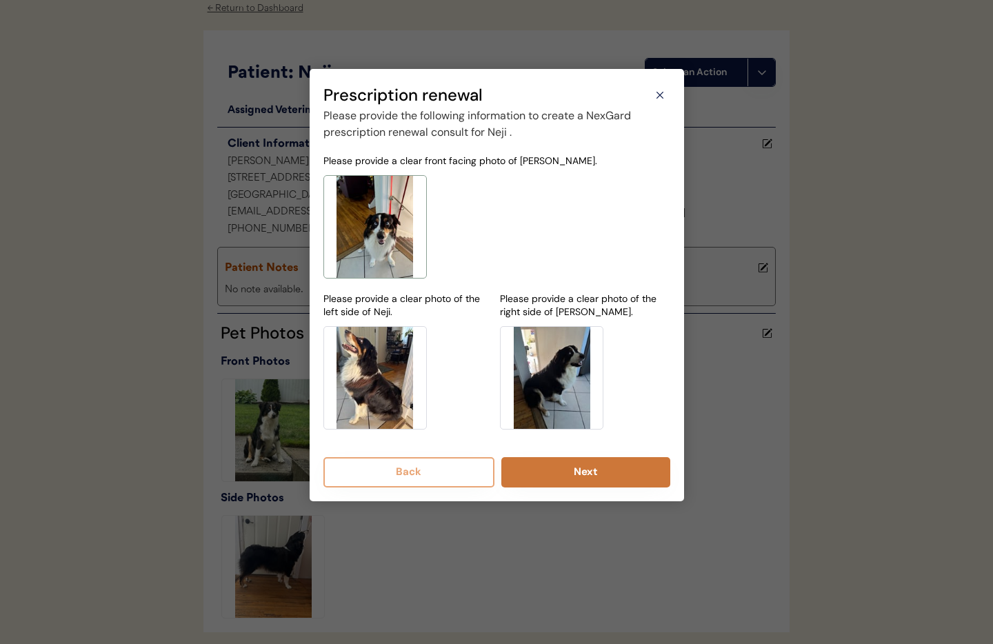
click at [589, 477] on button "Next" at bounding box center [585, 472] width 169 height 30
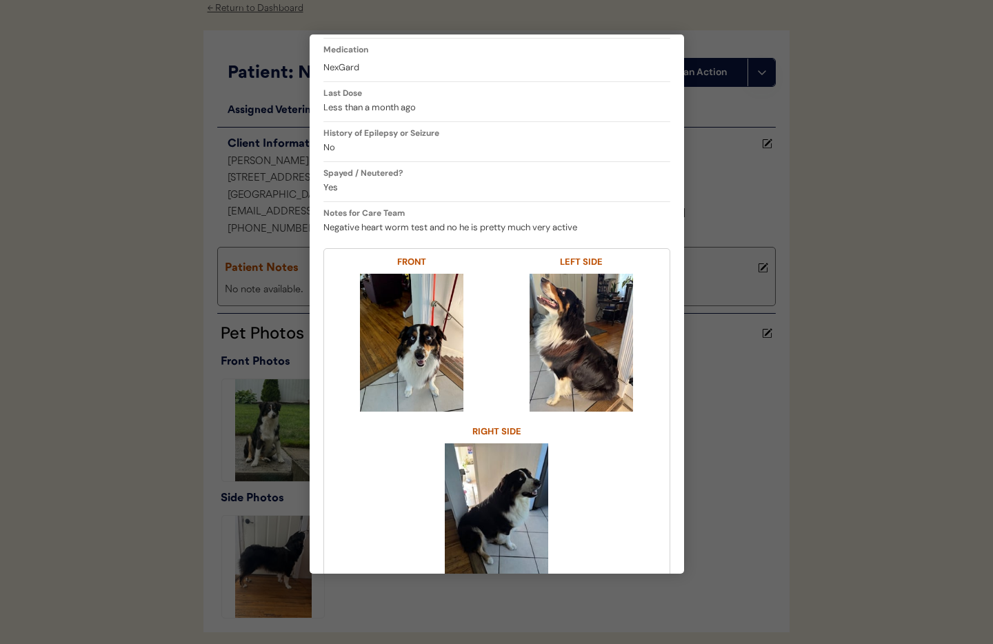
scroll to position [188, 0]
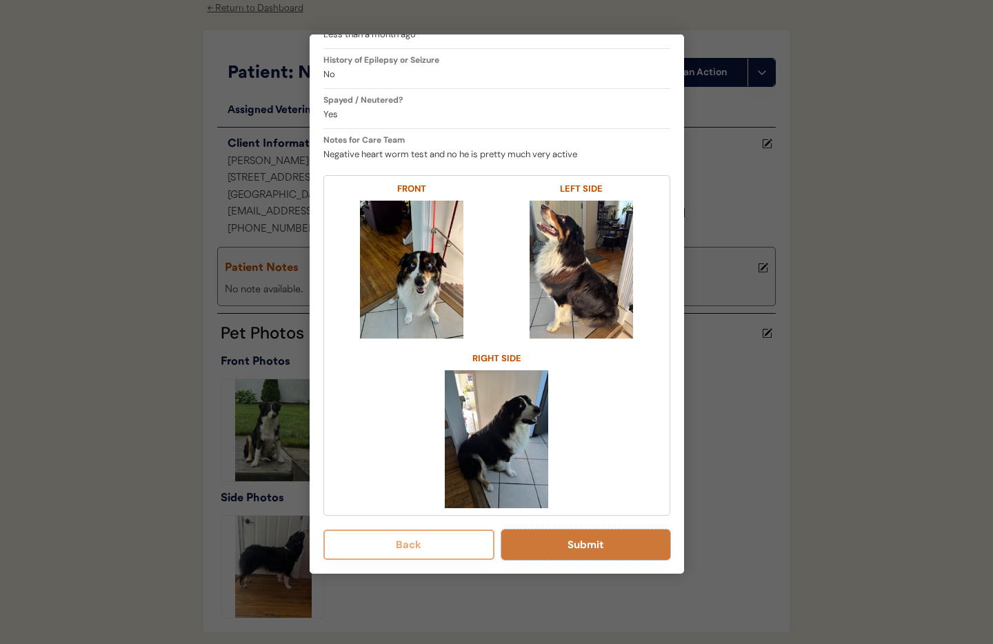
click at [583, 546] on button "Submit" at bounding box center [585, 545] width 169 height 30
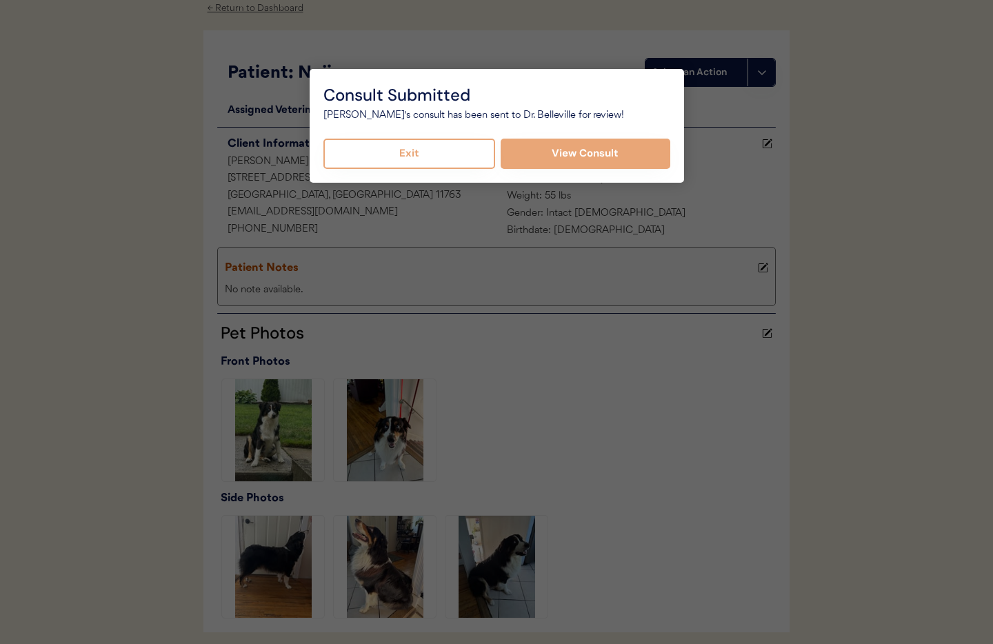
click at [406, 154] on button "Exit" at bounding box center [409, 154] width 172 height 30
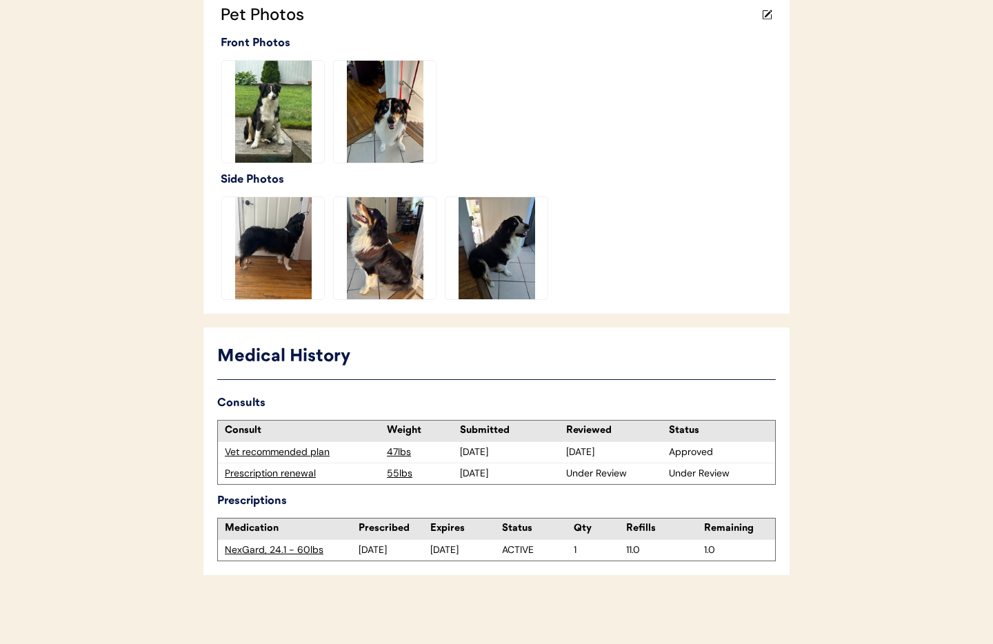
scroll to position [0, 0]
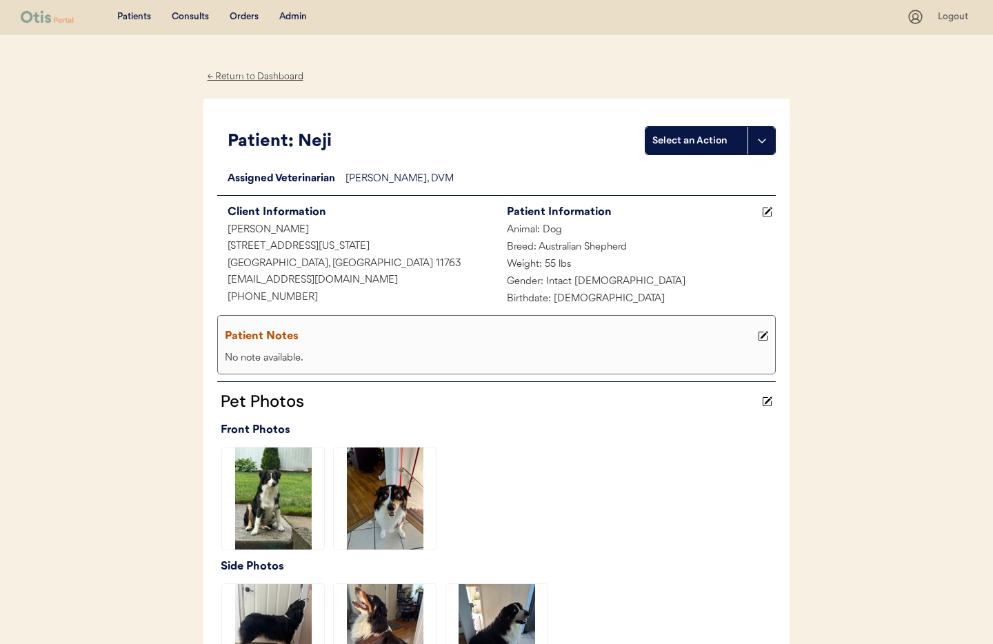
click at [240, 79] on div "← Return to Dashboard" at bounding box center [254, 77] width 103 height 16
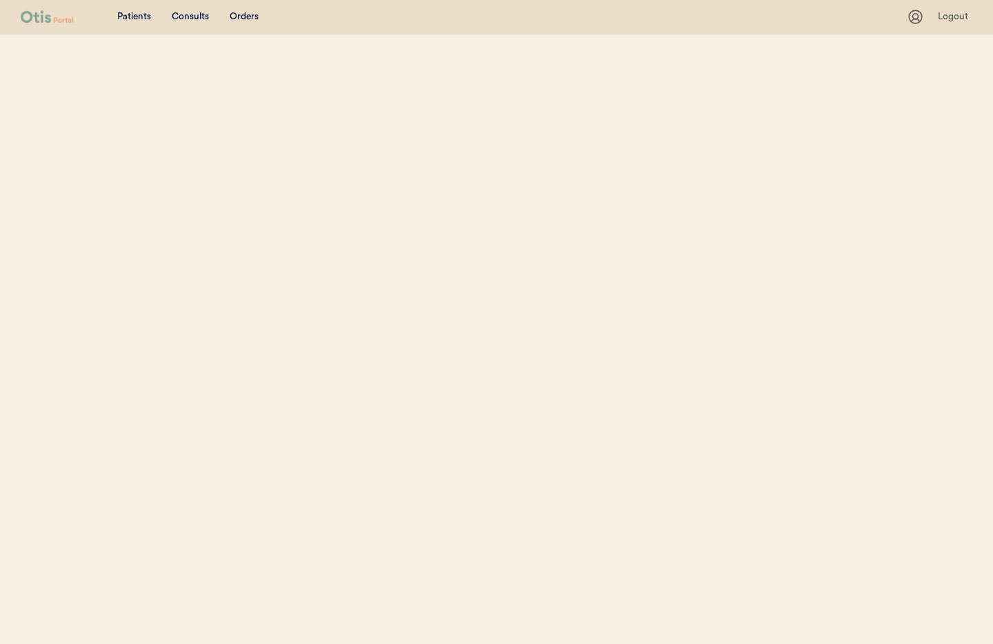
click at [295, 17] on div "Patients Consults Orders" at bounding box center [464, 16] width 886 height 17
select select ""Name""
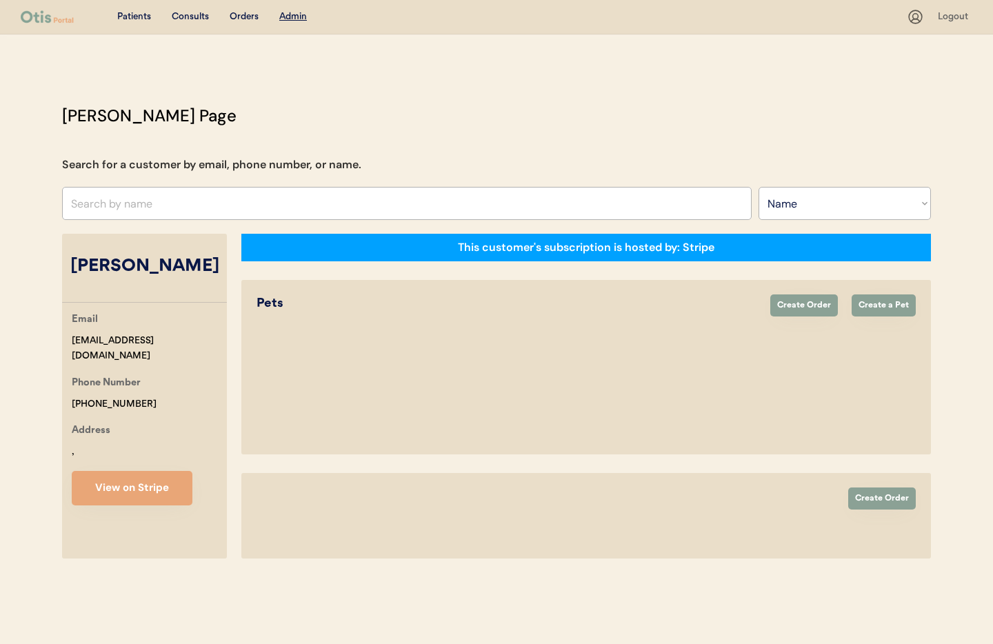
select select "true"
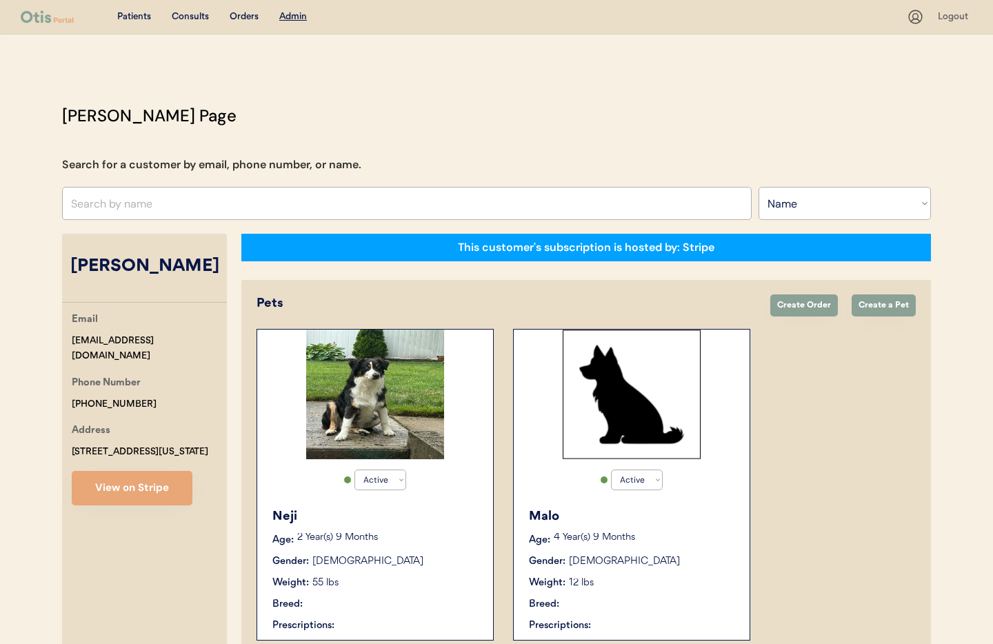
click at [298, 21] on div "Admin" at bounding box center [293, 17] width 28 height 14
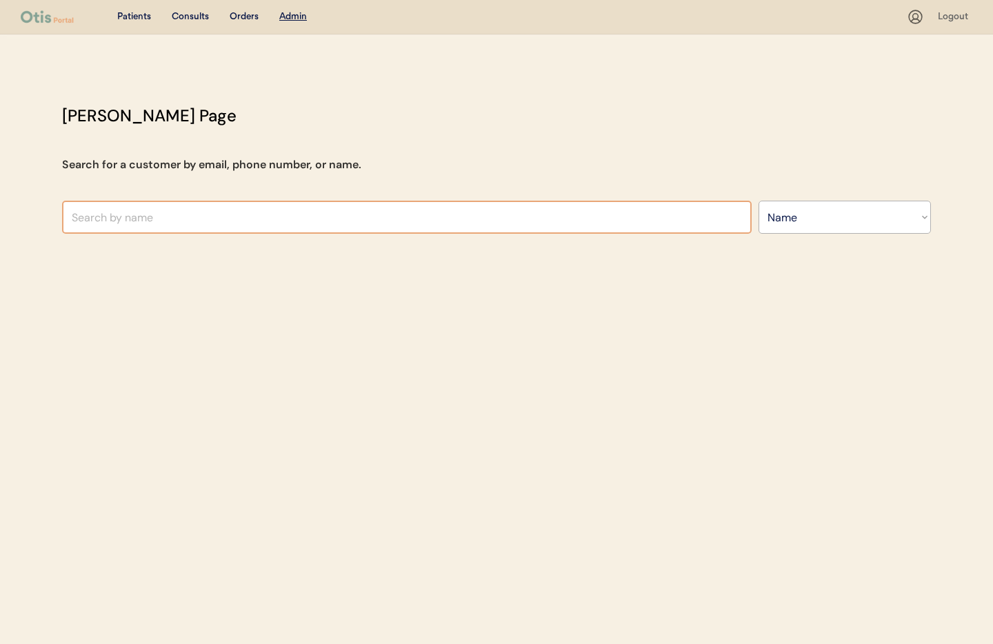
click at [148, 223] on input "text" at bounding box center [407, 217] width 690 height 33
type input "Kais"
type input "[PERSON_NAME] [PERSON_NAME]"
type input "Kaisy"
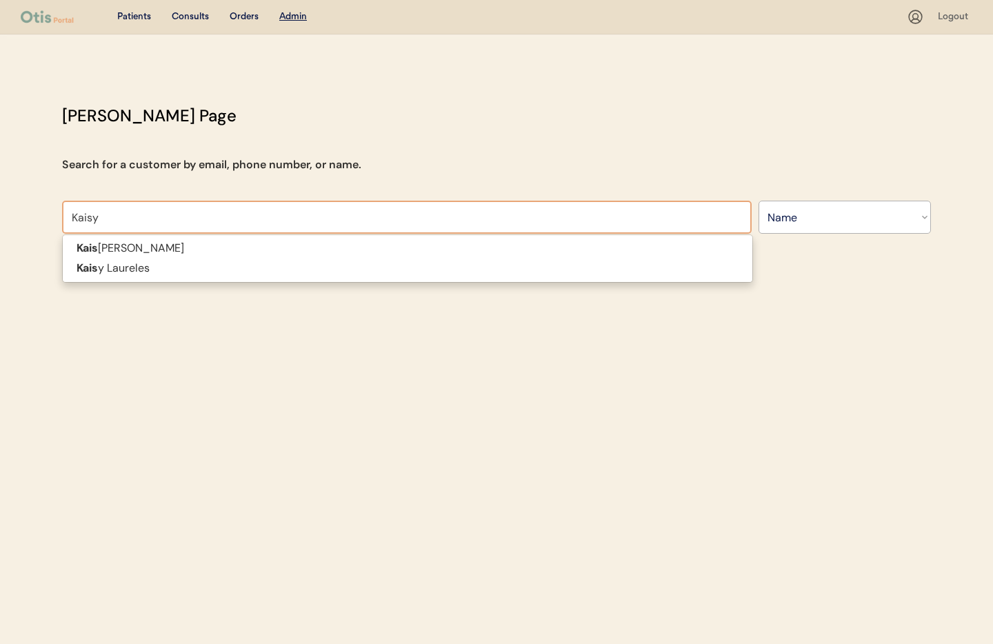
type input "[PERSON_NAME]"
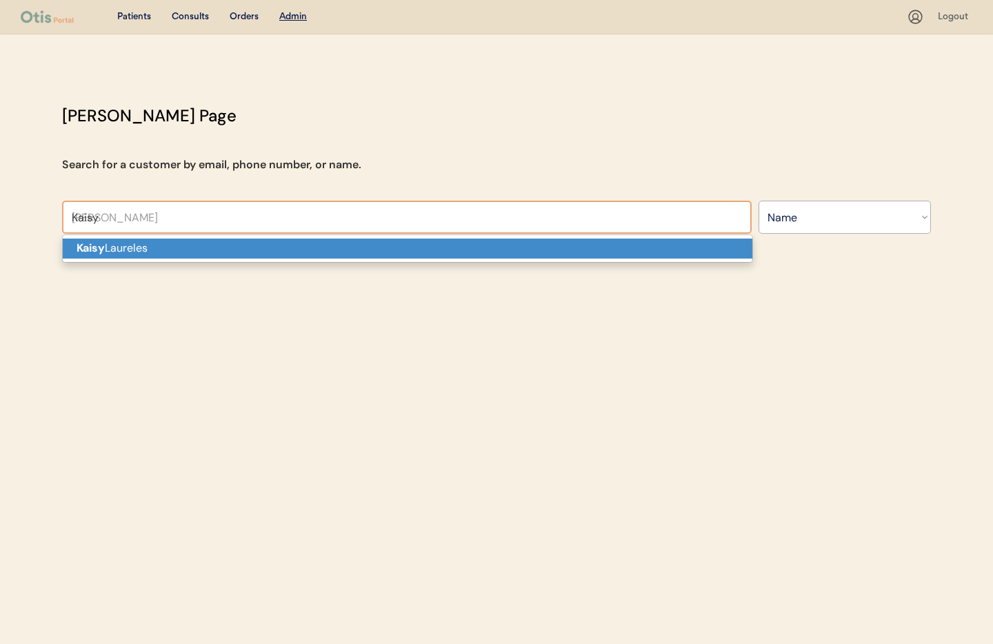
click at [148, 251] on p "[PERSON_NAME]" at bounding box center [408, 249] width 690 height 20
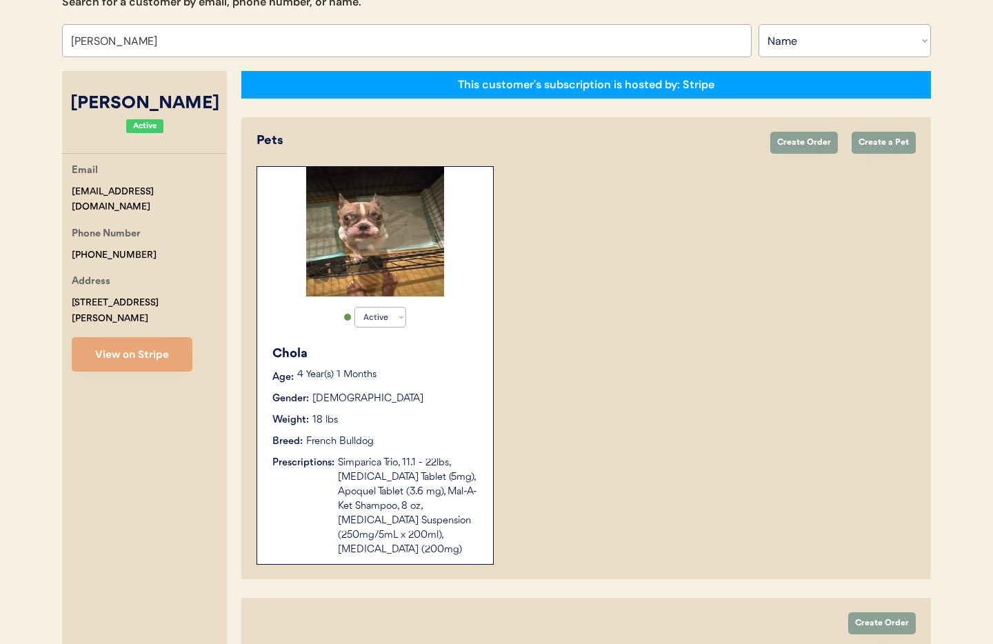
scroll to position [218, 0]
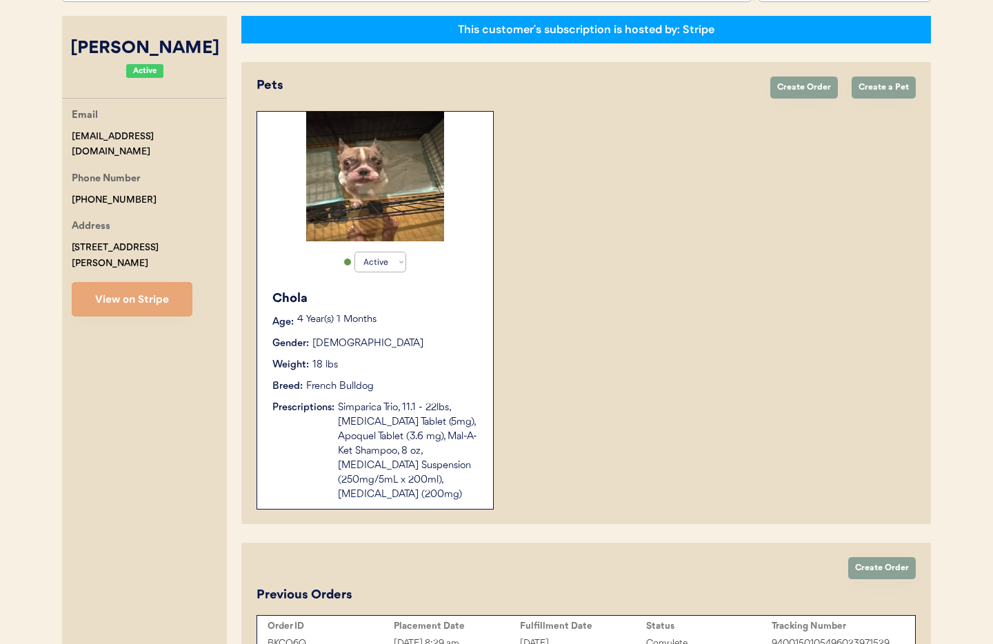
type input "Kaisy Laureles"
click at [359, 455] on div "Simparica Trio, 11.1 - 22lbs, Prednisone Tablet (5mg), Apoquel Tablet (3.6 mg),…" at bounding box center [408, 451] width 141 height 101
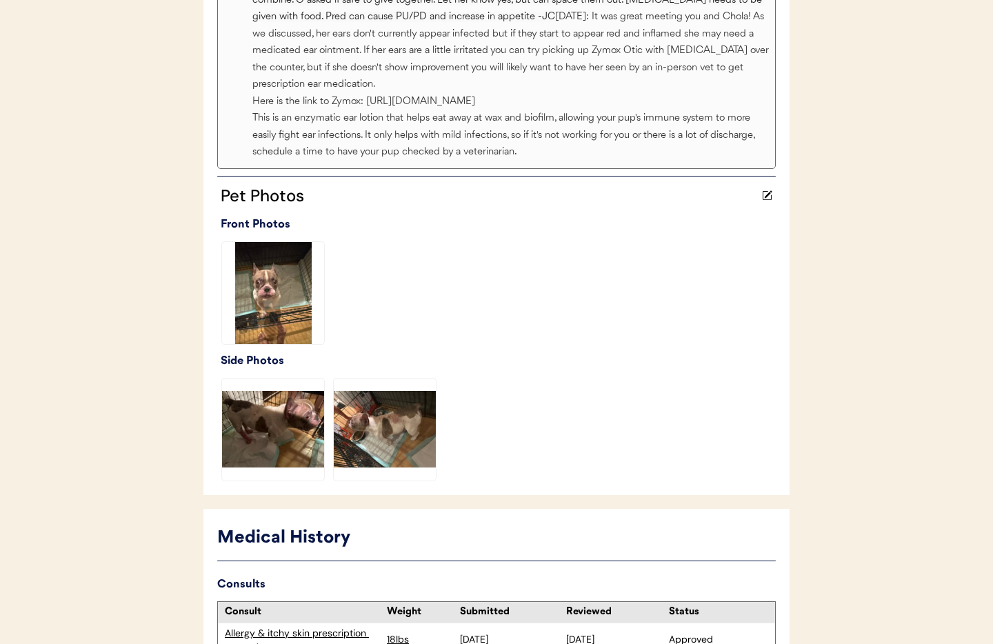
scroll to position [719, 0]
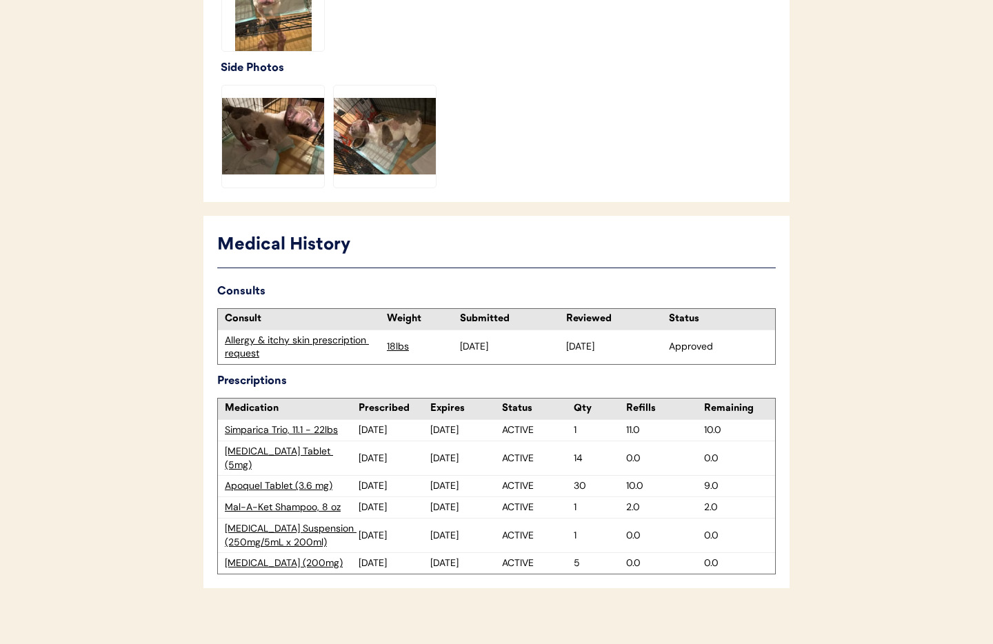
click at [254, 479] on div "Apoquel Tablet (3.6 mg)" at bounding box center [292, 486] width 134 height 14
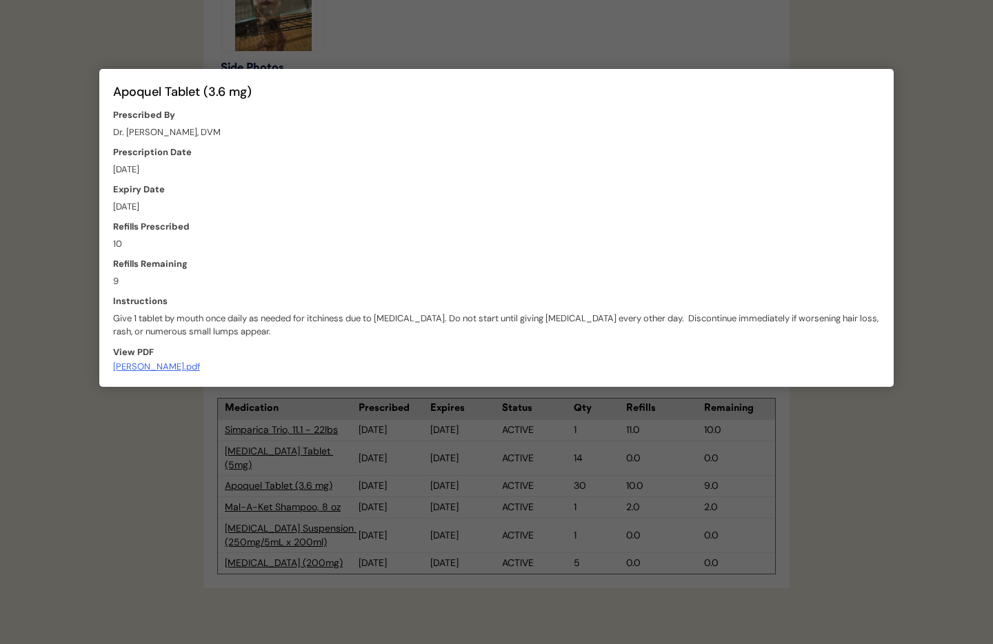
click at [586, 48] on div at bounding box center [496, 322] width 993 height 644
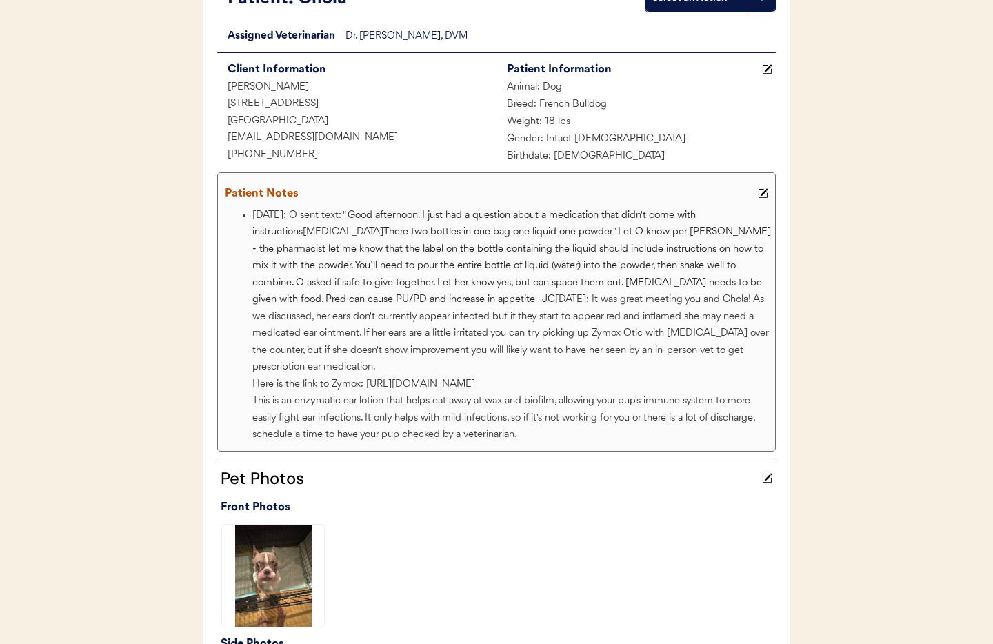
scroll to position [0, 0]
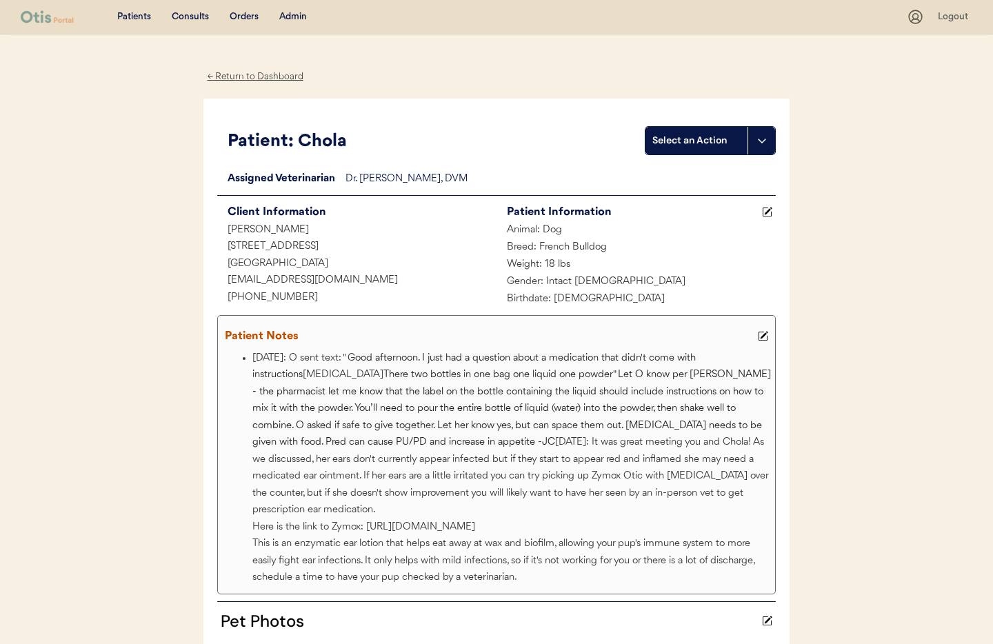
drag, startPoint x: 775, startPoint y: 339, endPoint x: 767, endPoint y: 339, distance: 7.6
click at [775, 339] on div "Patient Notes 7/23/25: O sent text: " G ood afternoon. I just had a question ab…" at bounding box center [496, 454] width 559 height 279
click at [765, 337] on icon at bounding box center [763, 336] width 10 height 10
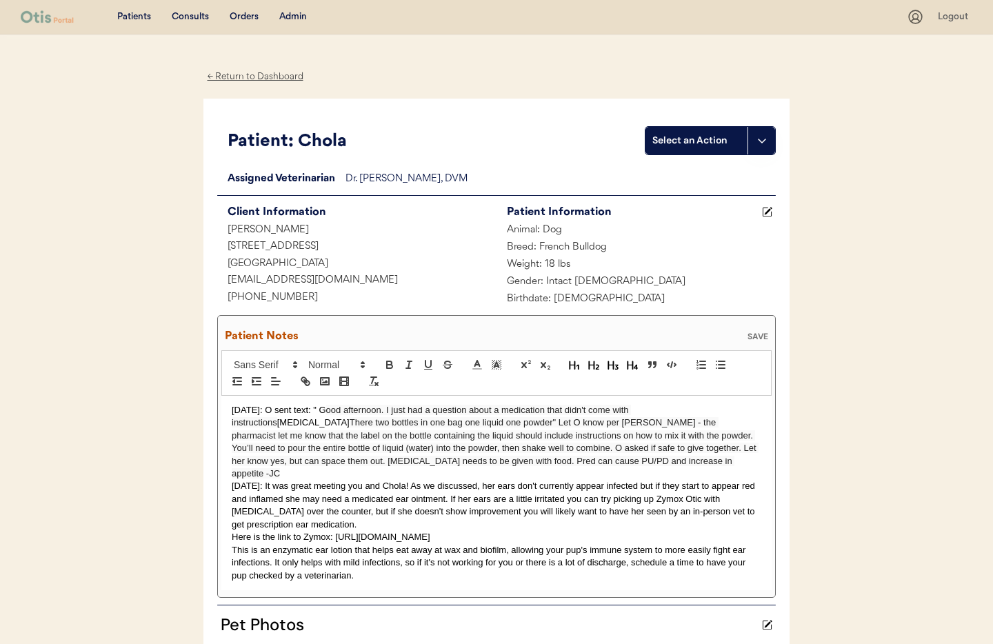
drag, startPoint x: 231, startPoint y: 407, endPoint x: 259, endPoint y: 410, distance: 27.8
click at [232, 407] on p "7/23/25: O sent text: " G ood afternoon. I just had a question about a medicati…" at bounding box center [497, 442] width 530 height 77
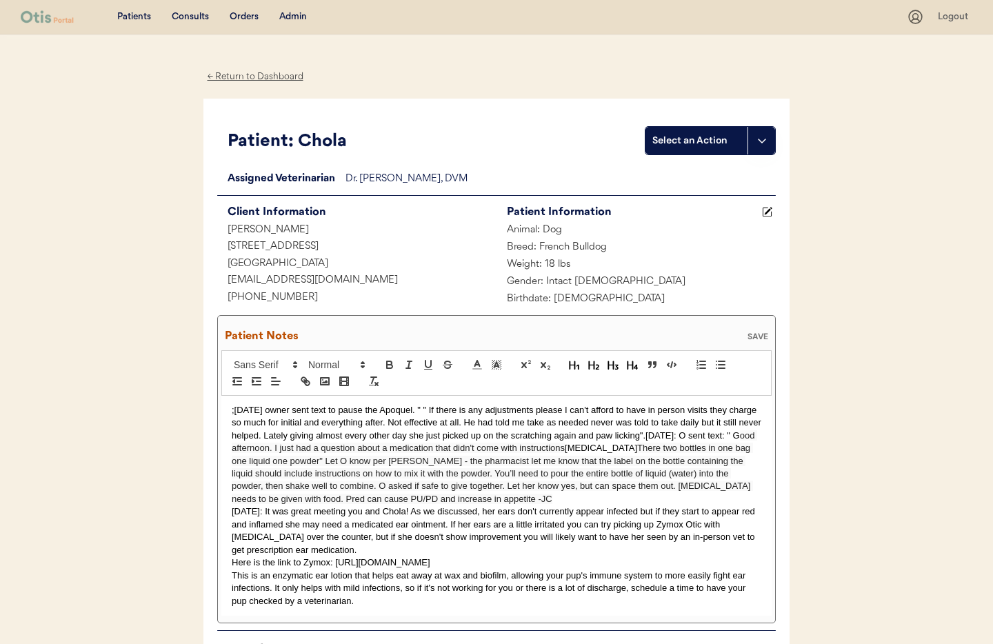
click at [428, 410] on p ";9/12/25 owner sent text to pause the Apoquel. " " If there is any adjustments …" at bounding box center [497, 455] width 530 height 102
click at [643, 435] on p ";9/12/25 owner sent text to pause the Apoquel. If there is any adjustments plea…" at bounding box center [497, 455] width 530 height 102
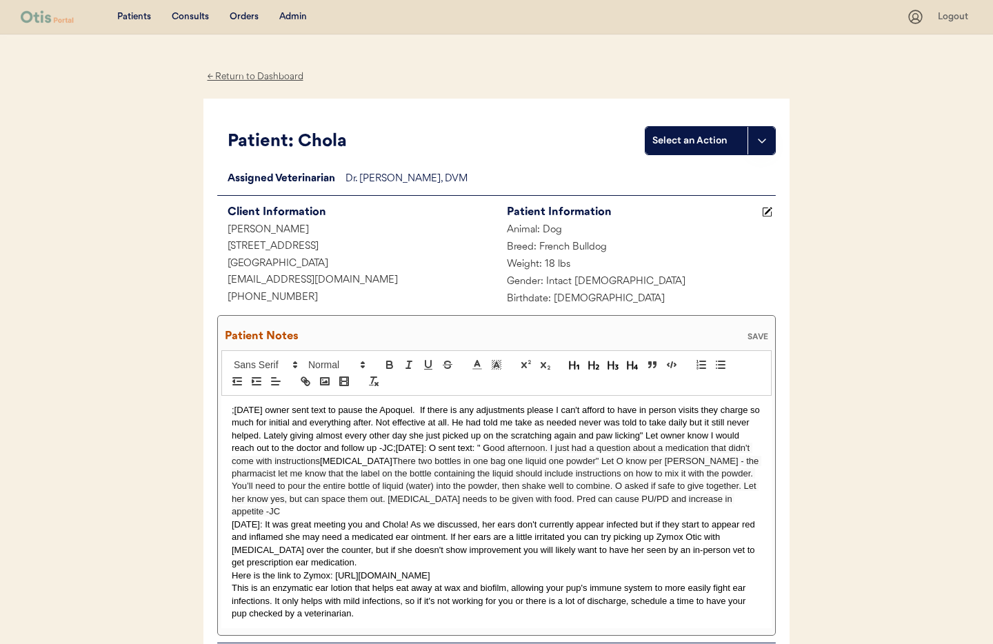
click at [232, 519] on p "7/15/25: It was great meeting you and Chola! As we discussed, her ears don't cu…" at bounding box center [497, 544] width 530 height 51
click at [753, 337] on div "SAVE" at bounding box center [758, 336] width 28 height 8
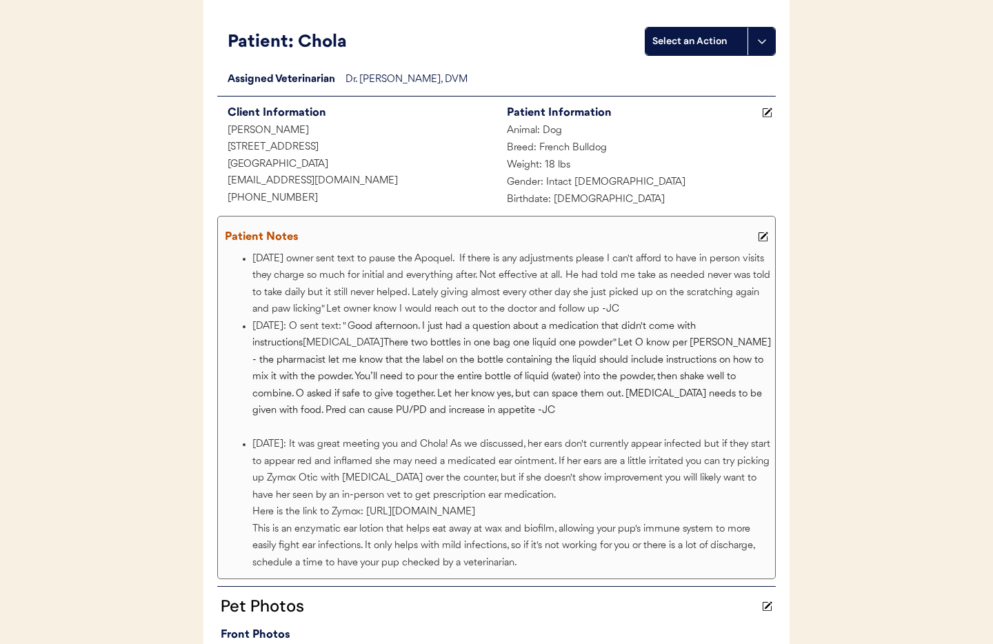
scroll to position [97, 0]
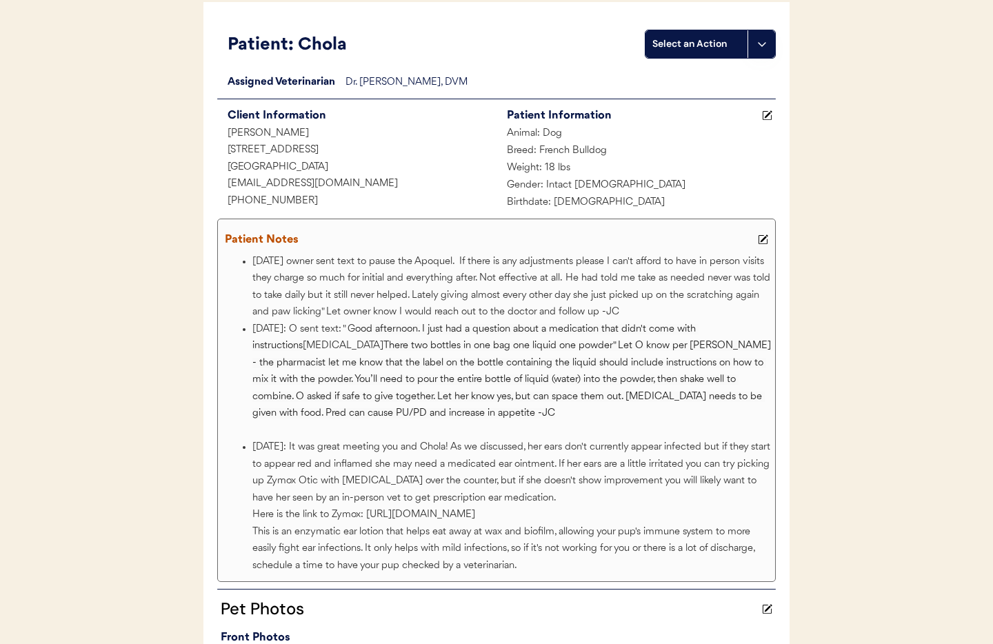
click at [762, 239] on icon at bounding box center [763, 240] width 10 height 10
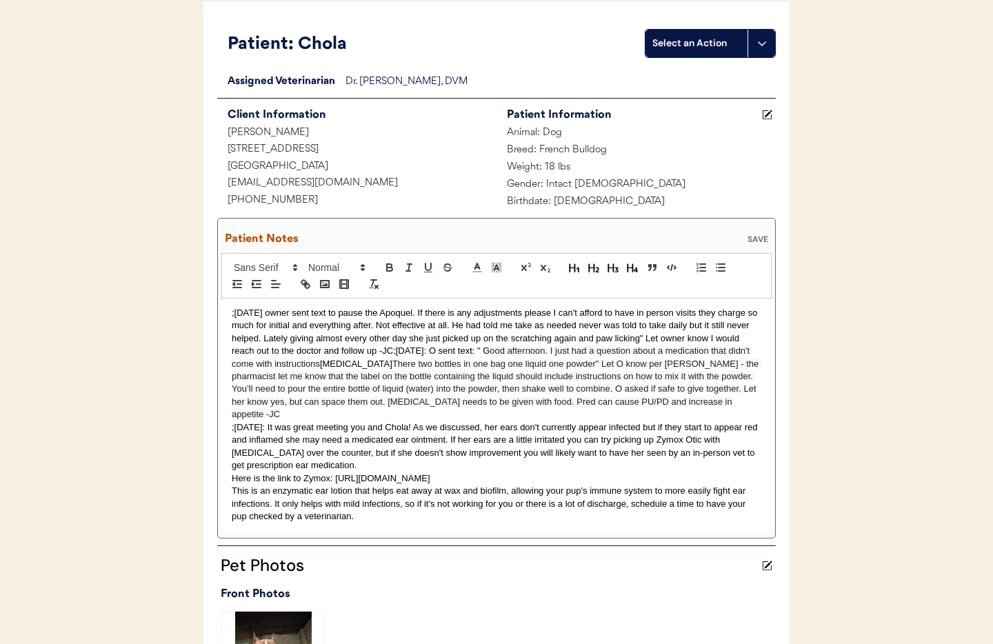
scroll to position [96, 0]
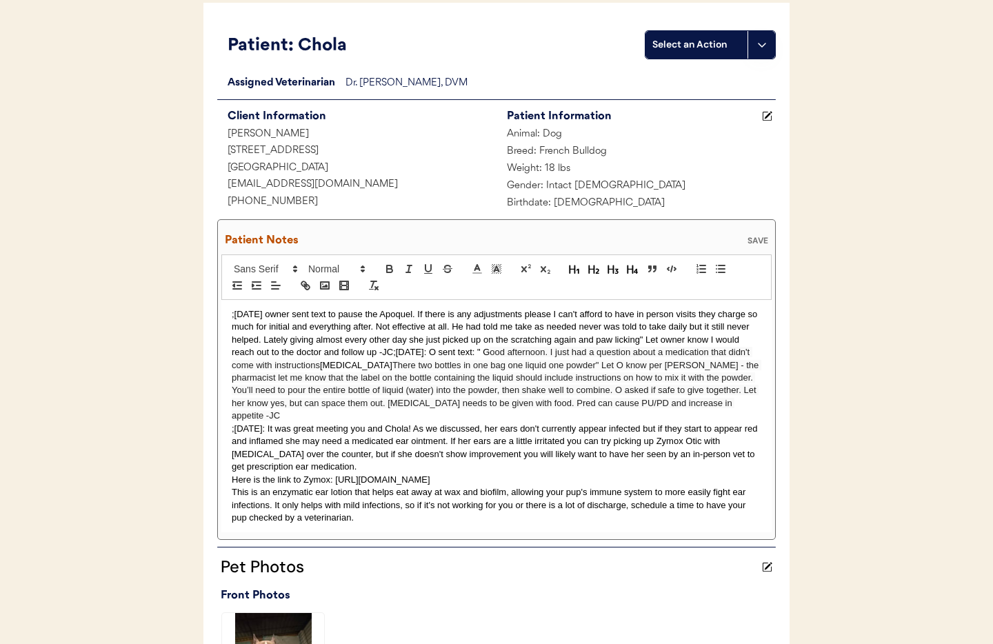
drag, startPoint x: 231, startPoint y: 416, endPoint x: 242, endPoint y: 446, distance: 32.3
click at [232, 423] on p ";7/15/25: It was great meeting you and Chola! As we discussed, her ears don't c…" at bounding box center [497, 448] width 530 height 51
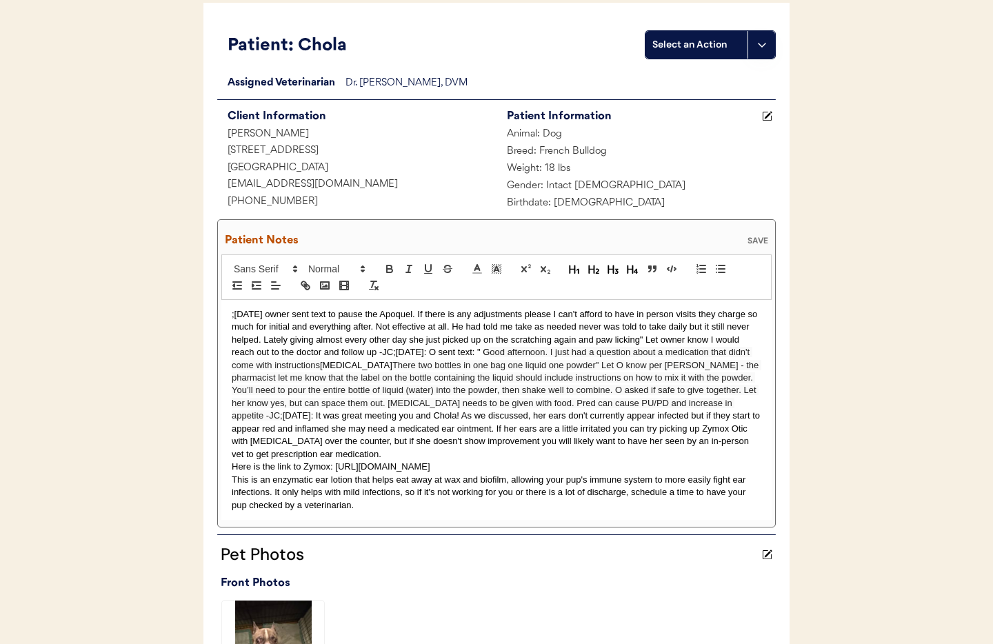
click at [762, 241] on div "SAVE" at bounding box center [758, 241] width 28 height 8
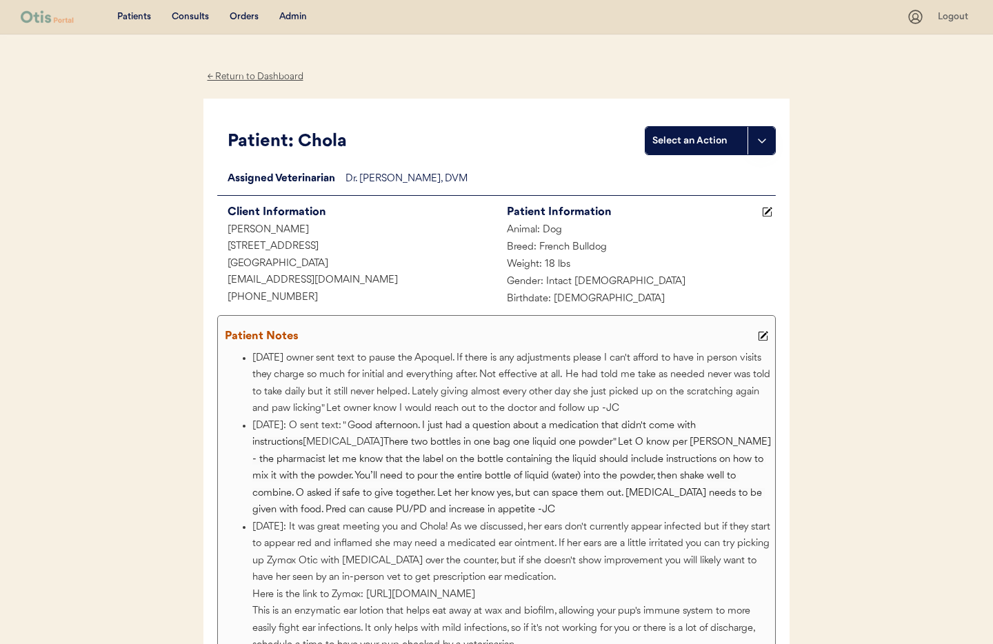
scroll to position [7, 0]
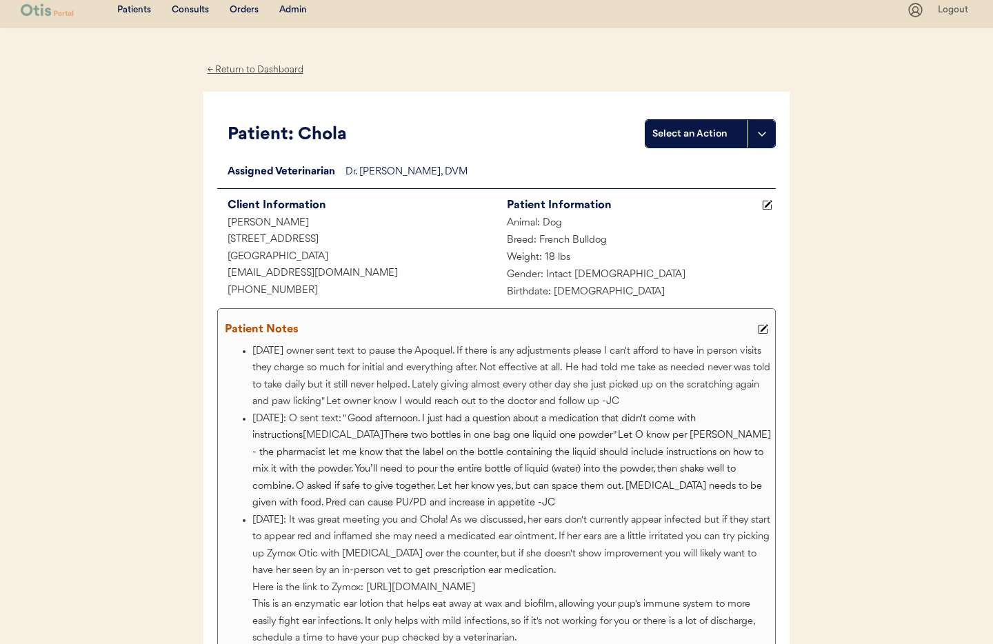
click at [764, 328] on use at bounding box center [764, 330] width 10 height 10
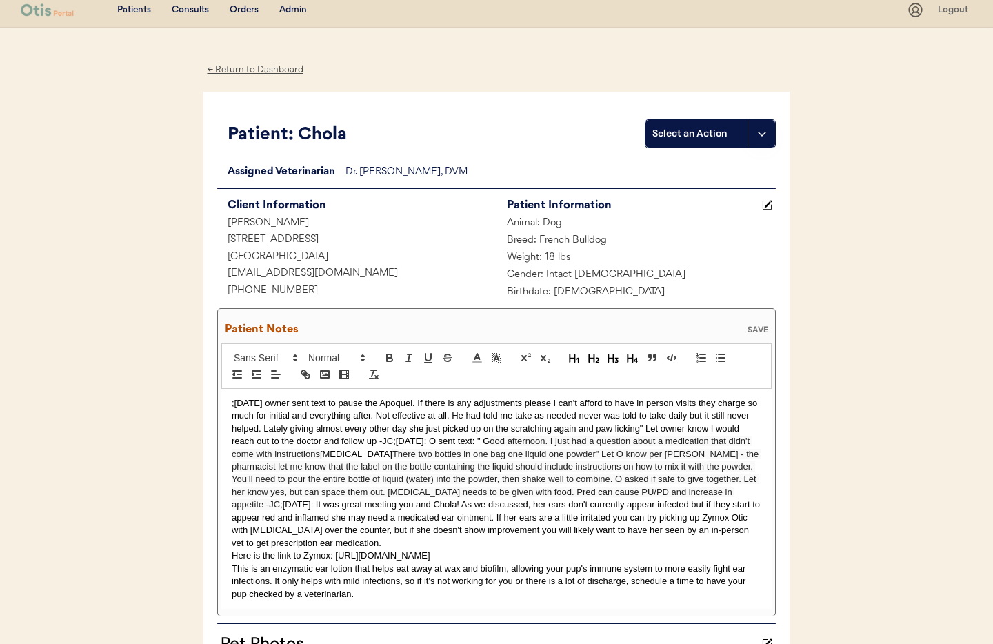
scroll to position [8, 0]
click at [418, 400] on p ";9/12/25 owner sent text to pause the Apoquel. If there is any adjustments plea…" at bounding box center [497, 472] width 530 height 152
click at [759, 328] on div "SAVE" at bounding box center [758, 328] width 28 height 8
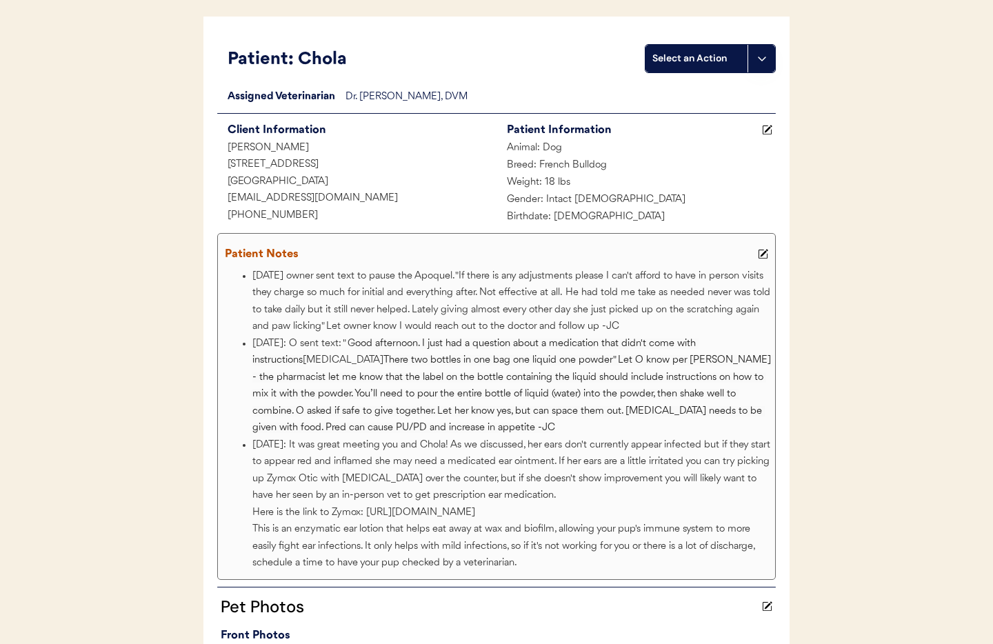
scroll to position [0, 0]
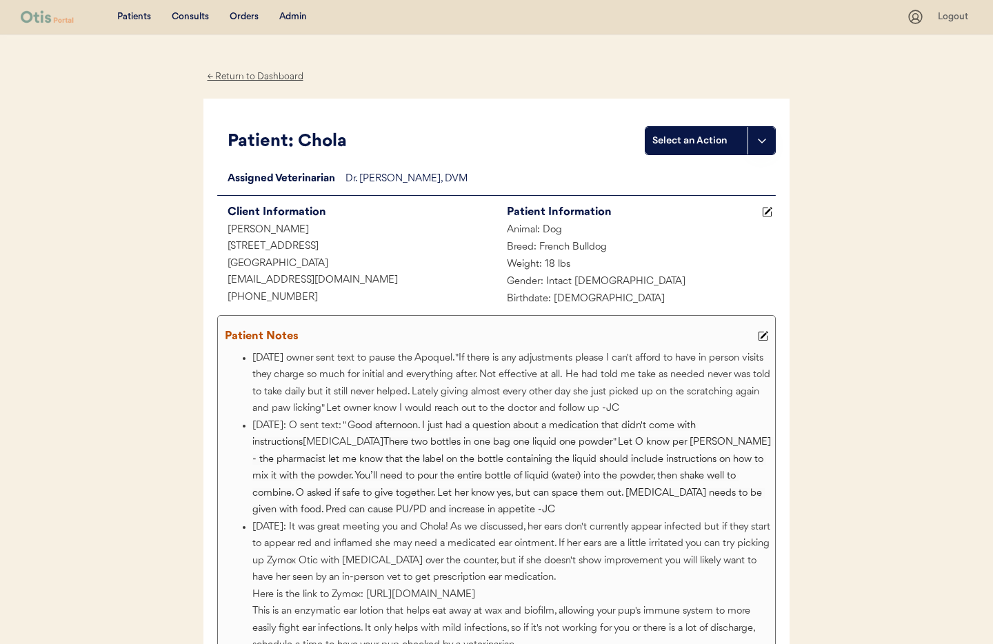
click at [296, 17] on div "Admin" at bounding box center [293, 17] width 28 height 14
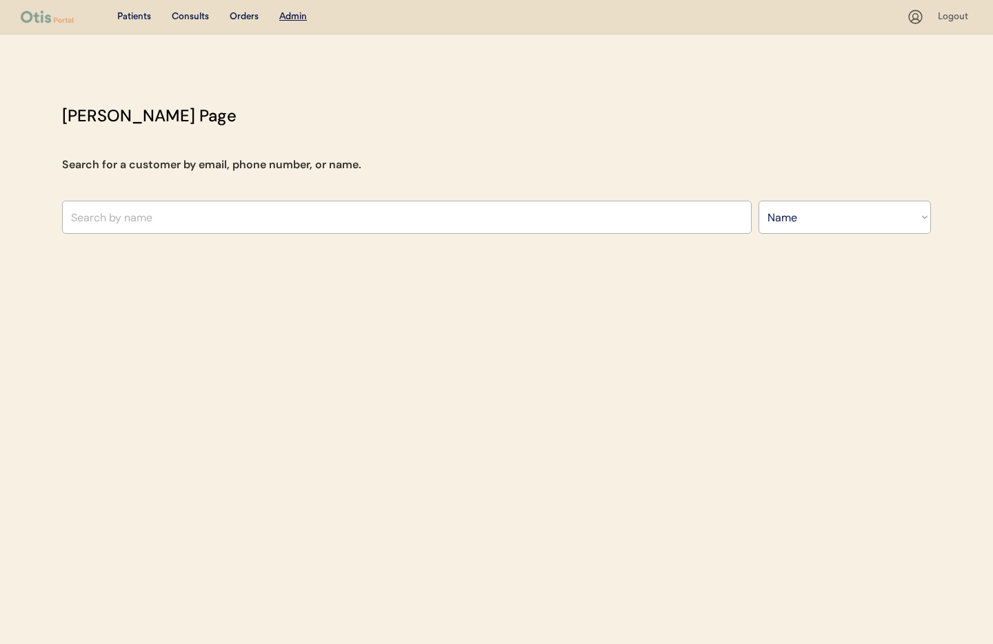
select select ""Name""
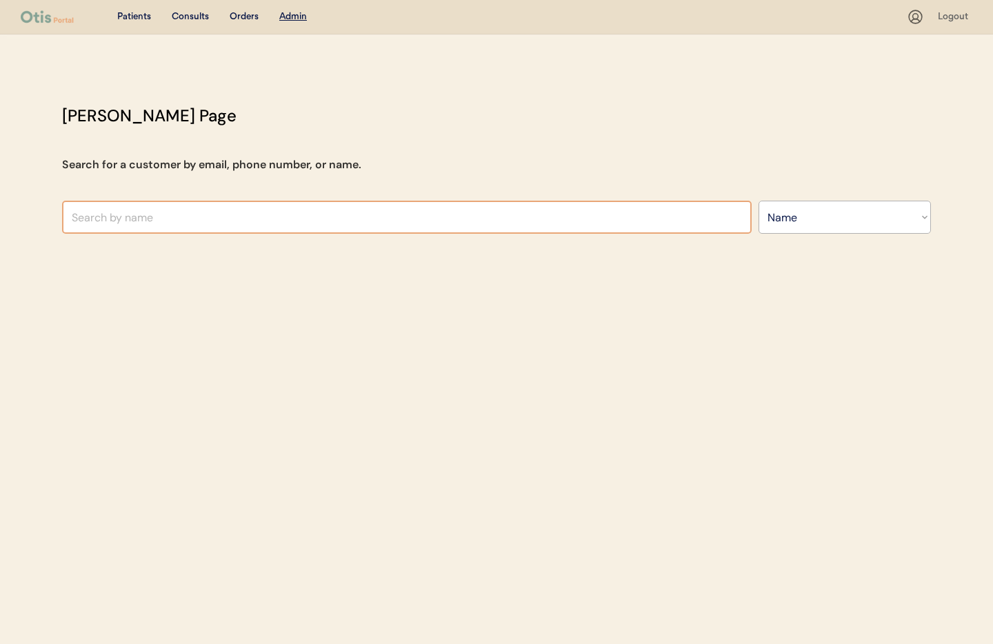
click at [203, 207] on input "text" at bounding box center [407, 217] width 690 height 33
type input "Mir"
type input "Mirenda Crosswhite"
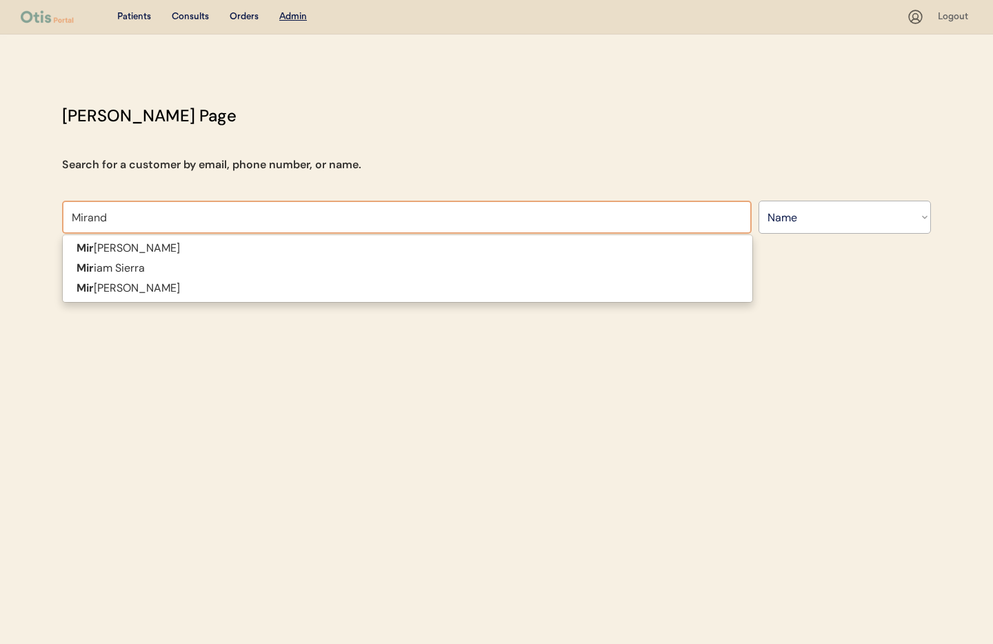
type input "Miranda"
type input "Miranda Burns"
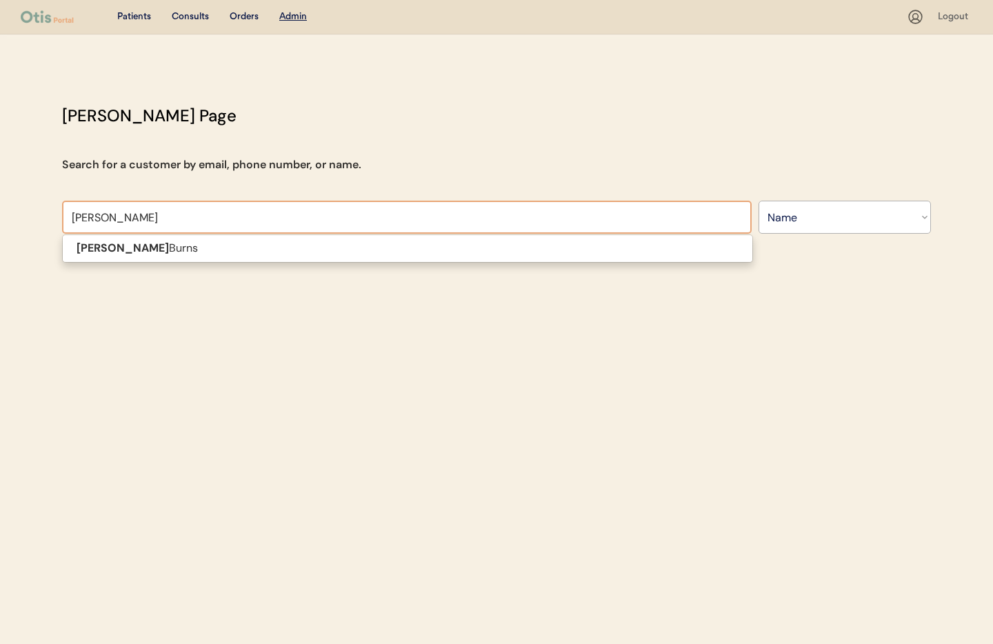
click at [195, 250] on p "Miranda Burns" at bounding box center [408, 249] width 690 height 20
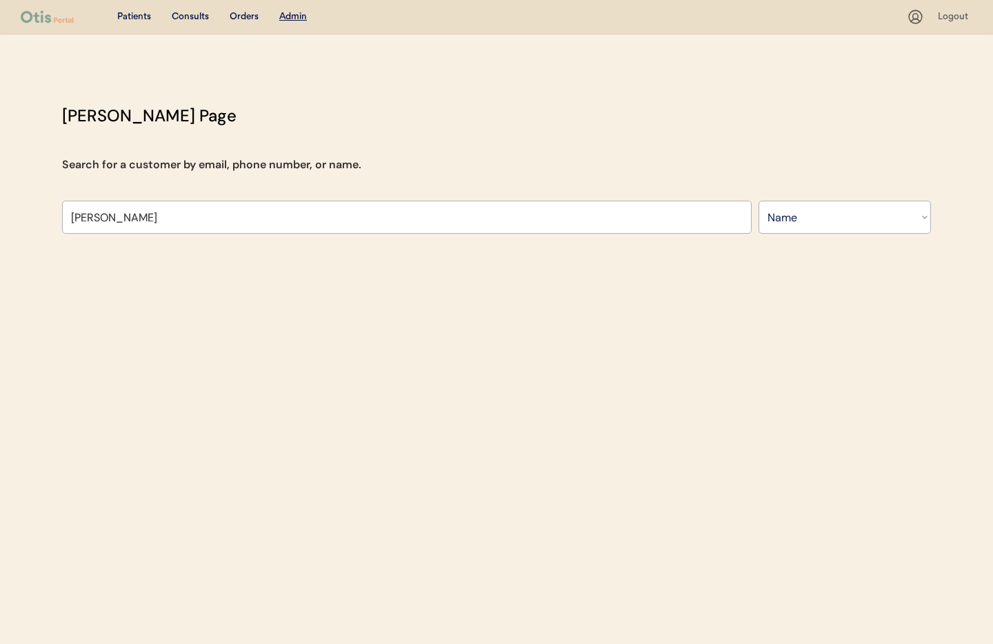
type input "Miranda Burns"
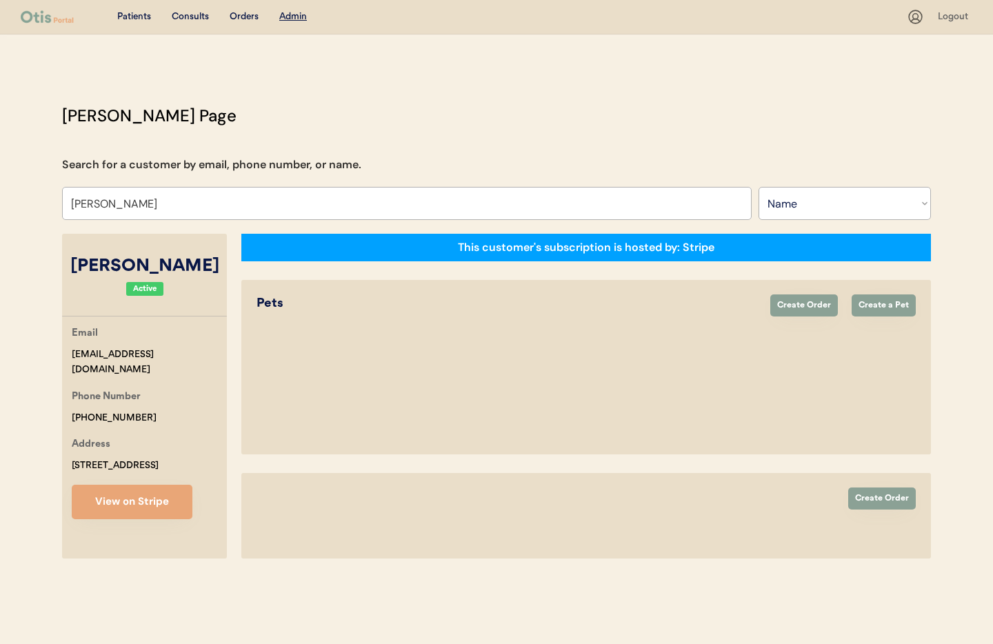
select select "true"
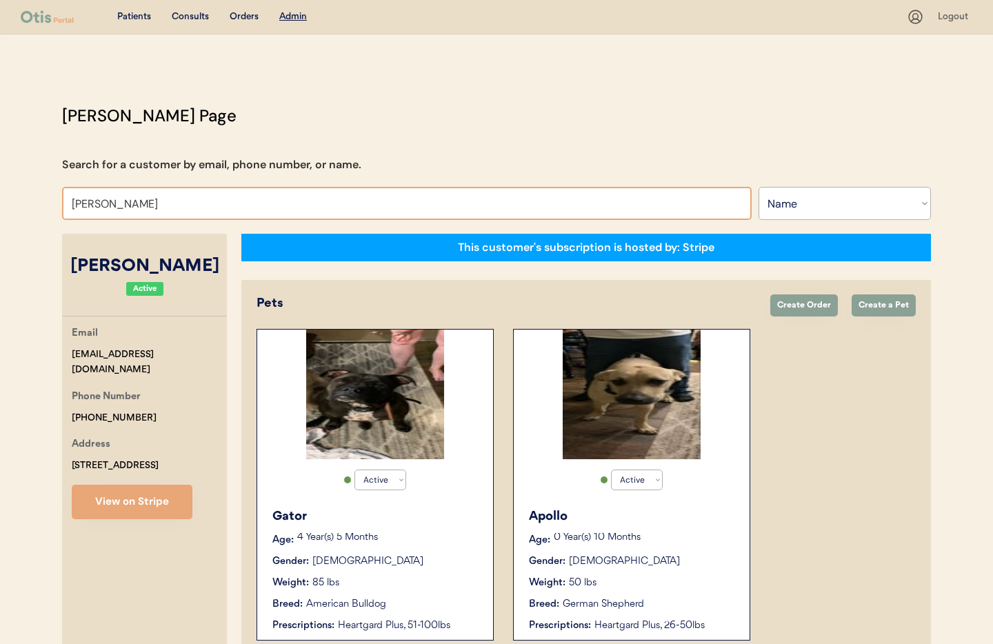
drag, startPoint x: 145, startPoint y: 204, endPoint x: 26, endPoint y: 199, distance: 119.5
click at [26, 199] on div "Patients Consults Orders Admin Logout Otis Admin Page Search for a customer by …" at bounding box center [496, 585] width 993 height 1171
type input "phi"
type input "philippa Kohn"
type input "phil"
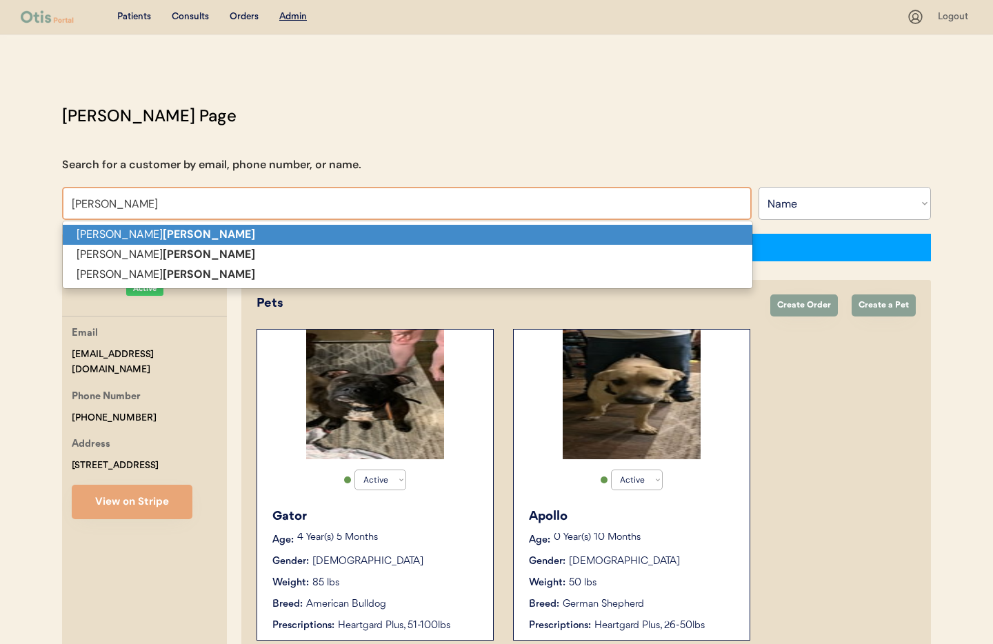
click at [87, 230] on p "Tonya Phillips" at bounding box center [408, 235] width 690 height 20
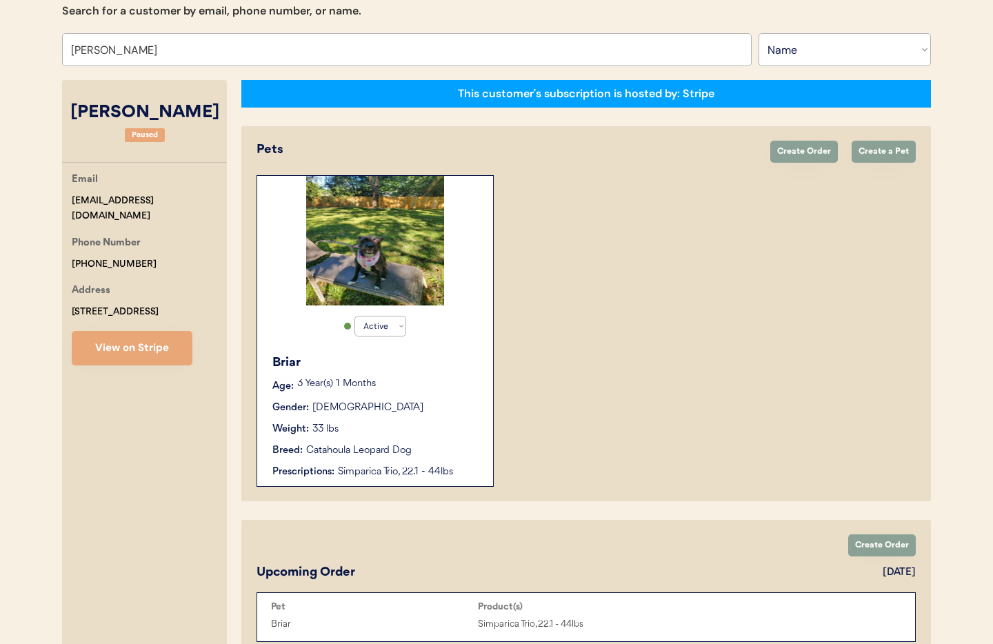
scroll to position [161, 0]
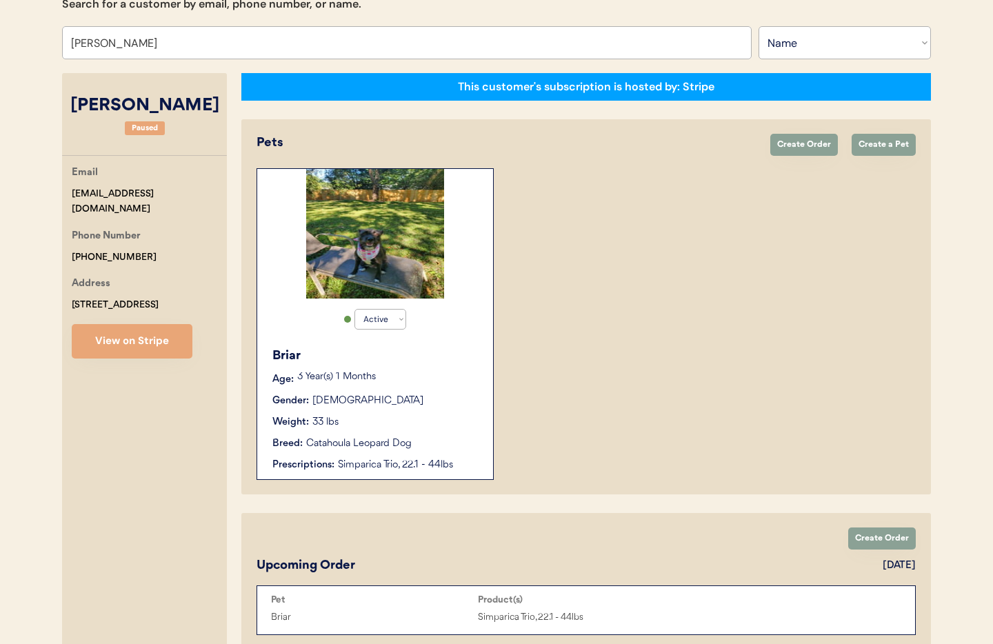
type input "Tonya Phillips"
click at [441, 395] on div "Gender: Female" at bounding box center [375, 401] width 207 height 14
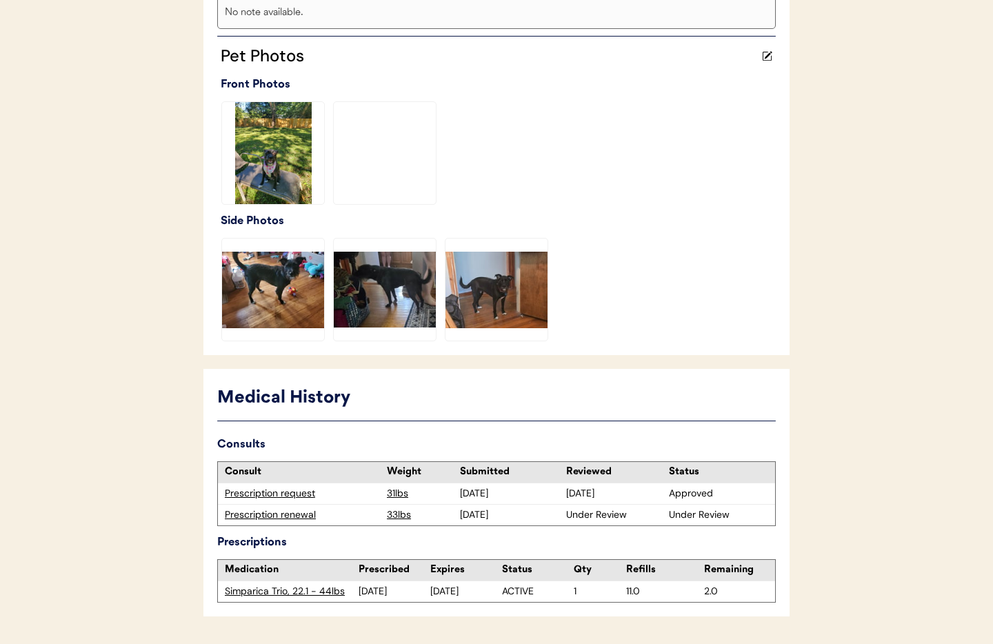
scroll to position [387, 0]
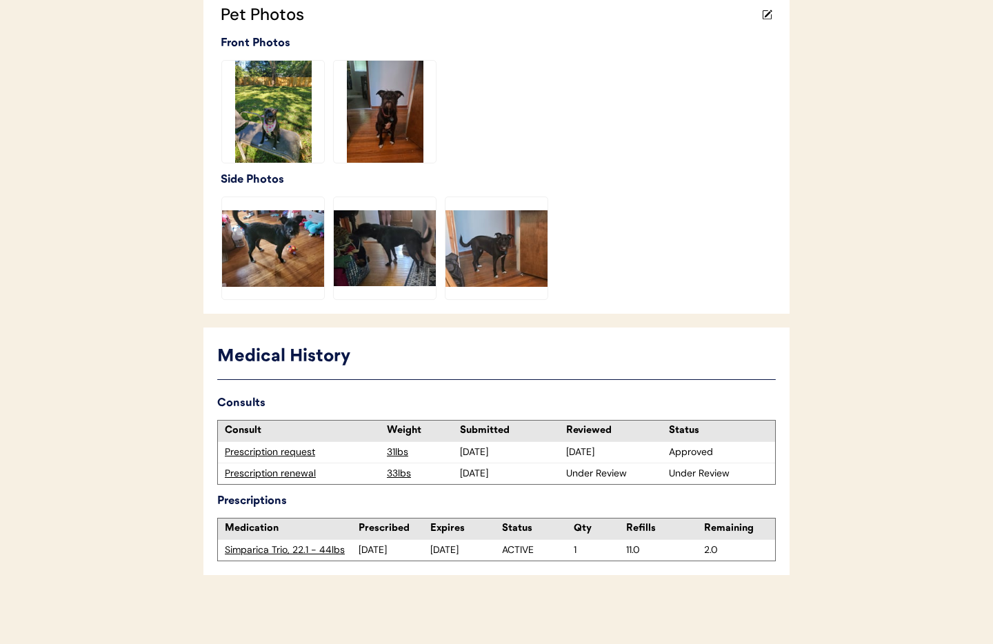
click at [290, 471] on div "Prescription renewal" at bounding box center [302, 474] width 155 height 14
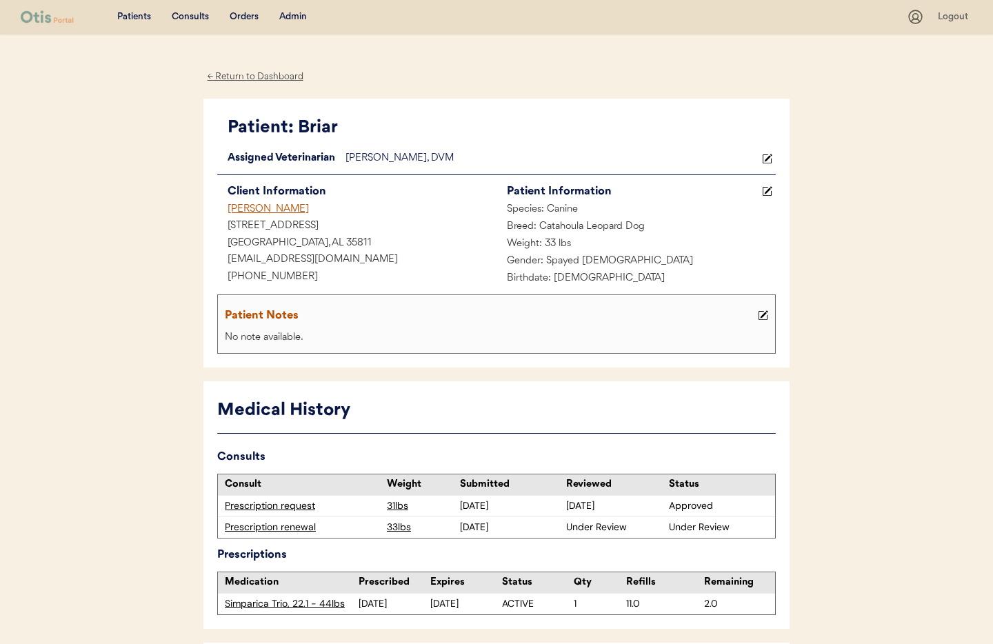
click at [242, 73] on div "← Return to Dashboard" at bounding box center [254, 77] width 103 height 16
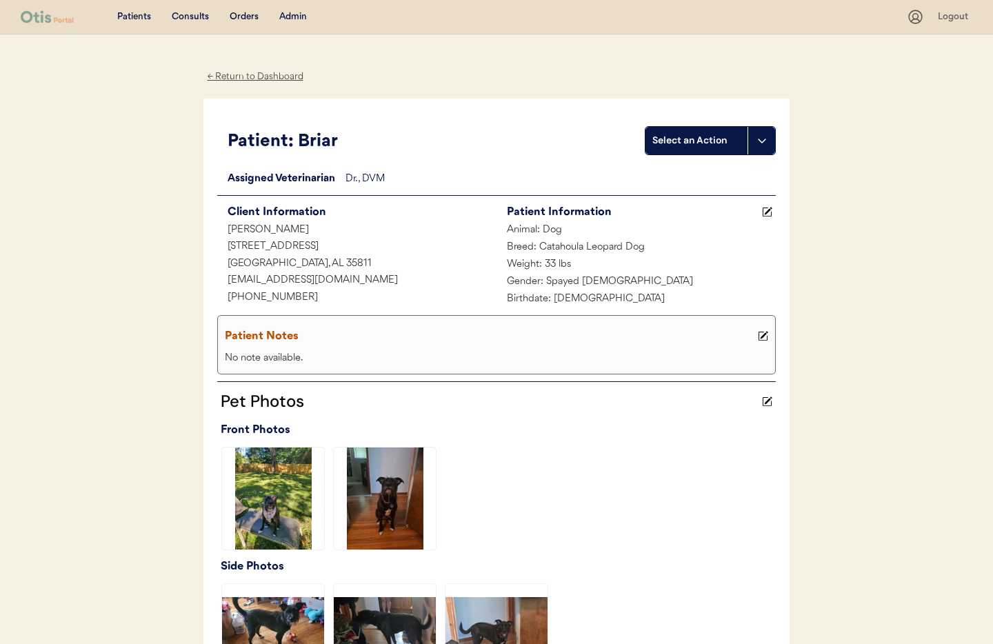
click at [275, 77] on div "← Return to Dashboard" at bounding box center [254, 77] width 103 height 16
click at [295, 20] on div "Admin" at bounding box center [293, 17] width 28 height 14
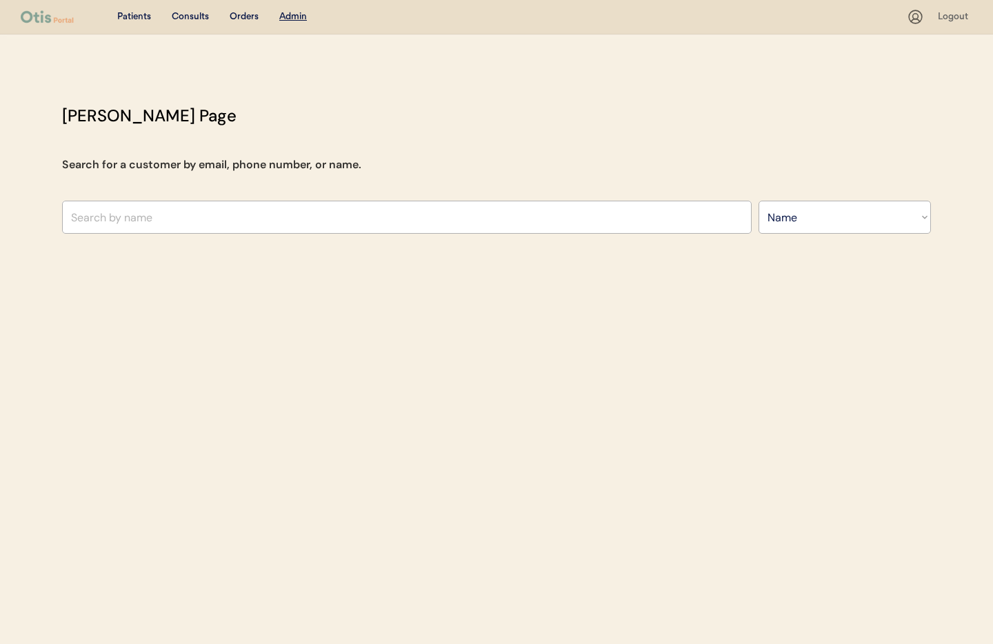
select select ""Name""
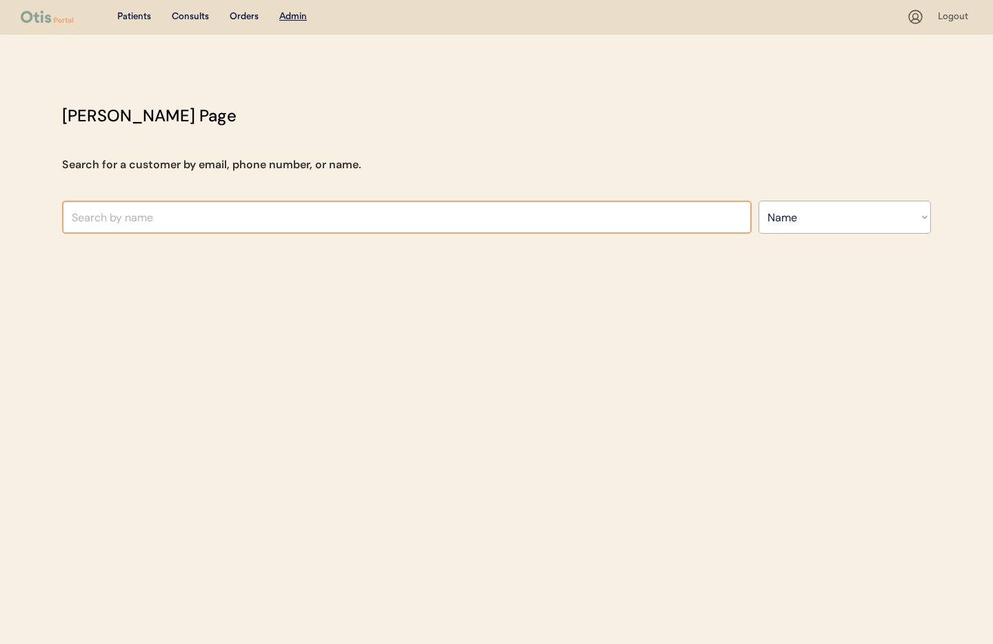
click at [270, 217] on input "text" at bounding box center [407, 217] width 690 height 33
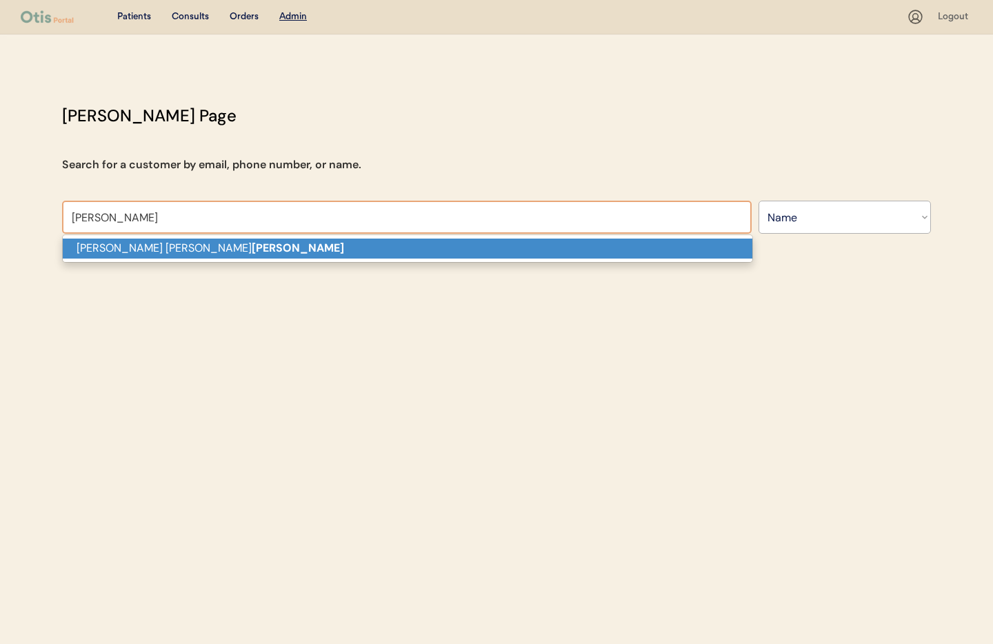
click at [275, 254] on p "[PERSON_NAME]" at bounding box center [408, 249] width 690 height 20
type input "[PERSON_NAME]"
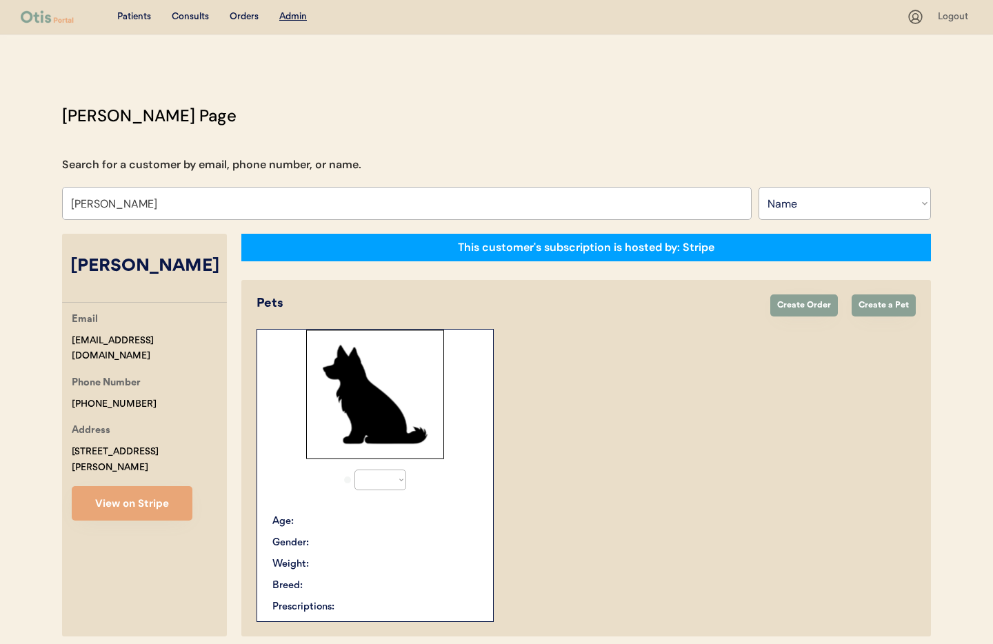
select select "true"
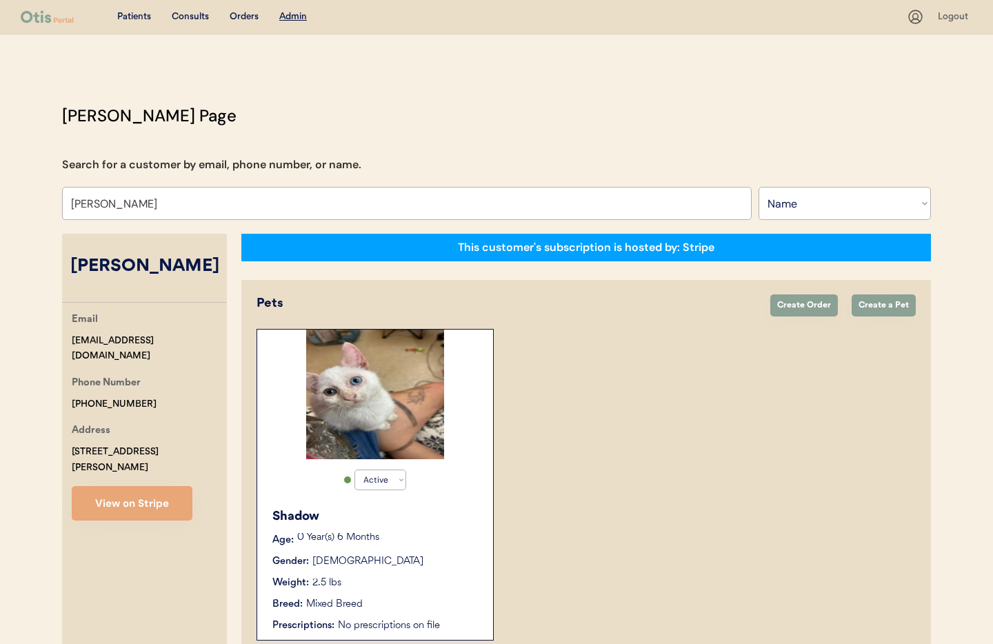
click at [163, 383] on div "Phone Number [PHONE_NUMBER]" at bounding box center [149, 393] width 155 height 37
drag, startPoint x: 208, startPoint y: 361, endPoint x: 83, endPoint y: 361, distance: 124.8
click at [62, 357] on div "Email [EMAIL_ADDRESS][DOMAIN_NAME] Phone Number [PHONE_NUMBER] Address [STREET_…" at bounding box center [144, 416] width 165 height 209
copy div "[EMAIL_ADDRESS][DOMAIN_NAME]"
drag, startPoint x: 183, startPoint y: 208, endPoint x: 48, endPoint y: 206, distance: 134.5
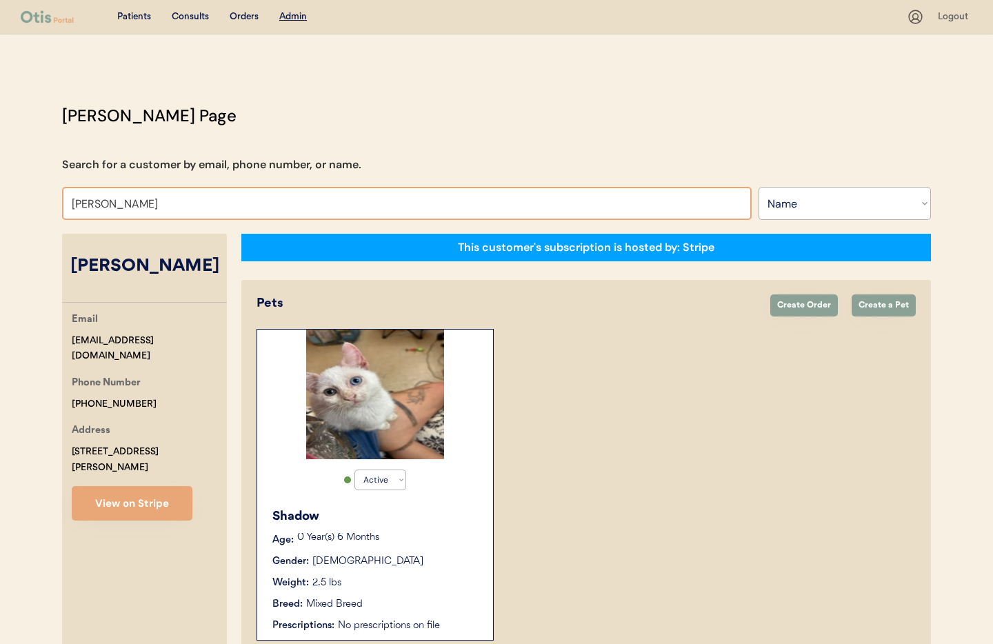
click at [48, 206] on div "Otis Admin Page Search for a customer by email, phone number, or name. Stephani…" at bounding box center [496, 382] width 897 height 559
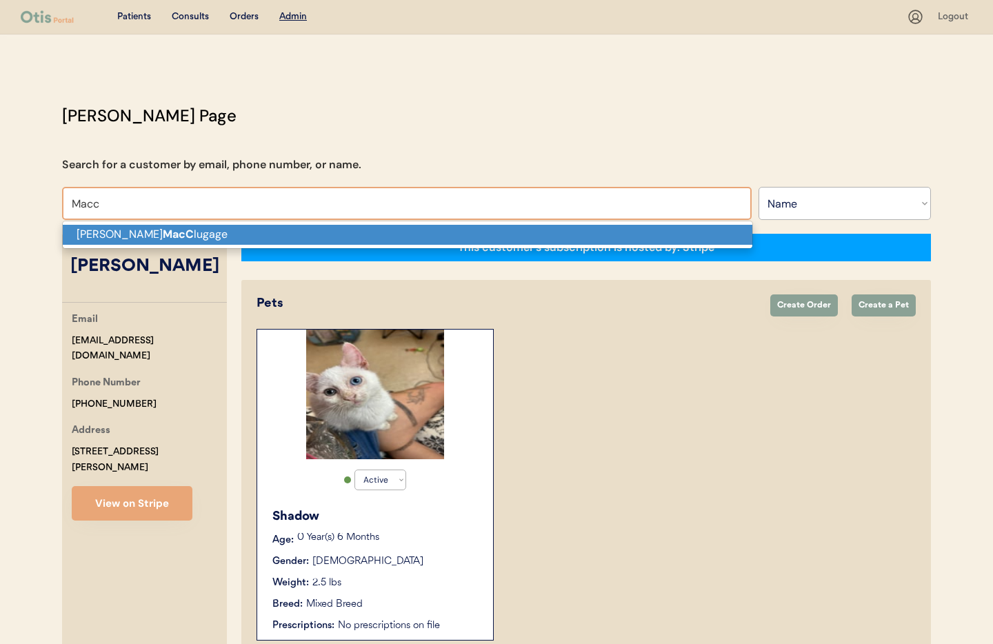
click at [94, 238] on p "Annette J. MacC lugage" at bounding box center [408, 235] width 690 height 20
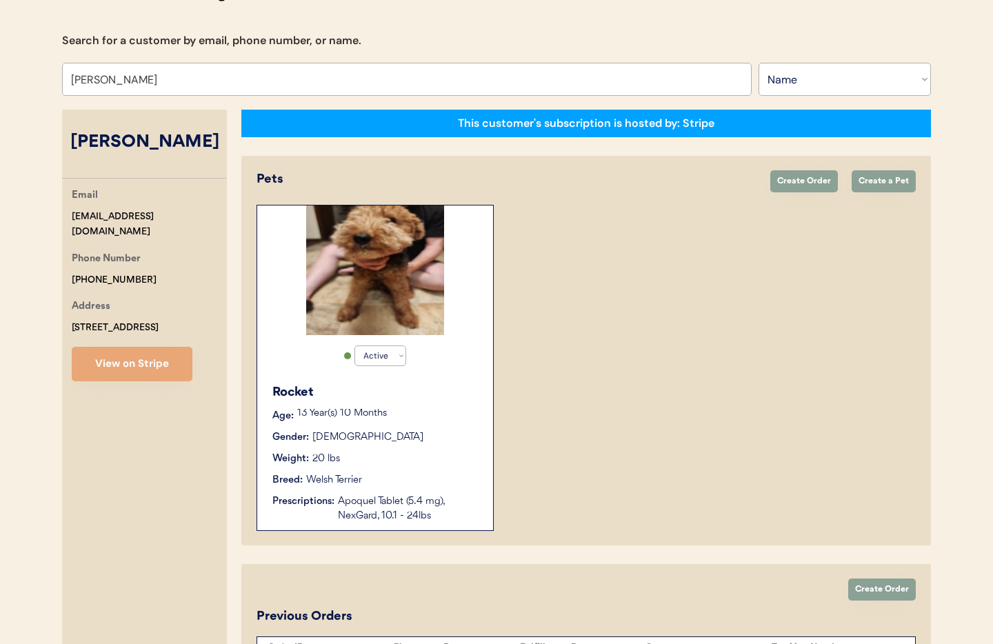
scroll to position [238, 0]
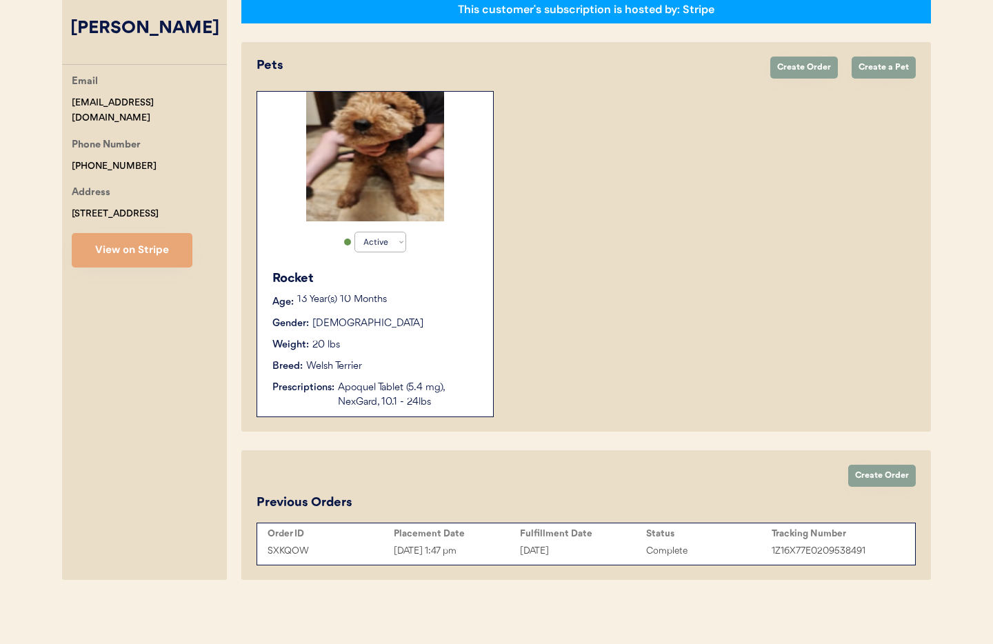
type input "[PERSON_NAME]"
click at [415, 348] on div "Weight: 20 lbs" at bounding box center [375, 345] width 207 height 14
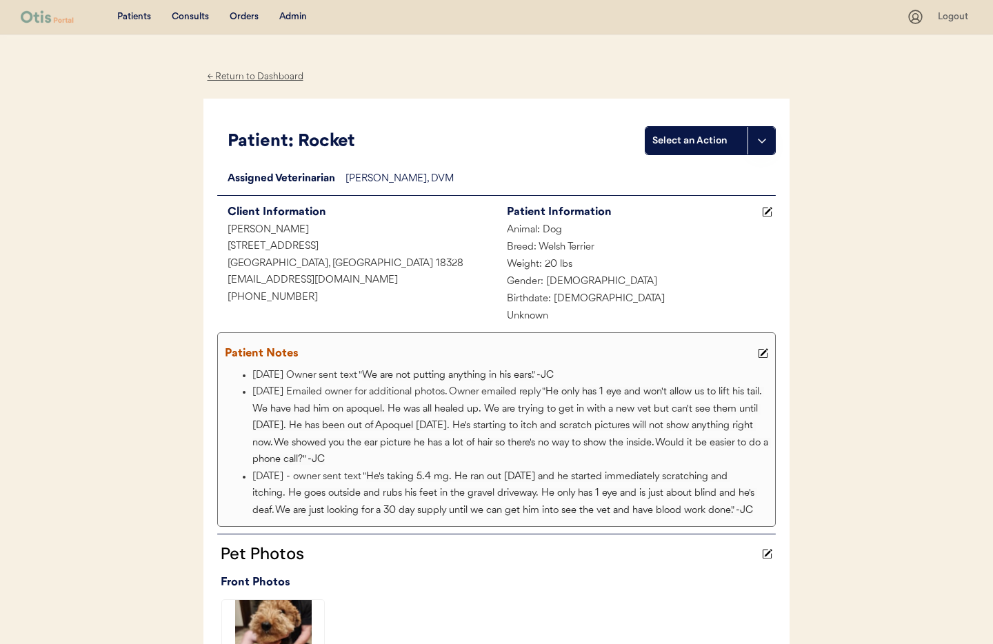
click at [246, 80] on div "← Return to Dashboard" at bounding box center [254, 77] width 103 height 16
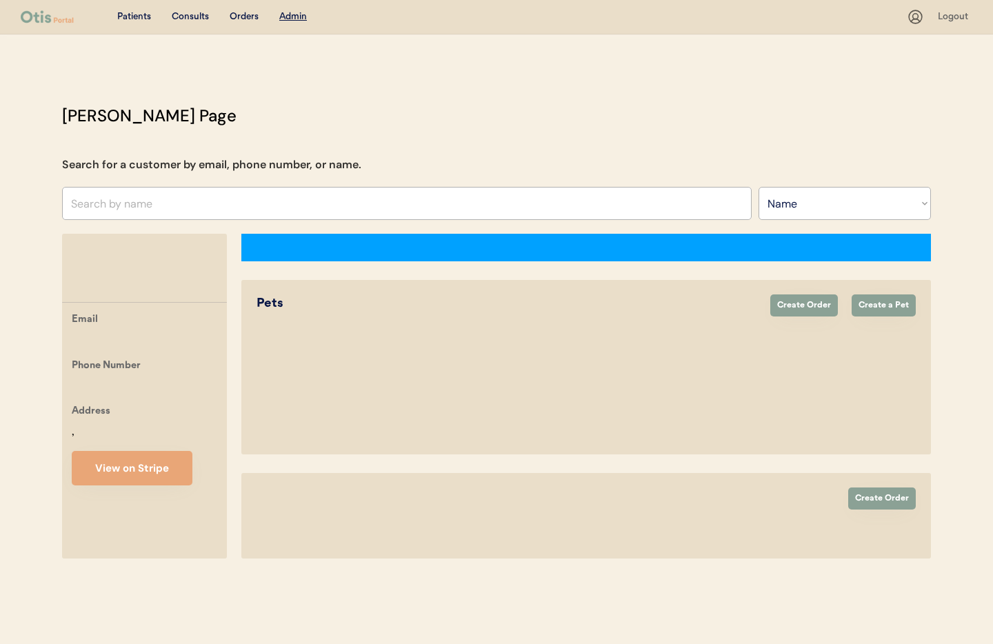
select select ""Name""
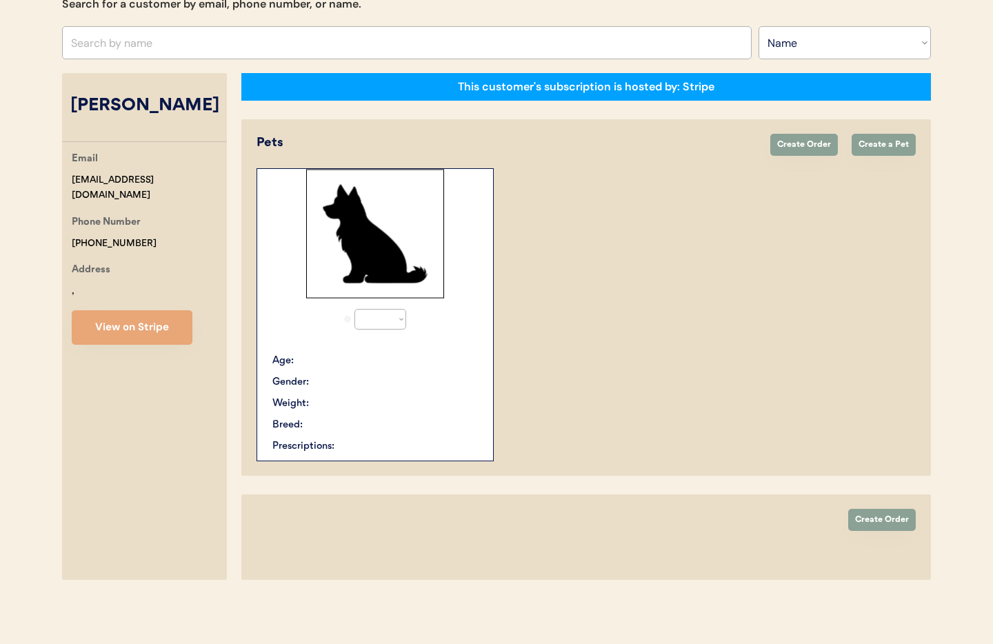
select select "true"
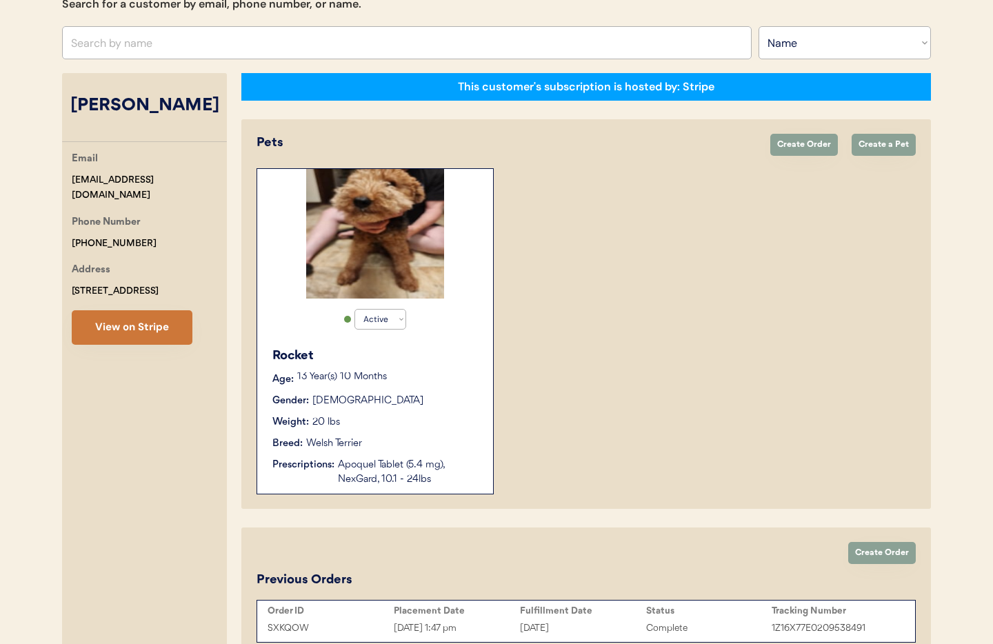
click at [109, 345] on button "View on Stripe" at bounding box center [132, 327] width 121 height 34
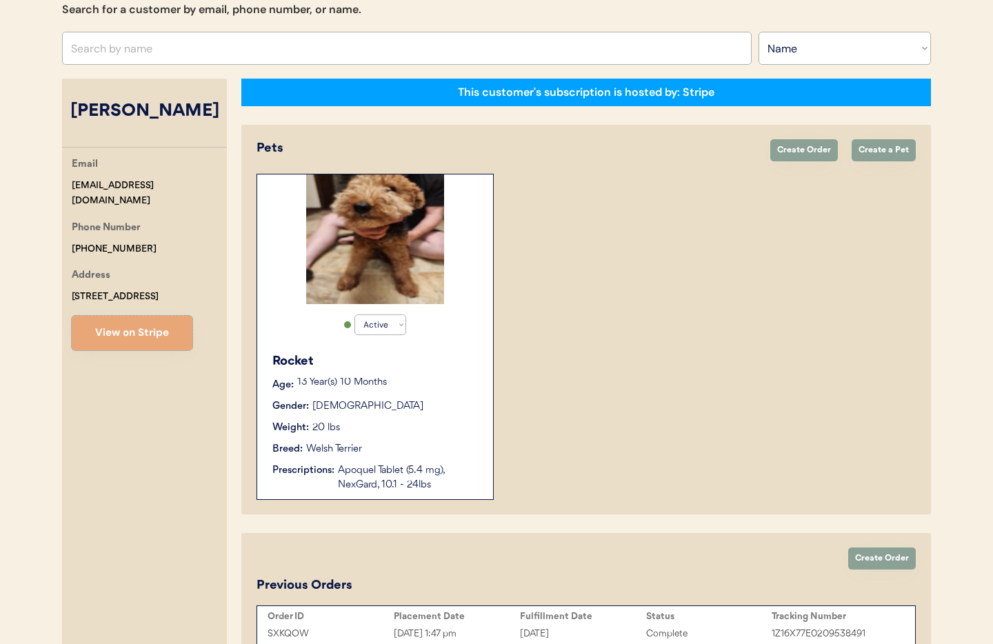
click at [346, 421] on div "Weight: 20 lbs" at bounding box center [375, 428] width 207 height 14
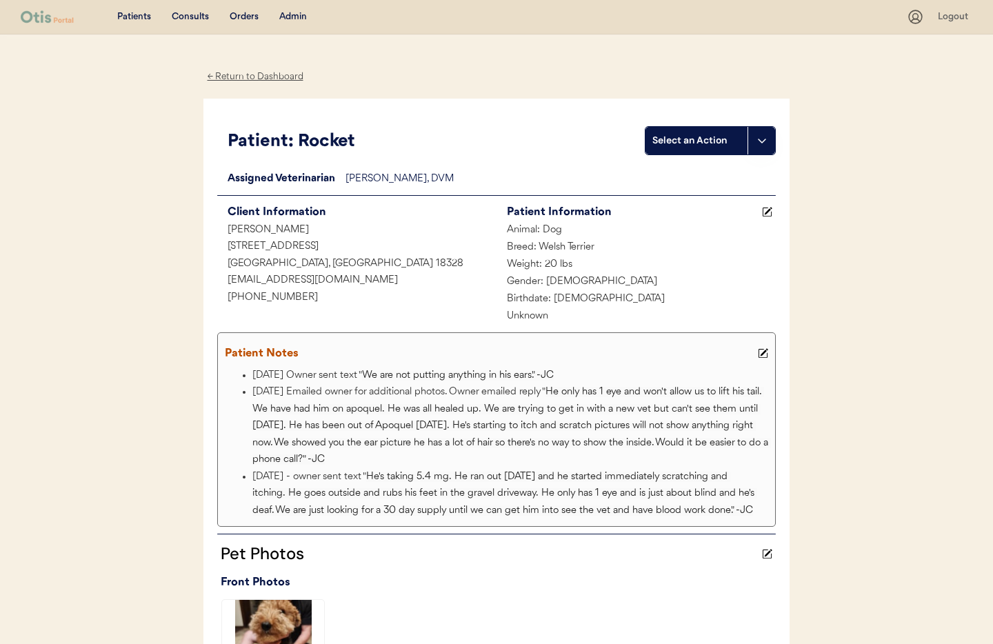
click at [767, 350] on icon at bounding box center [763, 353] width 10 height 10
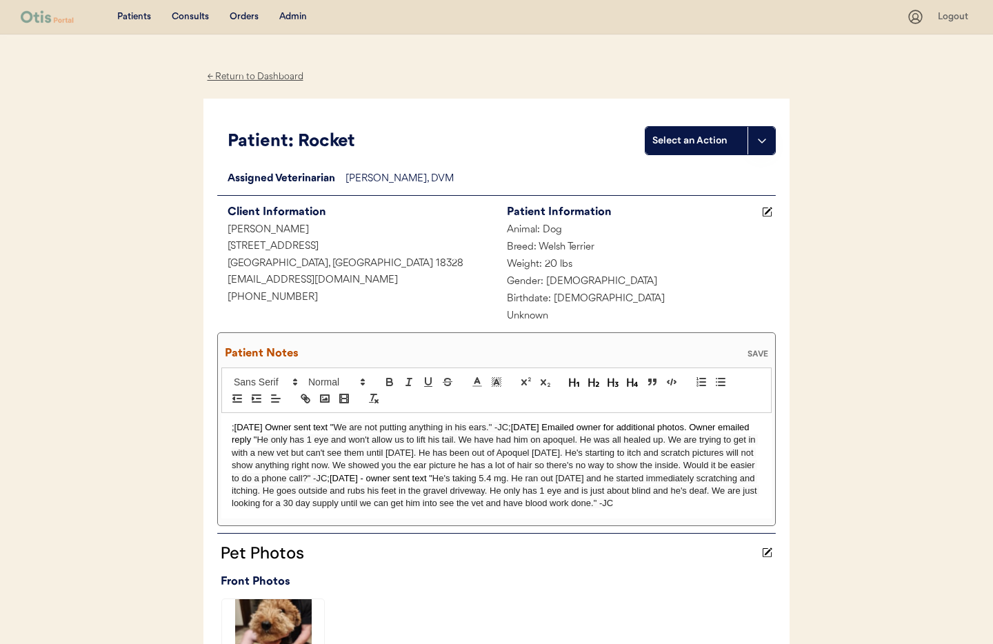
click at [232, 428] on p ";8/18/25 Owner sent text " We are not putting anything in his ears." -JC ;8/16/…" at bounding box center [497, 465] width 530 height 89
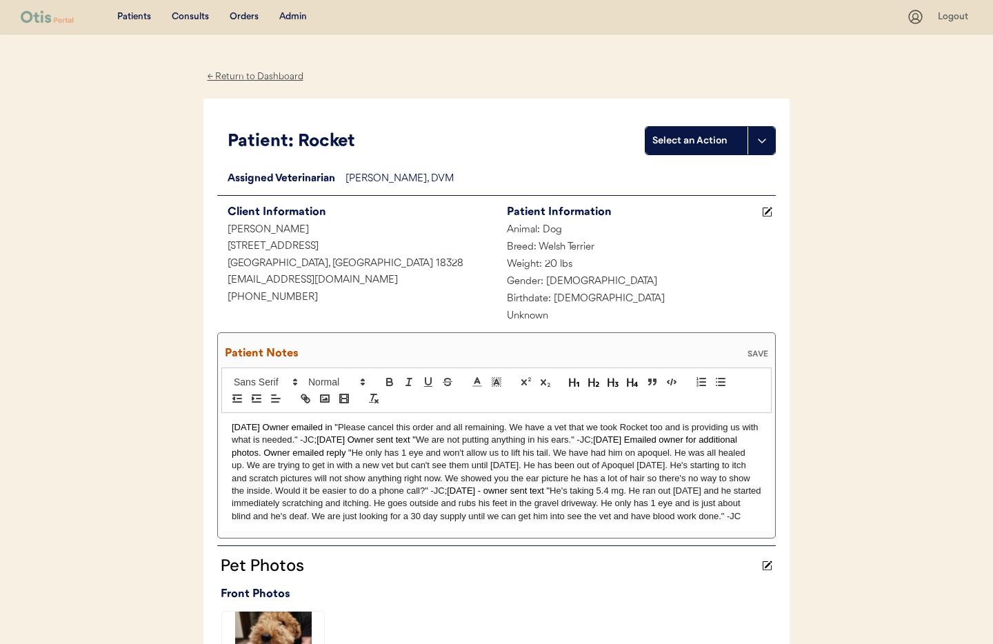
click at [232, 427] on p "9/12/25 Owner emailed in " Please cancel this order and all remaining. We have …" at bounding box center [497, 472] width 530 height 102
click at [755, 353] on div "SAVE" at bounding box center [758, 354] width 28 height 8
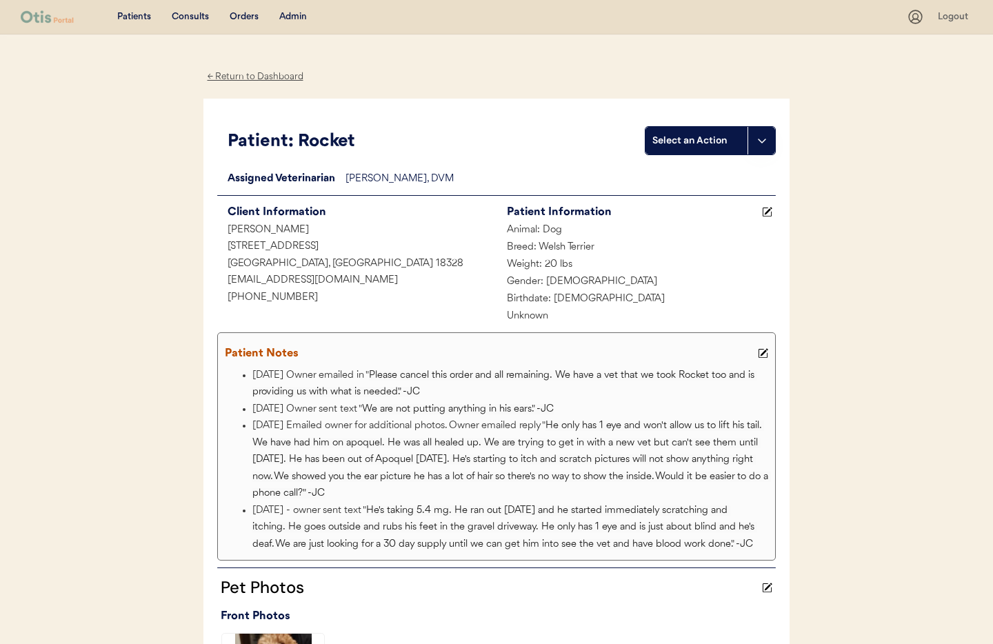
click at [257, 76] on div "← Return to Dashboard" at bounding box center [254, 77] width 103 height 16
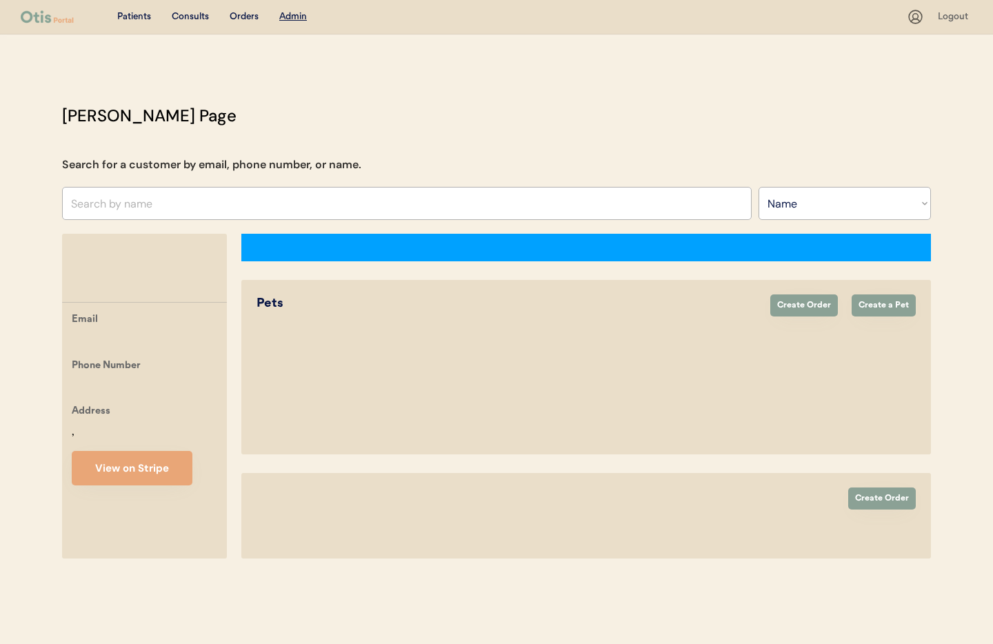
select select ""Name""
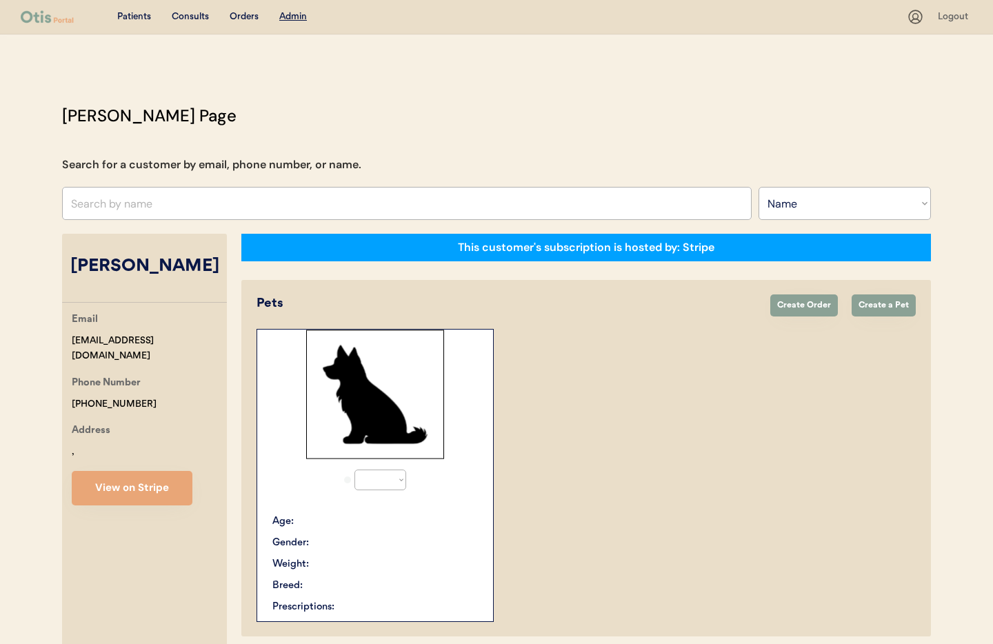
scroll to position [155, 0]
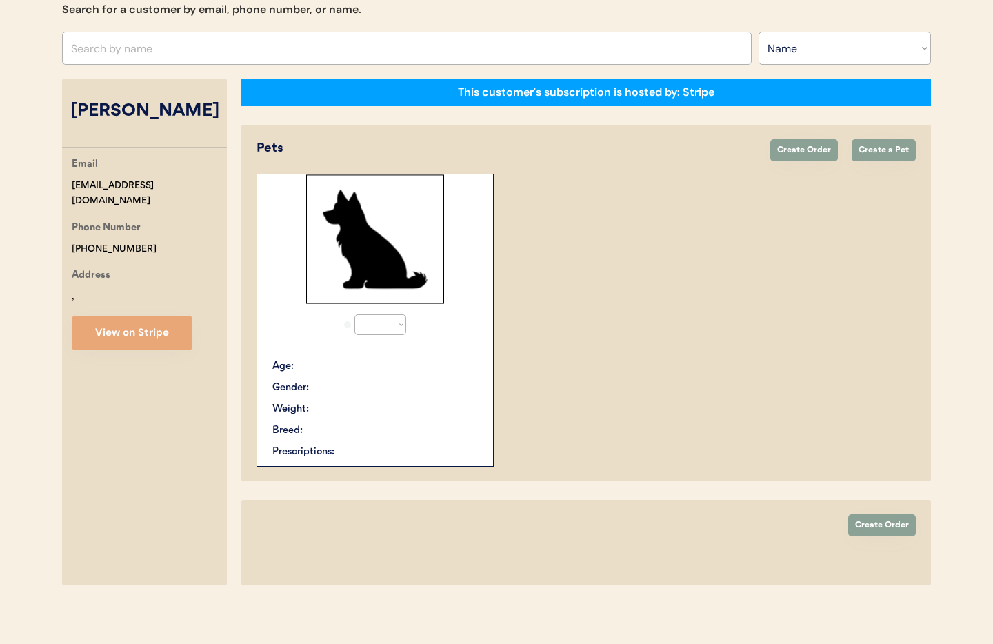
select select "true"
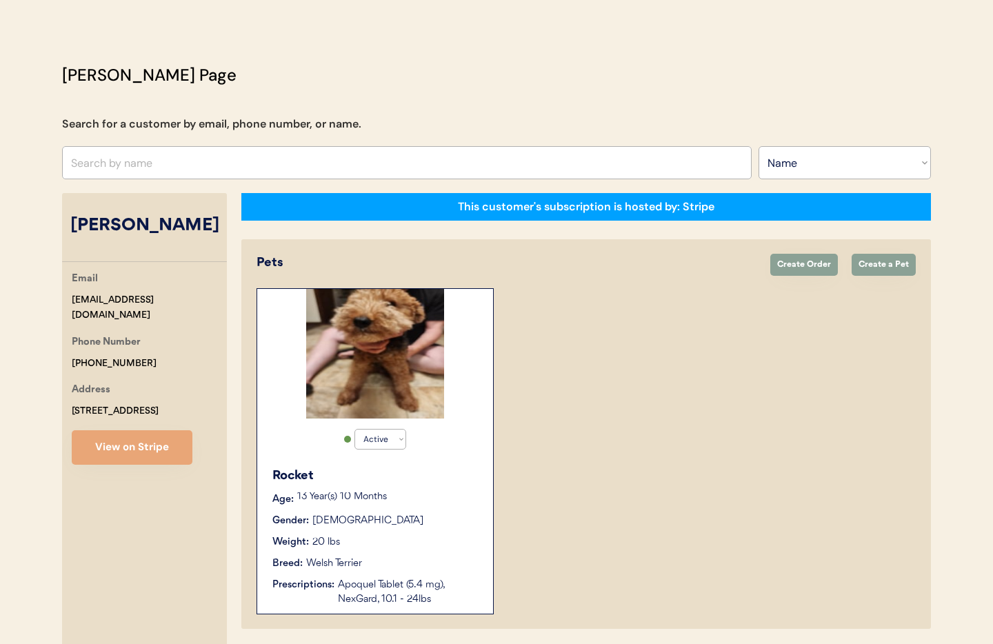
scroll to position [0, 0]
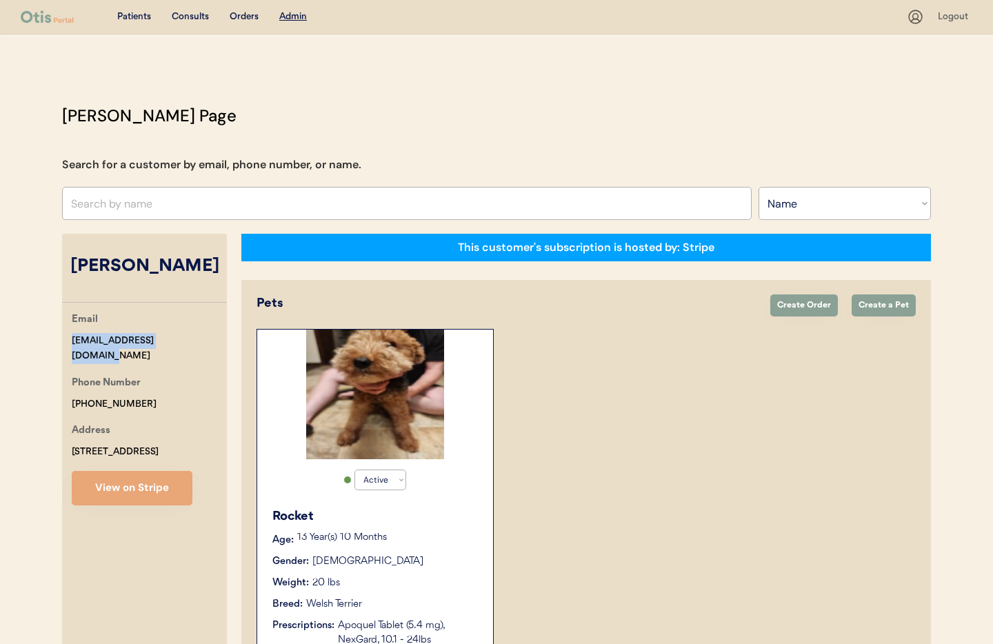
drag, startPoint x: 193, startPoint y: 363, endPoint x: 91, endPoint y: 358, distance: 102.2
click at [63, 363] on div "Email [EMAIL_ADDRESS][DOMAIN_NAME] Phone Number [PHONE_NUMBER] Address [STREET_…" at bounding box center [144, 409] width 165 height 194
copy div "[EMAIL_ADDRESS][DOMAIN_NAME]"
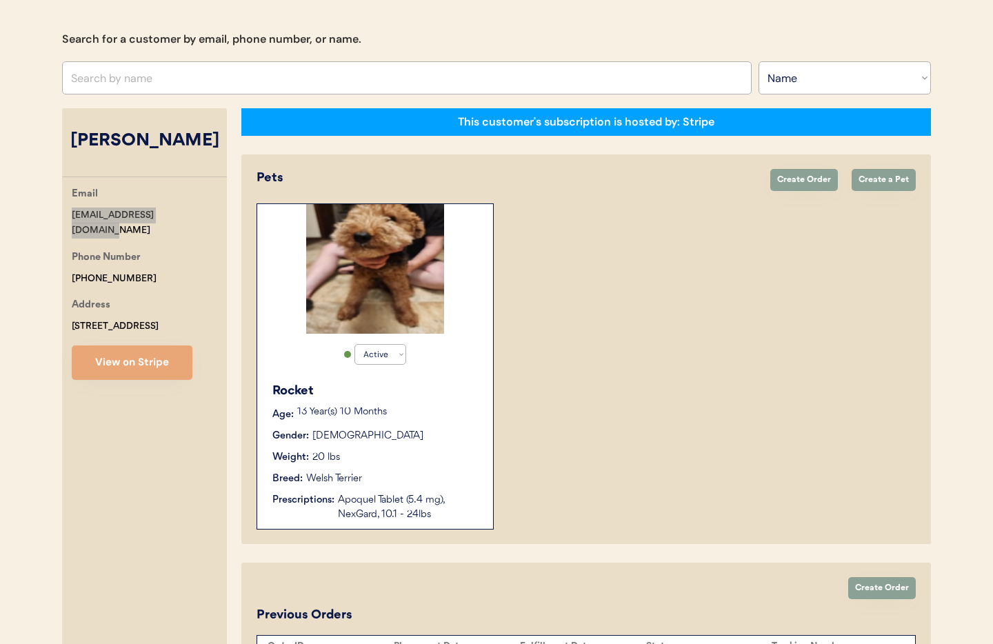
scroll to position [238, 0]
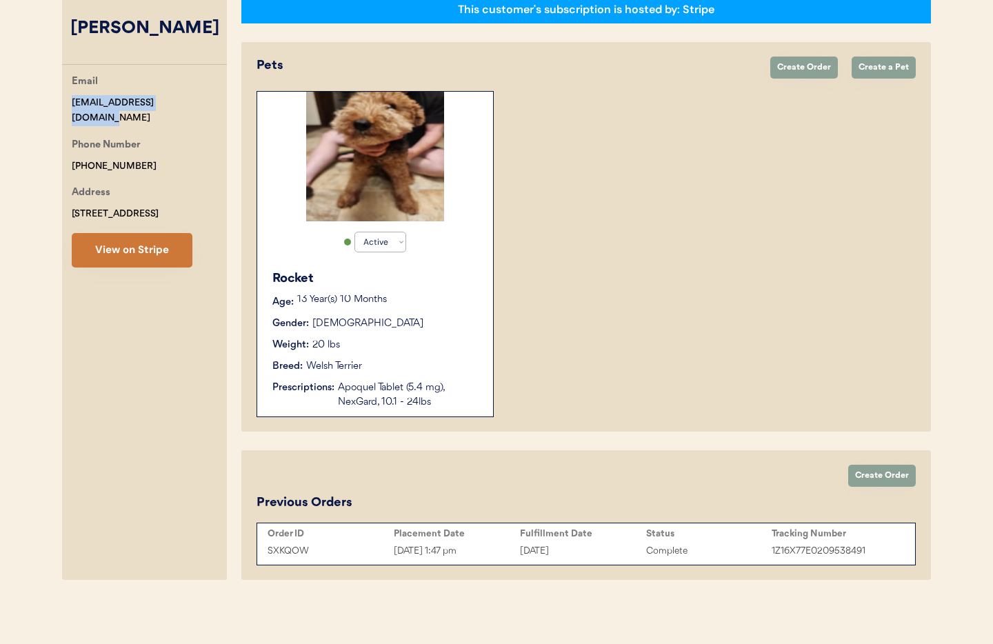
click at [145, 268] on button "View on Stripe" at bounding box center [132, 250] width 121 height 34
